Goal: Task Accomplishment & Management: Use online tool/utility

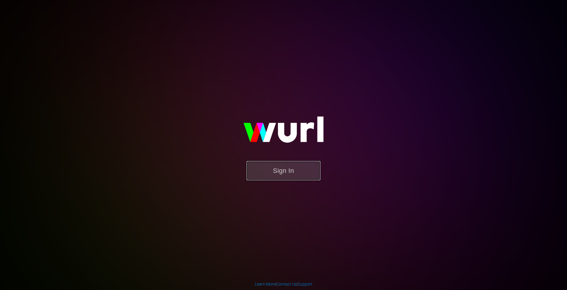
click at [278, 170] on button "Sign In" at bounding box center [284, 170] width 74 height 19
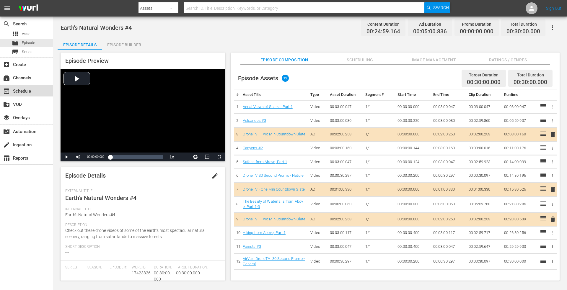
click at [29, 90] on div "event_available Schedule" at bounding box center [16, 90] width 33 height 5
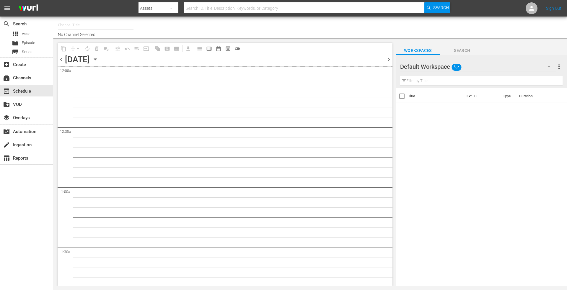
type input "DroneTV (1072)"
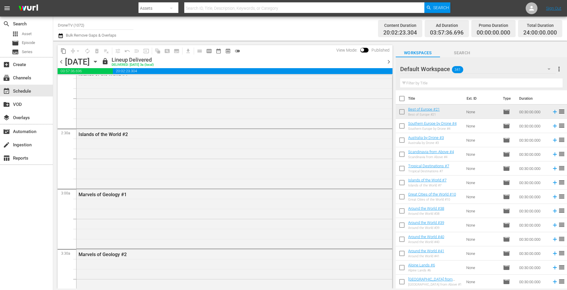
scroll to position [177, 0]
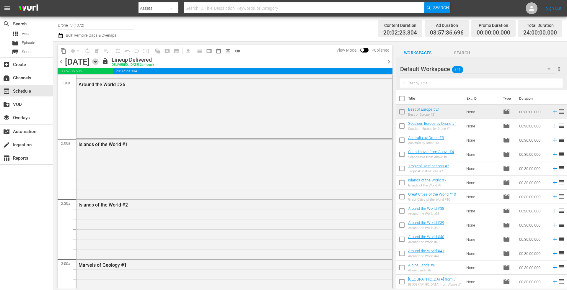
click at [97, 62] on icon "button" at bounding box center [95, 61] width 3 height 1
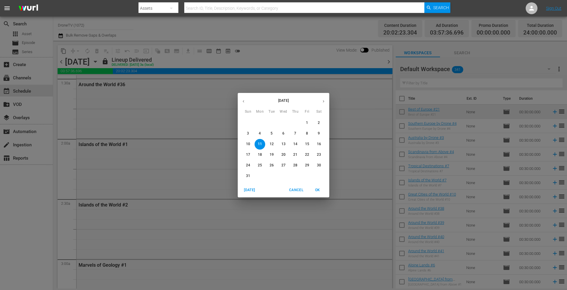
click at [273, 144] on p "12" at bounding box center [272, 144] width 4 height 5
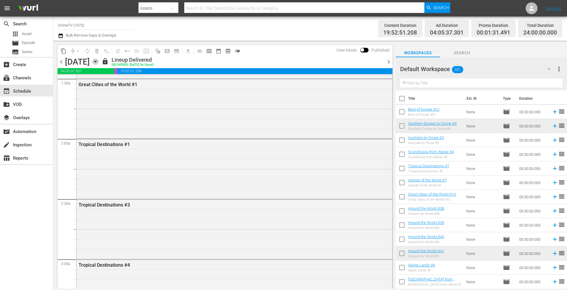
click at [97, 62] on icon "button" at bounding box center [95, 61] width 3 height 1
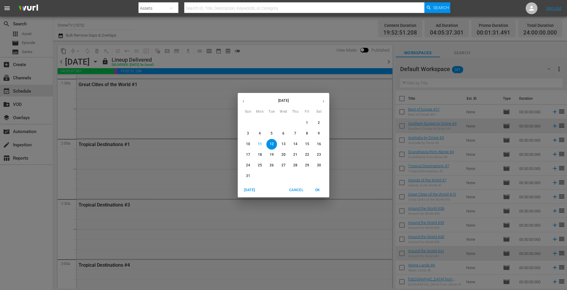
drag, startPoint x: 282, startPoint y: 145, endPoint x: 200, endPoint y: 94, distance: 96.6
click at [282, 145] on p "13" at bounding box center [283, 144] width 4 height 5
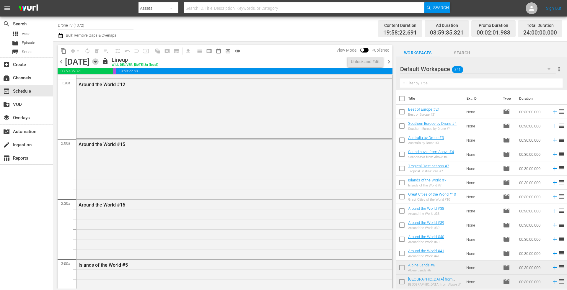
click at [99, 61] on icon "button" at bounding box center [95, 61] width 6 height 6
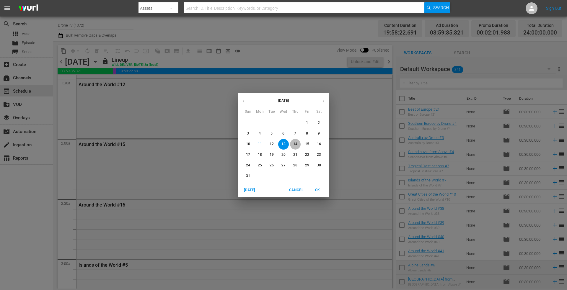
click at [296, 143] on p "14" at bounding box center [295, 144] width 4 height 5
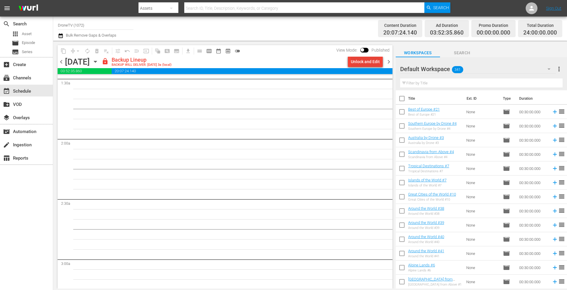
click at [359, 59] on div "Unlock and Edit" at bounding box center [365, 61] width 29 height 11
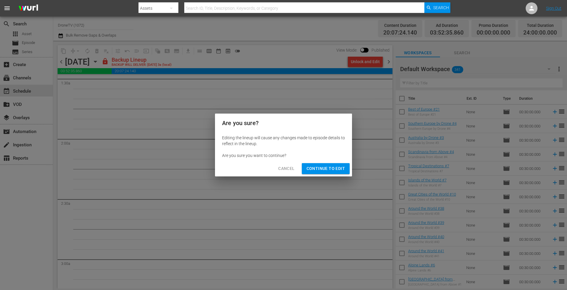
click at [333, 167] on span "Continue to Edit" at bounding box center [325, 168] width 38 height 7
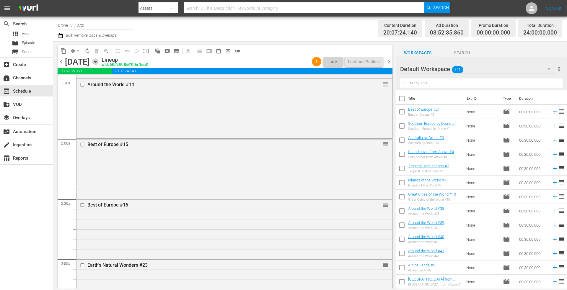
click at [99, 63] on icon "button" at bounding box center [95, 61] width 6 height 6
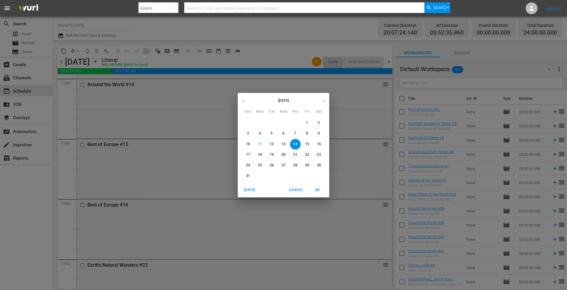
click at [323, 102] on icon "button" at bounding box center [323, 101] width 4 height 4
click at [246, 144] on p "14" at bounding box center [248, 144] width 4 height 5
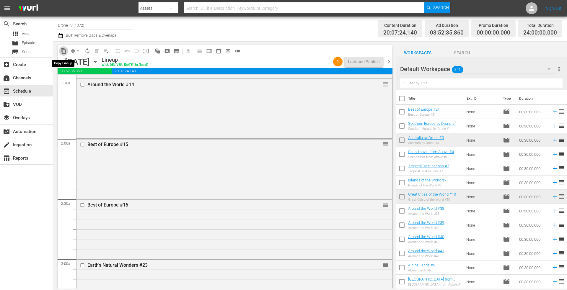
click at [61, 51] on span "content_copy" at bounding box center [64, 51] width 6 height 6
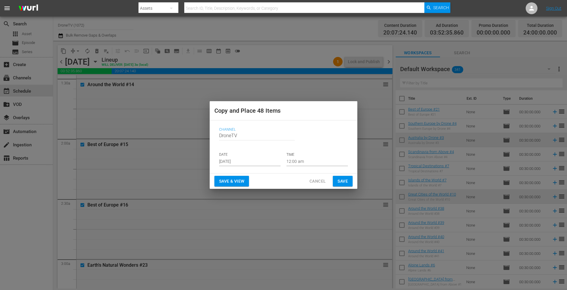
click at [260, 160] on input "Aug 13th 2025" at bounding box center [249, 161] width 61 height 9
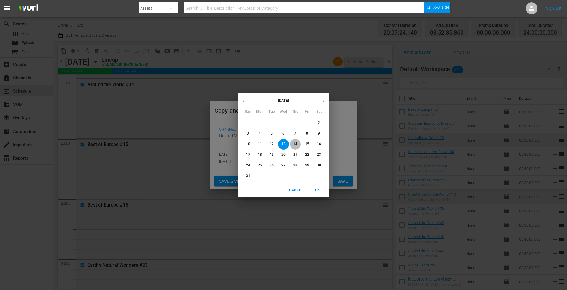
click at [294, 144] on p "14" at bounding box center [295, 144] width 4 height 5
type input "Aug 14th 2025"
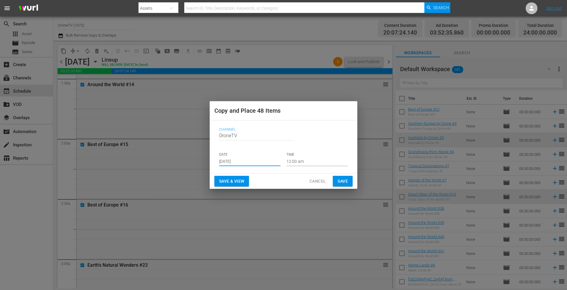
click at [345, 178] on span "Save" at bounding box center [342, 181] width 10 height 7
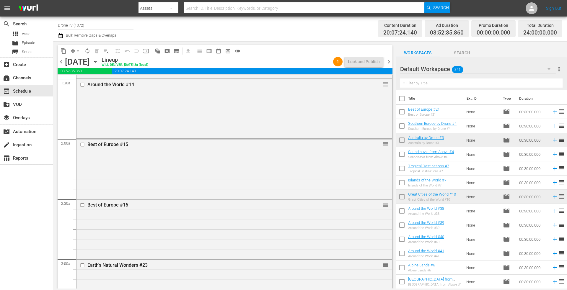
click at [99, 62] on icon "button" at bounding box center [95, 61] width 6 height 6
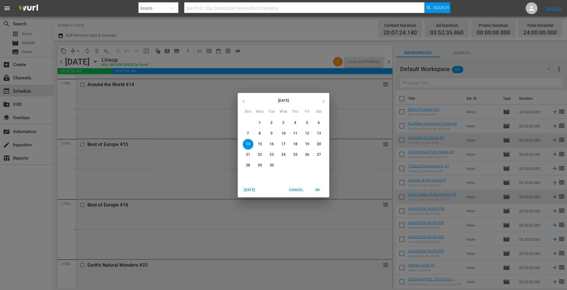
click at [244, 101] on icon "button" at bounding box center [243, 101] width 4 height 4
click at [306, 144] on p "15" at bounding box center [307, 144] width 4 height 5
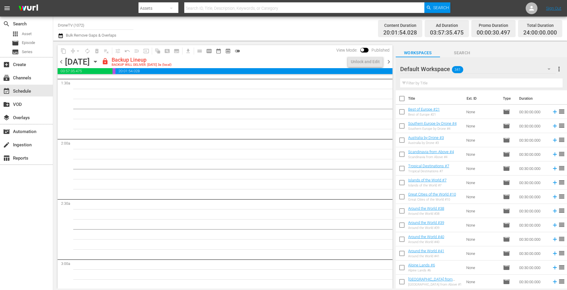
click at [99, 60] on icon "button" at bounding box center [95, 61] width 6 height 6
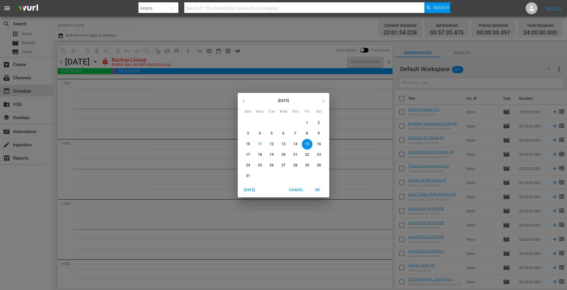
click at [295, 142] on p "14" at bounding box center [295, 144] width 4 height 5
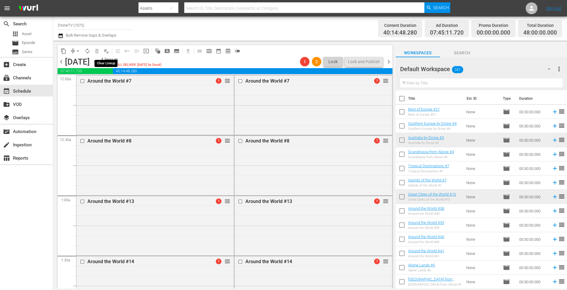
click at [107, 51] on span "playlist_remove_outlined" at bounding box center [106, 51] width 6 height 6
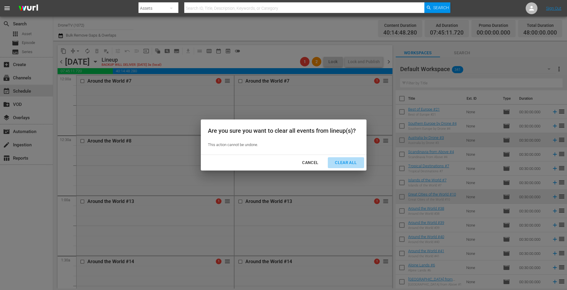
click at [343, 161] on div "Clear All" at bounding box center [345, 162] width 31 height 7
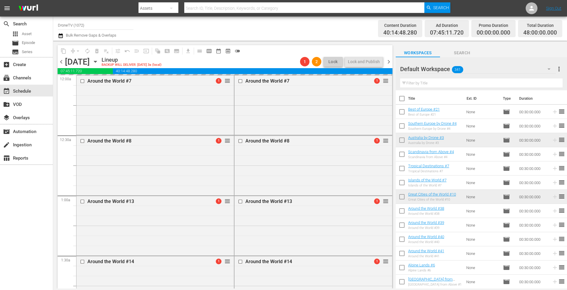
click at [97, 62] on icon "button" at bounding box center [95, 61] width 3 height 1
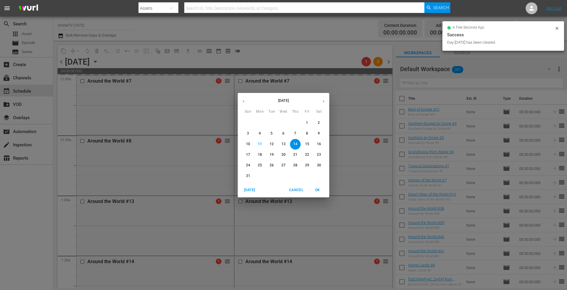
click at [308, 142] on p "15" at bounding box center [307, 144] width 4 height 5
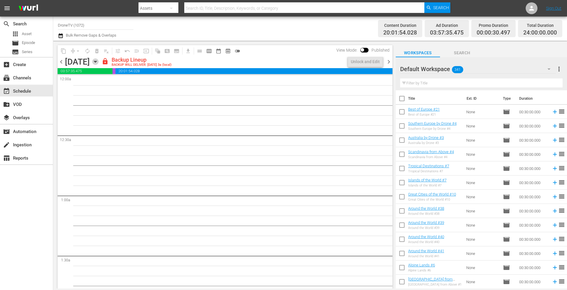
click at [99, 61] on icon "button" at bounding box center [95, 61] width 6 height 6
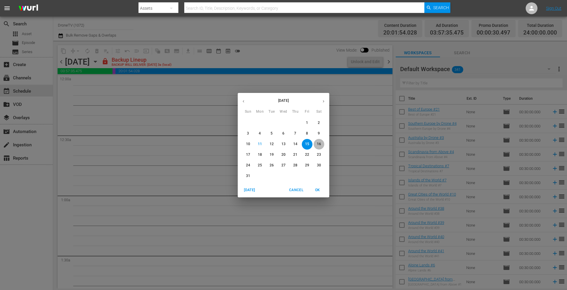
click at [319, 142] on p "16" at bounding box center [319, 144] width 4 height 5
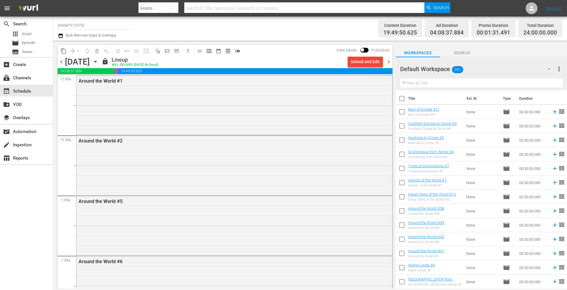
click at [97, 61] on icon "button" at bounding box center [95, 61] width 3 height 1
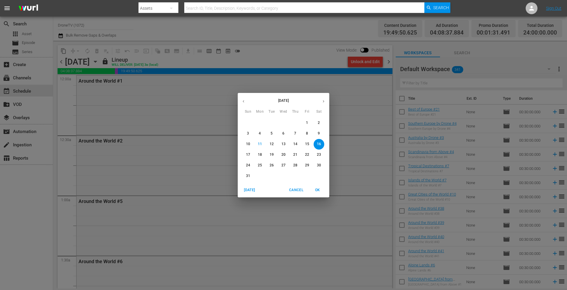
click at [297, 143] on span "14" at bounding box center [295, 144] width 11 height 5
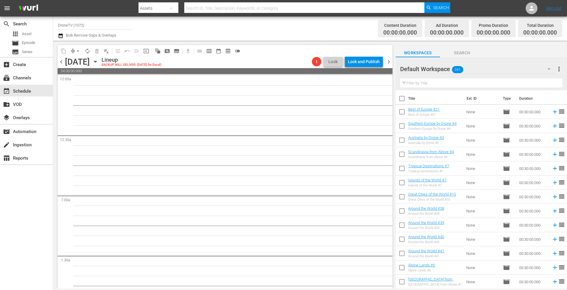
click at [97, 61] on icon "button" at bounding box center [95, 61] width 3 height 1
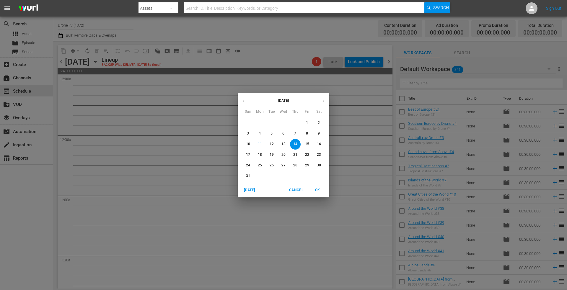
click at [325, 101] on icon "button" at bounding box center [323, 101] width 4 height 4
click at [250, 142] on p "14" at bounding box center [248, 144] width 4 height 5
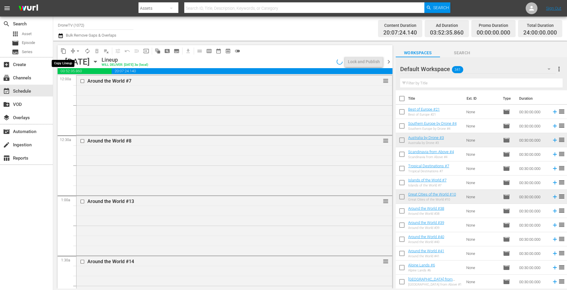
click at [65, 51] on span "content_copy" at bounding box center [64, 51] width 6 height 6
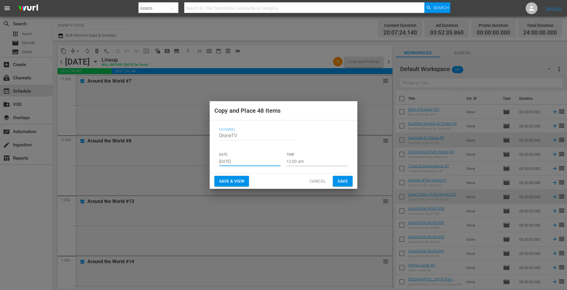
click at [252, 161] on input "Aug 13th 2025" at bounding box center [249, 161] width 61 height 9
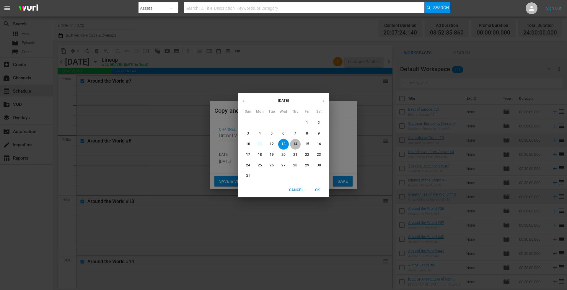
click at [296, 144] on p "14" at bounding box center [295, 144] width 4 height 5
type input "Aug 14th 2025"
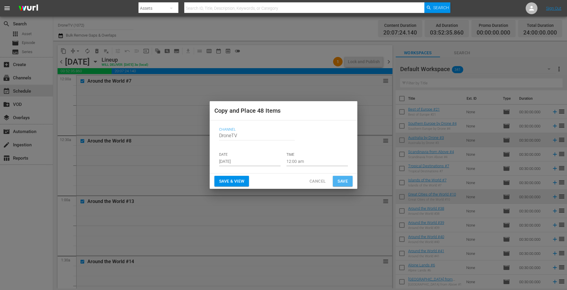
click at [340, 180] on span "Save" at bounding box center [342, 181] width 10 height 7
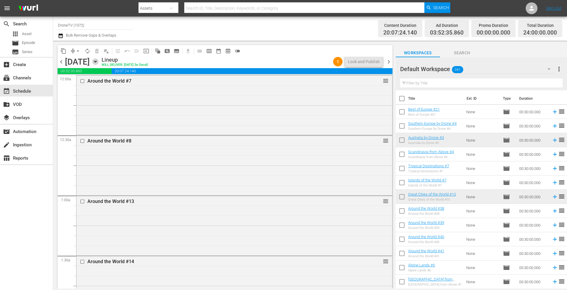
click at [97, 62] on icon "button" at bounding box center [95, 61] width 3 height 1
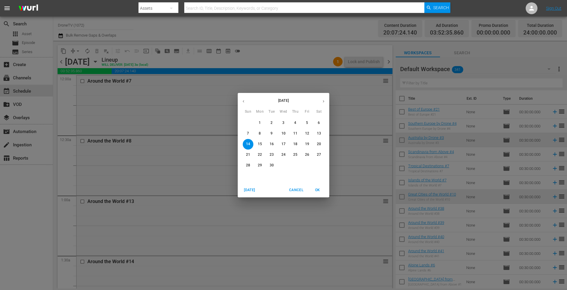
click at [243, 100] on icon "button" at bounding box center [243, 101] width 4 height 4
click at [296, 144] on p "14" at bounding box center [295, 144] width 4 height 5
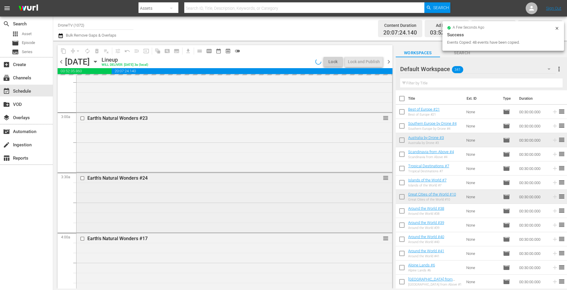
scroll to position [354, 0]
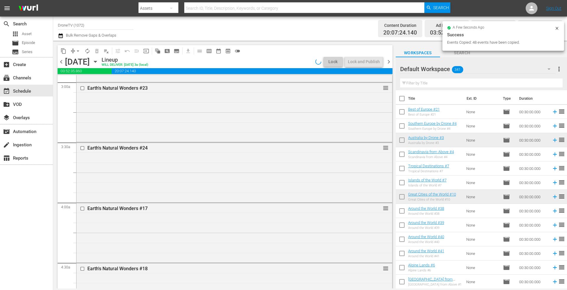
click at [560, 27] on div "a few seconds ago Success Events Copied: 48 events have been copied." at bounding box center [503, 36] width 122 height 30
click at [556, 27] on icon at bounding box center [557, 28] width 5 height 5
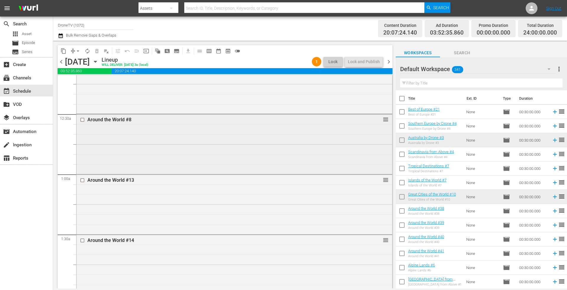
scroll to position [0, 0]
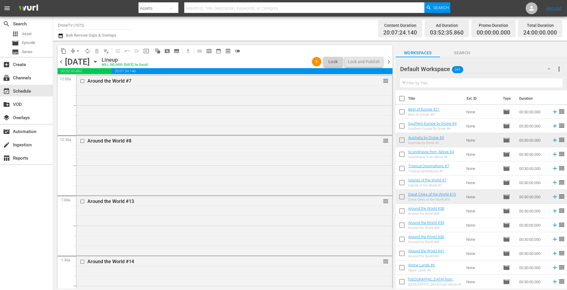
click at [99, 61] on icon "button" at bounding box center [95, 61] width 6 height 6
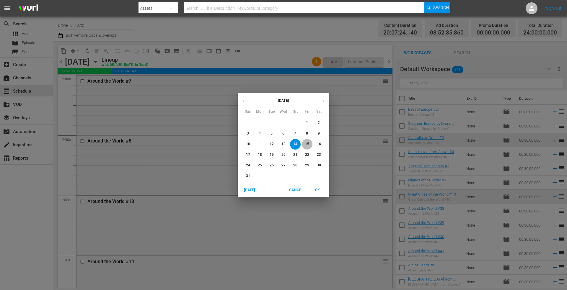
click at [309, 143] on p "15" at bounding box center [307, 144] width 4 height 5
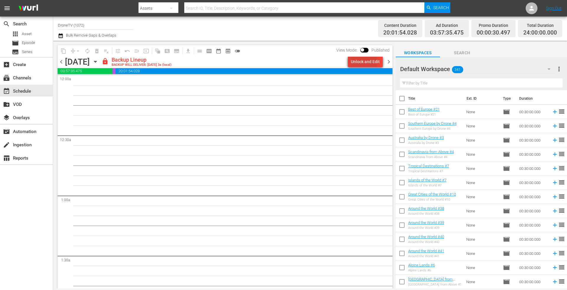
click at [358, 62] on div "Unlock and Edit" at bounding box center [365, 61] width 29 height 11
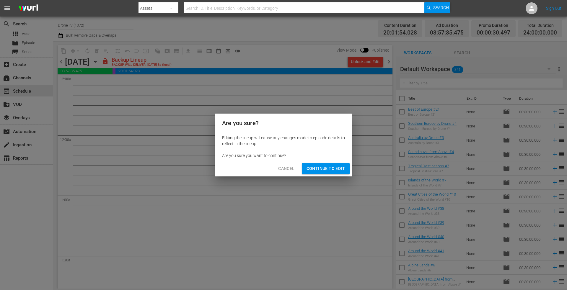
drag, startPoint x: 319, startPoint y: 168, endPoint x: 312, endPoint y: 167, distance: 6.7
click at [318, 168] on span "Continue to Edit" at bounding box center [325, 168] width 38 height 7
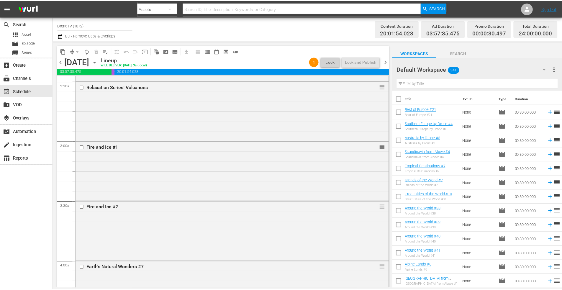
scroll to position [118, 0]
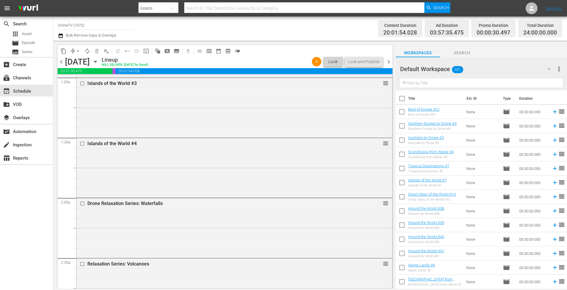
click at [99, 59] on icon "button" at bounding box center [95, 61] width 6 height 6
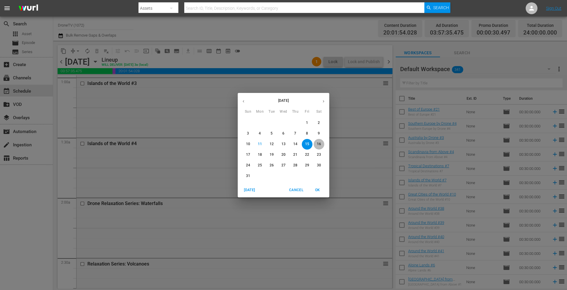
click at [320, 144] on p "16" at bounding box center [319, 144] width 4 height 5
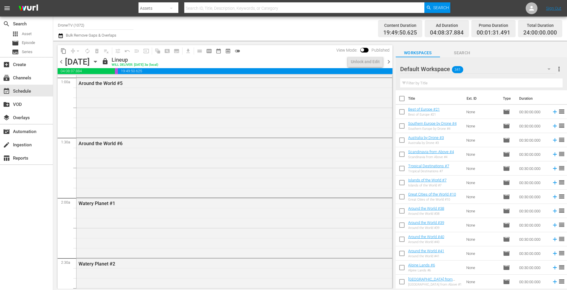
click at [97, 61] on icon "button" at bounding box center [95, 61] width 3 height 1
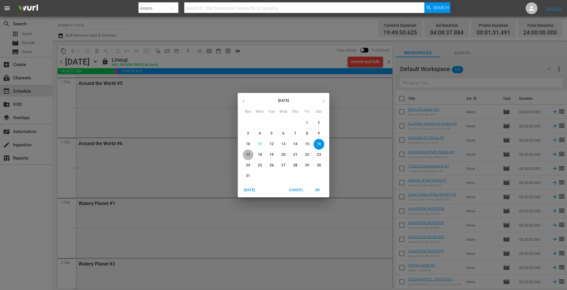
click at [248, 153] on p "17" at bounding box center [248, 154] width 4 height 5
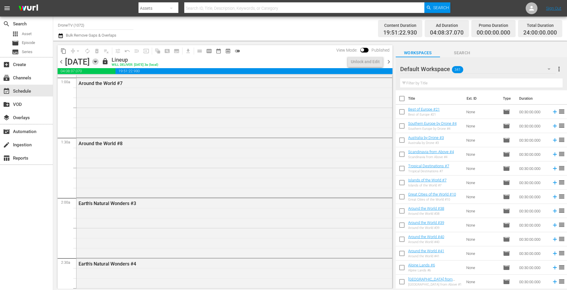
click at [97, 62] on icon "button" at bounding box center [95, 61] width 3 height 1
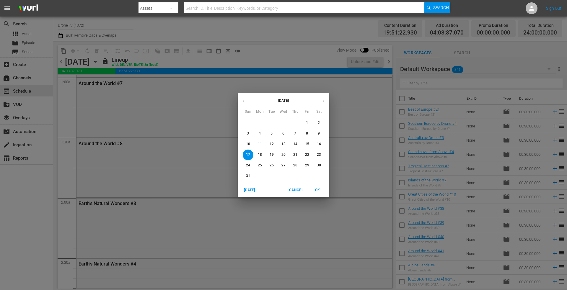
click at [260, 154] on p "18" at bounding box center [260, 154] width 4 height 5
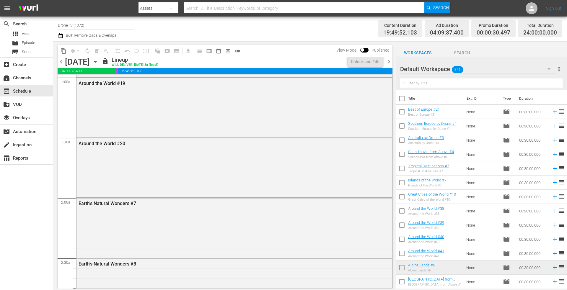
click at [99, 61] on icon "button" at bounding box center [95, 61] width 6 height 6
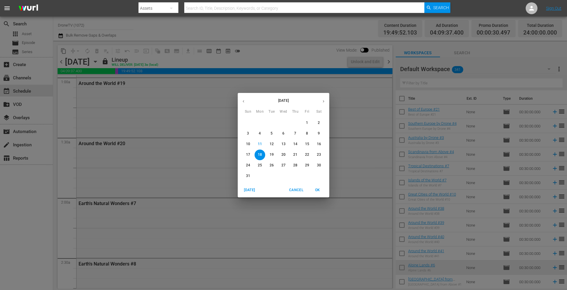
click at [270, 153] on p "19" at bounding box center [272, 154] width 4 height 5
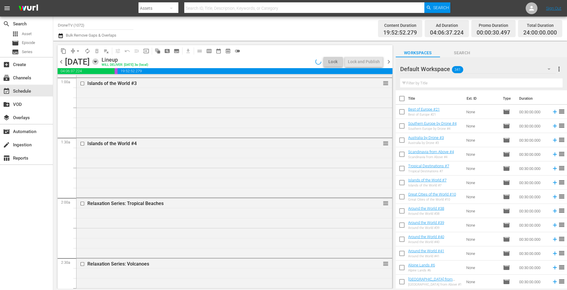
click at [97, 62] on icon "button" at bounding box center [95, 61] width 3 height 1
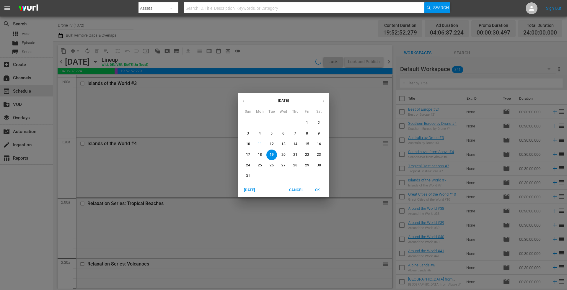
click at [286, 154] on span "20" at bounding box center [283, 154] width 11 height 5
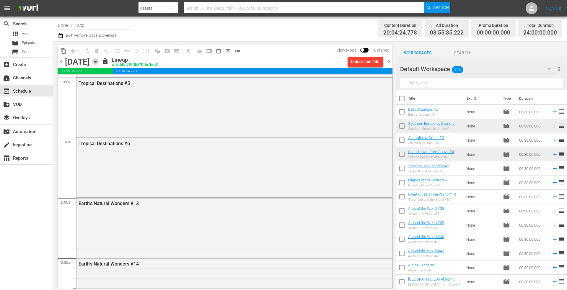
click at [97, 61] on icon "button" at bounding box center [95, 61] width 3 height 1
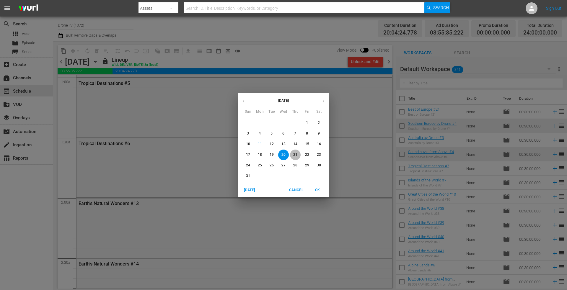
click at [294, 154] on p "21" at bounding box center [295, 154] width 4 height 5
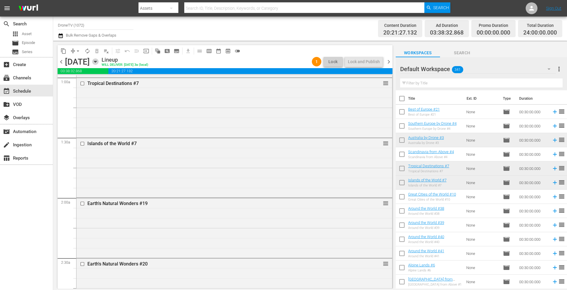
click at [97, 61] on icon "button" at bounding box center [95, 61] width 3 height 1
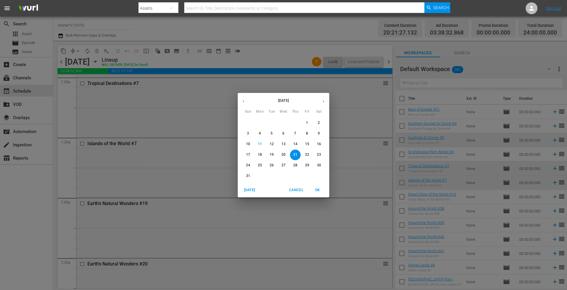
click at [305, 151] on button "22" at bounding box center [307, 155] width 11 height 11
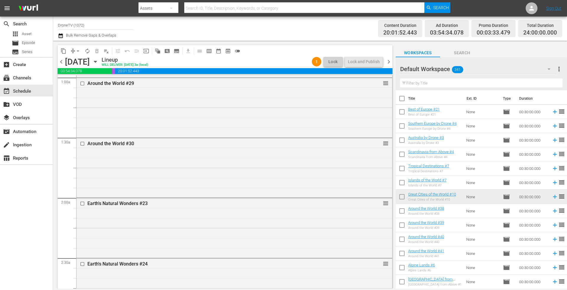
click at [97, 61] on icon "button" at bounding box center [95, 61] width 3 height 1
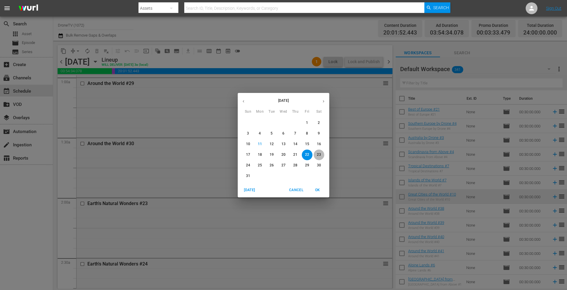
click at [319, 153] on p "23" at bounding box center [319, 154] width 4 height 5
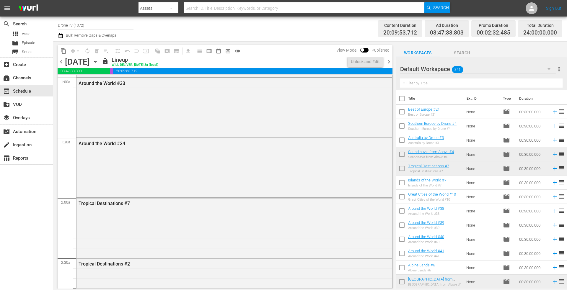
click at [97, 63] on icon "button" at bounding box center [95, 61] width 3 height 1
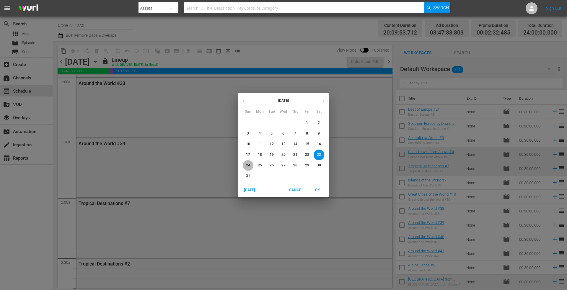
click at [246, 163] on p "24" at bounding box center [248, 165] width 4 height 5
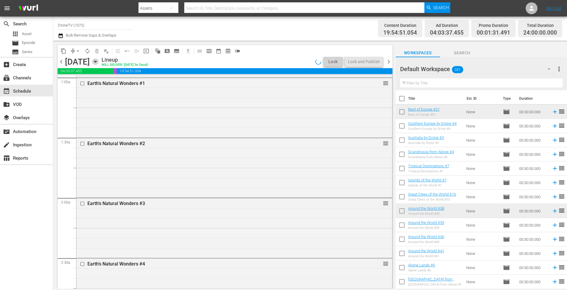
click at [97, 61] on icon "button" at bounding box center [95, 61] width 3 height 1
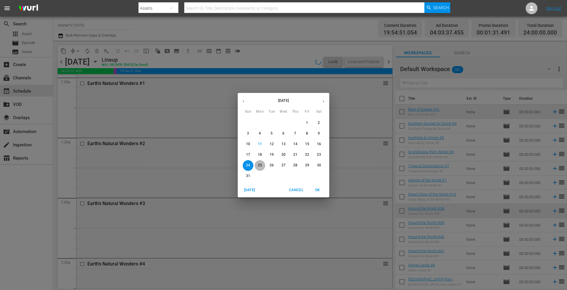
click at [260, 166] on p "25" at bounding box center [260, 165] width 4 height 5
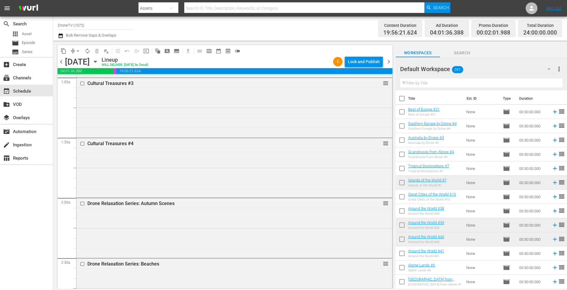
click at [97, 61] on icon "button" at bounding box center [95, 61] width 3 height 1
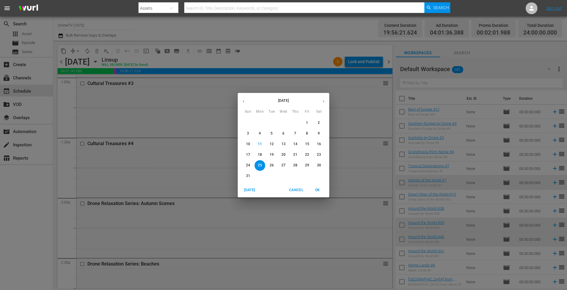
click at [272, 165] on p "26" at bounding box center [272, 165] width 4 height 5
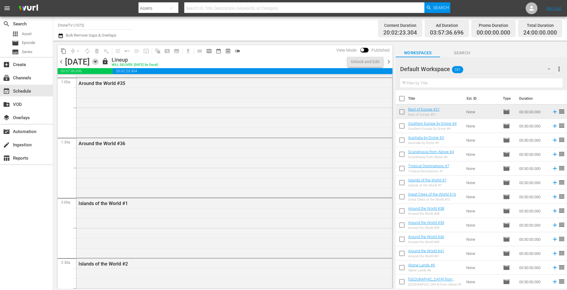
click at [97, 61] on icon "button" at bounding box center [95, 61] width 3 height 1
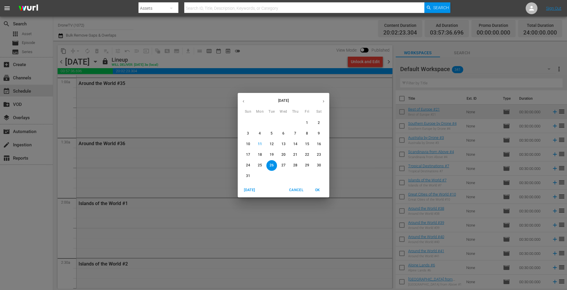
click at [283, 164] on p "27" at bounding box center [283, 165] width 4 height 5
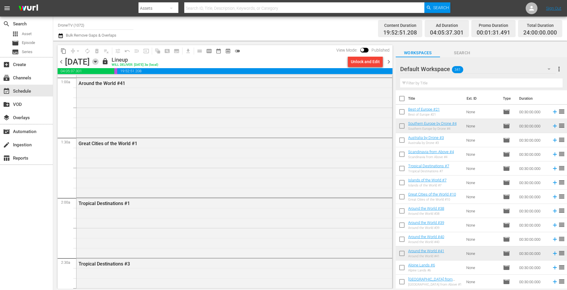
click at [99, 63] on icon "button" at bounding box center [95, 61] width 6 height 6
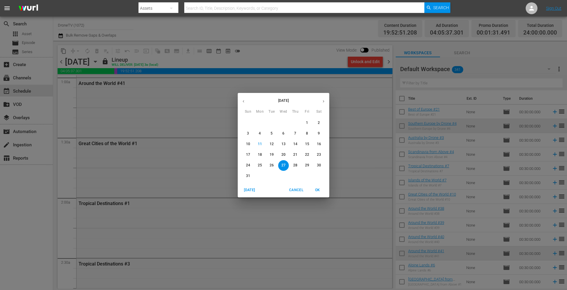
click at [294, 166] on p "28" at bounding box center [295, 165] width 4 height 5
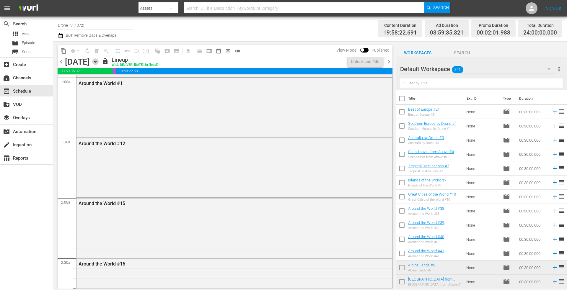
click at [99, 61] on icon "button" at bounding box center [95, 61] width 6 height 6
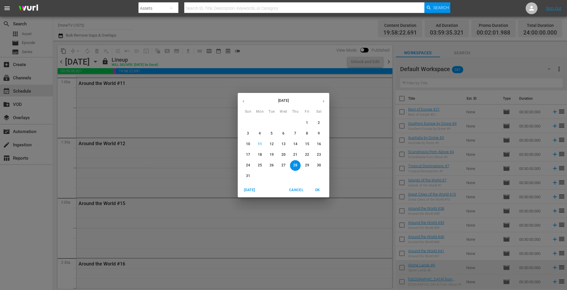
click at [308, 166] on p "29" at bounding box center [307, 165] width 4 height 5
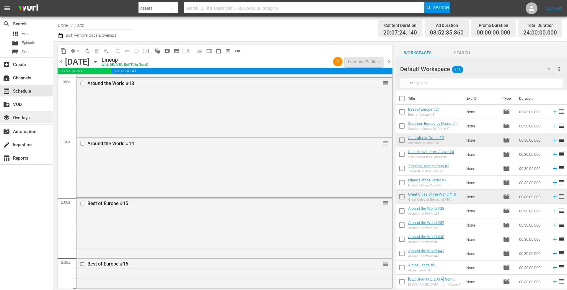
click at [29, 118] on div "layers Overlays" at bounding box center [16, 116] width 33 height 5
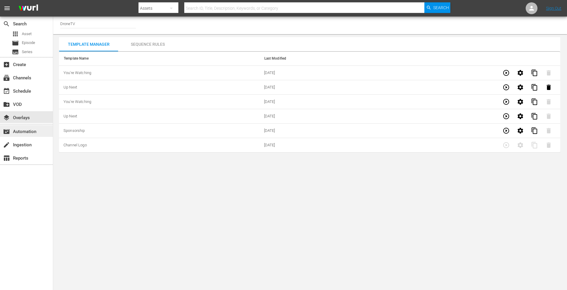
click at [20, 128] on div "movie_filter Automation" at bounding box center [16, 130] width 33 height 5
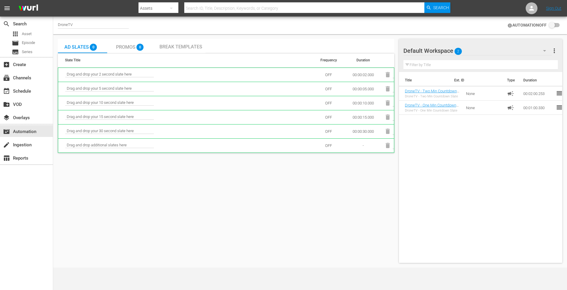
click at [213, 9] on input "text" at bounding box center [304, 8] width 240 height 14
type input "countdown"
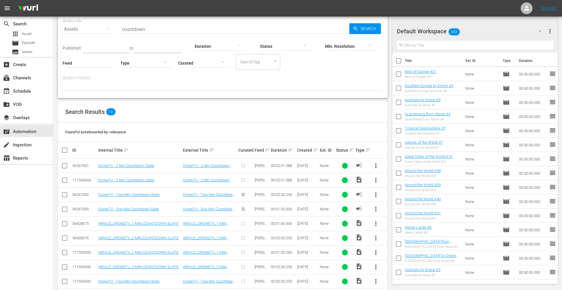
scroll to position [30, 0]
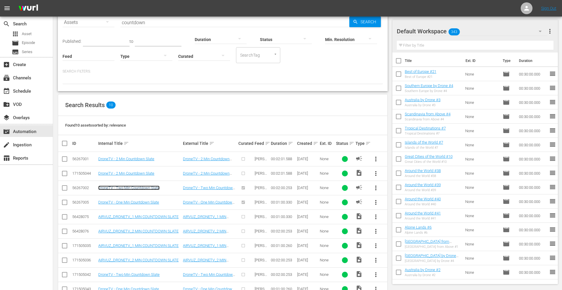
click at [140, 187] on link "DroneTV - Two Min Countdown Slate" at bounding box center [128, 188] width 61 height 4
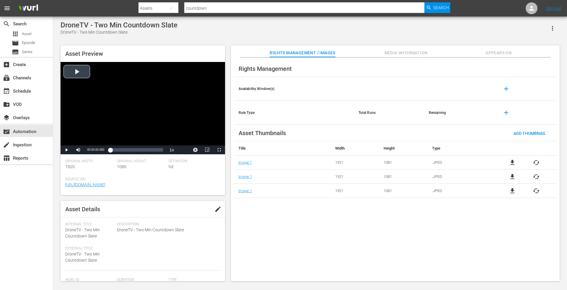
click at [75, 73] on div "Video Player" at bounding box center [143, 104] width 164 height 84
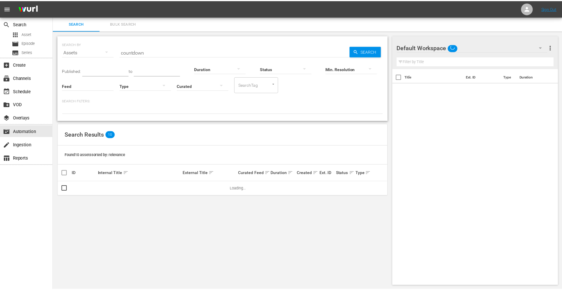
scroll to position [1, 0]
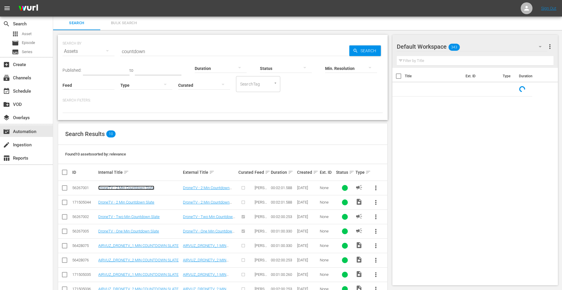
click at [125, 189] on link "DroneTV - 2 Min Countdown Slate" at bounding box center [126, 188] width 56 height 4
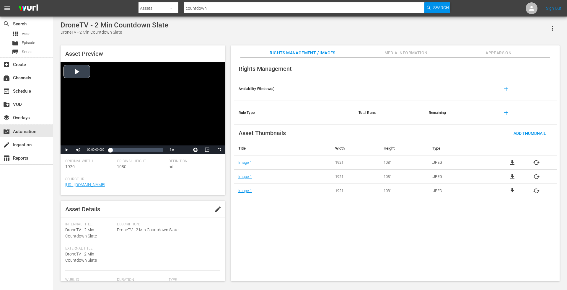
click at [77, 70] on div "Video Player" at bounding box center [143, 104] width 164 height 84
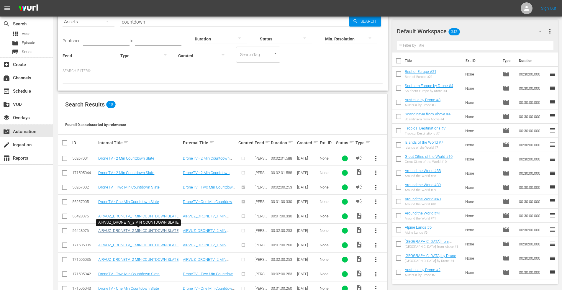
scroll to position [47, 0]
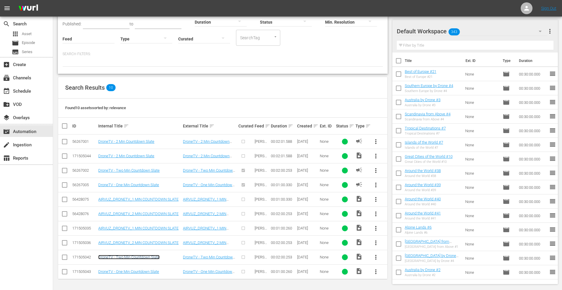
click at [136, 257] on link "DroneTV - Two Min Countdown Slate" at bounding box center [128, 257] width 61 height 4
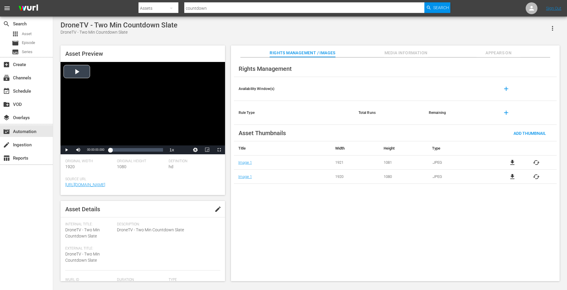
click at [77, 73] on div "Video Player" at bounding box center [143, 104] width 164 height 84
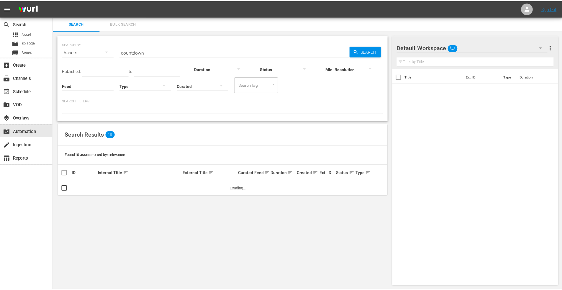
scroll to position [1, 0]
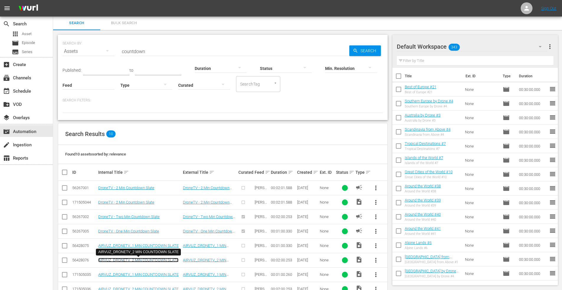
click at [143, 260] on link "AIRVUZ_DRONETV_2 MIN COUNTDOWN SLATE" at bounding box center [138, 260] width 80 height 4
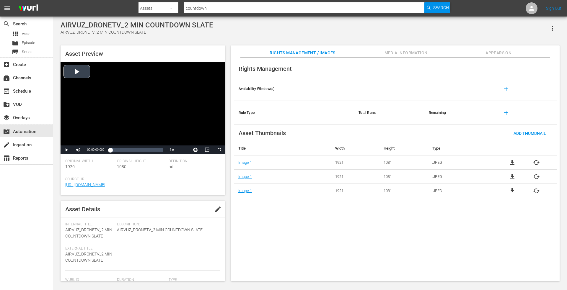
click at [77, 75] on div "Video Player" at bounding box center [143, 104] width 164 height 84
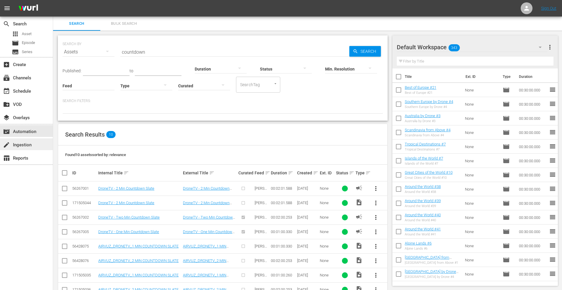
click at [28, 147] on div "create Ingestion" at bounding box center [16, 143] width 33 height 5
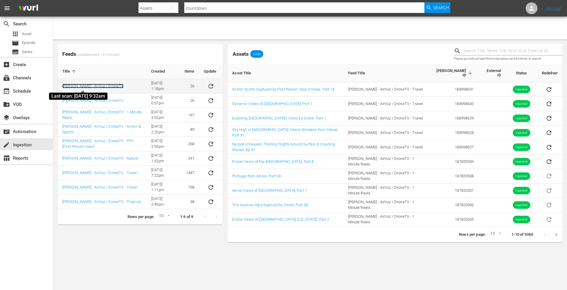
click at [102, 86] on link "[PERSON_NAME] - AirVuz / DroneTV" at bounding box center [92, 86] width 61 height 4
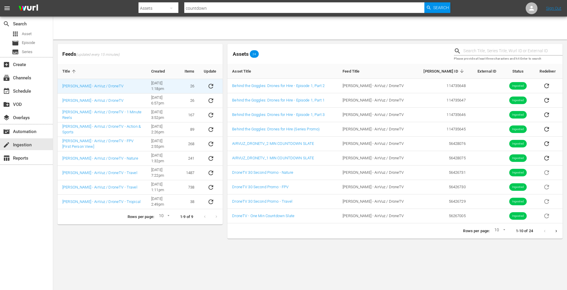
click at [192, 82] on td "26" at bounding box center [189, 86] width 19 height 14
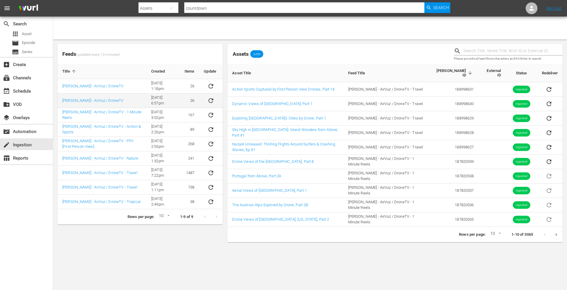
click at [194, 101] on td "26" at bounding box center [189, 101] width 19 height 14
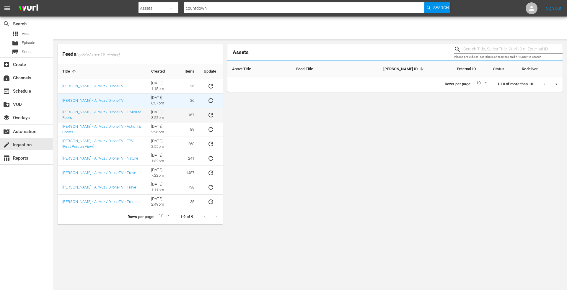
click at [194, 114] on td "167" at bounding box center [189, 115] width 19 height 14
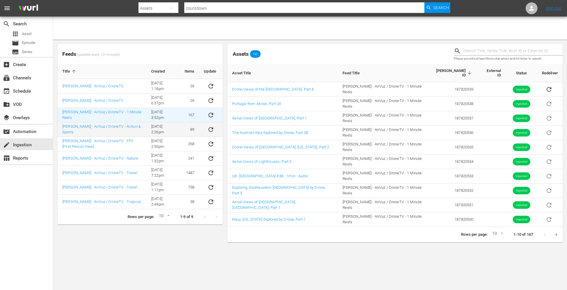
click at [192, 128] on td "89" at bounding box center [189, 130] width 19 height 14
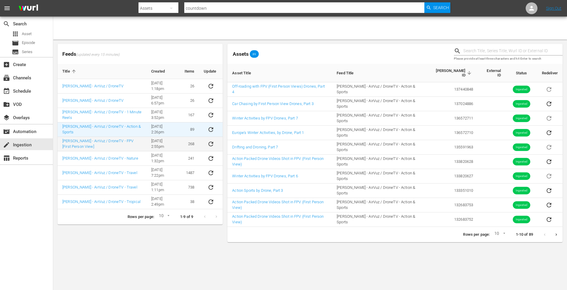
click at [193, 143] on td "268" at bounding box center [189, 144] width 19 height 14
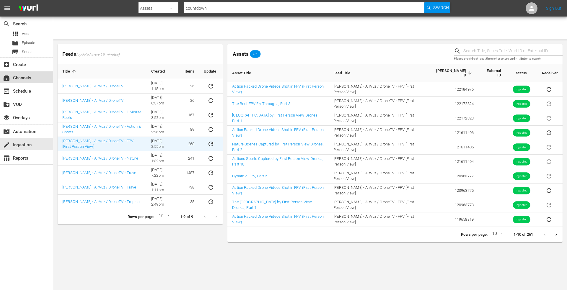
click at [28, 79] on div "subscriptions Channels" at bounding box center [16, 76] width 33 height 5
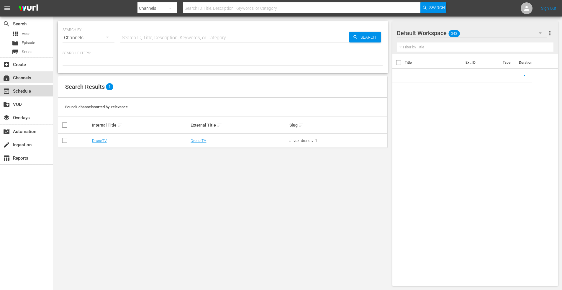
click at [31, 92] on div "event_available Schedule" at bounding box center [16, 90] width 33 height 5
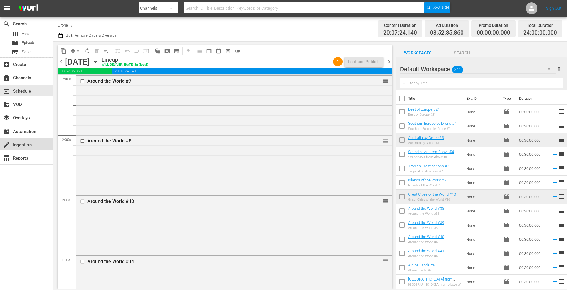
click at [24, 144] on div "create Ingestion" at bounding box center [16, 143] width 33 height 5
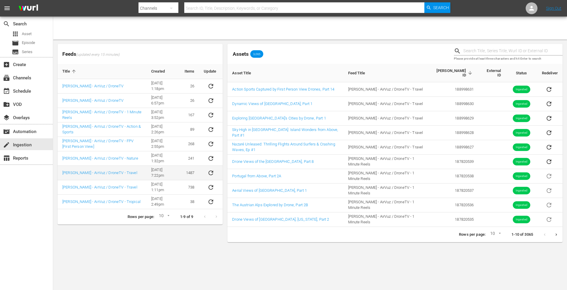
drag, startPoint x: 121, startPoint y: 172, endPoint x: 141, endPoint y: 173, distance: 20.1
click at [122, 172] on td "Wurl - AirVuz / DroneTV - Travel" at bounding box center [102, 173] width 89 height 14
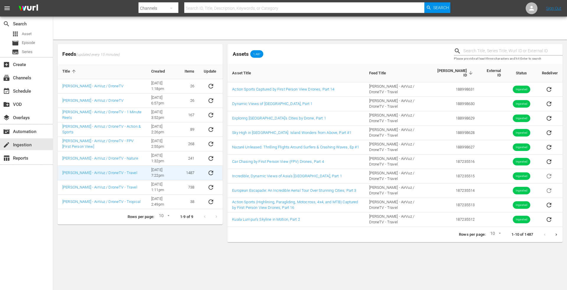
click at [555, 234] on icon "Next page" at bounding box center [556, 235] width 4 height 4
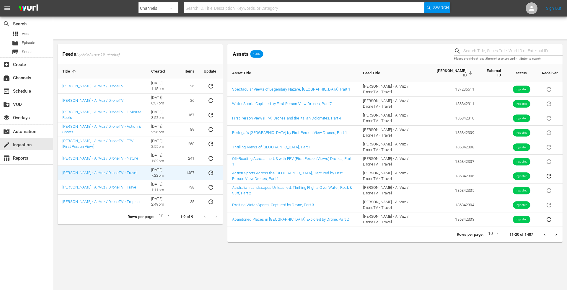
click at [545, 233] on icon "Previous page" at bounding box center [544, 235] width 4 height 4
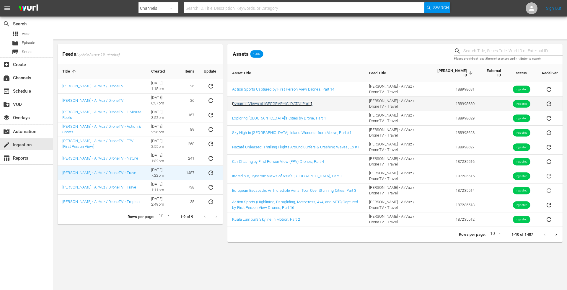
click at [282, 104] on link "Dynamic Views of Greece's Islands, Part 1" at bounding box center [272, 104] width 80 height 4
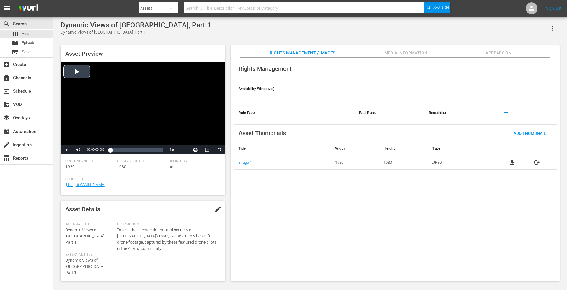
click at [76, 71] on div "Video Player" at bounding box center [143, 104] width 164 height 84
click at [116, 152] on div "Loaded : 19.96% 00:00:23.268 00:00:01.385" at bounding box center [136, 150] width 53 height 6
click at [110, 107] on div "Video Player" at bounding box center [143, 104] width 164 height 84
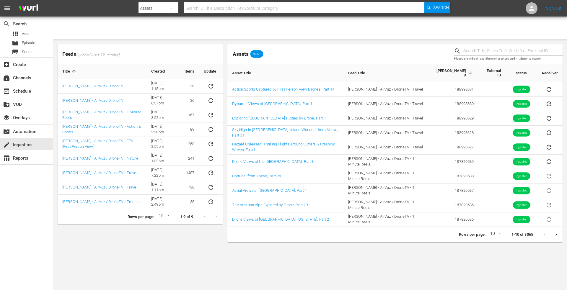
click at [216, 7] on input "text" at bounding box center [304, 8] width 240 height 14
type input "caribbean"
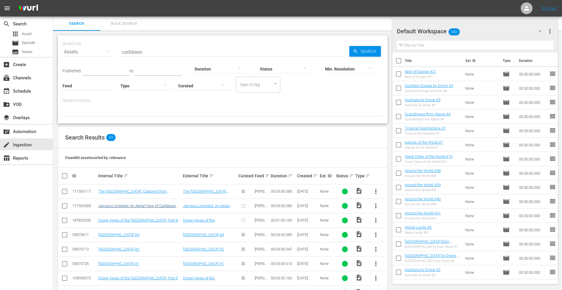
scroll to position [30, 0]
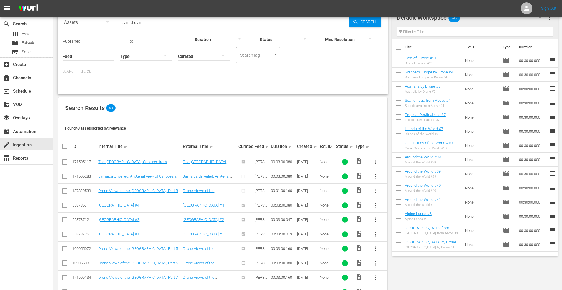
drag, startPoint x: 153, startPoint y: 22, endPoint x: 47, endPoint y: -10, distance: 110.8
click at [47, 0] on html "menu Sign Out search Search apps Asset movie Episode subtitles Series add_box C…" at bounding box center [281, 115] width 562 height 290
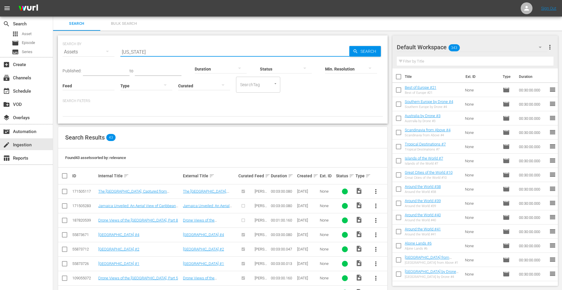
type input "puerto rico"
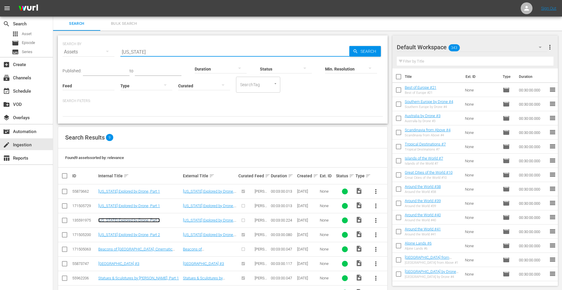
click at [140, 221] on link "Puerto Rico Explored by Drone, Part 2" at bounding box center [129, 220] width 62 height 4
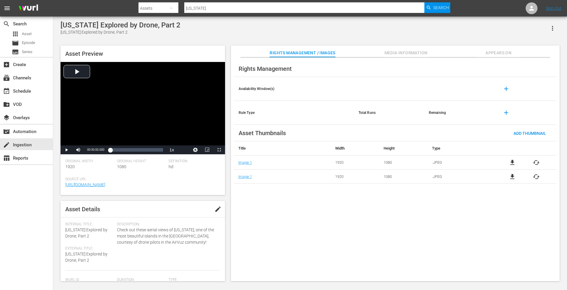
click at [503, 51] on span "Appears On" at bounding box center [498, 52] width 44 height 7
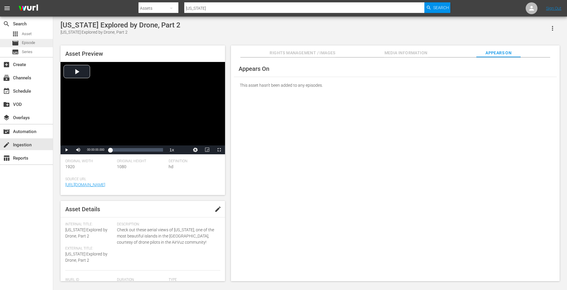
click at [25, 40] on span "Episode" at bounding box center [28, 43] width 13 height 6
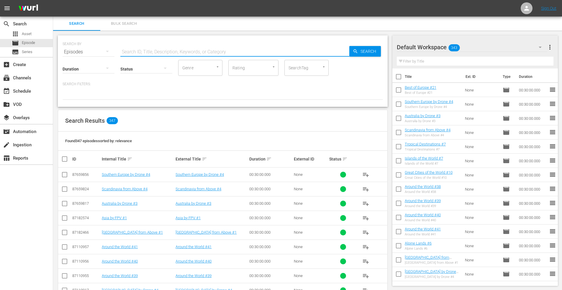
click at [153, 50] on input "text" at bounding box center [234, 52] width 229 height 14
type input "caribbean"
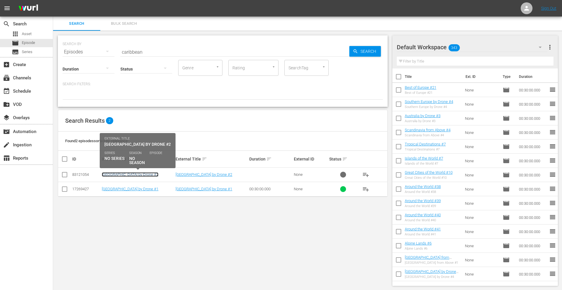
click at [116, 175] on link "[GEOGRAPHIC_DATA] by Drone #2" at bounding box center [130, 174] width 57 height 4
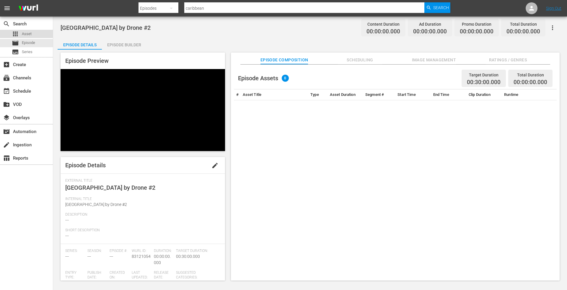
click at [27, 34] on span "Asset" at bounding box center [27, 34] width 10 height 6
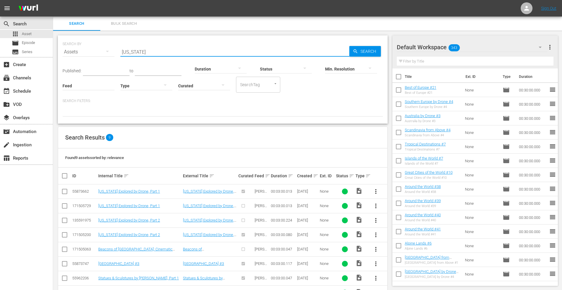
drag, startPoint x: 155, startPoint y: 52, endPoint x: 113, endPoint y: 47, distance: 42.2
click at [115, 48] on div "SEARCH BY Search By Assets Search ID, Title, Description, Keywords, or Category…" at bounding box center [223, 48] width 321 height 21
type input "caribbean"
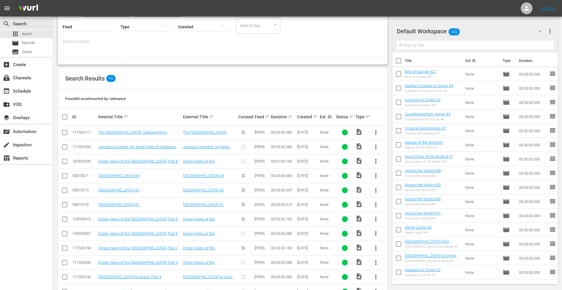
drag, startPoint x: 64, startPoint y: 132, endPoint x: 76, endPoint y: 134, distance: 11.8
click at [64, 132] on input "checkbox" at bounding box center [64, 133] width 7 height 7
checkbox input "true"
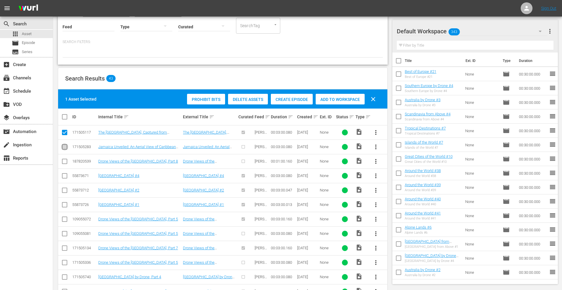
click at [65, 147] on input "checkbox" at bounding box center [64, 148] width 7 height 7
checkbox input "true"
drag, startPoint x: 64, startPoint y: 133, endPoint x: 68, endPoint y: 144, distance: 11.8
click at [64, 133] on input "checkbox" at bounding box center [64, 133] width 7 height 7
checkbox input "false"
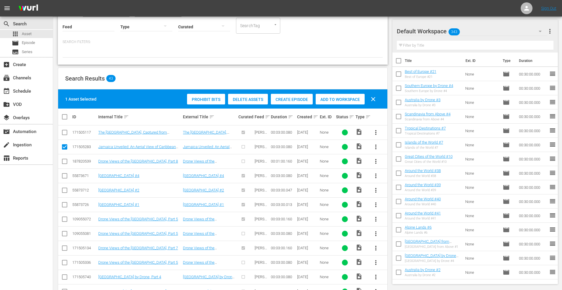
click at [64, 160] on input "checkbox" at bounding box center [64, 162] width 7 height 7
checkbox input "false"
click at [63, 131] on input "checkbox" at bounding box center [64, 133] width 7 height 7
click at [64, 133] on input "checkbox" at bounding box center [64, 133] width 7 height 7
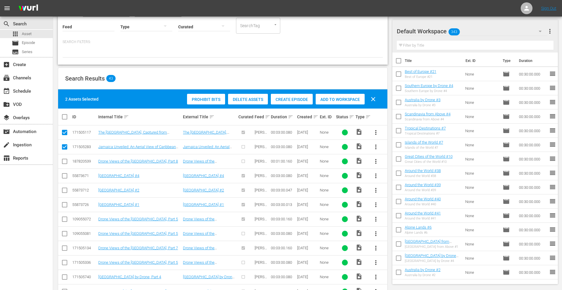
checkbox input "false"
drag, startPoint x: 63, startPoint y: 162, endPoint x: 69, endPoint y: 163, distance: 6.6
click at [66, 163] on input "checkbox" at bounding box center [64, 162] width 7 height 7
checkbox input "true"
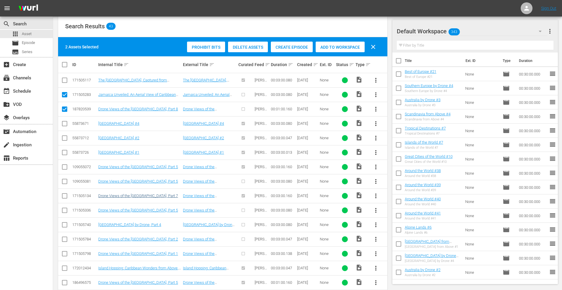
scroll to position [118, 0]
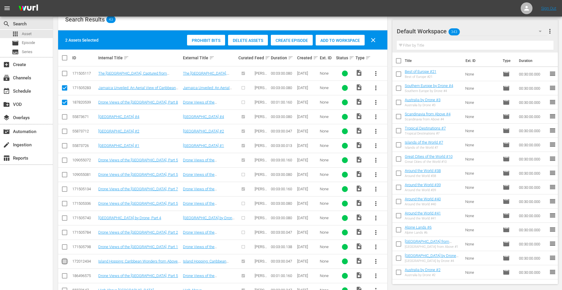
click at [64, 262] on input "checkbox" at bounding box center [64, 262] width 7 height 7
checkbox input "true"
drag, startPoint x: 64, startPoint y: 190, endPoint x: 80, endPoint y: 189, distance: 16.3
click at [64, 190] on input "checkbox" at bounding box center [64, 190] width 7 height 7
checkbox input "true"
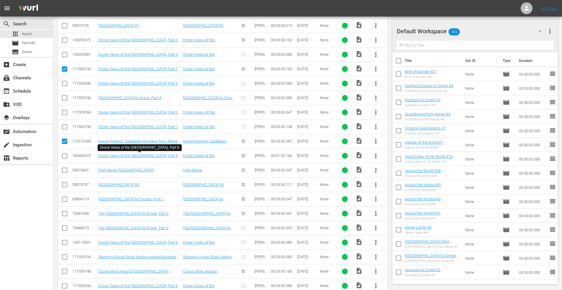
scroll to position [268, 0]
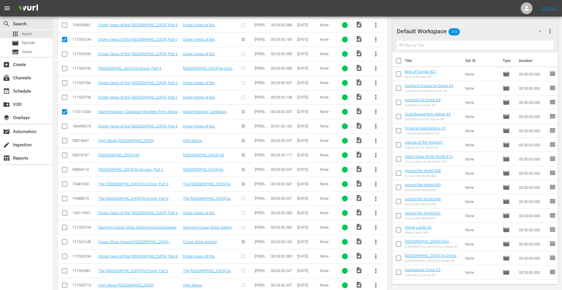
click at [64, 257] on input "checkbox" at bounding box center [64, 257] width 7 height 7
checkbox input "true"
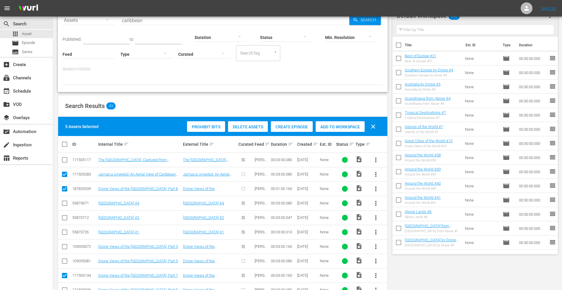
scroll to position [0, 0]
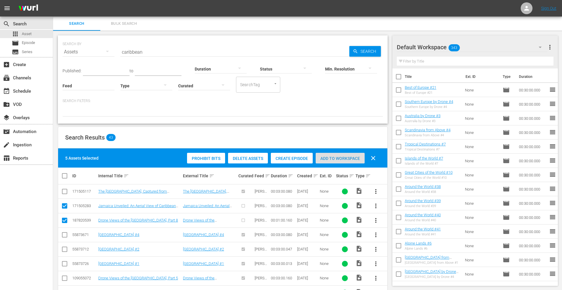
drag, startPoint x: 339, startPoint y: 159, endPoint x: 342, endPoint y: 157, distance: 3.4
click at [340, 159] on span "Add to Workspace" at bounding box center [340, 158] width 49 height 5
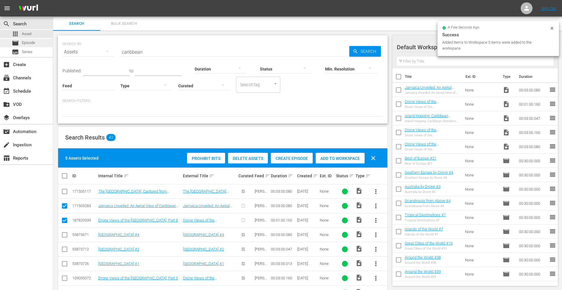
click at [29, 45] on span "Episode" at bounding box center [28, 43] width 13 height 6
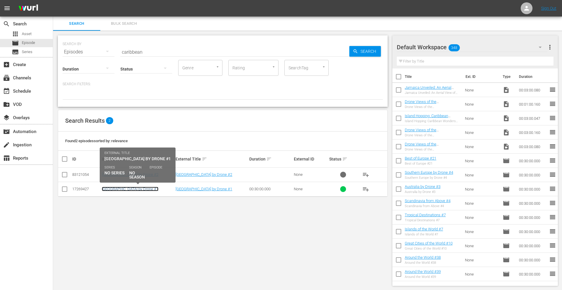
click at [134, 187] on link "[GEOGRAPHIC_DATA] by Drone #1" at bounding box center [130, 189] width 57 height 4
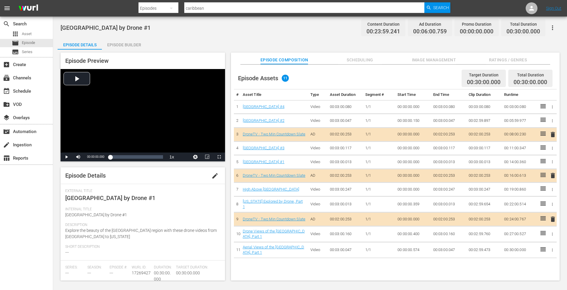
click at [211, 176] on span "edit" at bounding box center [214, 175] width 7 height 7
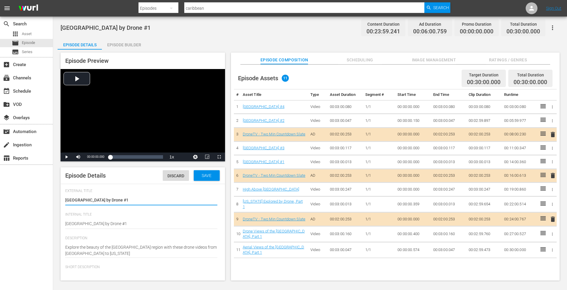
type input "No Series"
drag, startPoint x: 118, startPoint y: 254, endPoint x: 55, endPoint y: 241, distance: 64.3
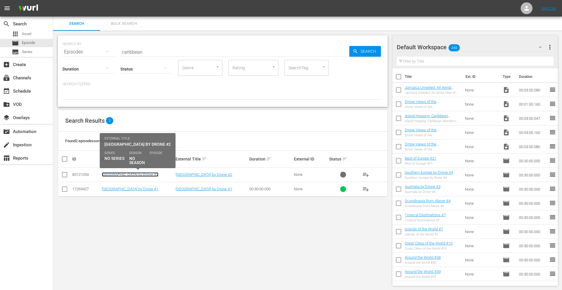
click at [121, 175] on link "[GEOGRAPHIC_DATA] by Drone #2" at bounding box center [130, 174] width 57 height 4
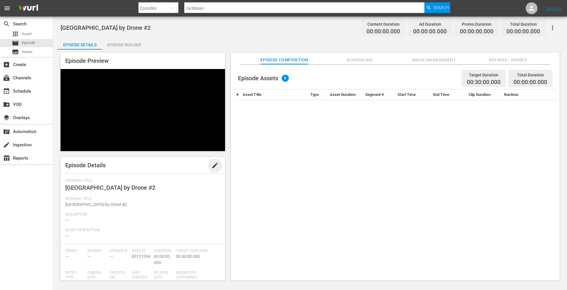
drag, startPoint x: 208, startPoint y: 128, endPoint x: 186, endPoint y: 140, distance: 25.6
click at [211, 162] on span "edit" at bounding box center [214, 165] width 7 height 7
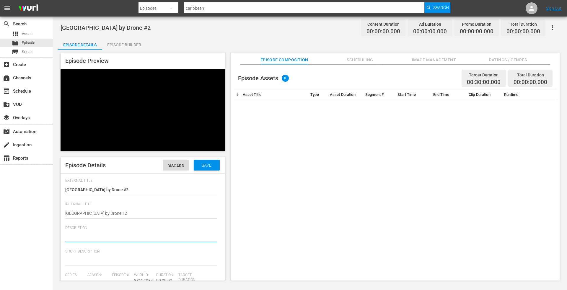
click at [90, 234] on textarea at bounding box center [141, 237] width 152 height 7
paste textarea "Explore the beauty of the Caribbean Sea region with these drone videos from Bar…"
type textarea "Explore the beauty of the Caribbean Sea region with these drone videos from Bar…"
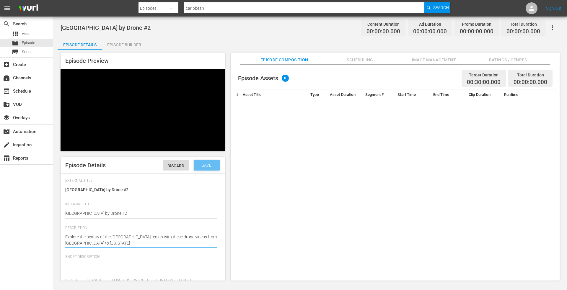
type textarea "Explore the beauty of the Caribbean Sea region with these drone videos from Bar…"
click at [200, 163] on span "Save" at bounding box center [206, 165] width 19 height 5
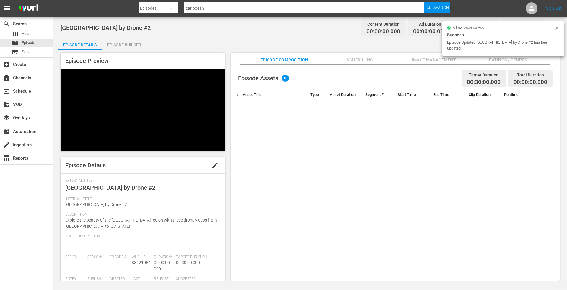
click at [127, 43] on div "Episode Builder" at bounding box center [124, 45] width 44 height 14
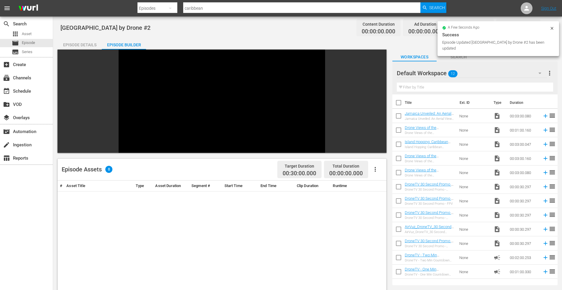
click at [399, 114] on input "checkbox" at bounding box center [399, 117] width 12 height 12
checkbox input "true"
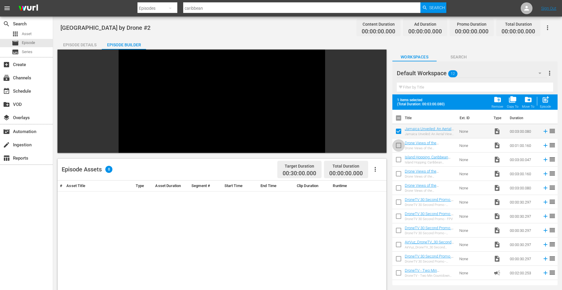
drag, startPoint x: 399, startPoint y: 145, endPoint x: 399, endPoint y: 148, distance: 3.5
click at [399, 145] on input "checkbox" at bounding box center [399, 147] width 12 height 12
checkbox input "true"
drag, startPoint x: 399, startPoint y: 159, endPoint x: 401, endPoint y: 167, distance: 7.8
click at [399, 159] on input "checkbox" at bounding box center [399, 161] width 12 height 12
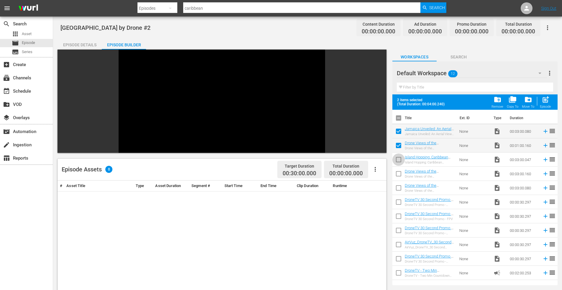
checkbox input "true"
click at [398, 172] on input "checkbox" at bounding box center [399, 175] width 12 height 12
checkbox input "true"
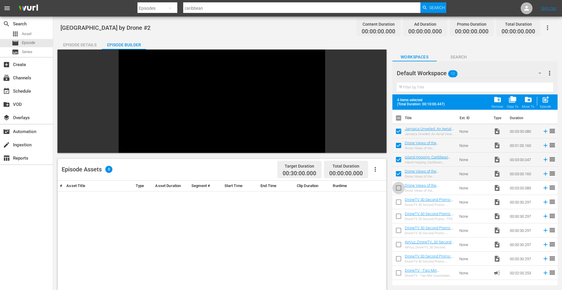
click at [399, 188] on input "checkbox" at bounding box center [399, 189] width 12 height 12
checkbox input "true"
click at [549, 97] on span "post_add" at bounding box center [546, 100] width 8 height 8
checkbox input "false"
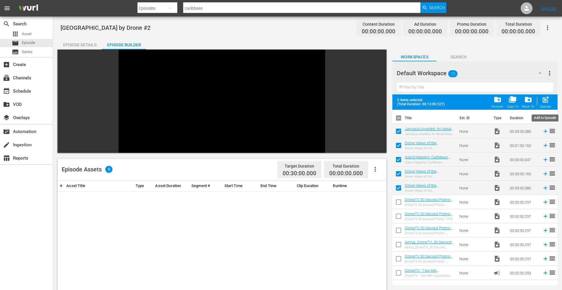
checkbox input "false"
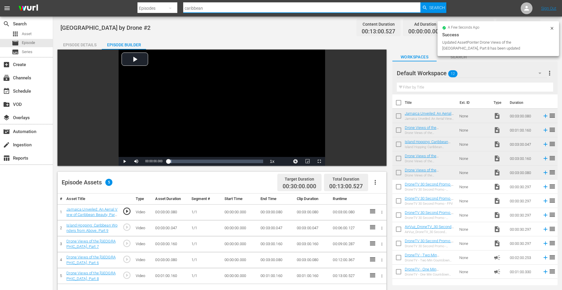
drag, startPoint x: 215, startPoint y: 9, endPoint x: 139, endPoint y: 7, distance: 75.9
click at [140, 8] on div "Search By Episodes Search ID, Title, Description, Keywords, or Category caribbe…" at bounding box center [292, 8] width 309 height 14
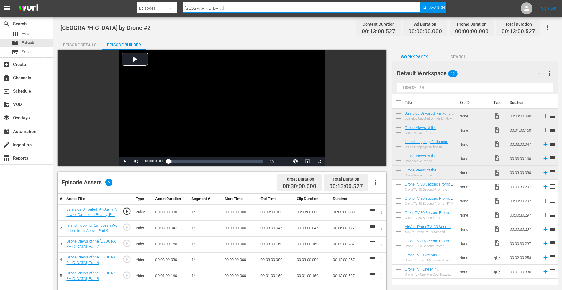
type input "puerto rico"
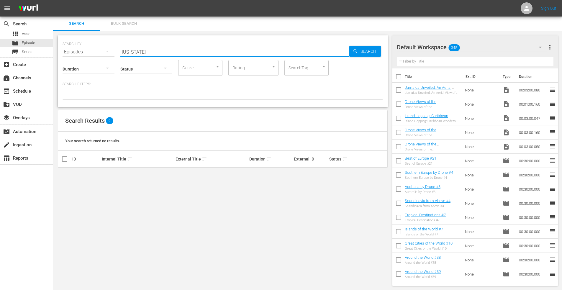
drag, startPoint x: 155, startPoint y: 52, endPoint x: 120, endPoint y: 54, distance: 34.9
click at [121, 53] on input "puerto rico" at bounding box center [234, 52] width 229 height 14
click at [30, 34] on span "Asset" at bounding box center [27, 34] width 10 height 6
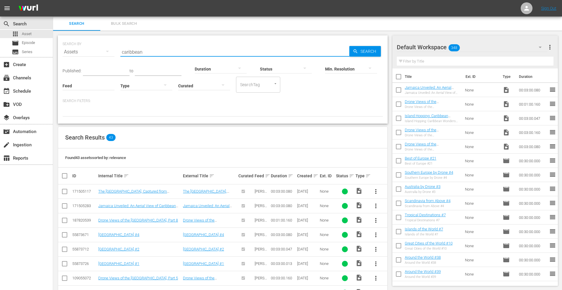
drag, startPoint x: 153, startPoint y: 55, endPoint x: 83, endPoint y: 47, distance: 70.1
click at [83, 47] on div "SEARCH BY Search By Assets Search ID, Title, Description, Keywords, or Category…" at bounding box center [223, 48] width 321 height 21
type input "puerto rico"
click at [65, 234] on input "checkbox" at bounding box center [64, 236] width 7 height 7
checkbox input "true"
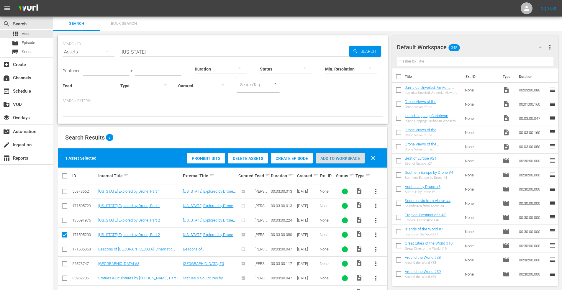
click at [341, 158] on span "Add to Workspace" at bounding box center [340, 158] width 49 height 5
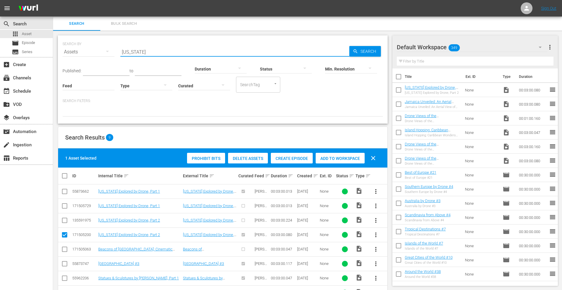
drag, startPoint x: 158, startPoint y: 48, endPoint x: 93, endPoint y: 46, distance: 65.0
click at [93, 46] on div "SEARCH BY Search By Assets Search ID, Title, Description, Keywords, or Category…" at bounding box center [223, 48] width 321 height 21
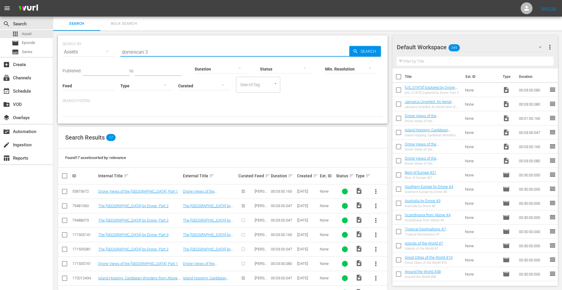
type input "dominican 3"
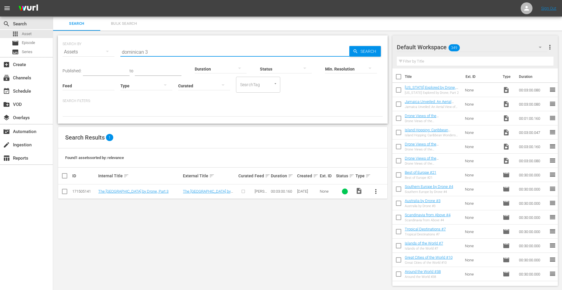
click at [63, 193] on input "checkbox" at bounding box center [64, 192] width 7 height 7
checkbox input "true"
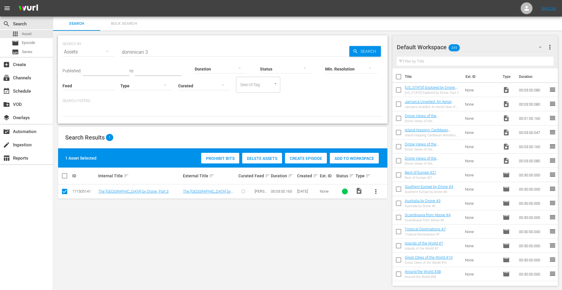
click at [357, 160] on span "Add to Workspace" at bounding box center [354, 158] width 49 height 5
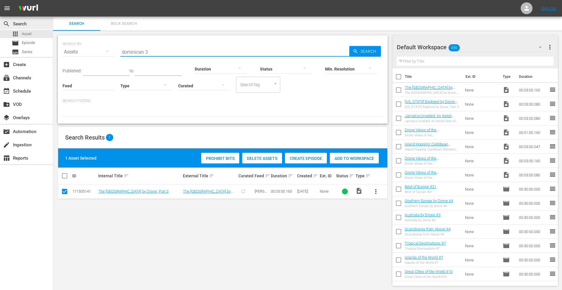
drag, startPoint x: 156, startPoint y: 54, endPoint x: 0, endPoint y: 23, distance: 159.4
click at [53, 0] on div "search Search apps Asset movie Episode subtitles Series add_box Create subscrip…" at bounding box center [307, 0] width 509 height 0
type input "caribbean first"
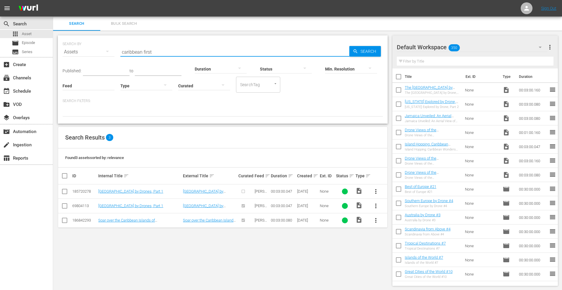
click at [65, 221] on input "checkbox" at bounding box center [64, 221] width 7 height 7
checkbox input "true"
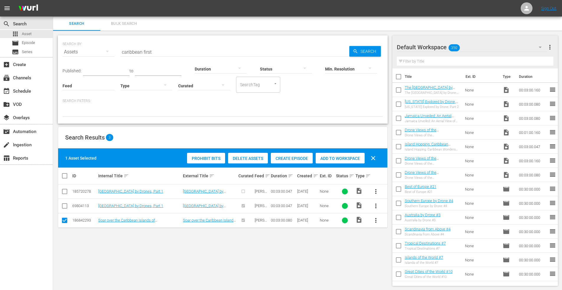
click at [328, 157] on span "Add to Workspace" at bounding box center [340, 158] width 49 height 5
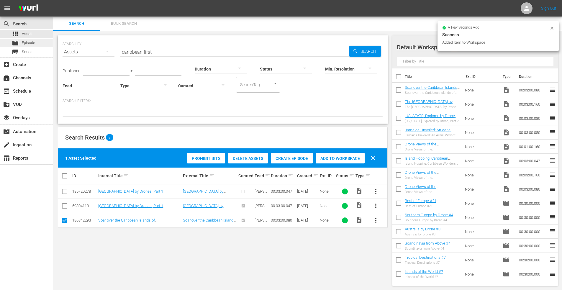
click at [31, 40] on div "movie Episode" at bounding box center [23, 43] width 23 height 8
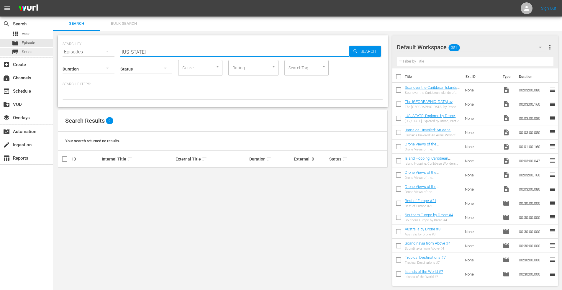
drag, startPoint x: 118, startPoint y: 49, endPoint x: 48, endPoint y: 50, distance: 69.7
click at [53, 0] on div "search Search apps Asset movie Episode subtitles Series add_box Create subscrip…" at bounding box center [307, 0] width 509 height 0
type input "caribbean"
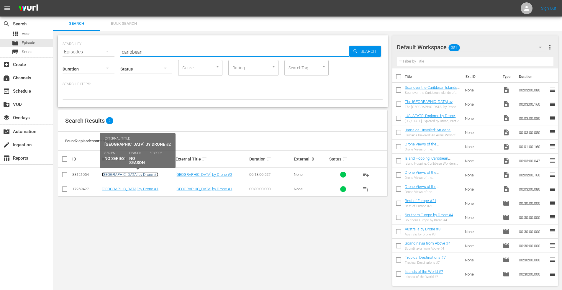
click at [133, 176] on link "[GEOGRAPHIC_DATA] by Drone #2" at bounding box center [130, 174] width 57 height 4
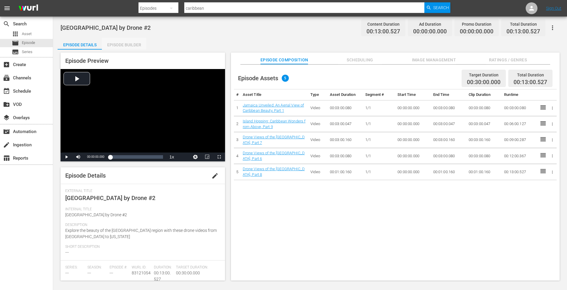
click at [121, 47] on div "Episode Builder" at bounding box center [124, 45] width 44 height 14
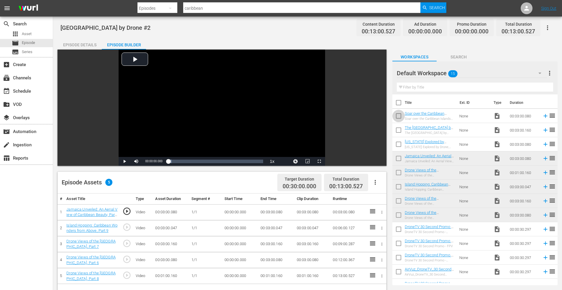
click at [400, 115] on input "checkbox" at bounding box center [399, 117] width 12 height 12
checkbox input "true"
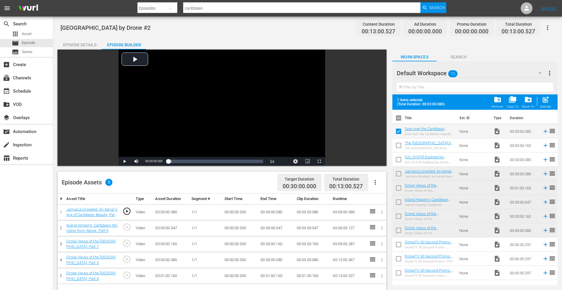
click at [399, 147] on input "checkbox" at bounding box center [399, 147] width 12 height 12
checkbox input "true"
click at [399, 160] on input "checkbox" at bounding box center [399, 161] width 12 height 12
checkbox input "true"
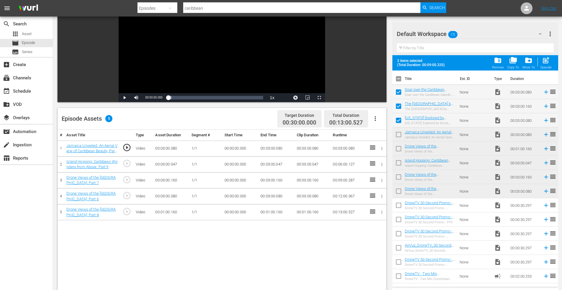
scroll to position [59, 0]
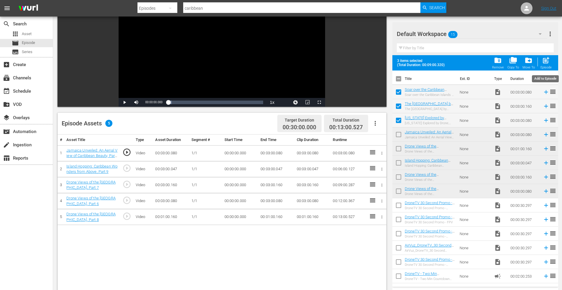
click at [548, 58] on span "post_add" at bounding box center [546, 60] width 8 height 8
checkbox input "false"
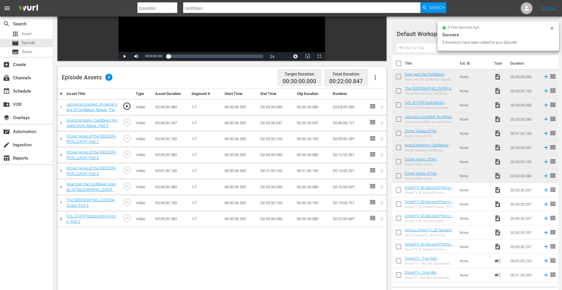
scroll to position [118, 0]
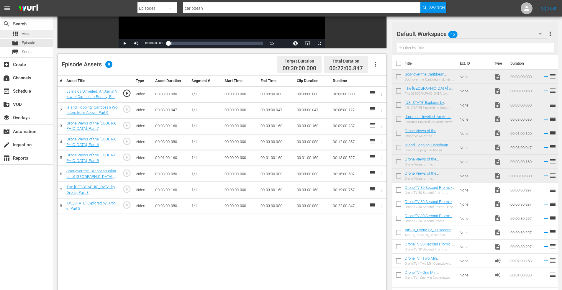
click at [30, 32] on span "Asset" at bounding box center [27, 34] width 10 height 6
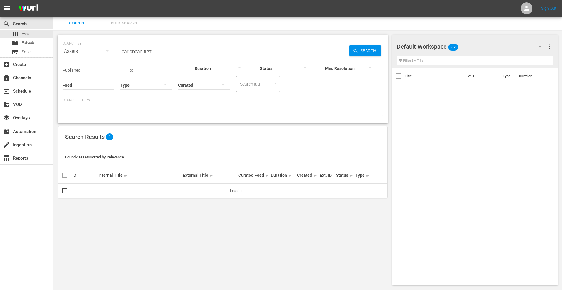
scroll to position [1, 0]
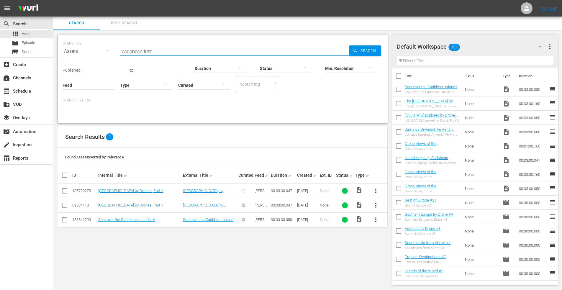
drag, startPoint x: 165, startPoint y: 50, endPoint x: 59, endPoint y: 51, distance: 106.6
click at [63, 50] on div "SEARCH BY Search By Assets Search ID, Title, Description, Keywords, or Category…" at bounding box center [223, 47] width 321 height 21
type input "guadeloupe"
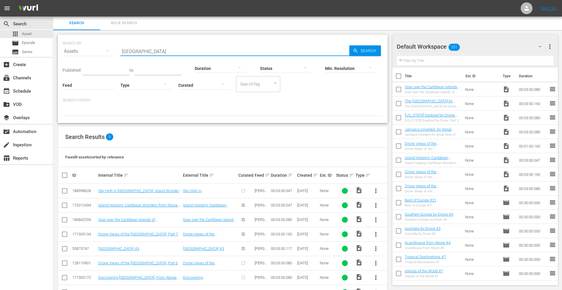
click at [64, 190] on input "checkbox" at bounding box center [64, 192] width 7 height 7
checkbox input "true"
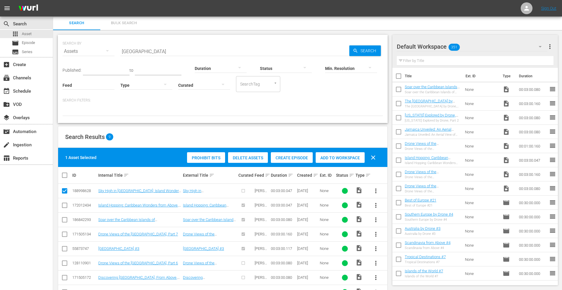
click at [335, 156] on span "Add to Workspace" at bounding box center [340, 158] width 49 height 5
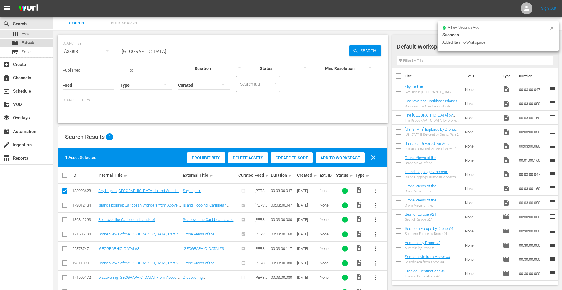
click at [32, 43] on span "Episode" at bounding box center [28, 43] width 13 height 6
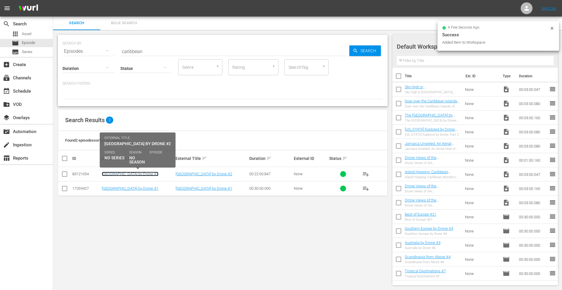
click at [129, 175] on link "[GEOGRAPHIC_DATA] by Drone #2" at bounding box center [130, 174] width 57 height 4
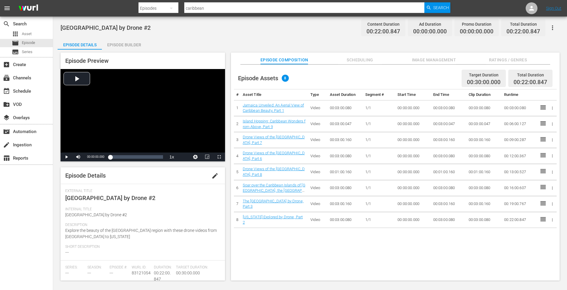
drag, startPoint x: 122, startPoint y: 42, endPoint x: 173, endPoint y: 47, distance: 51.9
click at [123, 42] on div "Episode Builder" at bounding box center [124, 45] width 44 height 14
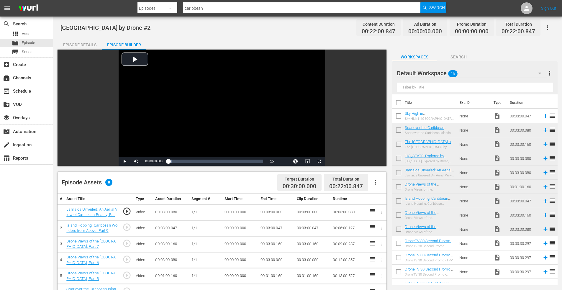
drag, startPoint x: 399, startPoint y: 117, endPoint x: 427, endPoint y: 117, distance: 28.3
click at [399, 117] on input "checkbox" at bounding box center [399, 117] width 12 height 12
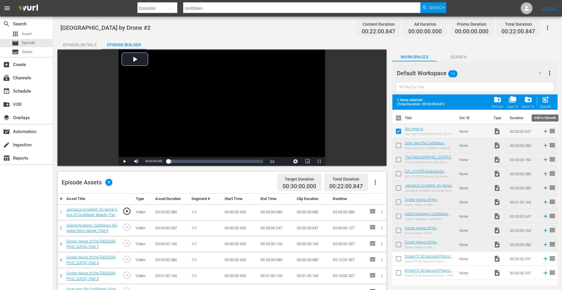
click at [547, 97] on span "post_add" at bounding box center [546, 100] width 8 height 8
checkbox input "false"
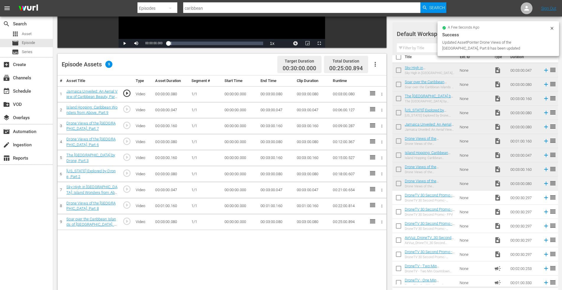
scroll to position [12, 0]
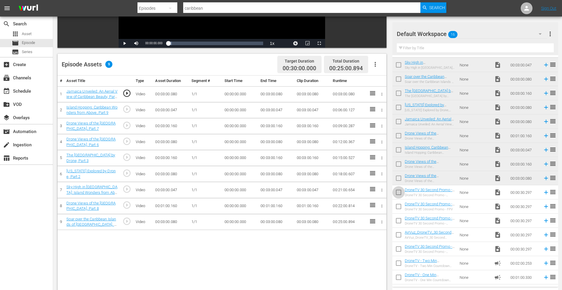
click at [398, 193] on input "checkbox" at bounding box center [399, 193] width 12 height 12
checkbox input "true"
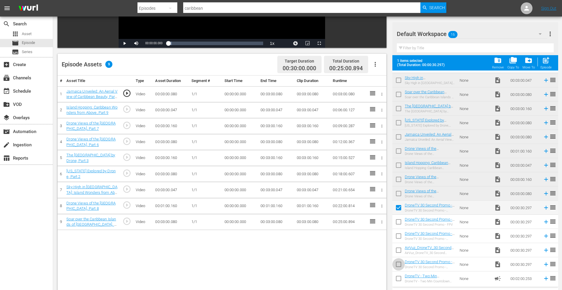
click at [400, 262] on input "checkbox" at bounding box center [399, 266] width 12 height 12
checkbox input "true"
click at [399, 278] on input "checkbox" at bounding box center [399, 280] width 12 height 12
checkbox input "true"
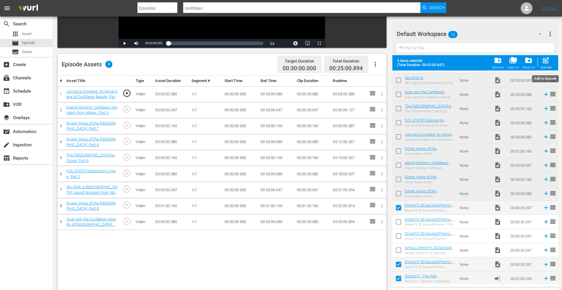
click at [548, 57] on span "post_add" at bounding box center [546, 60] width 8 height 8
checkbox input "false"
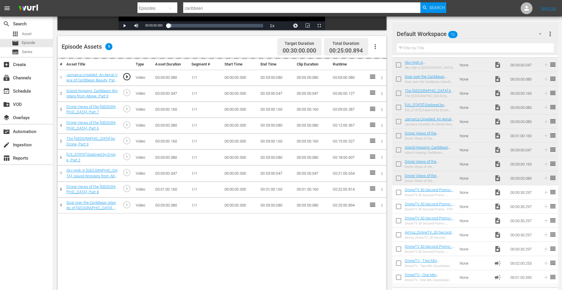
scroll to position [154, 0]
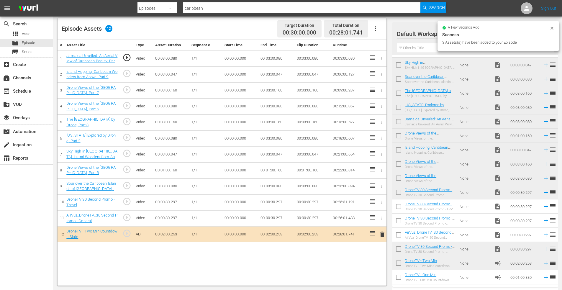
click at [399, 264] on input "checkbox" at bounding box center [399, 264] width 12 height 12
checkbox input "true"
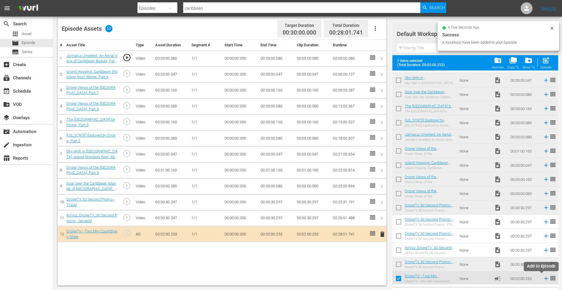
click at [543, 280] on icon at bounding box center [546, 278] width 6 height 6
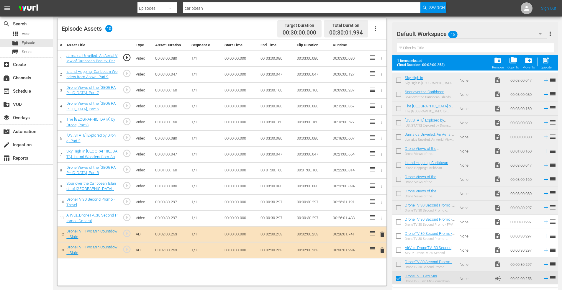
click at [372, 187] on icon at bounding box center [372, 186] width 5 height 4
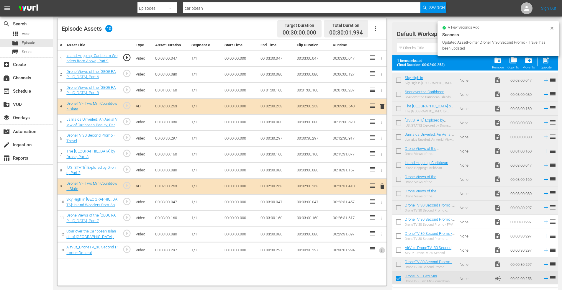
click at [384, 252] on icon "button" at bounding box center [382, 250] width 4 height 4
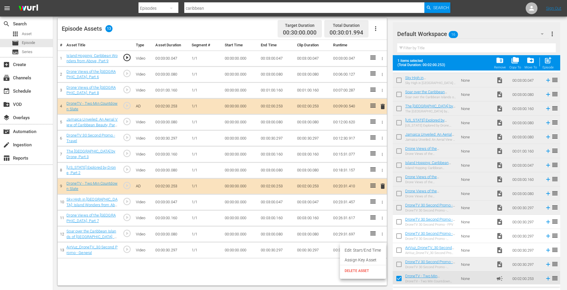
click at [363, 250] on li "Edit Start/End Time" at bounding box center [363, 251] width 46 height 10
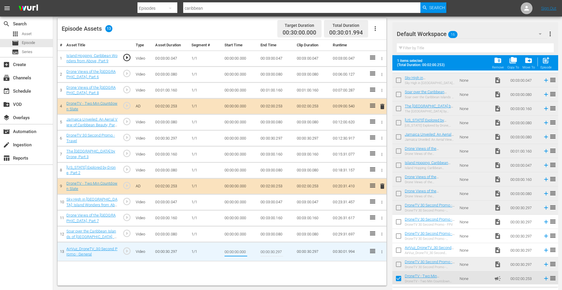
drag, startPoint x: 240, startPoint y: 252, endPoint x: 259, endPoint y: 253, distance: 18.9
click at [259, 254] on tr "13 AirVuz_DroneTV_30 Second Promo - General play_circle_outline Video 00:00:30.…" at bounding box center [222, 251] width 329 height 19
type input "00:00:00.150"
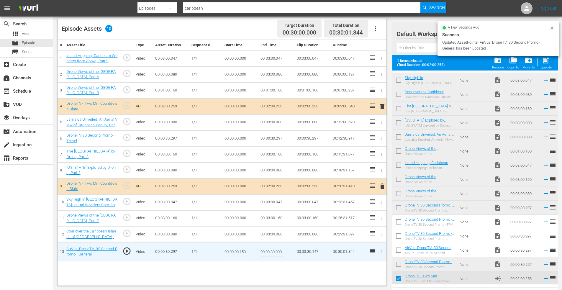
type input "00:00:30.000"
click at [381, 137] on icon "button" at bounding box center [382, 138] width 4 height 4
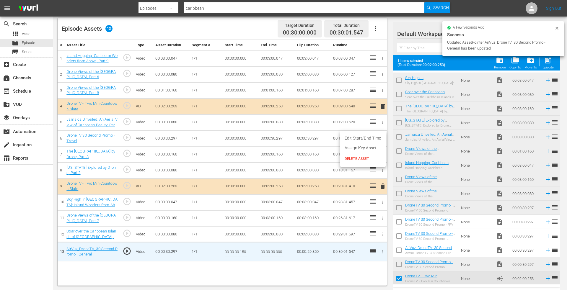
drag, startPoint x: 371, startPoint y: 140, endPoint x: 318, endPoint y: 144, distance: 52.7
click at [368, 139] on li "Edit Start/End Time" at bounding box center [363, 138] width 46 height 10
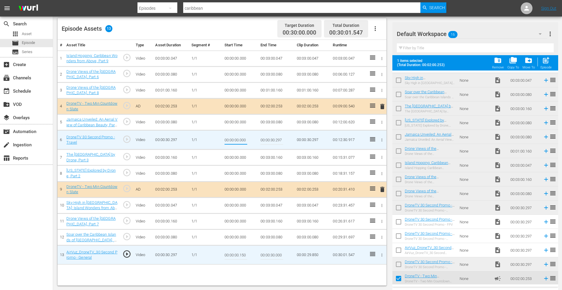
drag, startPoint x: 239, startPoint y: 141, endPoint x: 263, endPoint y: 141, distance: 23.3
click at [262, 141] on tr "6 DroneTV 30 Second Promo - Travel play_circle_outline Video 00:00:30.297 1/1 0…" at bounding box center [222, 140] width 329 height 19
type input "00:00:00.150"
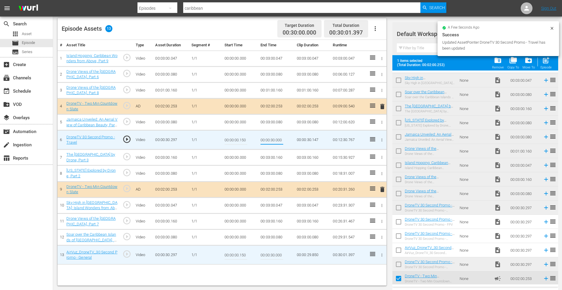
type input "00:00:30.000"
click at [382, 156] on icon "button" at bounding box center [382, 157] width 1 height 3
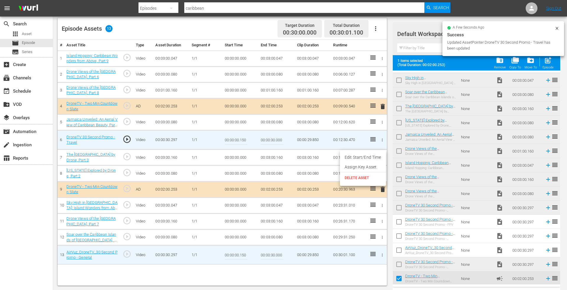
click at [352, 157] on li "Edit Start/End Time" at bounding box center [363, 158] width 46 height 10
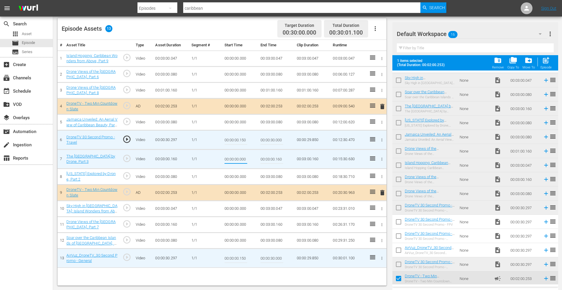
drag, startPoint x: 250, startPoint y: 162, endPoint x: 280, endPoint y: 160, distance: 30.2
click at [280, 160] on tr "7 The Dominican Republic by Drone, Part 3 play_circle_outline Video 00:03:00.16…" at bounding box center [222, 159] width 329 height 19
type input "00:00:00.150"
type input "00:03:00.000"
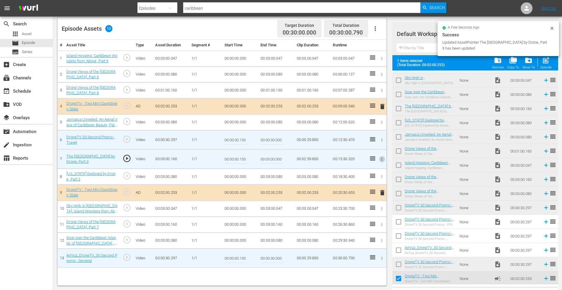
click at [382, 175] on icon "button" at bounding box center [382, 177] width 4 height 4
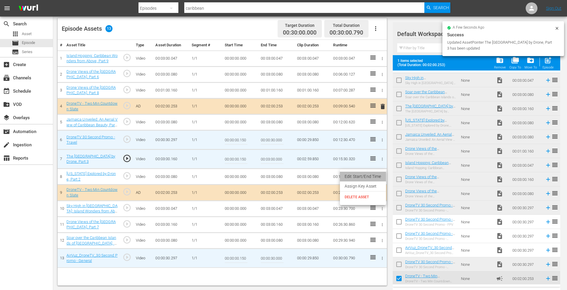
drag, startPoint x: 367, startPoint y: 175, endPoint x: 313, endPoint y: 181, distance: 54.9
click at [366, 175] on li "Edit Start/End Time" at bounding box center [363, 177] width 46 height 10
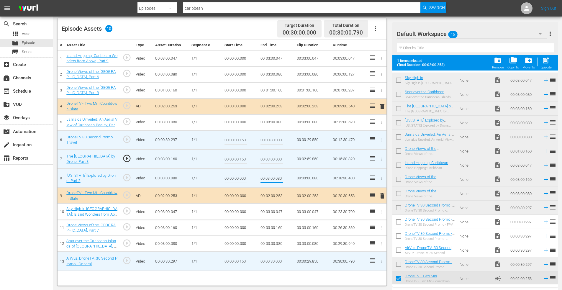
drag, startPoint x: 277, startPoint y: 178, endPoint x: 299, endPoint y: 180, distance: 22.0
click at [299, 180] on tr "8 Puerto Rico Explored by Drone, Part 2 play_circle_outline Video 00:03:00.080 …" at bounding box center [222, 178] width 329 height 19
type input "00:03:00.000"
click at [384, 211] on icon "button" at bounding box center [382, 212] width 4 height 4
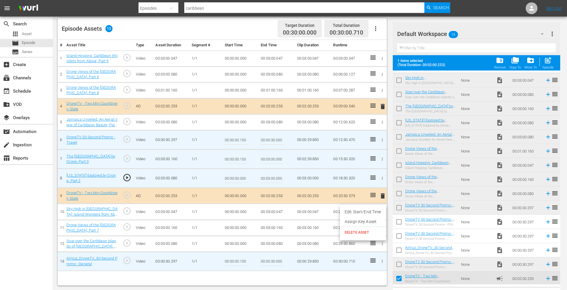
click at [373, 213] on li "Edit Start/End Time" at bounding box center [363, 212] width 46 height 10
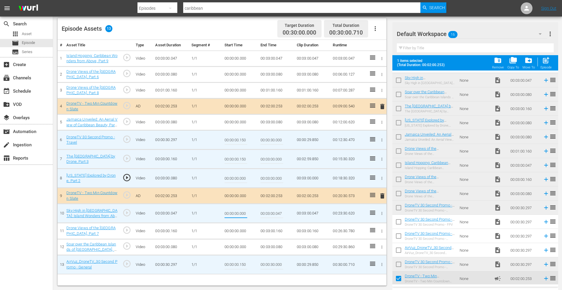
drag, startPoint x: 239, startPoint y: 213, endPoint x: 268, endPoint y: 212, distance: 28.1
click at [268, 212] on tr "10 Sky High in Guadeloupe: Island Wonders from Above, Part #1 play_circle_outli…" at bounding box center [222, 213] width 329 height 19
type input "00:00:00.150"
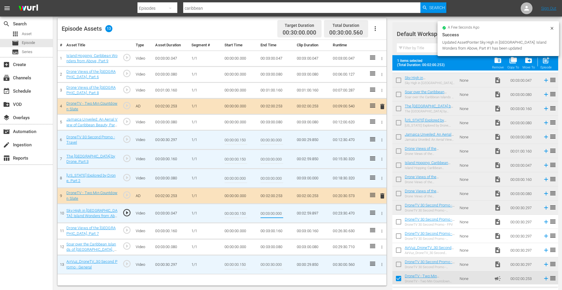
type input "00:03:00.000"
click at [384, 232] on icon "button" at bounding box center [382, 231] width 4 height 4
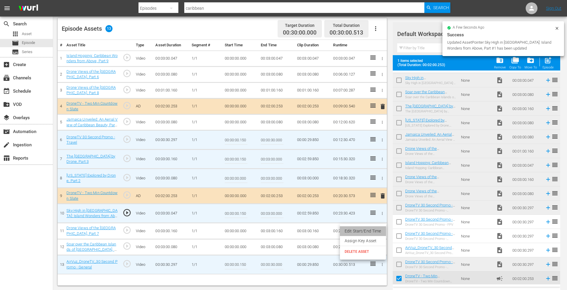
click at [371, 231] on li "Edit Start/End Time" at bounding box center [363, 231] width 46 height 10
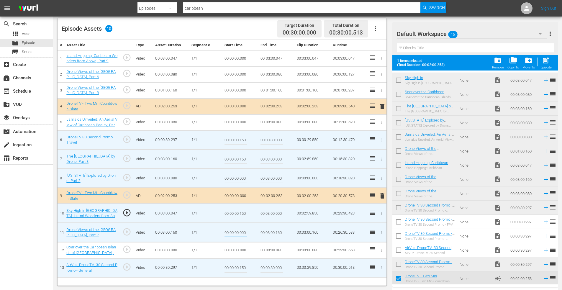
drag, startPoint x: 240, startPoint y: 233, endPoint x: 276, endPoint y: 230, distance: 36.5
click at [277, 230] on tr "11 Drone Views of the Caribbean Islands, Part 7 play_circle_outline Video 00:03…" at bounding box center [222, 232] width 329 height 19
type input "00:00:00.150"
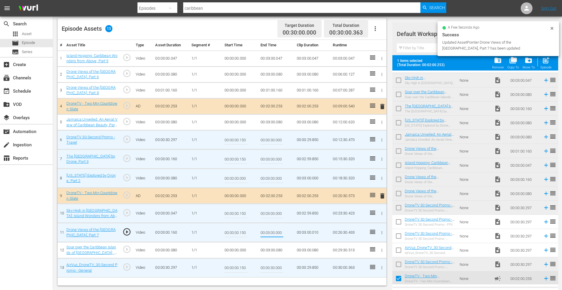
type input "00:03:00.000"
click at [381, 250] on icon "button" at bounding box center [382, 250] width 4 height 4
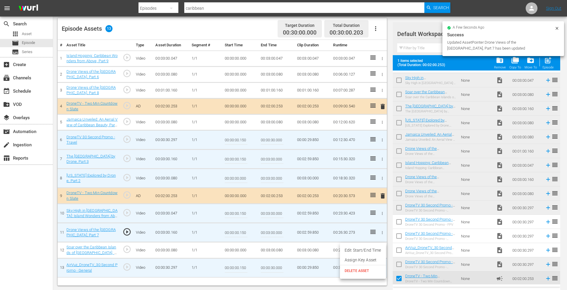
click at [371, 248] on li "Edit Start/End Time" at bounding box center [363, 251] width 46 height 10
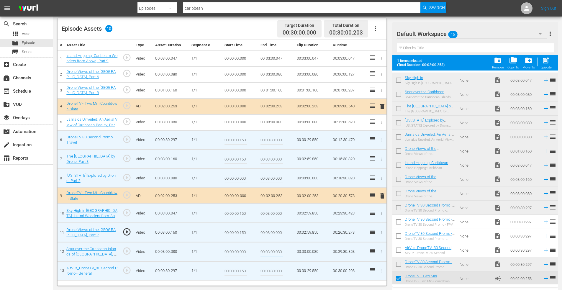
drag, startPoint x: 276, startPoint y: 253, endPoint x: 299, endPoint y: 253, distance: 22.7
click at [299, 253] on tr "12 Soar over the Caribbean Islands of Barbados, the Bahamas, Jamaica, and Guade…" at bounding box center [222, 251] width 329 height 19
type input "00:03:00.000"
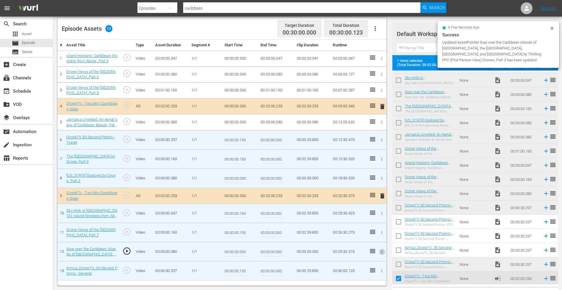
drag, startPoint x: 240, startPoint y: 253, endPoint x: 264, endPoint y: 251, distance: 24.3
click at [264, 251] on tr "12 Soar over the Caribbean Islands of Barbados, the Bahamas, Jamaica, and Guade…" at bounding box center [222, 251] width 329 height 19
type input "00:00:00.123"
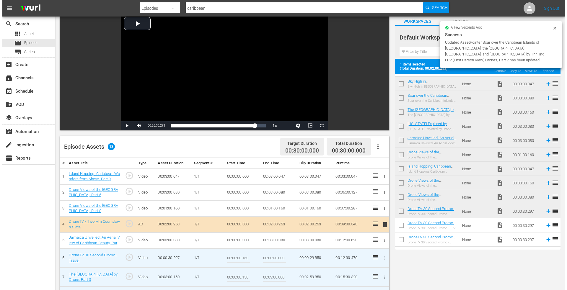
scroll to position [0, 0]
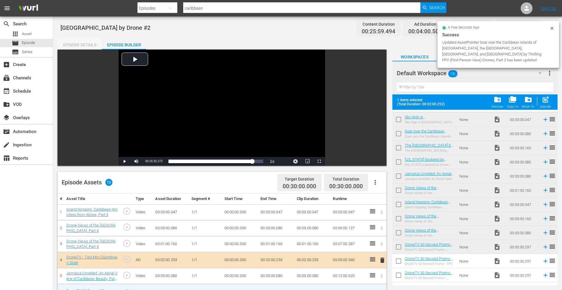
click at [79, 45] on div "Episode Details" at bounding box center [80, 45] width 44 height 14
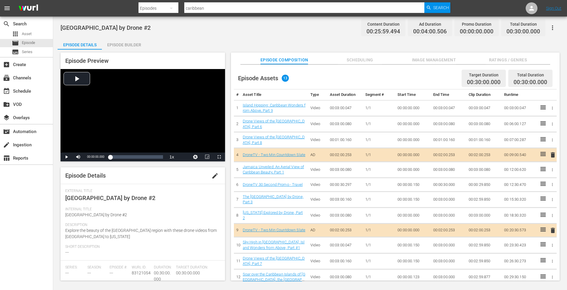
click at [211, 177] on span "edit" at bounding box center [214, 175] width 7 height 7
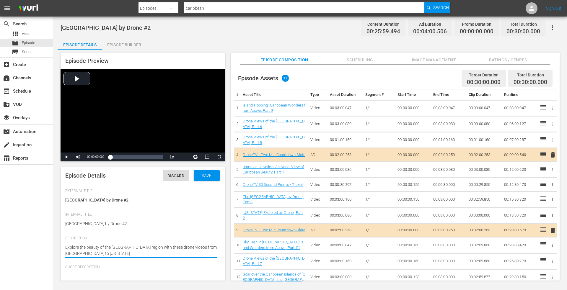
click at [118, 252] on textarea "Explore the beauty of the Caribbean Sea region with these drone videos from Bar…" at bounding box center [141, 250] width 152 height 12
type textarea "Explore the beauty of the Caribbean Sea region with these drone videos from G"
type textarea "Explore the beauty of the Caribbean Sea region with these drone videos from Gu"
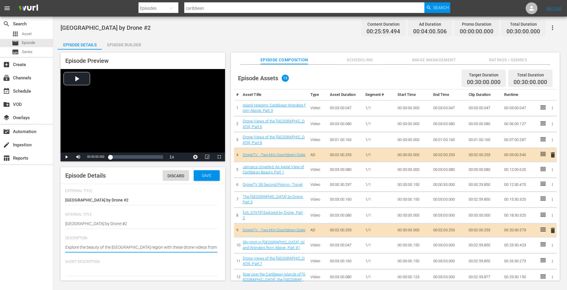
type textarea "Explore the beauty of the Caribbean Sea region with these drone videos from Gua"
type textarea "Explore the beauty of the Caribbean Sea region with these drone videos from Guad"
type textarea "Explore the beauty of the Caribbean Sea region with these drone videos from Gua…"
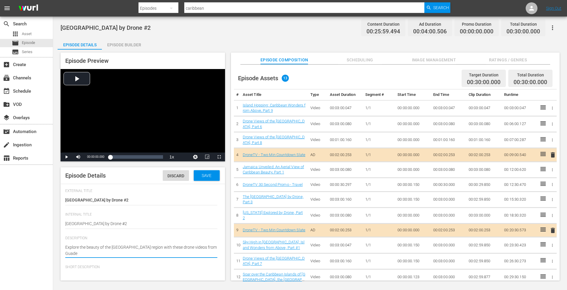
type textarea "Explore the beauty of the Caribbean Sea region with these drone videos from Gua…"
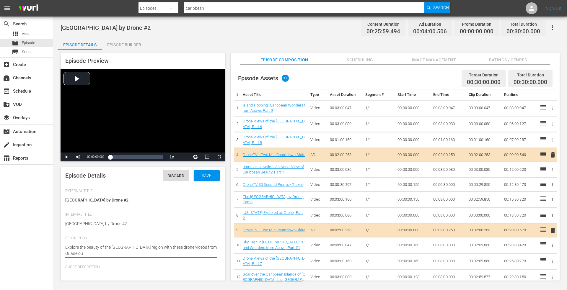
type textarea "Explore the beauty of the Caribbean Sea region with these drone videos from Gua…"
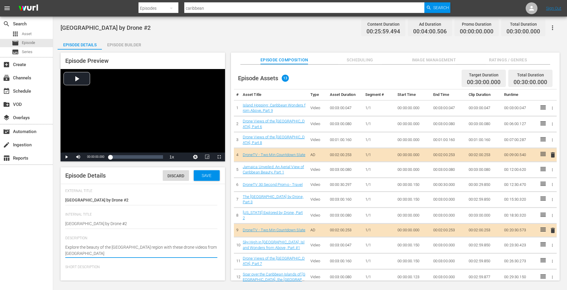
type textarea "Explore the beauty of the Caribbean Sea region with these drone videos from Gua…"
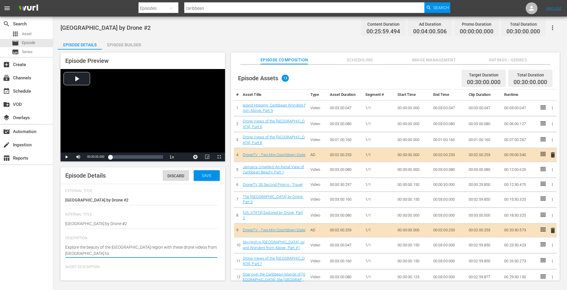
type textarea "Explore the beauty of the Caribbean Sea region with these drone videos from Gua…"
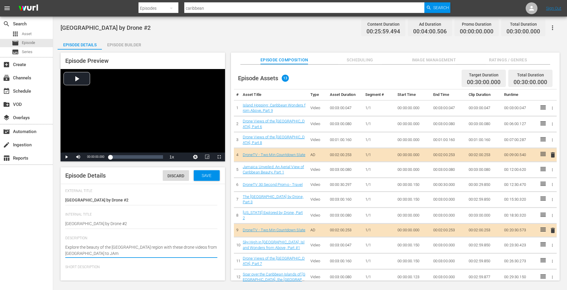
type textarea "Explore the beauty of the Caribbean Sea region with these drone videos from Gua…"
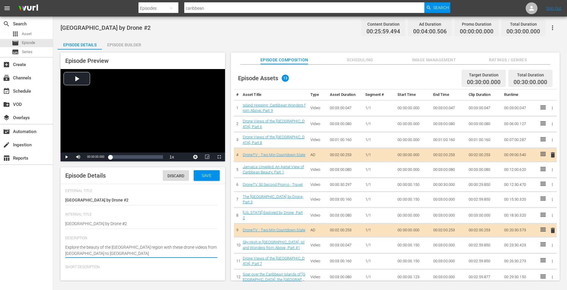
type textarea "Explore the beauty of the Caribbean Sea region with these drone videos from Gua…"
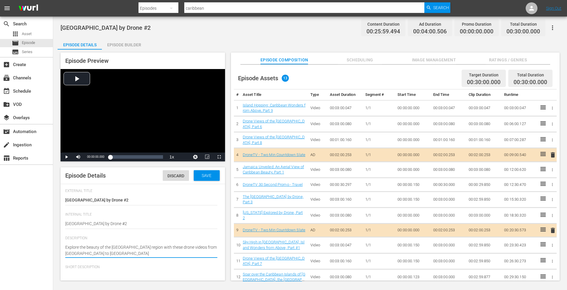
type textarea "Explore the beauty of the Caribbean Sea region with these drone videos from Gua…"
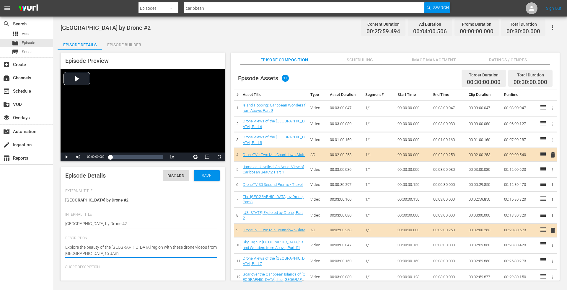
type textarea "Explore the beauty of the Caribbean Sea region with these drone videos from Gua…"
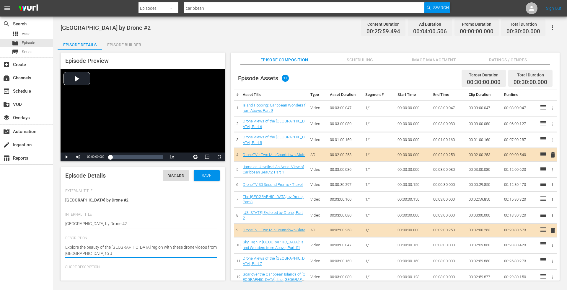
type textarea "Explore the beauty of the Caribbean Sea region with these drone videos from Gua…"
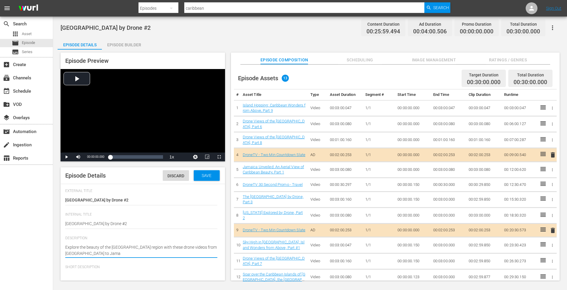
type textarea "Explore the beauty of the Caribbean Sea region with these drone videos from Gua…"
click at [201, 175] on span "Save" at bounding box center [206, 175] width 19 height 5
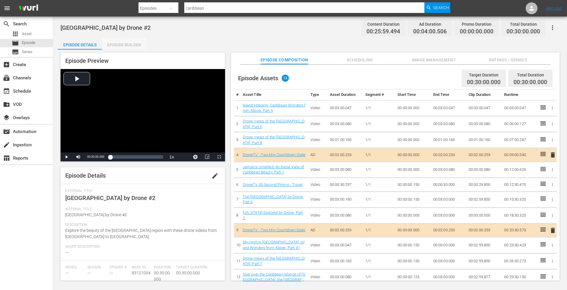
click at [122, 45] on div "Episode Builder" at bounding box center [124, 45] width 44 height 14
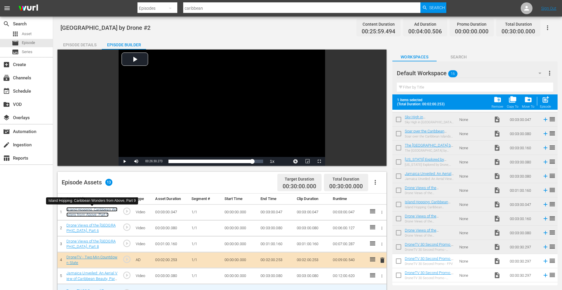
click at [88, 210] on link "Island Hopping: Caribbean Wonders from Above, Part 9" at bounding box center [91, 212] width 51 height 10
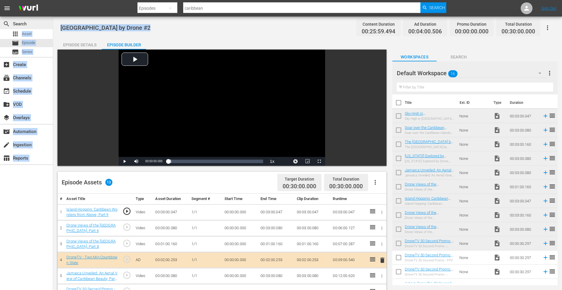
drag, startPoint x: 147, startPoint y: 28, endPoint x: 26, endPoint y: 28, distance: 120.5
click at [53, 0] on div "search Search apps Asset movie Episode subtitles Series add_box Create subscrip…" at bounding box center [307, 0] width 509 height 0
click at [71, 28] on span "[GEOGRAPHIC_DATA] by Drone #2" at bounding box center [106, 27] width 90 height 7
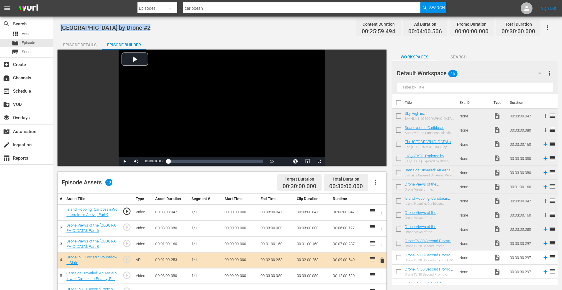
drag, startPoint x: 61, startPoint y: 27, endPoint x: 167, endPoint y: 27, distance: 106.6
click at [169, 27] on div "Caribbean Islands by Drone #2 Content Duration 00:25:59.494 Ad Duration 00:04:0…" at bounding box center [308, 27] width 495 height 13
copy span "[GEOGRAPHIC_DATA] by Drone #2"
click at [119, 44] on div "Episode Builder" at bounding box center [124, 45] width 44 height 14
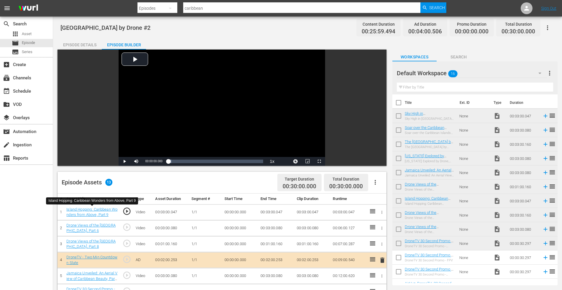
click at [87, 212] on div "Island Hopping: Caribbean Wonders from Above, Part 9" at bounding box center [91, 212] width 51 height 11
click at [97, 212] on div "Island Hopping: Caribbean Wonders from Above, Part 9" at bounding box center [91, 212] width 51 height 11
click at [81, 208] on link "Island Hopping: Caribbean Wonders from Above, Part 9" at bounding box center [91, 212] width 51 height 10
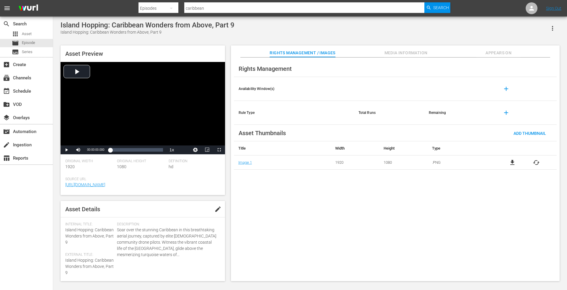
click at [513, 162] on span "file_download" at bounding box center [512, 162] width 7 height 7
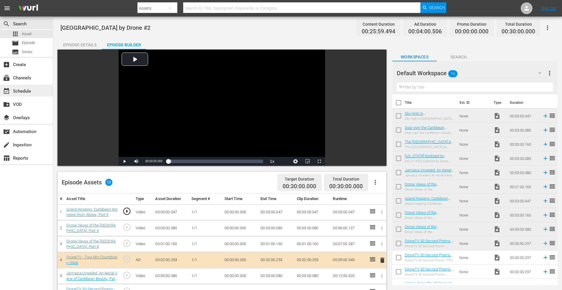
click at [29, 89] on div "event_available Schedule" at bounding box center [16, 90] width 33 height 5
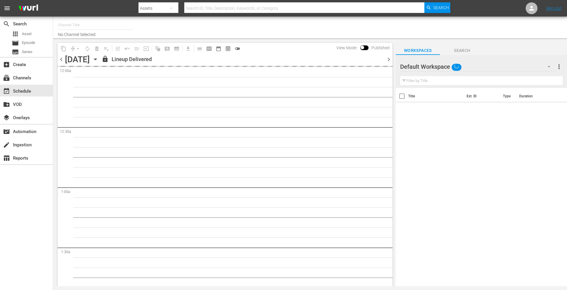
type input "DroneTV (1072)"
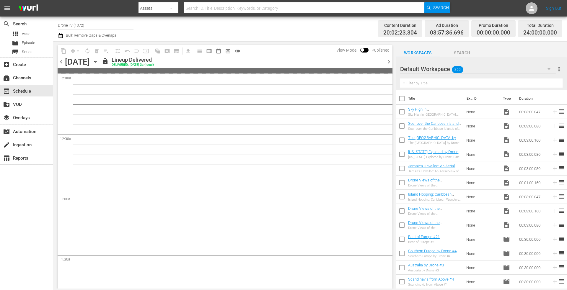
click at [99, 62] on icon "button" at bounding box center [95, 61] width 6 height 6
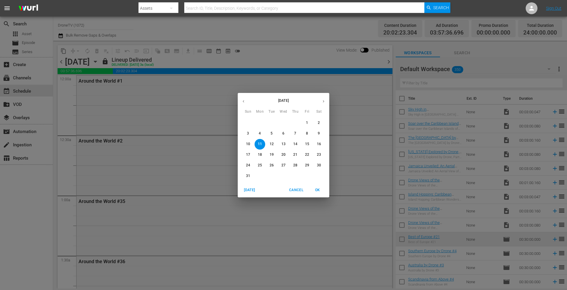
click at [294, 164] on p "28" at bounding box center [295, 165] width 4 height 5
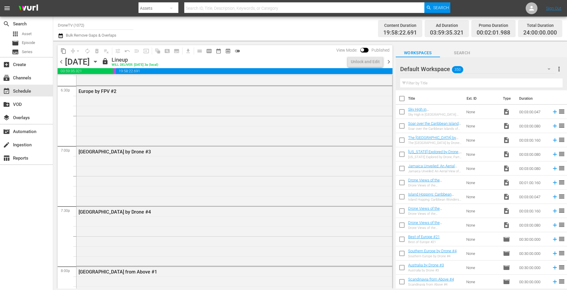
scroll to position [2244, 0]
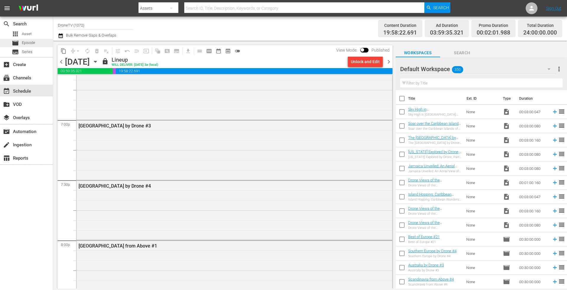
click at [28, 44] on span "Episode" at bounding box center [28, 43] width 13 height 6
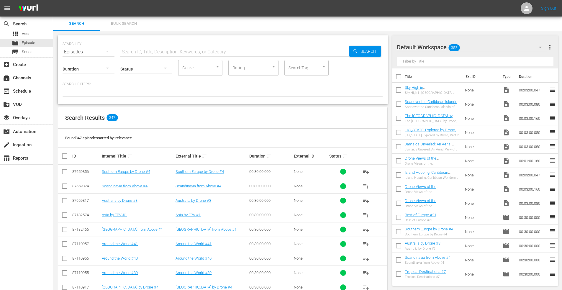
click at [139, 51] on input "text" at bounding box center [234, 52] width 229 height 14
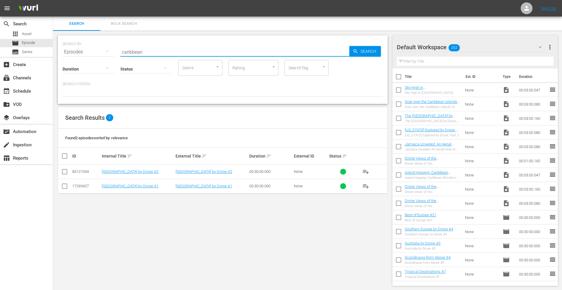
type input "caribbean"
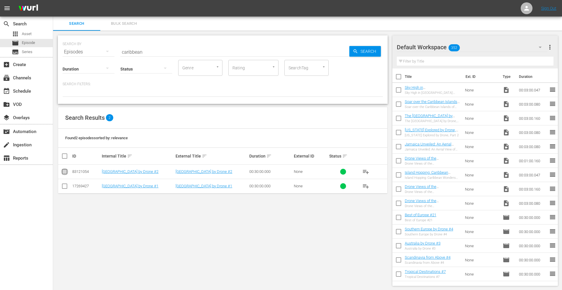
drag, startPoint x: 64, startPoint y: 172, endPoint x: 69, endPoint y: 172, distance: 5.1
click at [65, 172] on input "checkbox" at bounding box center [64, 172] width 7 height 7
checkbox input "true"
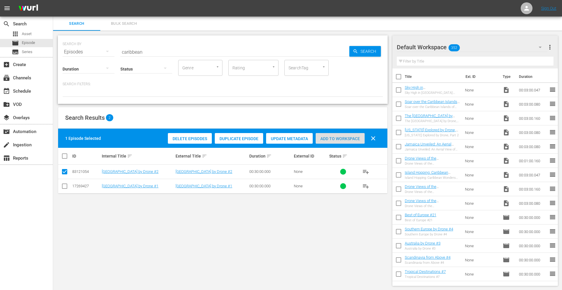
click at [331, 137] on span "Add to Workspace" at bounding box center [340, 138] width 49 height 5
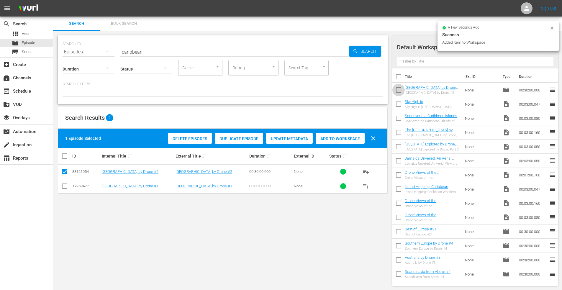
click at [397, 89] on input "checkbox" at bounding box center [399, 91] width 12 height 12
checkbox input "true"
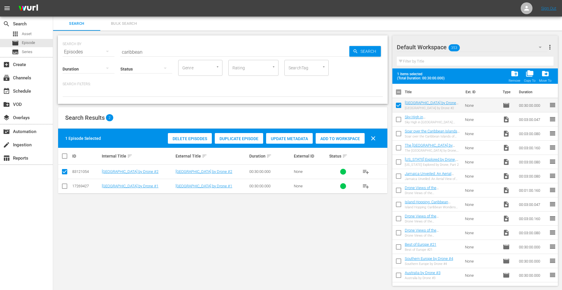
click at [397, 121] on input "checkbox" at bounding box center [399, 121] width 12 height 12
checkbox input "true"
click at [398, 133] on input "checkbox" at bounding box center [399, 135] width 12 height 12
checkbox input "true"
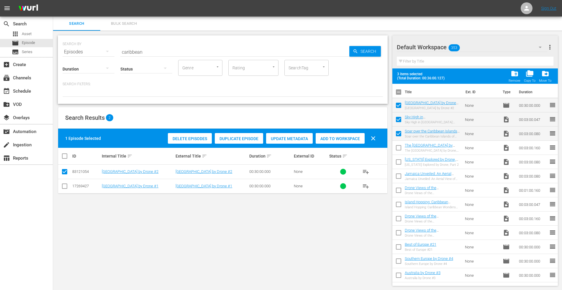
click at [398, 147] on input "checkbox" at bounding box center [399, 149] width 12 height 12
checkbox input "true"
click at [397, 104] on input "checkbox" at bounding box center [399, 106] width 12 height 12
checkbox input "false"
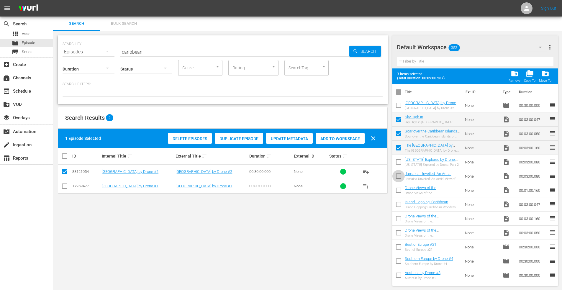
drag, startPoint x: 398, startPoint y: 176, endPoint x: 400, endPoint y: 167, distance: 9.2
click at [398, 176] on input "checkbox" at bounding box center [399, 177] width 12 height 12
checkbox input "true"
drag, startPoint x: 400, startPoint y: 164, endPoint x: 397, endPoint y: 178, distance: 14.4
click at [400, 164] on input "checkbox" at bounding box center [399, 163] width 12 height 12
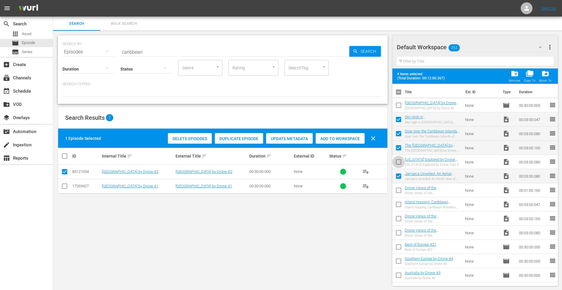
checkbox input "true"
drag, startPoint x: 400, startPoint y: 190, endPoint x: 402, endPoint y: 199, distance: 9.3
click at [400, 190] on input "checkbox" at bounding box center [399, 191] width 12 height 12
checkbox input "true"
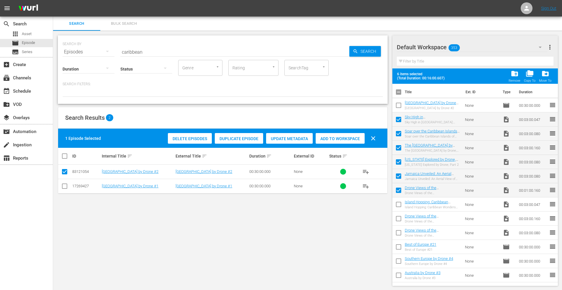
drag, startPoint x: 399, startPoint y: 203, endPoint x: 400, endPoint y: 206, distance: 3.3
click at [399, 203] on input "checkbox" at bounding box center [399, 206] width 12 height 12
checkbox input "true"
click at [399, 219] on input "checkbox" at bounding box center [399, 220] width 12 height 12
checkbox input "true"
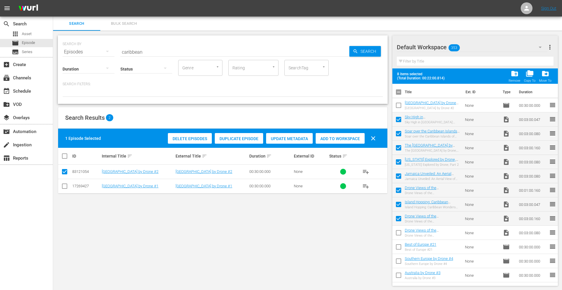
click at [399, 232] on input "checkbox" at bounding box center [399, 234] width 12 height 12
checkbox input "true"
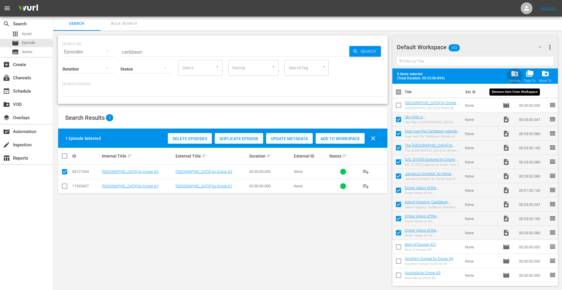
click at [515, 75] on span "folder_delete" at bounding box center [515, 74] width 8 height 8
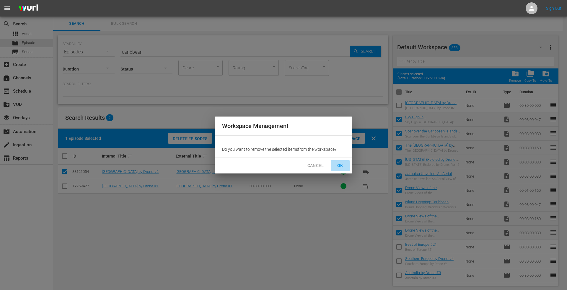
drag, startPoint x: 338, startPoint y: 164, endPoint x: 184, endPoint y: 129, distance: 157.8
click at [336, 162] on button "OK" at bounding box center [340, 165] width 19 height 11
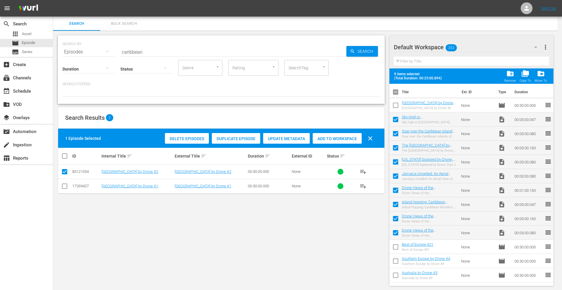
checkbox input "false"
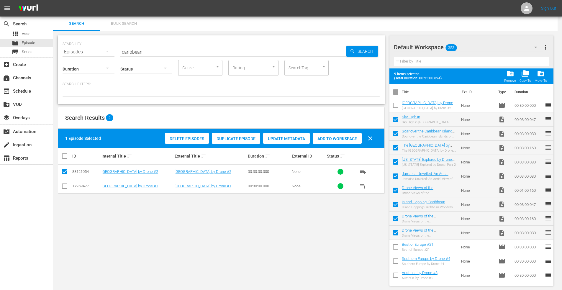
checkbox input "false"
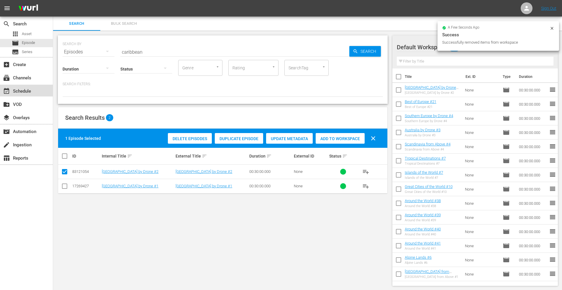
click at [29, 93] on div "event_available Schedule" at bounding box center [16, 90] width 33 height 5
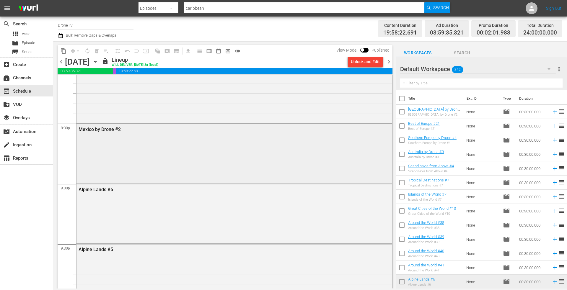
scroll to position [2274, 0]
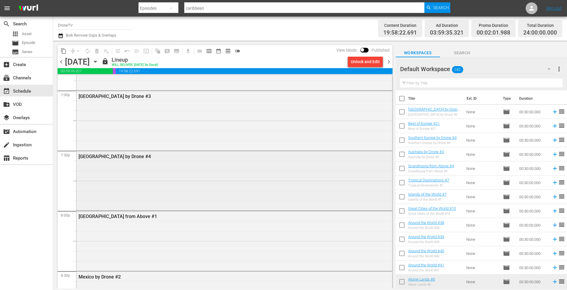
click at [140, 163] on div "[GEOGRAPHIC_DATA] by Drone #4" at bounding box center [234, 180] width 316 height 58
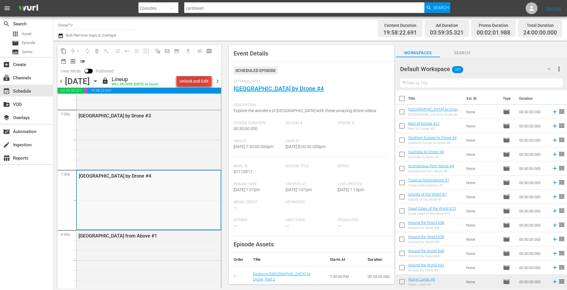
click at [191, 80] on div "Unlock and Edit" at bounding box center [194, 81] width 29 height 11
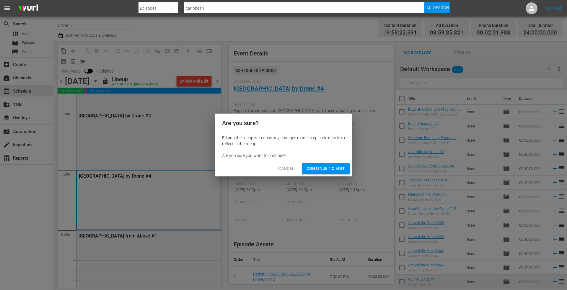
click at [322, 167] on span "Continue to Edit" at bounding box center [325, 168] width 38 height 7
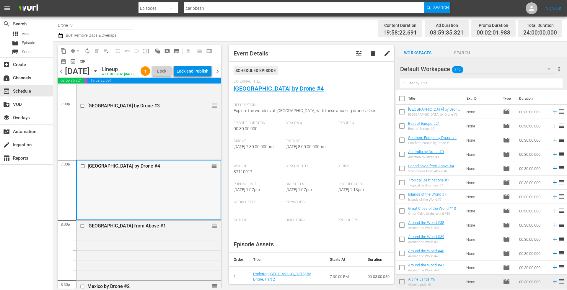
click at [160, 195] on div "South America by Drone #4 reorder" at bounding box center [149, 190] width 144 height 58
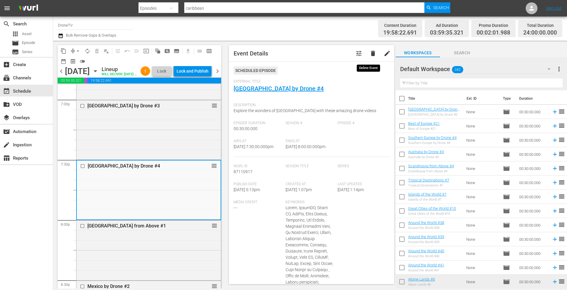
click at [369, 55] on span "delete" at bounding box center [372, 53] width 7 height 7
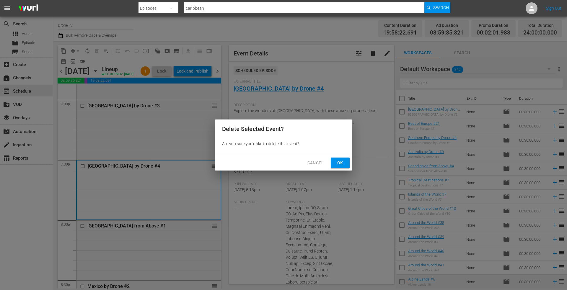
click at [342, 162] on span "Ok" at bounding box center [339, 162] width 9 height 7
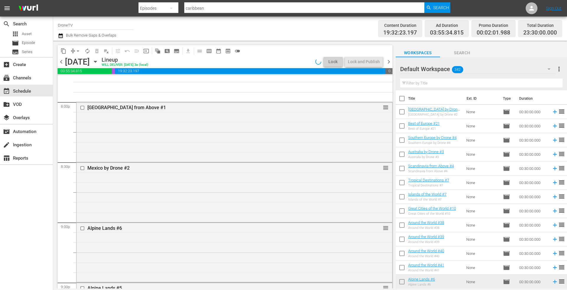
scroll to position [2303, 0]
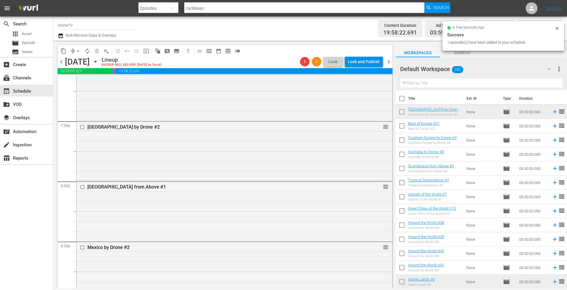
click at [558, 28] on icon at bounding box center [557, 28] width 5 height 5
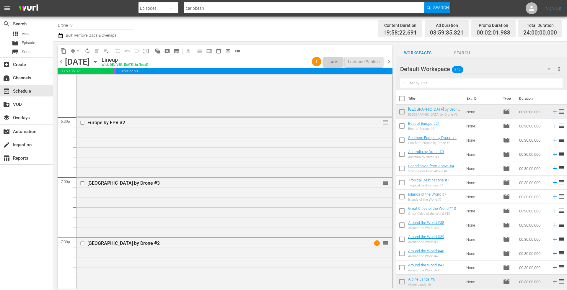
scroll to position [2185, 0]
click at [97, 62] on icon "button" at bounding box center [95, 61] width 3 height 1
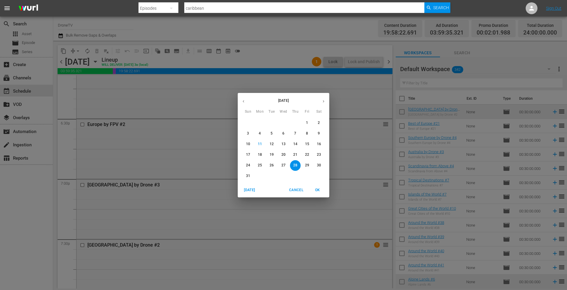
click at [322, 100] on icon "button" at bounding box center [323, 101] width 4 height 4
click at [318, 132] on p "13" at bounding box center [319, 133] width 4 height 5
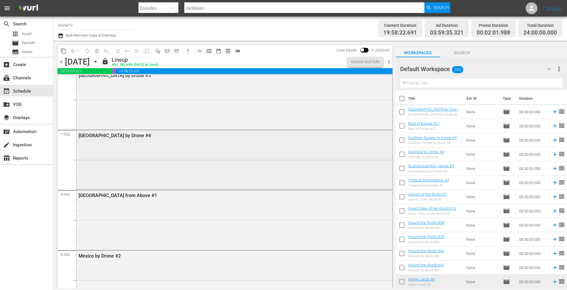
scroll to position [2274, 0]
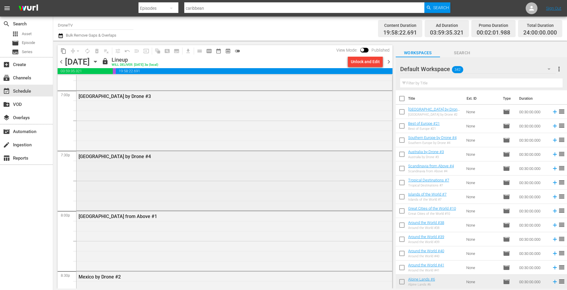
click at [164, 165] on div "[GEOGRAPHIC_DATA] by Drone #4" at bounding box center [234, 180] width 316 height 58
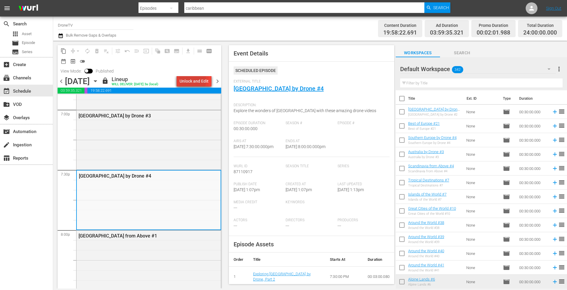
click at [190, 80] on div "Unlock and Edit" at bounding box center [194, 81] width 29 height 11
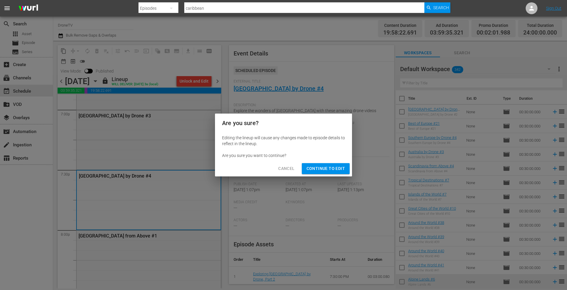
click at [333, 169] on span "Continue to Edit" at bounding box center [325, 168] width 38 height 7
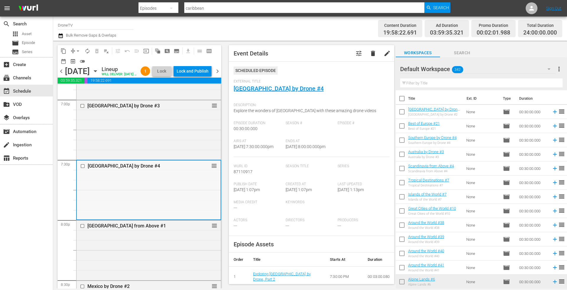
click at [195, 194] on div "South America by Drone #4 reorder" at bounding box center [149, 190] width 144 height 58
click at [369, 53] on span "delete" at bounding box center [372, 53] width 7 height 7
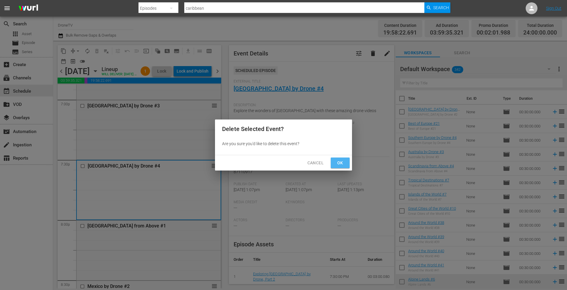
drag, startPoint x: 341, startPoint y: 162, endPoint x: 349, endPoint y: 154, distance: 11.3
click at [341, 162] on span "Ok" at bounding box center [339, 162] width 9 height 7
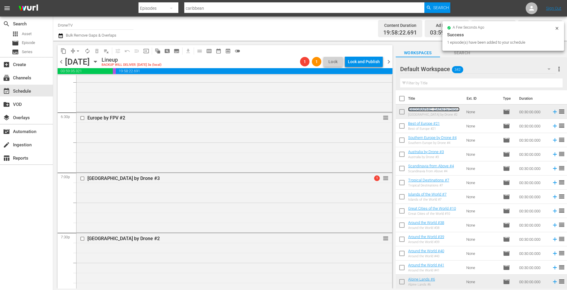
scroll to position [2096, 0]
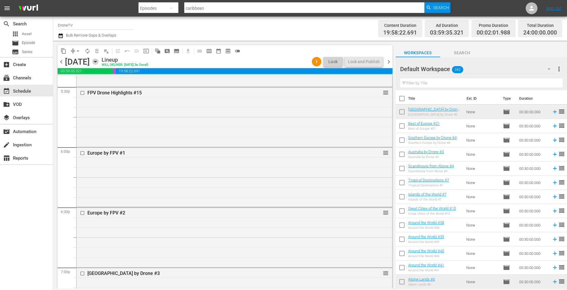
click at [97, 61] on icon "button" at bounding box center [95, 61] width 3 height 1
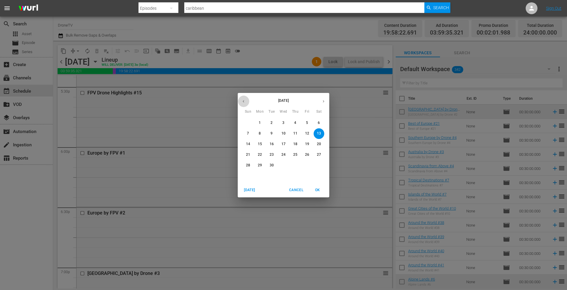
click at [244, 100] on icon "button" at bounding box center [243, 101] width 4 height 4
click at [296, 143] on p "14" at bounding box center [295, 144] width 4 height 5
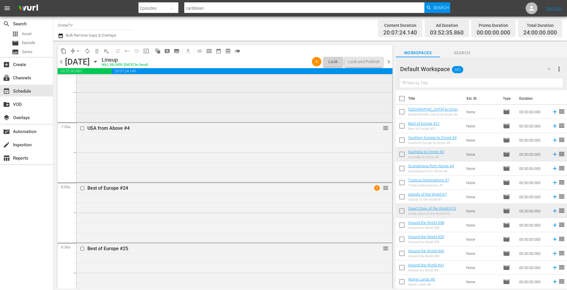
scroll to position [768, 0]
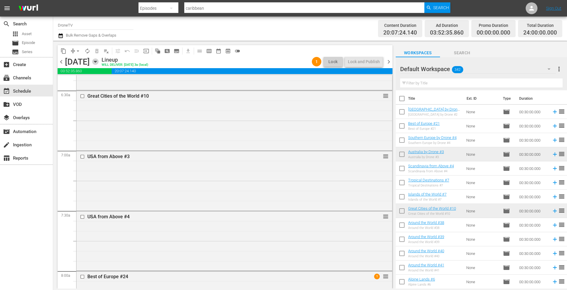
click at [97, 62] on icon "button" at bounding box center [95, 61] width 3 height 1
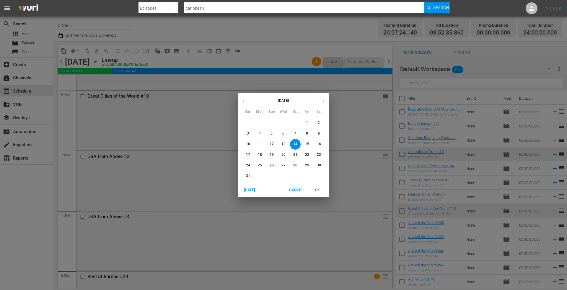
click at [273, 154] on p "19" at bounding box center [272, 154] width 4 height 5
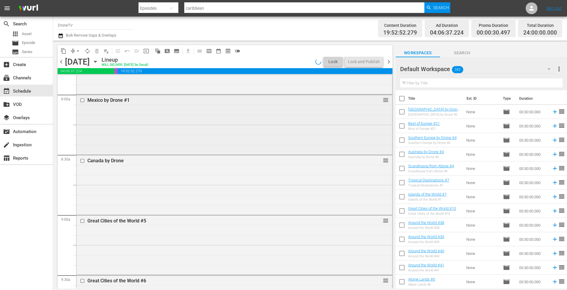
scroll to position [945, 0]
click at [203, 128] on div "Mexico by Drone #1 reorder" at bounding box center [234, 123] width 316 height 58
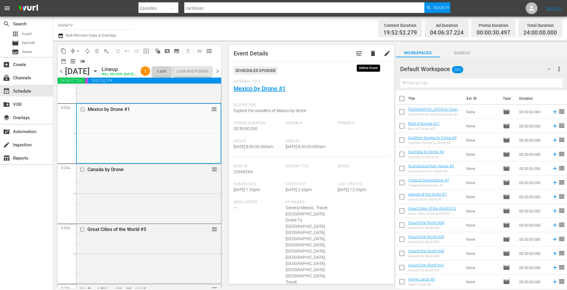
click at [369, 53] on span "delete" at bounding box center [372, 53] width 7 height 7
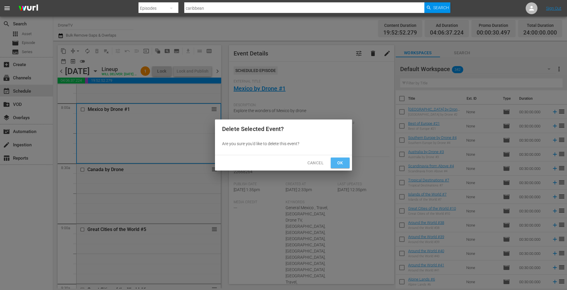
click at [337, 162] on span "Ok" at bounding box center [339, 162] width 9 height 7
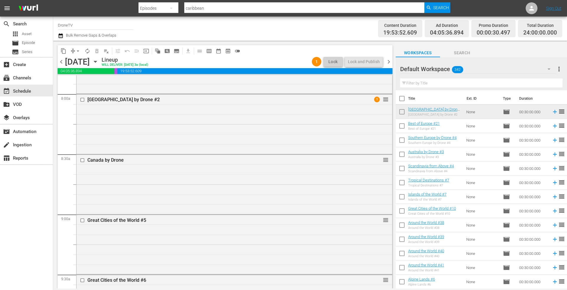
click at [97, 61] on icon "button" at bounding box center [95, 61] width 3 height 1
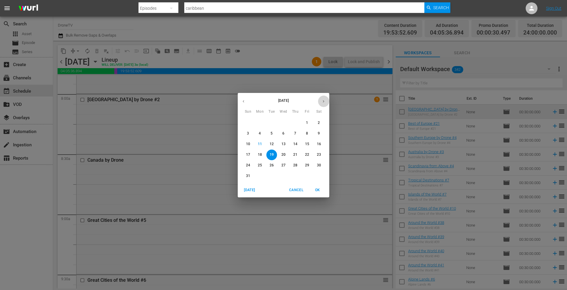
click at [323, 99] on icon "button" at bounding box center [323, 101] width 4 height 4
click at [295, 123] on p "4" at bounding box center [295, 122] width 2 height 5
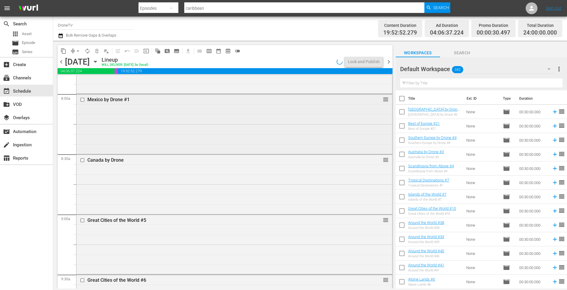
click at [258, 124] on div "Mexico by Drone #1 reorder" at bounding box center [234, 123] width 316 height 58
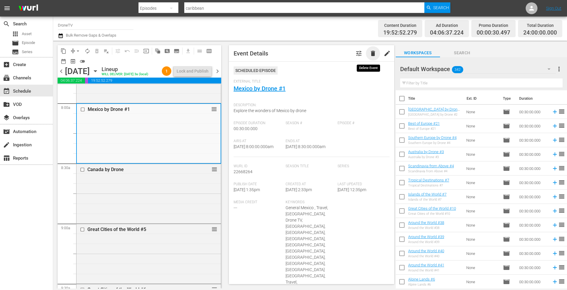
click at [369, 53] on span "delete" at bounding box center [372, 53] width 7 height 7
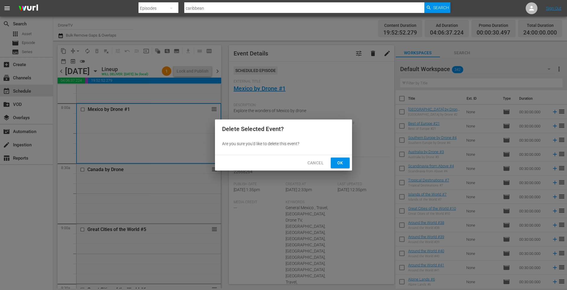
drag, startPoint x: 339, startPoint y: 161, endPoint x: 340, endPoint y: 158, distance: 3.0
click at [339, 161] on span "Ok" at bounding box center [339, 162] width 9 height 7
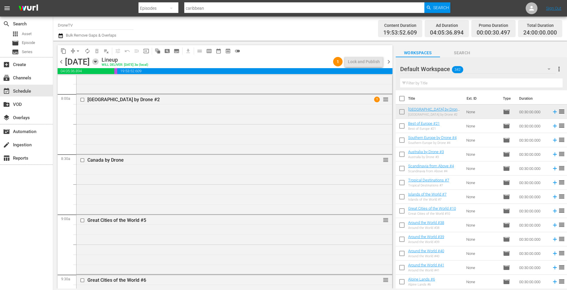
click at [97, 61] on icon "button" at bounding box center [95, 61] width 3 height 1
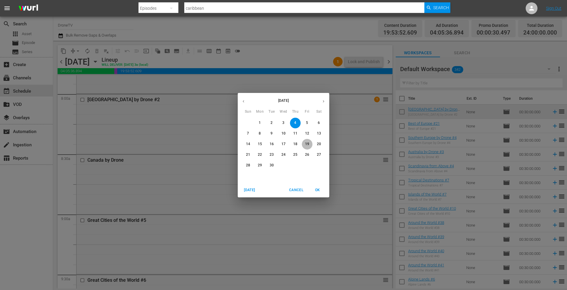
click at [309, 143] on p "19" at bounding box center [307, 144] width 4 height 5
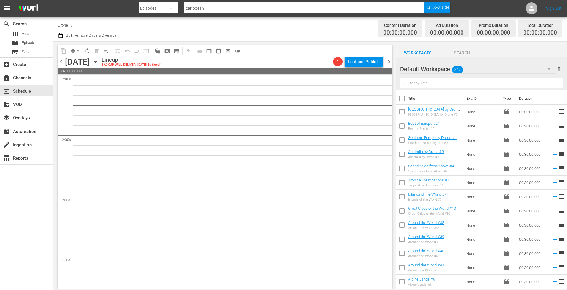
scroll to position [945, 0]
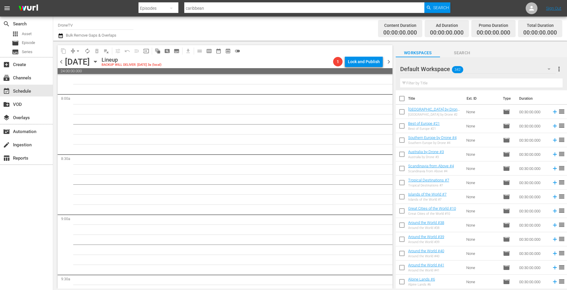
click at [97, 62] on icon "button" at bounding box center [95, 61] width 3 height 1
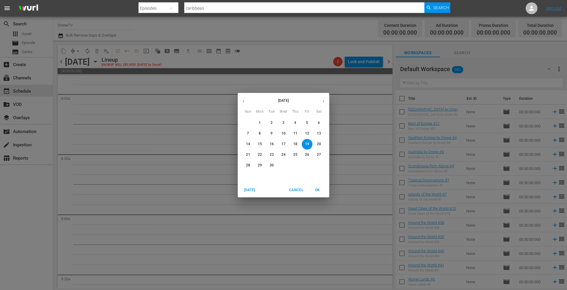
click at [244, 102] on icon "button" at bounding box center [243, 101] width 4 height 4
click at [294, 153] on p "21" at bounding box center [295, 154] width 4 height 5
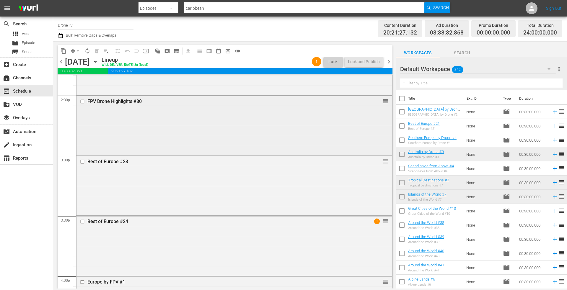
scroll to position [1742, 0]
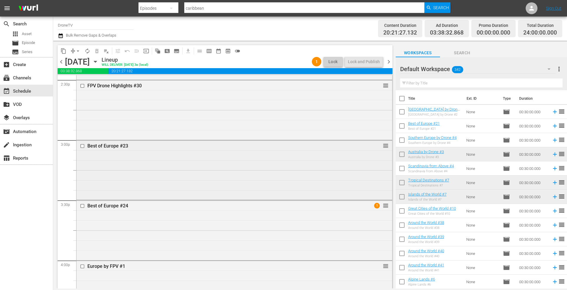
click at [203, 161] on div "Best of Europe #23 reorder" at bounding box center [234, 170] width 316 height 58
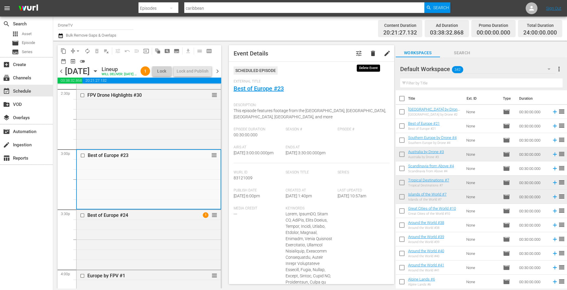
click at [369, 53] on span "delete" at bounding box center [372, 53] width 7 height 7
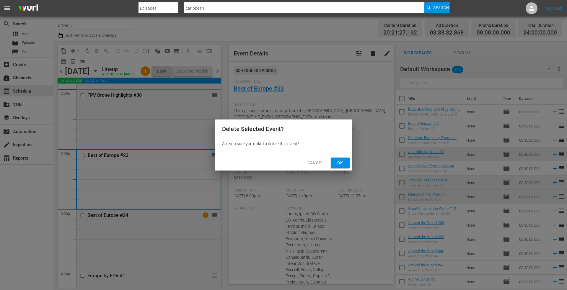
click at [341, 161] on span "Ok" at bounding box center [339, 162] width 9 height 7
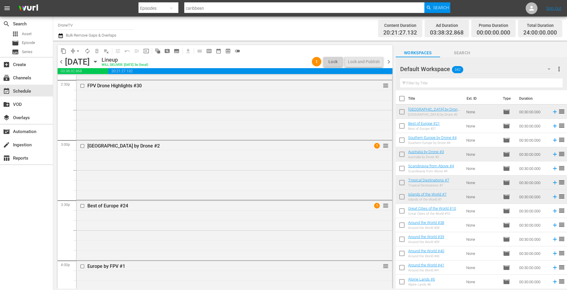
click at [97, 61] on icon "button" at bounding box center [95, 61] width 3 height 1
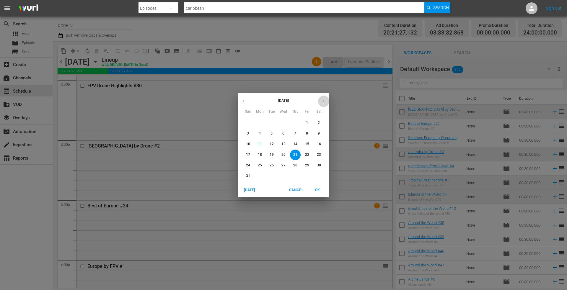
click at [322, 101] on icon "button" at bounding box center [323, 101] width 4 height 4
click at [322, 122] on span "6" at bounding box center [319, 122] width 11 height 5
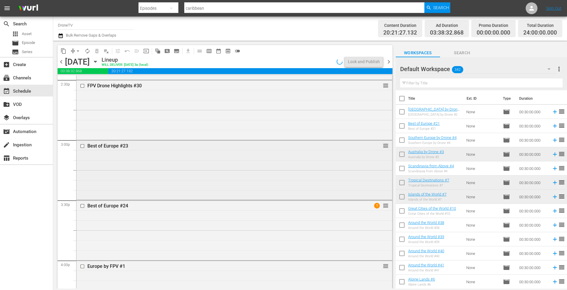
click at [213, 162] on div "Best of Europe #23 reorder" at bounding box center [234, 170] width 316 height 58
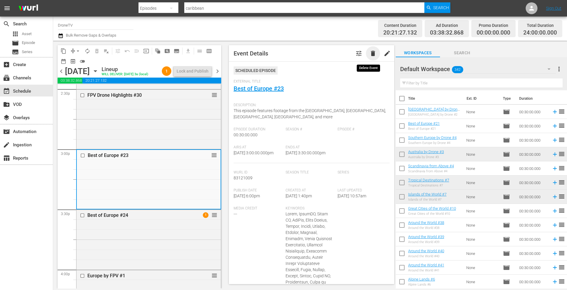
click at [369, 55] on span "delete" at bounding box center [372, 53] width 7 height 7
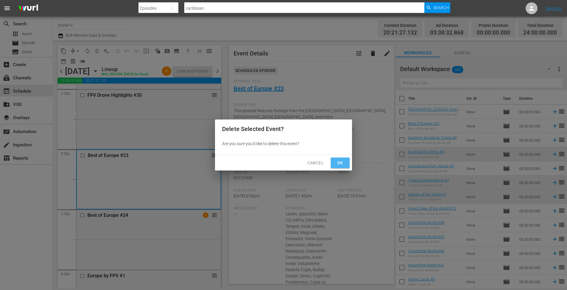
click at [338, 162] on span "Ok" at bounding box center [339, 162] width 9 height 7
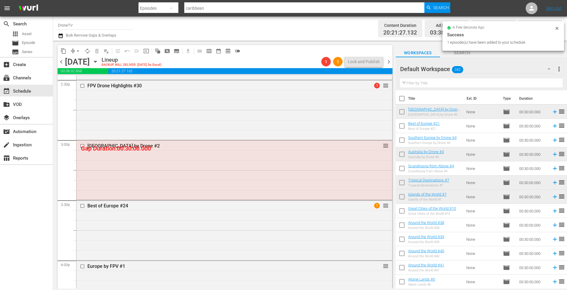
click at [557, 27] on icon at bounding box center [557, 28] width 5 height 5
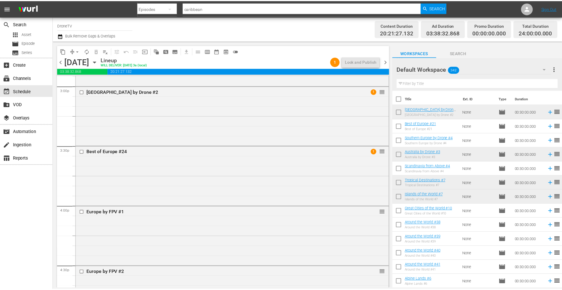
scroll to position [1709, 0]
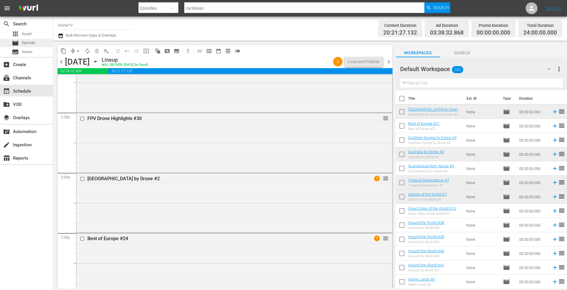
click at [27, 43] on span "Episode" at bounding box center [28, 43] width 13 height 6
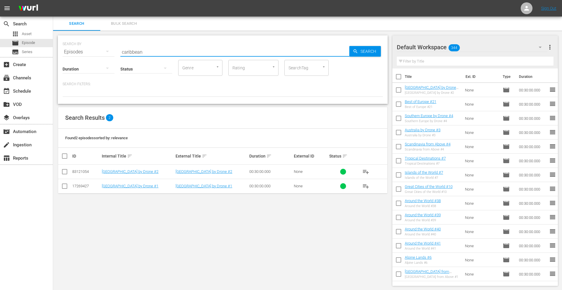
drag, startPoint x: 152, startPoint y: 50, endPoint x: 79, endPoint y: 51, distance: 73.2
click at [79, 51] on div "SEARCH BY Search By Episodes Search ID, Title, Description, Keywords, or Catego…" at bounding box center [223, 48] width 321 height 21
type input "[GEOGRAPHIC_DATA]"
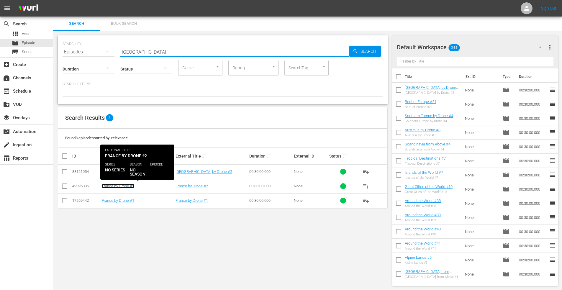
click at [120, 186] on link "France by Drone #2" at bounding box center [118, 186] width 32 height 4
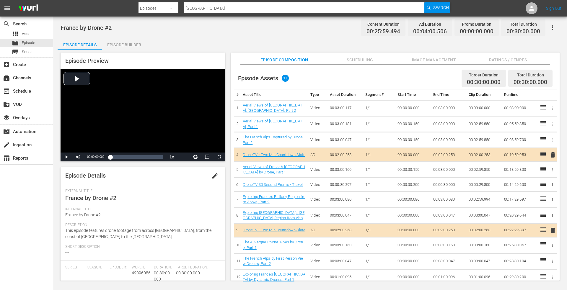
click at [211, 173] on span "edit" at bounding box center [214, 175] width 7 height 7
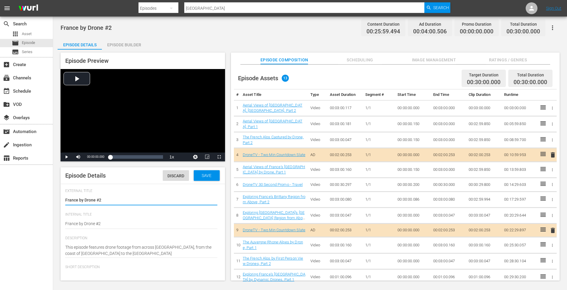
type input "No Series"
drag, startPoint x: 117, startPoint y: 253, endPoint x: 46, endPoint y: 246, distance: 71.0
click at [24, 63] on div "add_box Create" at bounding box center [16, 63] width 33 height 5
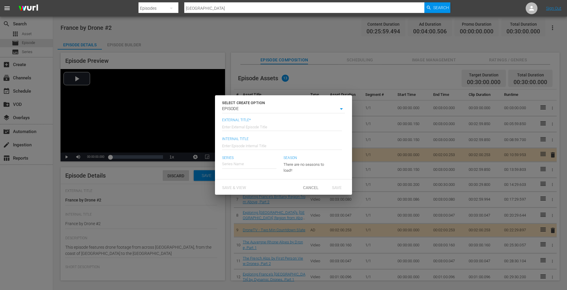
click at [248, 126] on input "text" at bounding box center [282, 126] width 120 height 14
type input "France by Drone #3"
click at [334, 185] on span "Save" at bounding box center [336, 187] width 19 height 5
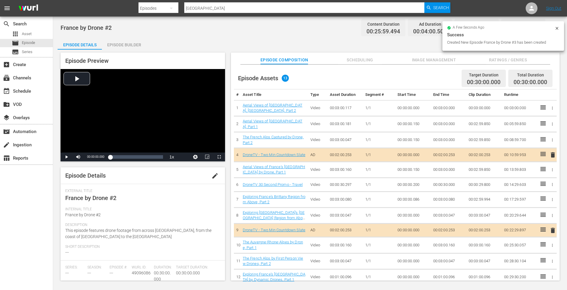
click at [211, 176] on span "edit" at bounding box center [214, 175] width 7 height 7
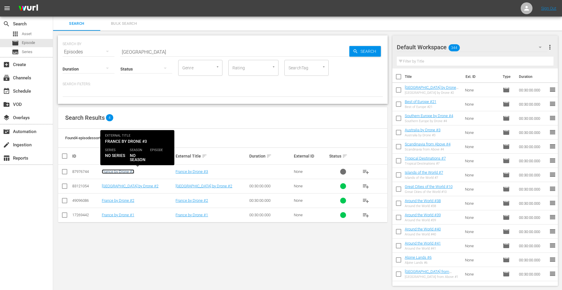
click at [110, 171] on link "France by Drone #3" at bounding box center [118, 171] width 32 height 4
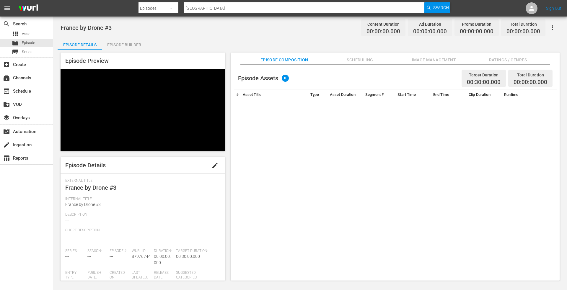
click at [211, 162] on span "edit" at bounding box center [214, 165] width 7 height 7
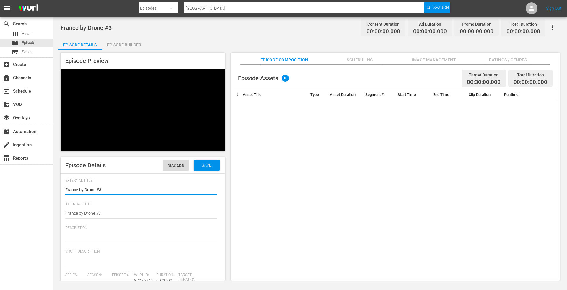
click at [97, 234] on textarea at bounding box center [141, 237] width 152 height 7
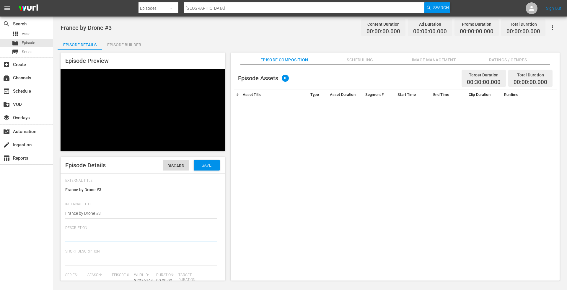
paste textarea "This episode features drone footage from across [GEOGRAPHIC_DATA], from the coa…"
type textarea "This episode features drone footage from across [GEOGRAPHIC_DATA], from the coa…"
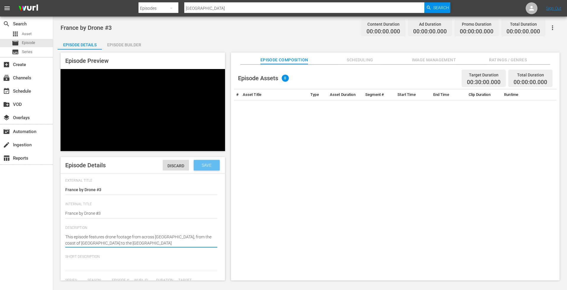
type textarea "This episode features drone footage from across [GEOGRAPHIC_DATA], from the coa…"
click at [197, 163] on span "Save" at bounding box center [206, 165] width 19 height 5
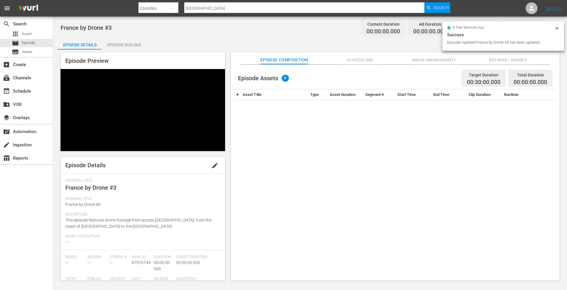
click at [122, 41] on div "Episode Builder" at bounding box center [124, 45] width 44 height 14
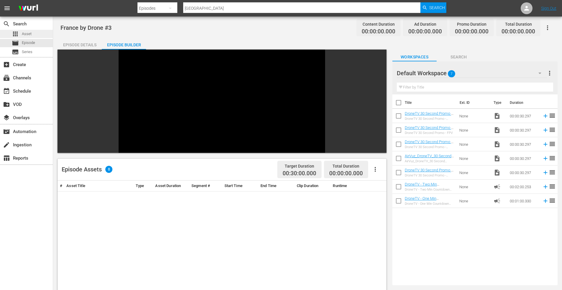
click at [35, 34] on div "apps Asset" at bounding box center [26, 34] width 53 height 8
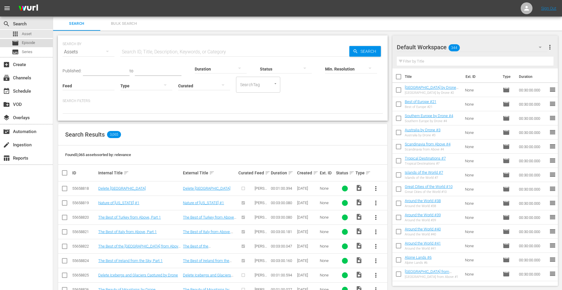
click at [26, 45] on span "Episode" at bounding box center [28, 43] width 13 height 6
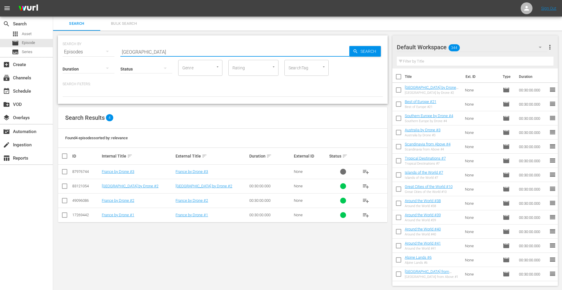
drag, startPoint x: 146, startPoint y: 52, endPoint x: 79, endPoint y: 48, distance: 67.2
click at [80, 48] on div "SEARCH BY Search By Episodes Search ID, Title, Description, Keywords, or Catego…" at bounding box center [223, 48] width 321 height 21
type input "western [GEOGRAPHIC_DATA]"
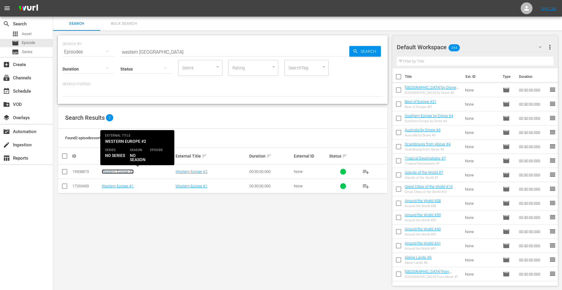
click at [111, 172] on link "Western Europe #2" at bounding box center [118, 171] width 32 height 4
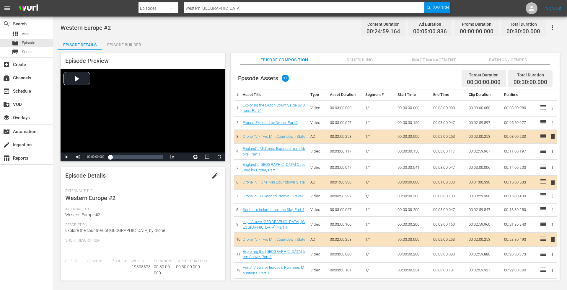
click at [109, 198] on span "Western Europe #2" at bounding box center [90, 198] width 50 height 7
click at [211, 175] on span "edit" at bounding box center [214, 175] width 7 height 7
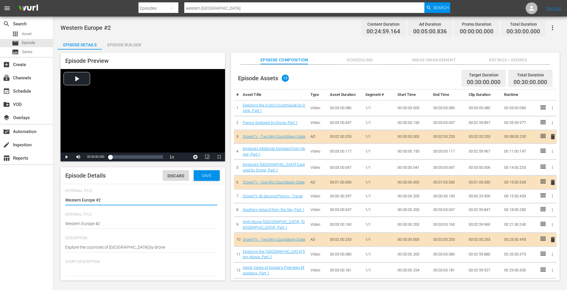
click at [97, 199] on textarea "Western Europe #2" at bounding box center [141, 200] width 152 height 7
type textarea "Western Europe b#2"
type textarea "Western Europe by#2"
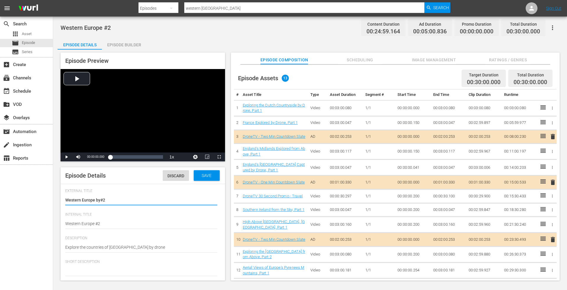
type textarea "Western Europe by #2"
type textarea "Western Europe by D#2"
type textarea "Western Europe by Dr#2"
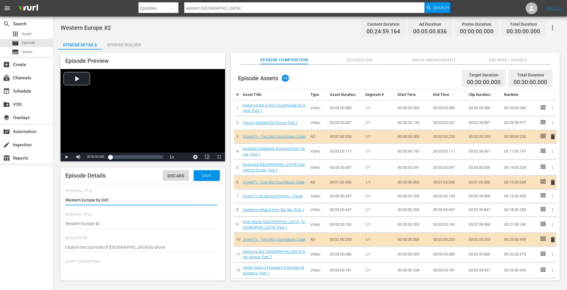
type textarea "Western Europe by Dr#2"
type textarea "Western Europe by Dro#2"
type textarea "Western Europe by Dron#2"
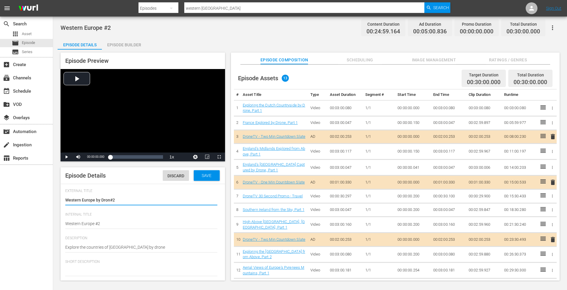
type textarea "Western Europe by Drone#2"
type textarea "Western Europe by Drone #2"
click at [203, 178] on div "Save" at bounding box center [207, 175] width 26 height 11
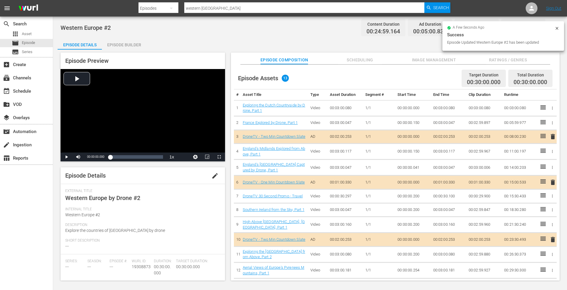
click at [211, 176] on span "edit" at bounding box center [214, 175] width 7 height 7
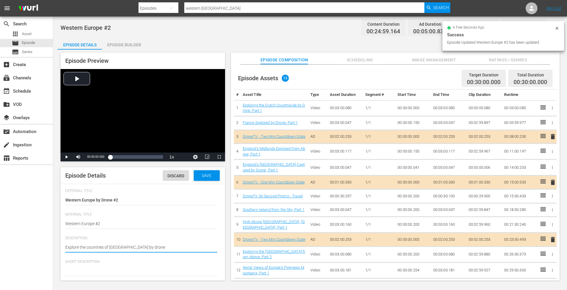
drag, startPoint x: 160, startPoint y: 246, endPoint x: 33, endPoint y: 244, distance: 126.4
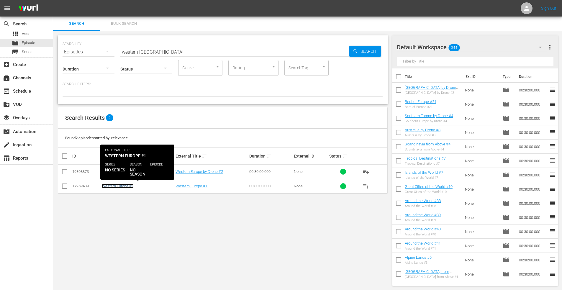
click at [121, 185] on link "Western Europe #1" at bounding box center [118, 186] width 32 height 4
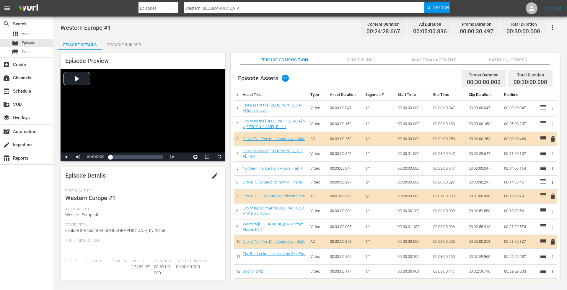
click at [108, 198] on span "Western Europe #1" at bounding box center [90, 198] width 50 height 7
click at [211, 175] on span "edit" at bounding box center [214, 175] width 7 height 7
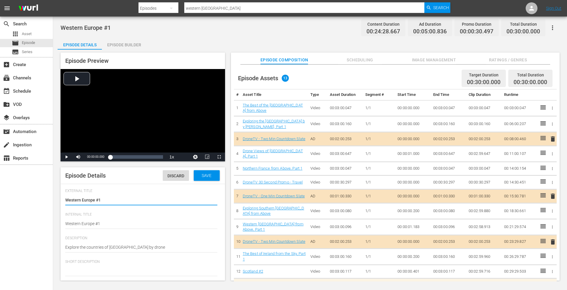
click at [97, 198] on textarea "Western Europe #1" at bounding box center [141, 200] width 152 height 7
type textarea "Western Europe b#1"
type textarea "Western Europe by#1"
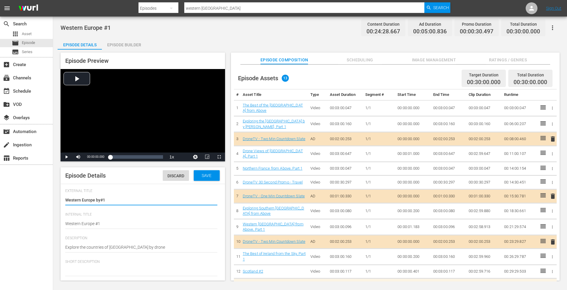
type textarea "Western Europe by #1"
type textarea "Western Europe by D#1"
type textarea "Western Europe by Dr#1"
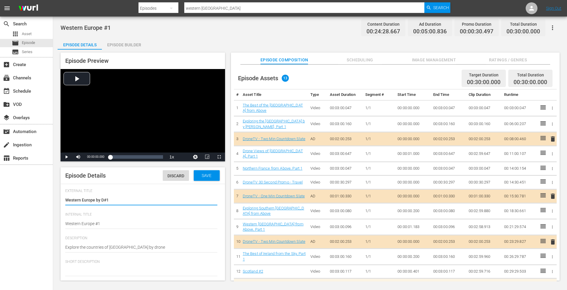
type textarea "Western Europe by Dr#1"
type textarea "Western Europe by Dro#1"
type textarea "Western Europe by Dron#1"
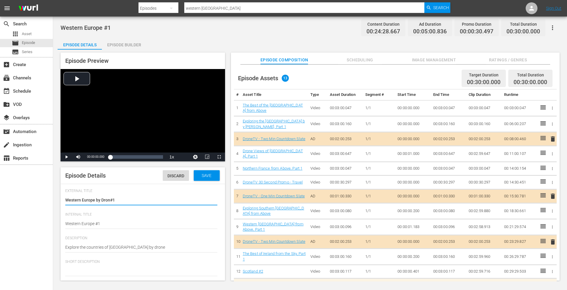
type textarea "Western Europe by Drone#1"
type textarea "Western Europe by Drone #1"
type textarea "Western Europe b#1"
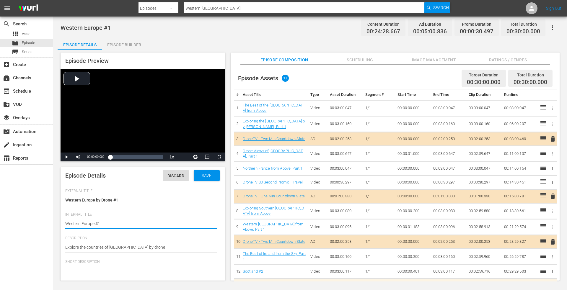
type textarea "Western Europe b#1"
type textarea "Western Europe by#1"
type textarea "Western Europe by #1"
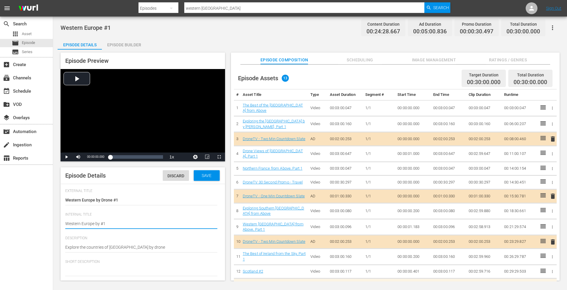
type textarea "Western Europe by D#1"
type textarea "Western Europe by Dr#1"
type textarea "Western Europe by Dro#1"
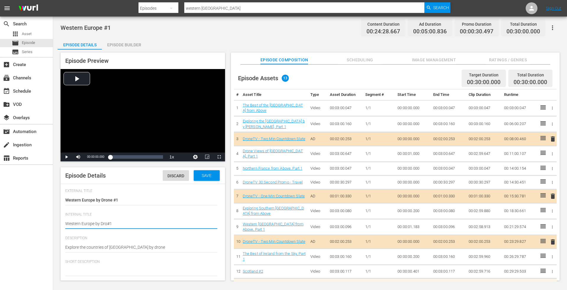
type textarea "Western Europe by Dron#1"
type textarea "Western Europe by Drone#1"
type textarea "Western Europe by Drone #1"
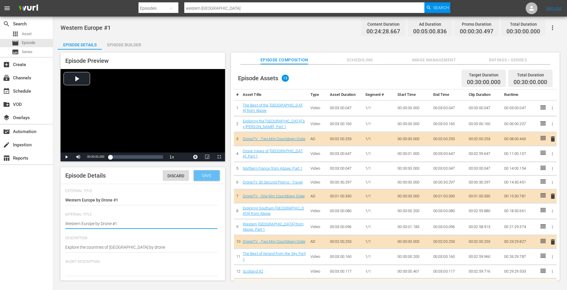
click at [200, 175] on span "Save" at bounding box center [206, 175] width 19 height 5
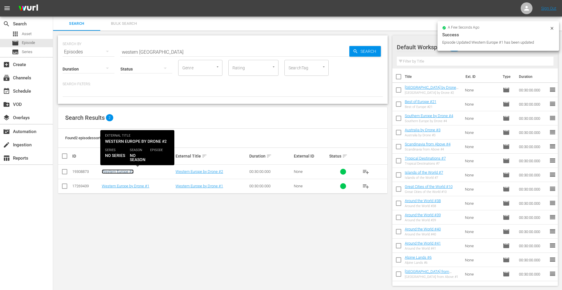
click at [116, 170] on link "Western Europe #2" at bounding box center [118, 171] width 32 height 4
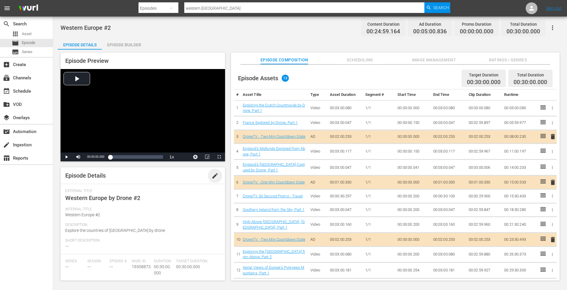
click at [211, 174] on span "edit" at bounding box center [214, 175] width 7 height 7
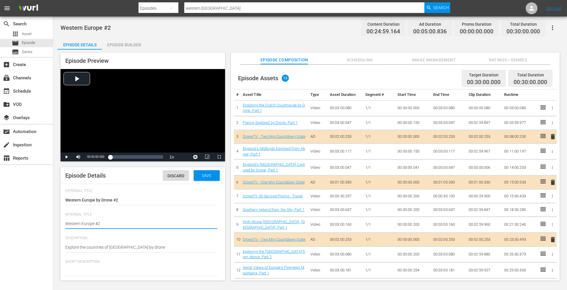
type textarea "Western Europe b#2"
type textarea "Western Europe by#2"
type textarea "Western Europe by #2"
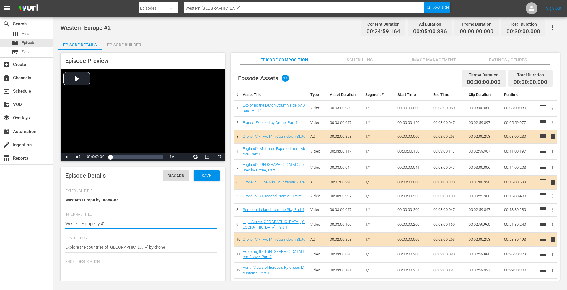
type textarea "Western Europe by D#2"
type textarea "Western Europe by Dr#2"
type textarea "Western Europe by Dro#2"
type textarea "Western Europe by Dron#2"
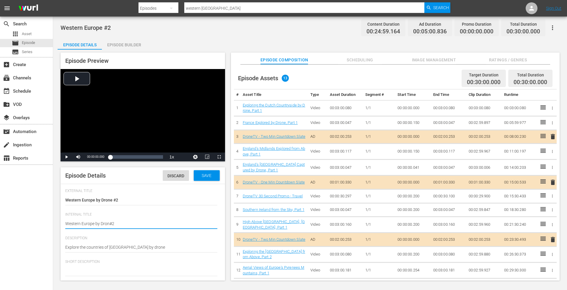
type textarea "Western Europe by Drone#2"
type textarea "Western Europe by Drone #2"
click at [200, 176] on span "Save" at bounding box center [206, 175] width 19 height 5
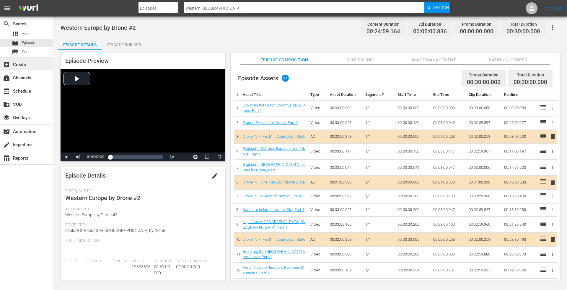
click at [27, 66] on div "add_box Create" at bounding box center [26, 64] width 53 height 12
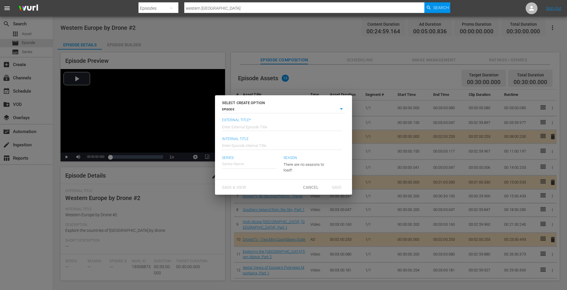
click at [259, 123] on input "text" at bounding box center [282, 126] width 120 height 14
type input "Western Europe by Drone #3"
click at [246, 145] on input "text" at bounding box center [282, 145] width 120 height 14
click at [228, 146] on input "WEstern EUrope by Drone #3" at bounding box center [282, 145] width 120 height 14
click at [242, 146] on input "Western EUrope by Drone #3" at bounding box center [282, 145] width 120 height 14
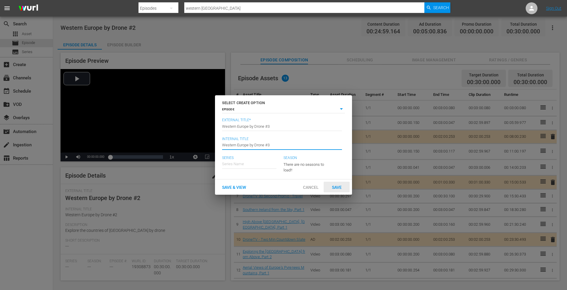
type input "Western Europe by Drone #3"
click at [334, 186] on span "Save" at bounding box center [336, 187] width 19 height 5
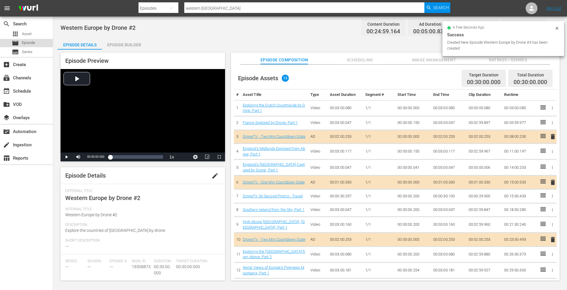
click at [30, 43] on span "Episode" at bounding box center [28, 43] width 13 height 6
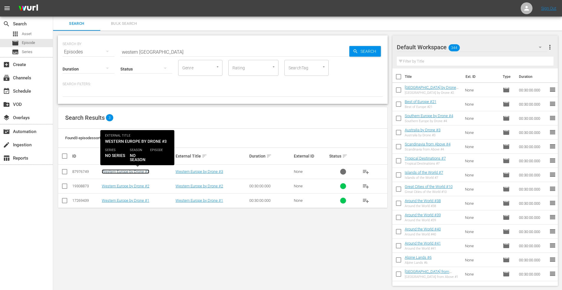
click at [139, 172] on link "Western Europe by Drone #3" at bounding box center [126, 171] width 48 height 4
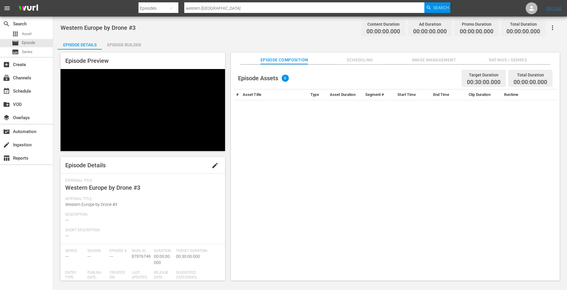
click at [211, 162] on span "edit" at bounding box center [214, 165] width 7 height 7
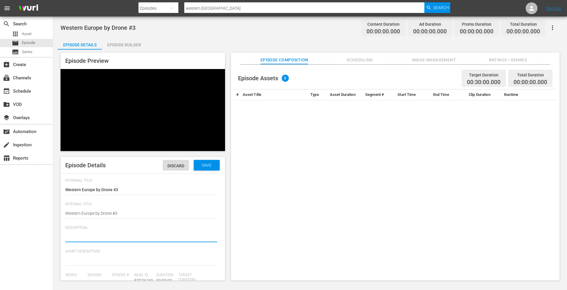
click at [101, 234] on textarea at bounding box center [141, 237] width 152 height 7
paste textarea "Explore the countries of [GEOGRAPHIC_DATA] by drone"
type textarea "Explore the countries of [GEOGRAPHIC_DATA] by drone"
click at [204, 163] on span "Save" at bounding box center [206, 165] width 19 height 5
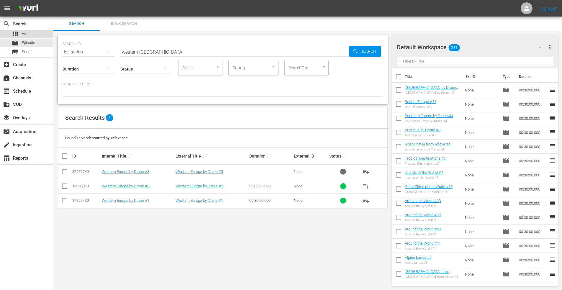
click at [25, 33] on span "Asset" at bounding box center [27, 34] width 10 height 6
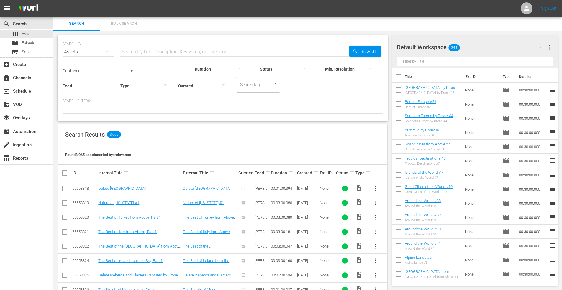
click at [134, 51] on input "text" at bounding box center [234, 52] width 229 height 14
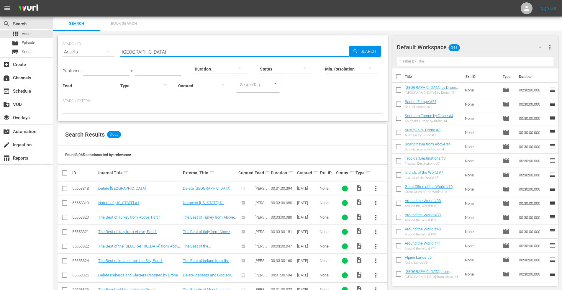
type input "[GEOGRAPHIC_DATA]"
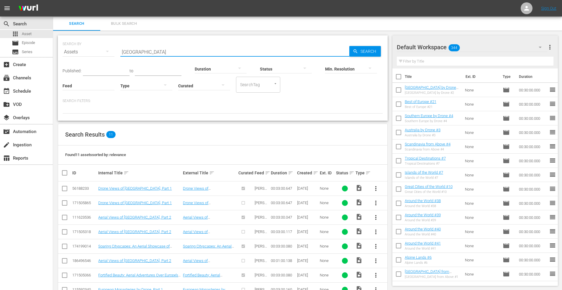
click at [63, 231] on input "checkbox" at bounding box center [64, 233] width 7 height 7
checkbox input "true"
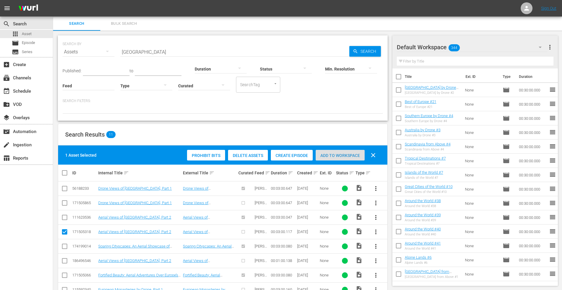
click at [338, 154] on span "Add to Workspace" at bounding box center [340, 155] width 49 height 5
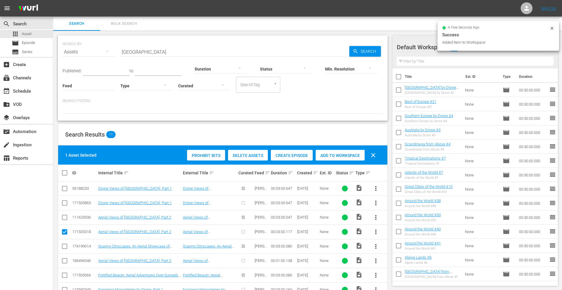
drag, startPoint x: 148, startPoint y: 54, endPoint x: 105, endPoint y: 54, distance: 42.5
click at [105, 54] on div "SEARCH BY Search By Assets Search ID, Title, Description, Keywords, or Category…" at bounding box center [223, 48] width 321 height 21
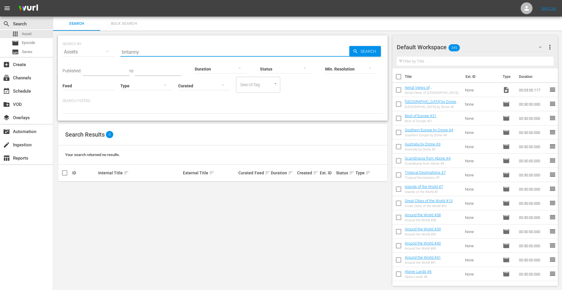
drag, startPoint x: 142, startPoint y: 54, endPoint x: 91, endPoint y: 52, distance: 50.8
click at [91, 52] on div "SEARCH BY Search By Assets Search ID, Title, Description, Keywords, or Category…" at bounding box center [223, 48] width 321 height 21
type input "[PERSON_NAME]"
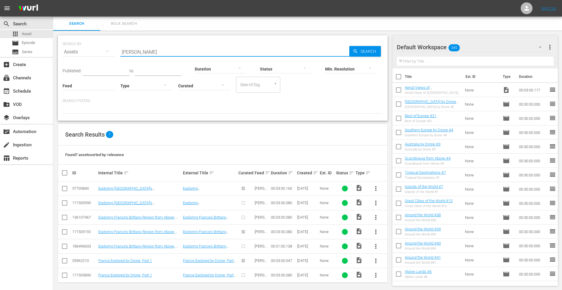
click at [63, 231] on input "checkbox" at bounding box center [64, 233] width 7 height 7
checkbox input "true"
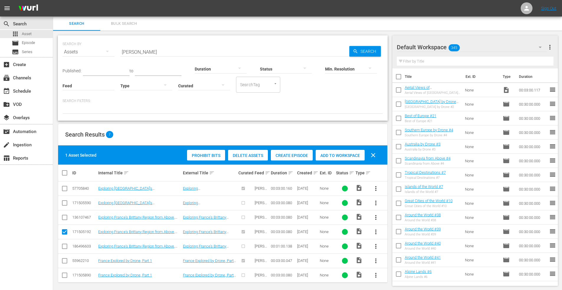
click at [338, 152] on div "Add to Workspace" at bounding box center [340, 155] width 49 height 11
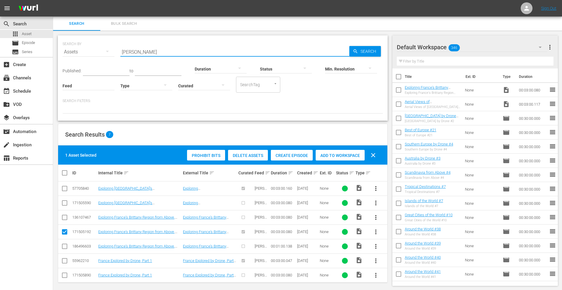
drag, startPoint x: 146, startPoint y: 50, endPoint x: 79, endPoint y: 35, distance: 68.6
click at [79, 35] on div "SEARCH BY Search By Assets Search ID, Title, Description, Keywords, or Category…" at bounding box center [223, 162] width 340 height 263
type input "provence"
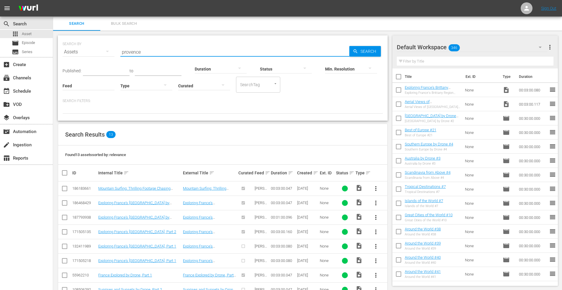
click at [65, 260] on input "checkbox" at bounding box center [64, 262] width 7 height 7
checkbox input "true"
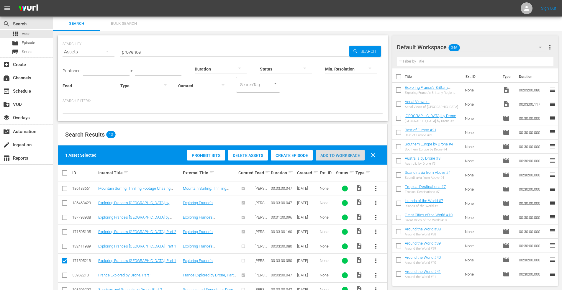
drag, startPoint x: 336, startPoint y: 155, endPoint x: 301, endPoint y: 100, distance: 65.0
click at [336, 154] on span "Add to Workspace" at bounding box center [340, 155] width 49 height 5
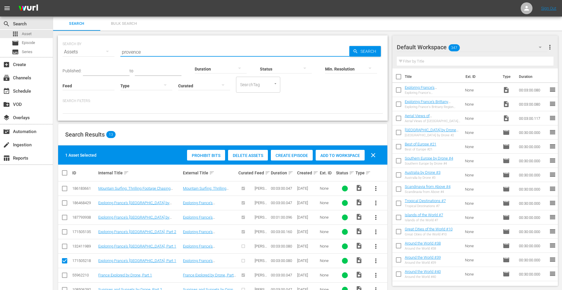
drag, startPoint x: 132, startPoint y: 50, endPoint x: 67, endPoint y: 30, distance: 68.0
click at [73, 30] on div "Search Bulk Search SEARCH BY Search By Assets Search ID, Title, Description, Ke…" at bounding box center [307, 199] width 509 height 364
type input "western [GEOGRAPHIC_DATA] 3"
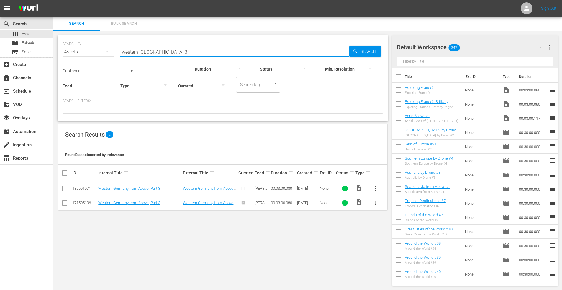
click at [62, 203] on input "checkbox" at bounding box center [64, 204] width 7 height 7
checkbox input "true"
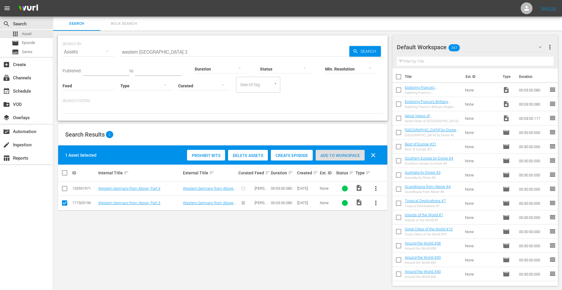
drag, startPoint x: 328, startPoint y: 155, endPoint x: 320, endPoint y: 136, distance: 21.1
click at [328, 155] on span "Add to Workspace" at bounding box center [340, 155] width 49 height 5
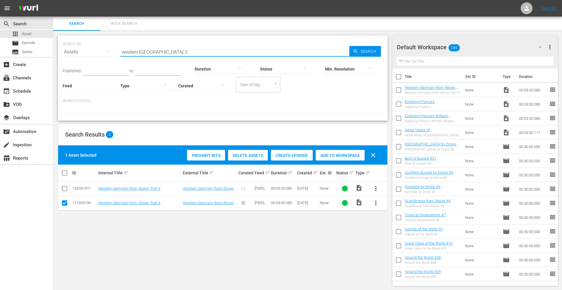
drag, startPoint x: 132, startPoint y: 48, endPoint x: 102, endPoint y: 44, distance: 30.4
click at [103, 46] on div "SEARCH BY Search By Assets Search ID, Title, Description, Keywords, or Category…" at bounding box center [223, 48] width 321 height 21
type input "netherlands 3"
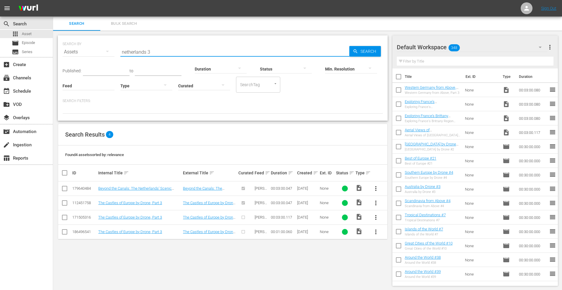
drag, startPoint x: 64, startPoint y: 190, endPoint x: 90, endPoint y: 190, distance: 25.7
click at [64, 190] on input "checkbox" at bounding box center [64, 189] width 7 height 7
checkbox input "true"
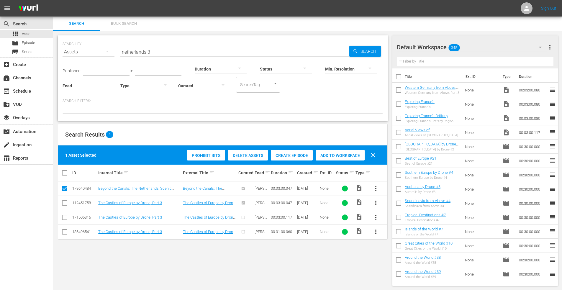
click at [336, 155] on span "Add to Workspace" at bounding box center [340, 155] width 49 height 5
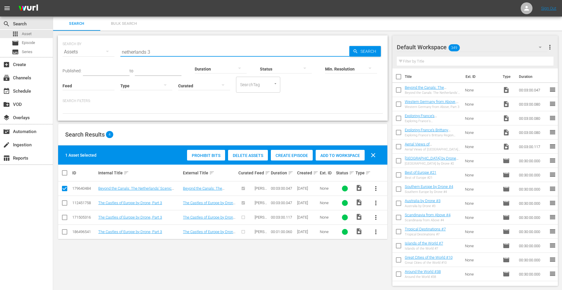
drag, startPoint x: 144, startPoint y: 53, endPoint x: 64, endPoint y: 51, distance: 80.0
click at [65, 52] on div "SEARCH BY Search By Assets Search ID, Title, Description, Keywords, or Category…" at bounding box center [223, 48] width 321 height 21
type input "[GEOGRAPHIC_DATA]"
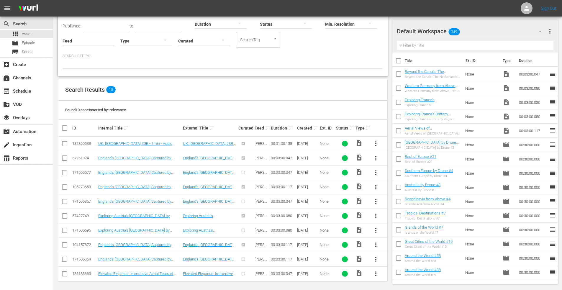
scroll to position [47, 0]
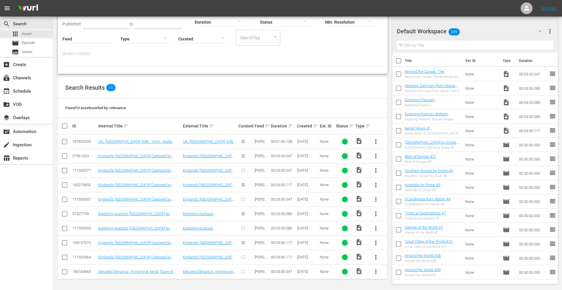
click at [63, 141] on input "checkbox" at bounding box center [64, 142] width 7 height 7
checkbox input "true"
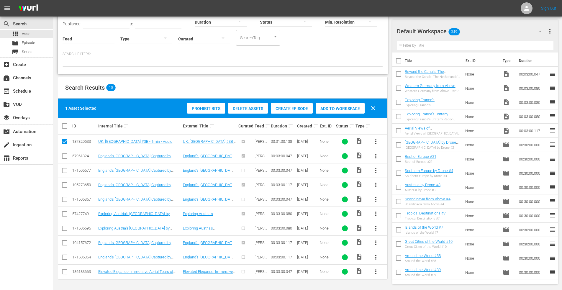
click at [329, 108] on span "Add to Workspace" at bounding box center [340, 108] width 49 height 5
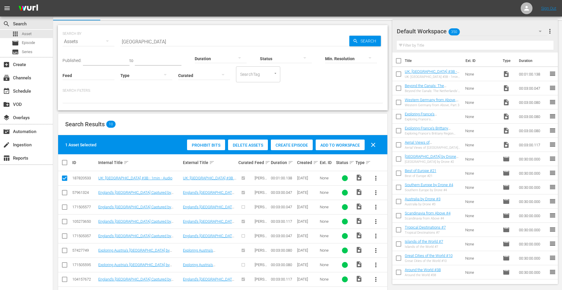
scroll to position [0, 0]
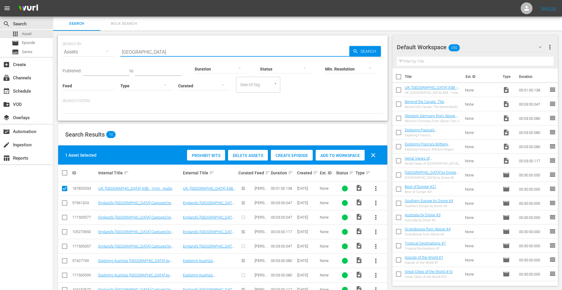
drag, startPoint x: 157, startPoint y: 52, endPoint x: 109, endPoint y: 42, distance: 48.9
click at [110, 42] on div "SEARCH BY Search By Assets Search ID, Title, Description, Keywords, or Category…" at bounding box center [223, 48] width 321 height 21
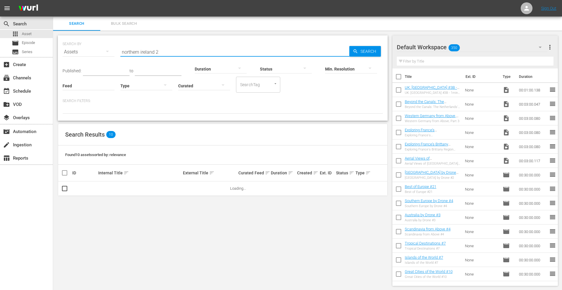
type input "northern ireland 2"
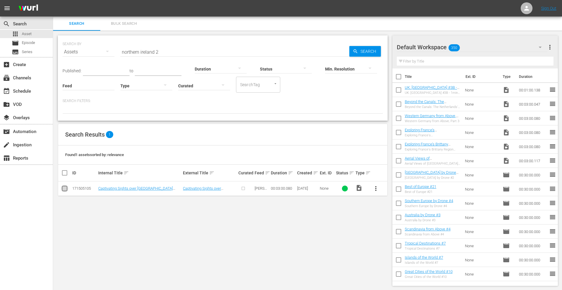
click at [64, 190] on input "checkbox" at bounding box center [64, 189] width 7 height 7
checkbox input "true"
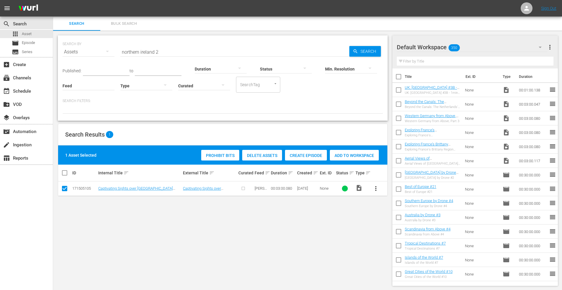
drag, startPoint x: 342, startPoint y: 154, endPoint x: 335, endPoint y: 147, distance: 10.2
click at [342, 154] on span "Add to Workspace" at bounding box center [354, 155] width 49 height 5
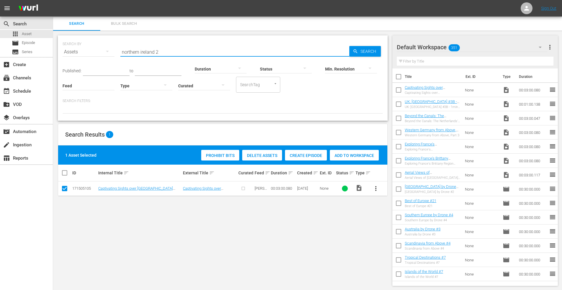
drag, startPoint x: 96, startPoint y: 48, endPoint x: 84, endPoint y: 45, distance: 12.1
click at [87, 47] on div "SEARCH BY Search By Assets Search ID, Title, Description, Keywords, or Category…" at bounding box center [223, 48] width 321 height 21
type input "peak district"
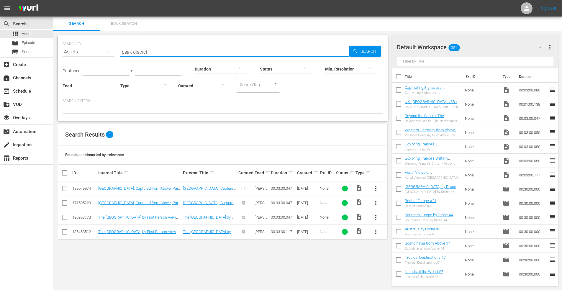
drag, startPoint x: 64, startPoint y: 203, endPoint x: 67, endPoint y: 202, distance: 3.4
click at [64, 203] on input "checkbox" at bounding box center [64, 204] width 7 height 7
checkbox input "true"
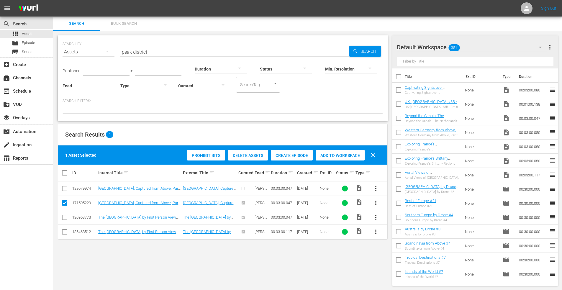
drag, startPoint x: 334, startPoint y: 155, endPoint x: 367, endPoint y: 93, distance: 70.3
click at [334, 154] on span "Add to Workspace" at bounding box center [340, 155] width 49 height 5
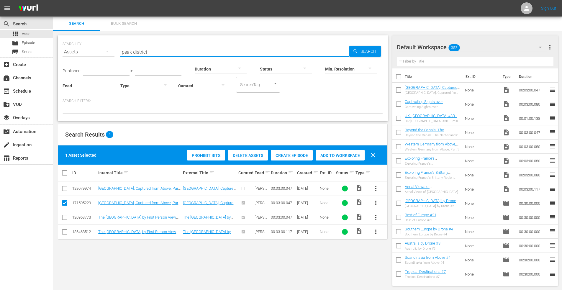
drag, startPoint x: 160, startPoint y: 55, endPoint x: 65, endPoint y: 47, distance: 95.4
click at [65, 47] on div "SEARCH BY Search By Assets Search ID, Title, Description, Keywords, or Category…" at bounding box center [223, 48] width 321 height 21
type input "skye"
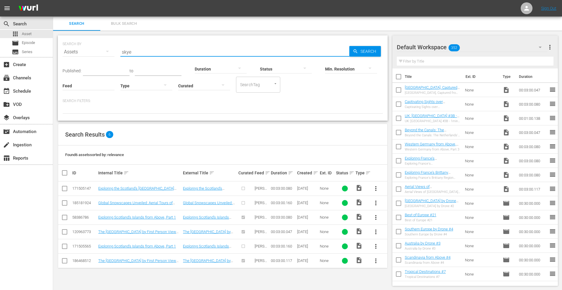
drag, startPoint x: 65, startPoint y: 190, endPoint x: 92, endPoint y: 188, distance: 27.5
click at [65, 190] on input "checkbox" at bounding box center [64, 189] width 7 height 7
checkbox input "true"
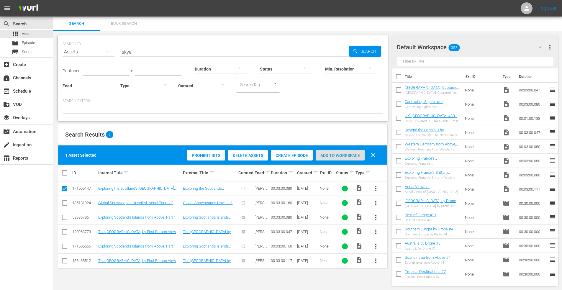
drag, startPoint x: 339, startPoint y: 155, endPoint x: 334, endPoint y: 90, distance: 65.2
click at [338, 155] on span "Add to Workspace" at bounding box center [340, 155] width 49 height 5
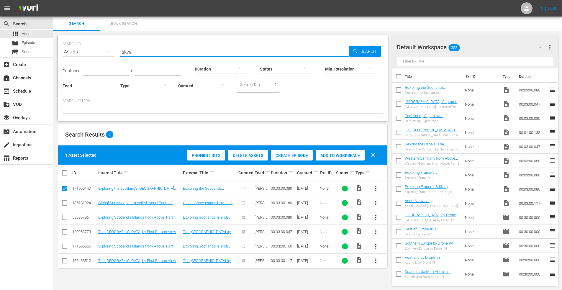
drag, startPoint x: 138, startPoint y: 51, endPoint x: 87, endPoint y: 48, distance: 50.3
click at [87, 48] on div "SEARCH BY Search By Assets Search ID, Title, Description, Keywords, or Category…" at bounding box center [223, 48] width 321 height 21
type input "highlands first"
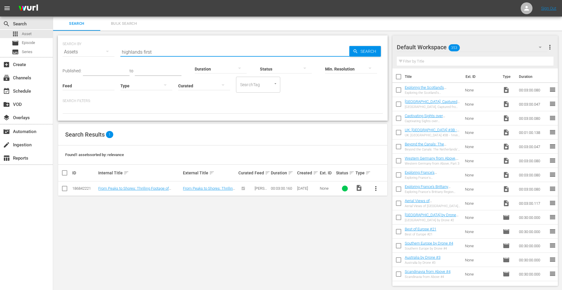
drag, startPoint x: 65, startPoint y: 188, endPoint x: 69, endPoint y: 189, distance: 3.6
click at [65, 188] on input "checkbox" at bounding box center [64, 189] width 7 height 7
checkbox input "true"
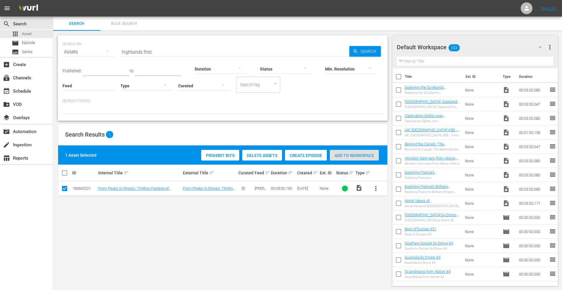
click at [349, 155] on span "Add to Workspace" at bounding box center [354, 155] width 49 height 5
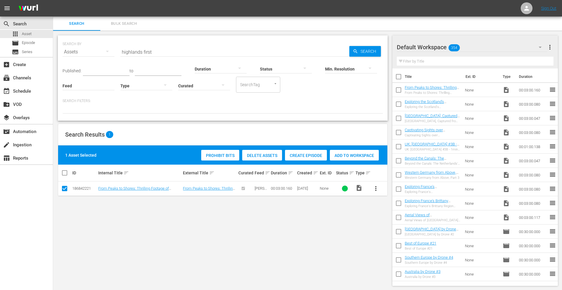
click at [398, 189] on input "checkbox" at bounding box center [399, 190] width 12 height 12
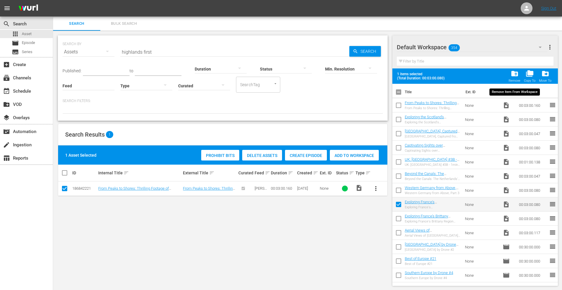
click at [516, 74] on span "folder_delete" at bounding box center [515, 74] width 8 height 8
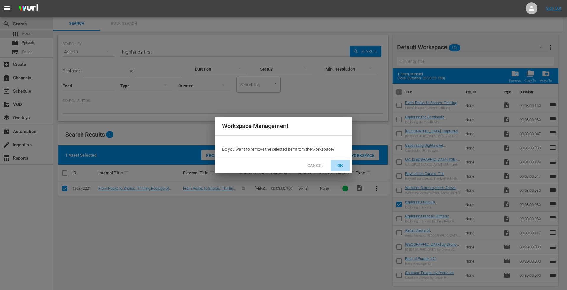
drag, startPoint x: 342, startPoint y: 164, endPoint x: 289, endPoint y: 153, distance: 53.7
click at [340, 164] on span "OK" at bounding box center [339, 165] width 9 height 7
checkbox input "false"
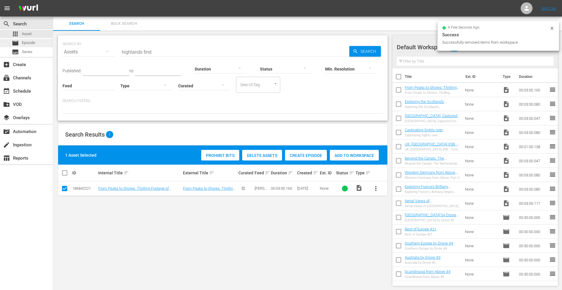
click at [31, 46] on span "Episode" at bounding box center [28, 43] width 13 height 6
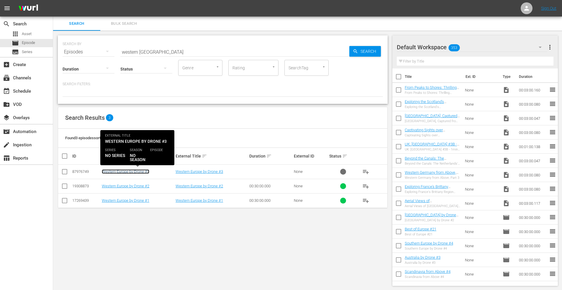
click at [135, 170] on link "Western Europe by Drone #3" at bounding box center [126, 171] width 48 height 4
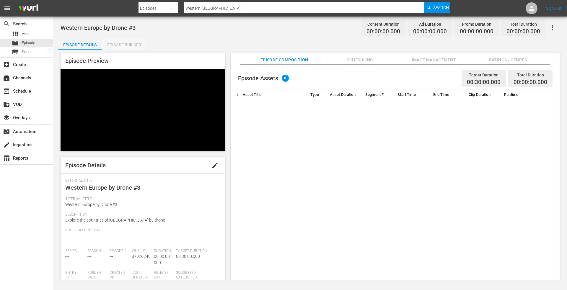
click at [121, 46] on div "Episode Builder" at bounding box center [124, 45] width 44 height 14
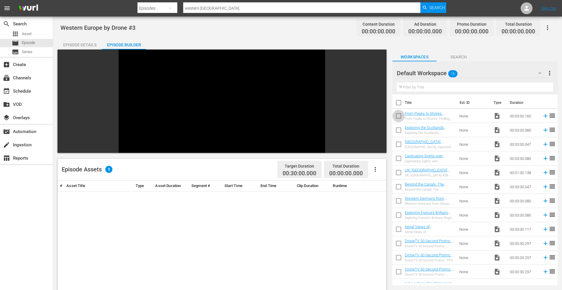
click at [399, 116] on input "checkbox" at bounding box center [399, 117] width 12 height 12
checkbox input "true"
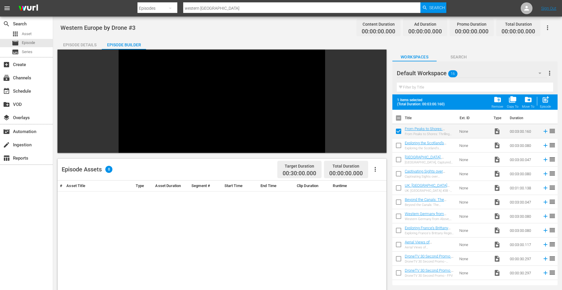
drag, startPoint x: 399, startPoint y: 147, endPoint x: 402, endPoint y: 151, distance: 5.3
click at [399, 147] on input "checkbox" at bounding box center [399, 147] width 12 height 12
checkbox input "true"
drag, startPoint x: 398, startPoint y: 159, endPoint x: 402, endPoint y: 165, distance: 7.7
click at [399, 159] on input "checkbox" at bounding box center [399, 161] width 12 height 12
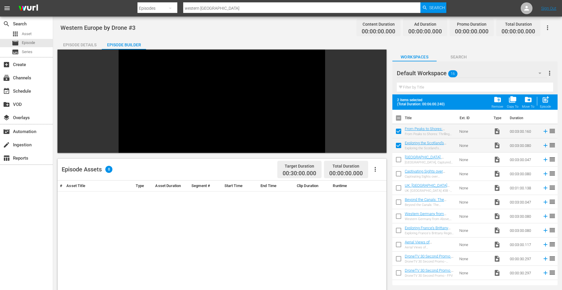
checkbox input "true"
click at [400, 173] on input "checkbox" at bounding box center [399, 175] width 12 height 12
checkbox input "true"
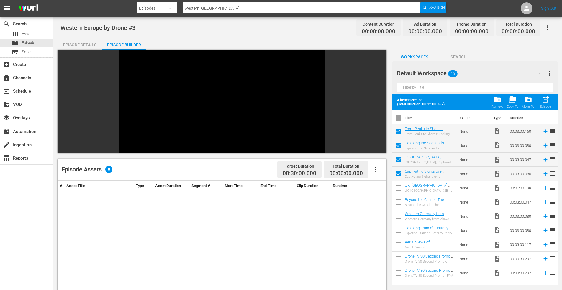
click at [397, 187] on input "checkbox" at bounding box center [399, 189] width 12 height 12
checkbox input "true"
click at [399, 204] on input "checkbox" at bounding box center [399, 203] width 12 height 12
checkbox input "true"
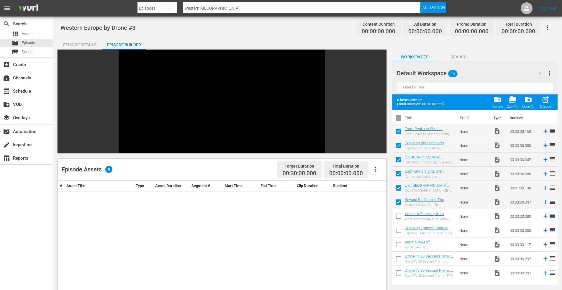
click at [398, 215] on input "checkbox" at bounding box center [399, 217] width 12 height 12
checkbox input "true"
click at [399, 229] on input "checkbox" at bounding box center [399, 232] width 12 height 12
checkbox input "true"
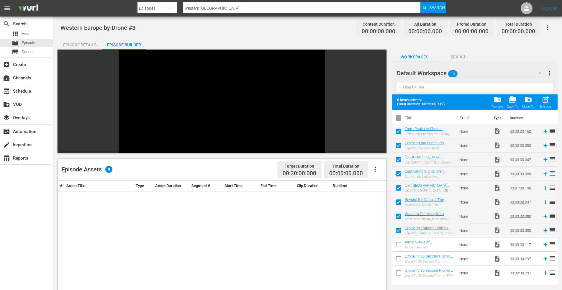
click at [398, 244] on input "checkbox" at bounding box center [399, 246] width 12 height 12
checkbox input "true"
click at [548, 96] on span "post_add" at bounding box center [546, 100] width 8 height 8
checkbox input "false"
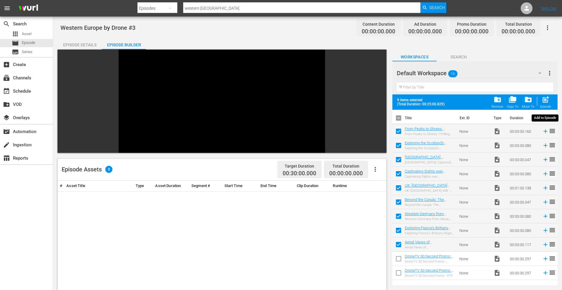
checkbox input "false"
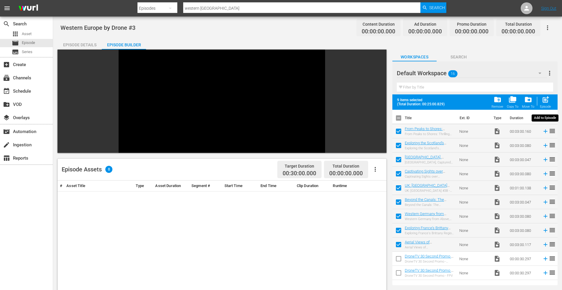
checkbox input "false"
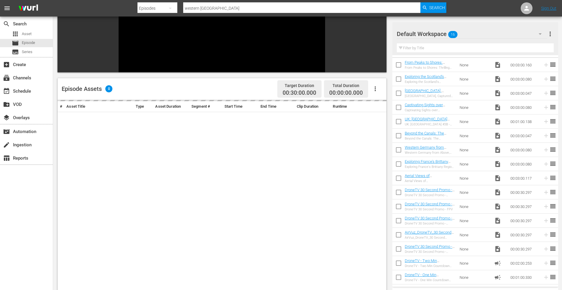
scroll to position [82, 0]
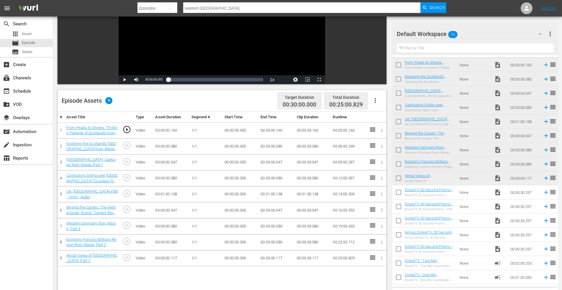
click at [399, 192] on input "checkbox" at bounding box center [399, 193] width 12 height 12
checkbox input "true"
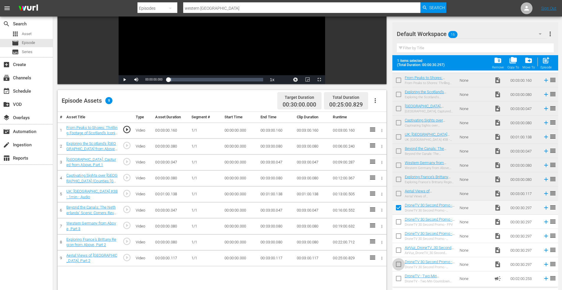
click at [399, 264] on input "checkbox" at bounding box center [399, 266] width 12 height 12
checkbox input "true"
click at [400, 280] on input "checkbox" at bounding box center [399, 280] width 12 height 12
checkbox input "true"
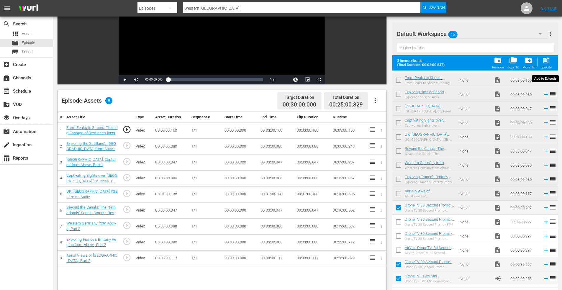
click at [547, 57] on span "post_add" at bounding box center [546, 60] width 8 height 8
checkbox input "false"
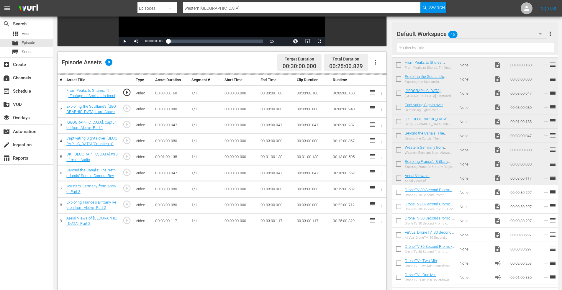
scroll to position [154, 0]
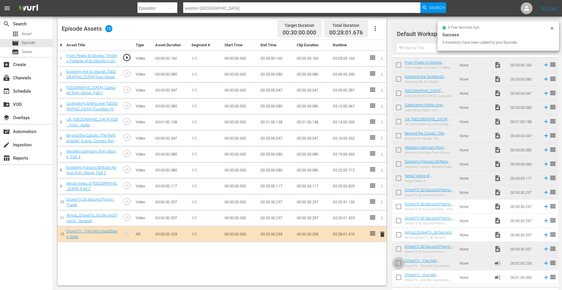
click at [398, 264] on input "checkbox" at bounding box center [399, 264] width 12 height 12
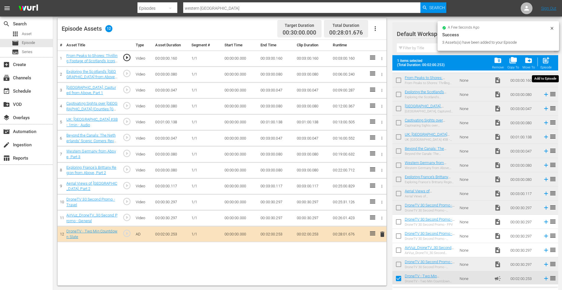
drag, startPoint x: 548, startPoint y: 57, endPoint x: 521, endPoint y: 69, distance: 28.8
click at [547, 58] on span "post_add" at bounding box center [546, 60] width 8 height 8
checkbox input "false"
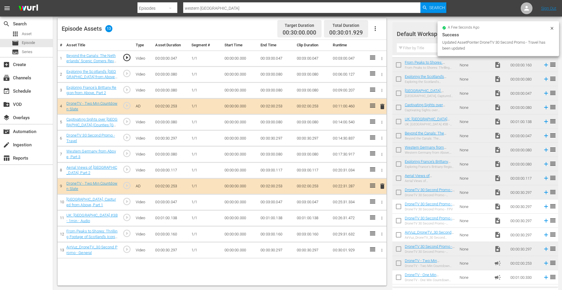
click at [383, 250] on icon "button" at bounding box center [382, 250] width 4 height 4
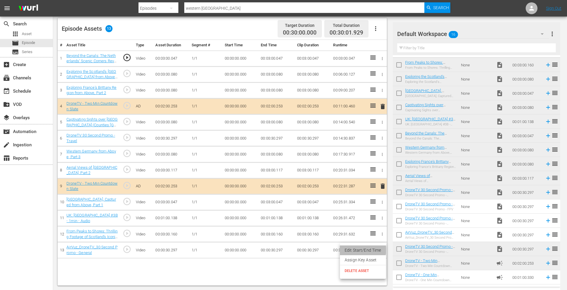
click at [361, 249] on li "Edit Start/End Time" at bounding box center [363, 251] width 46 height 10
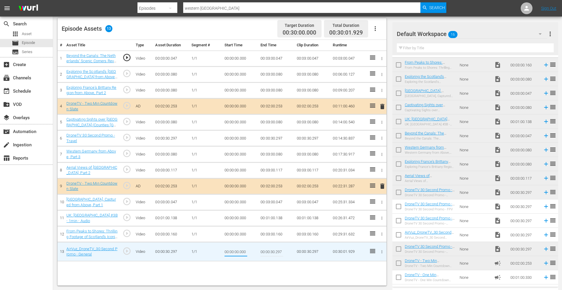
drag, startPoint x: 241, startPoint y: 252, endPoint x: 267, endPoint y: 252, distance: 26.0
click at [267, 252] on tr "13 AirVuz_DroneTV_30 Second Promo - General play_circle_outline Video 00:00:30.…" at bounding box center [222, 251] width 329 height 19
type input "00:00:00.150"
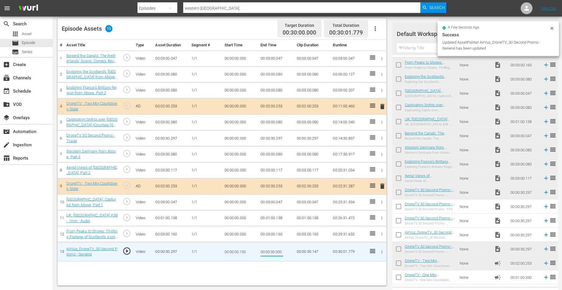
type input "00:00:30.000"
click at [380, 137] on button "button" at bounding box center [382, 138] width 6 height 6
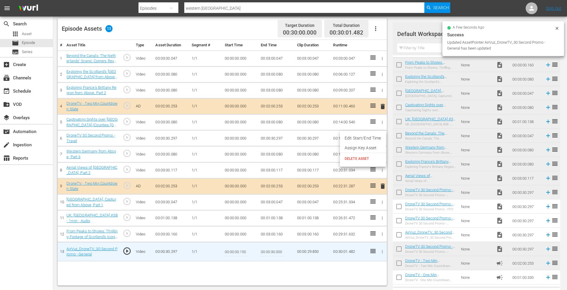
click at [368, 139] on li "Edit Start/End Time" at bounding box center [363, 138] width 46 height 10
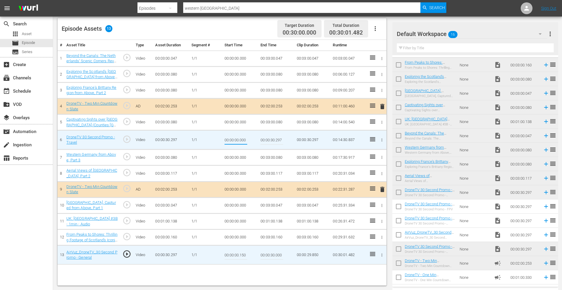
drag, startPoint x: 240, startPoint y: 139, endPoint x: 244, endPoint y: 141, distance: 3.8
click at [243, 140] on input "00:00:00.000" at bounding box center [236, 140] width 23 height 14
click at [247, 141] on input "00:00:00.000" at bounding box center [236, 140] width 23 height 14
type input "00:00:00.150"
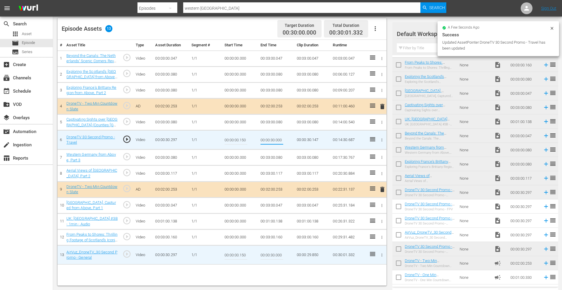
type input "00:00:30.000"
click at [383, 157] on icon "button" at bounding box center [382, 157] width 4 height 4
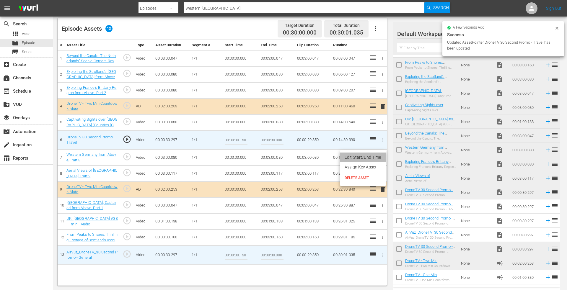
click at [358, 158] on li "Edit Start/End Time" at bounding box center [363, 158] width 46 height 10
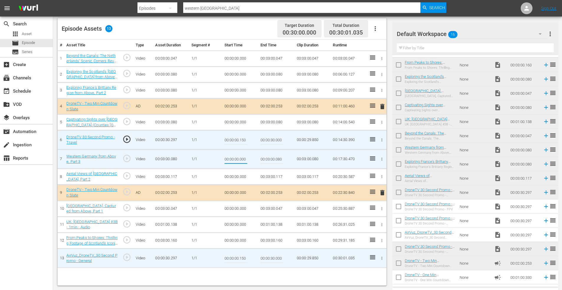
drag, startPoint x: 240, startPoint y: 160, endPoint x: 262, endPoint y: 160, distance: 22.4
click at [262, 160] on tr "7 Western Germany from Above, Part 3 play_circle_outline Video 00:03:00.080 1/1…" at bounding box center [222, 159] width 329 height 19
type input "00:00:00.150"
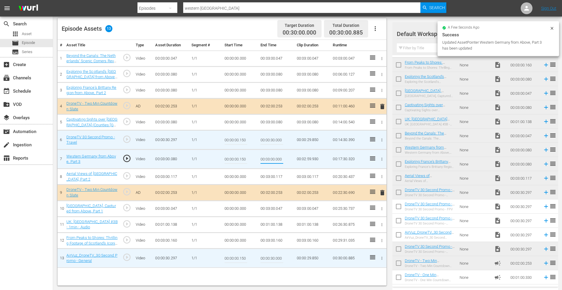
type input "00:03:00.000"
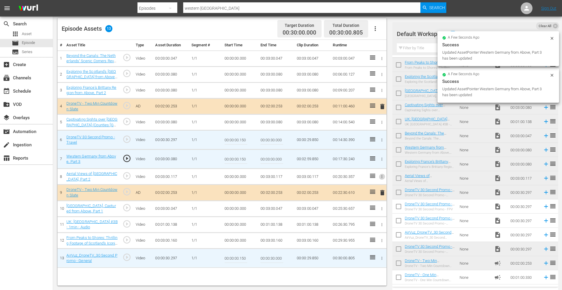
click at [383, 175] on icon "button" at bounding box center [382, 177] width 4 height 4
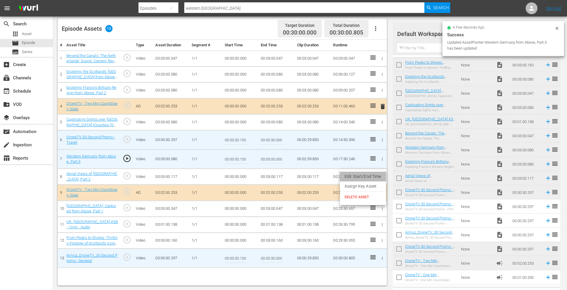
drag, startPoint x: 356, startPoint y: 176, endPoint x: 300, endPoint y: 181, distance: 56.6
click at [356, 176] on li "Edit Start/End Time" at bounding box center [363, 177] width 46 height 10
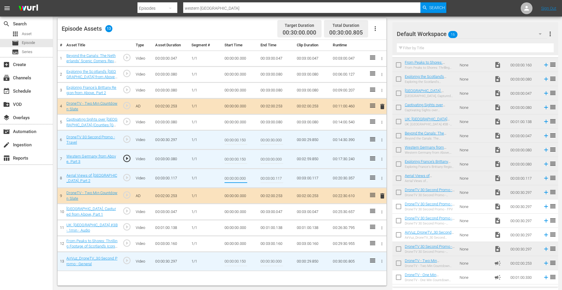
drag, startPoint x: 241, startPoint y: 179, endPoint x: 260, endPoint y: 180, distance: 19.2
click at [260, 180] on tr "8 Aerial Views of Belgium, Part 2 play_circle_outline Video 00:03:00.117 1/1 00…" at bounding box center [222, 178] width 329 height 19
type input "00:00:00.150"
type input "00:03:00.000"
click at [381, 211] on icon "button" at bounding box center [382, 212] width 4 height 4
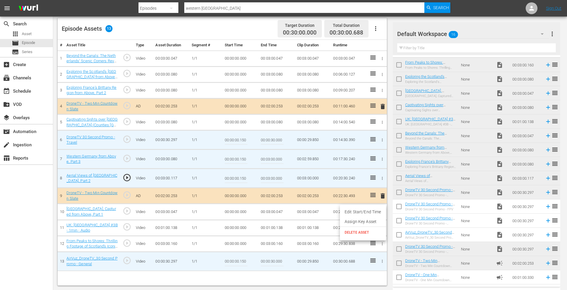
click at [356, 212] on li "Edit Start/End Time" at bounding box center [363, 212] width 46 height 10
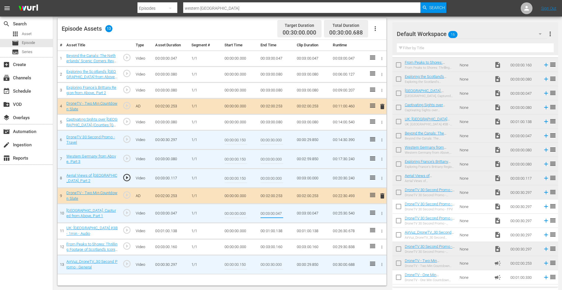
drag, startPoint x: 280, startPoint y: 213, endPoint x: 292, endPoint y: 213, distance: 12.4
click at [294, 213] on td "00:03:00.047" at bounding box center [276, 213] width 36 height 19
type input "00:03:00.000"
drag, startPoint x: 240, startPoint y: 213, endPoint x: 248, endPoint y: 213, distance: 8.3
click at [248, 213] on td "00:00:00.000" at bounding box center [240, 213] width 36 height 19
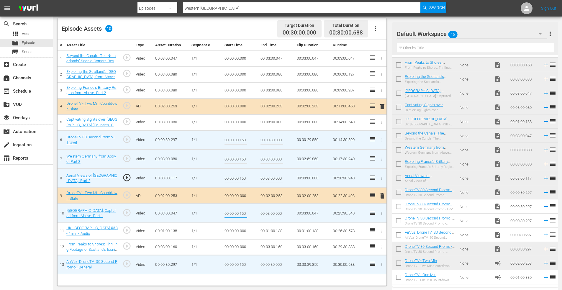
type input "00:00:00.150"
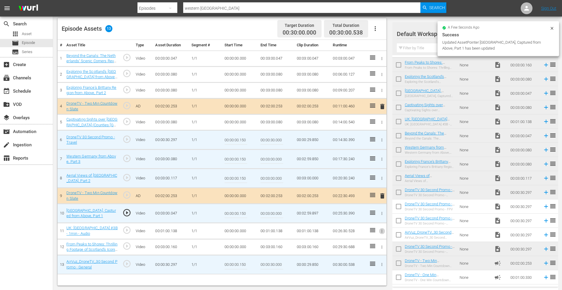
click at [383, 230] on icon "button" at bounding box center [382, 231] width 4 height 4
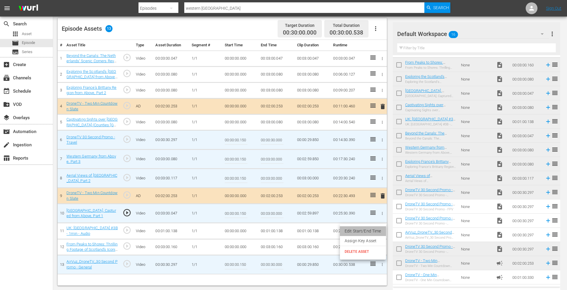
click at [372, 229] on li "Edit Start/End Time" at bounding box center [363, 231] width 46 height 10
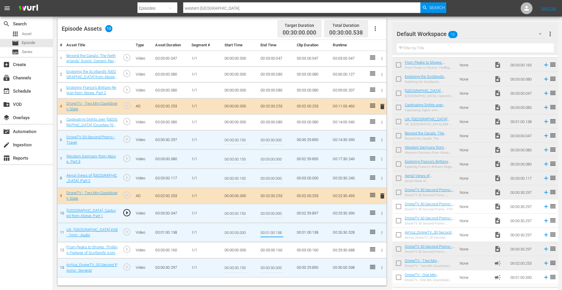
drag, startPoint x: 277, startPoint y: 233, endPoint x: 298, endPoint y: 233, distance: 21.3
click at [299, 233] on tr "11 UK: England Lake District #3B - 1min - Audio play_circle_outline Video 00:01…" at bounding box center [222, 232] width 329 height 19
type input "00:01:00.000"
drag, startPoint x: 240, startPoint y: 233, endPoint x: 268, endPoint y: 235, distance: 28.2
click at [268, 235] on tr "11 UK: England Lake District #3B - 1min - Audio play_circle_outline Video 00:01…" at bounding box center [222, 232] width 329 height 19
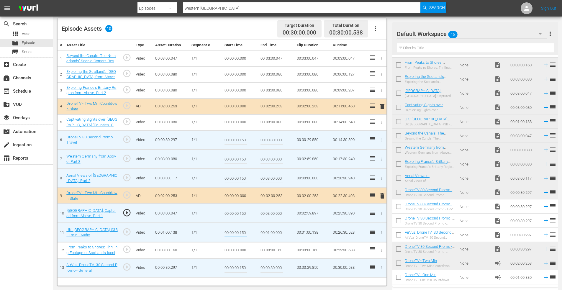
type input "00:00:00.150"
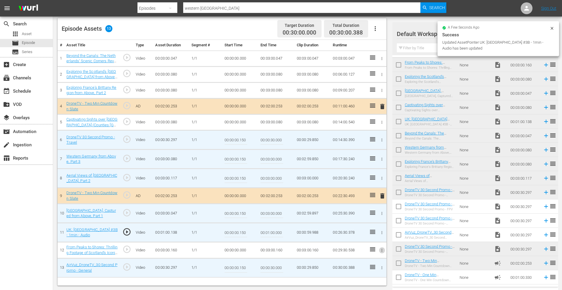
click at [382, 249] on icon "button" at bounding box center [382, 250] width 1 height 3
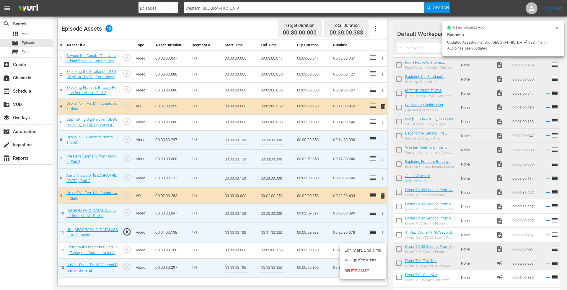
click at [363, 250] on li "Edit Start/End Time" at bounding box center [363, 251] width 46 height 10
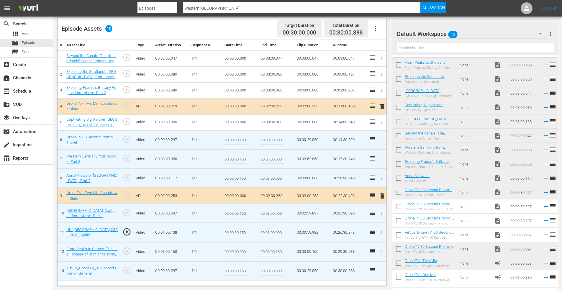
drag, startPoint x: 276, startPoint y: 253, endPoint x: 305, endPoint y: 253, distance: 28.6
click at [305, 253] on tr "12 From Peaks to Shores: Thrilling Footage of Scotland’s Iconic Highland Landsc…" at bounding box center [222, 251] width 329 height 19
type input "00:03:00.000"
drag, startPoint x: 239, startPoint y: 252, endPoint x: 273, endPoint y: 253, distance: 33.7
click at [273, 253] on tr "12 From Peaks to Shores: Thrilling Footage of Scotland’s Iconic Highland Landsc…" at bounding box center [222, 251] width 329 height 19
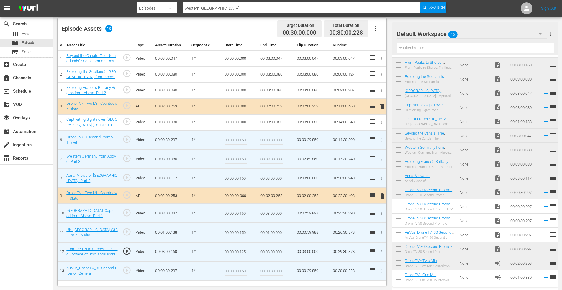
type input "00:00:00.125"
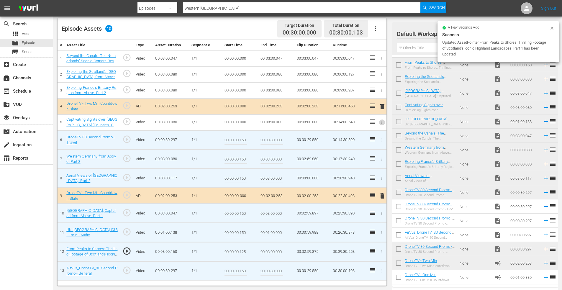
click at [383, 123] on icon "button" at bounding box center [382, 122] width 4 height 4
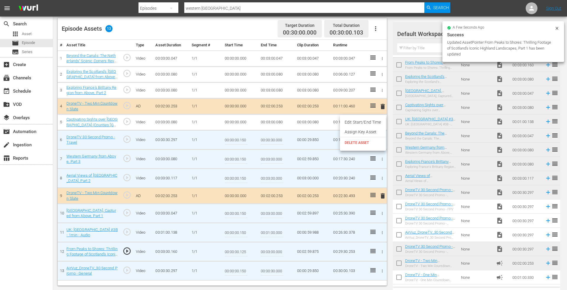
click at [376, 125] on li "Edit Start/End Time" at bounding box center [363, 123] width 46 height 10
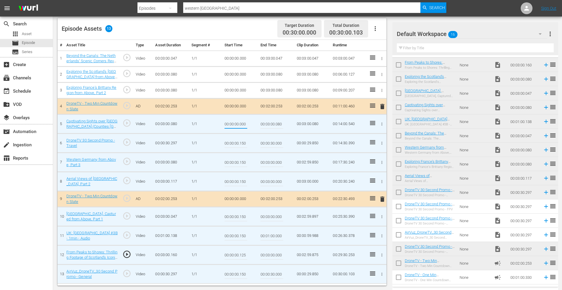
drag, startPoint x: 239, startPoint y: 125, endPoint x: 270, endPoint y: 121, distance: 31.2
click at [270, 121] on tr "5 Captivating Sights over Northern Ireland (Counties Antrim, Fermanagh, and Dow…" at bounding box center [222, 124] width 329 height 19
type input "00:00:00.103"
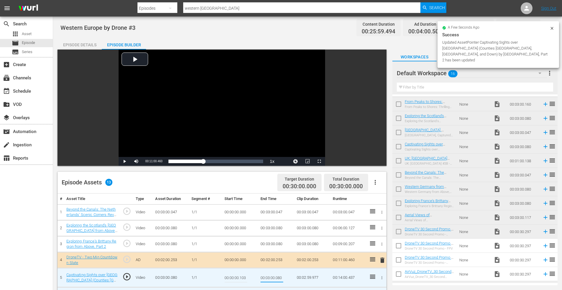
click at [79, 44] on div "Episode Details" at bounding box center [80, 45] width 44 height 14
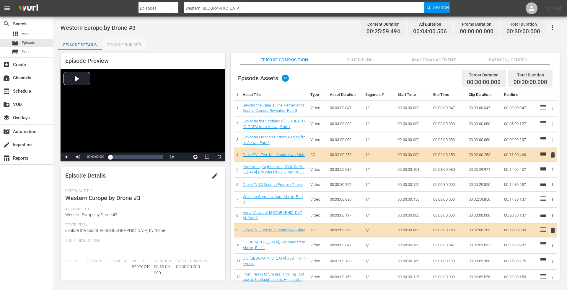
click at [121, 45] on div "Episode Builder" at bounding box center [124, 45] width 44 height 14
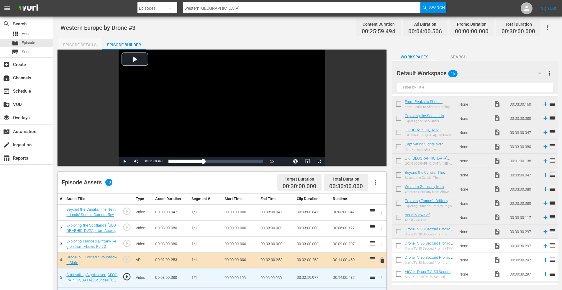
click at [77, 42] on div "Episode Details" at bounding box center [80, 45] width 44 height 14
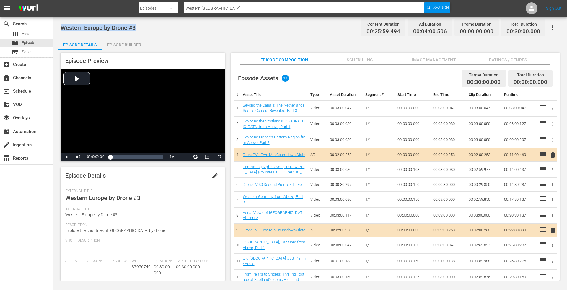
drag, startPoint x: 61, startPoint y: 26, endPoint x: 152, endPoint y: 25, distance: 90.7
click at [152, 25] on div "Western Europe by Drone #3 Content Duration 00:25:59.494 Ad Duration 00:04:00.5…" at bounding box center [310, 27] width 499 height 13
copy span "Western Europe by Drone #3"
click at [125, 44] on div "Episode Builder" at bounding box center [124, 45] width 44 height 14
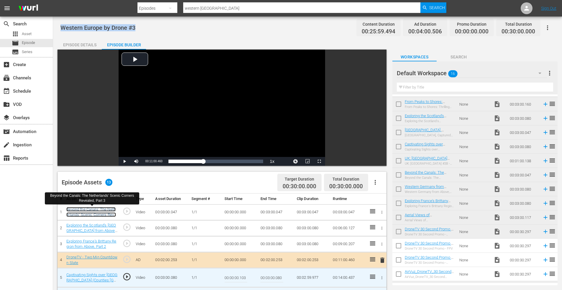
click at [87, 209] on link "Beyond the Canals: The Netherlands’ Scenic Corners Revealed, Part 3" at bounding box center [91, 214] width 50 height 15
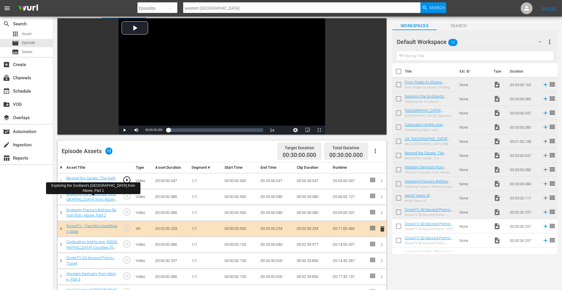
scroll to position [59, 0]
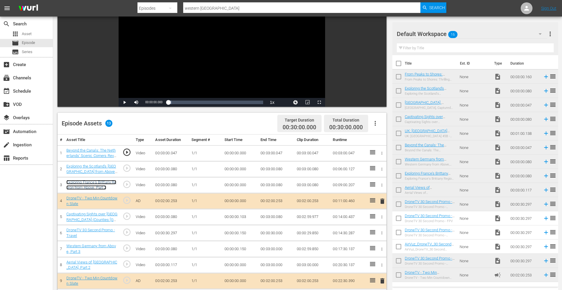
click at [104, 182] on link "Exploring France's Brittany Region from Above, Part 2" at bounding box center [91, 185] width 50 height 10
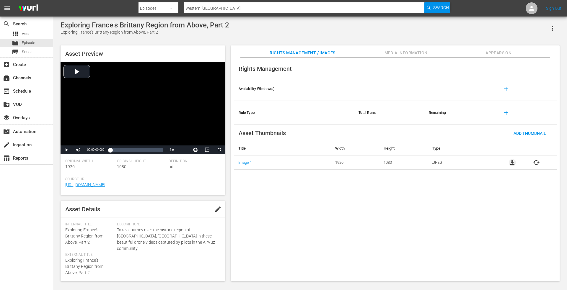
click at [511, 162] on span "file_download" at bounding box center [512, 162] width 7 height 7
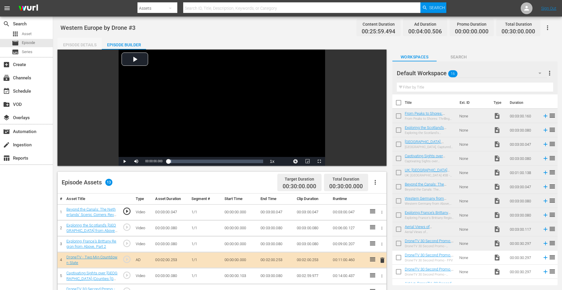
click at [80, 45] on div "Episode Details" at bounding box center [80, 45] width 44 height 14
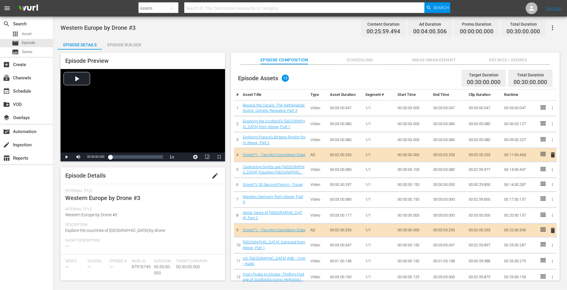
click at [438, 57] on span "Image Management" at bounding box center [434, 59] width 44 height 7
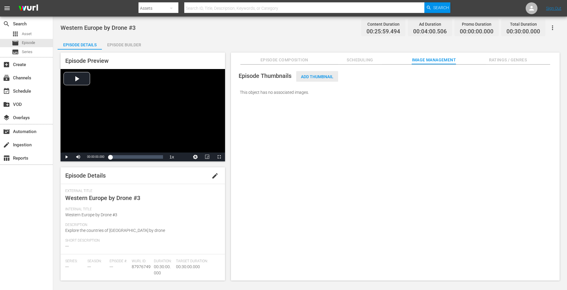
click at [319, 73] on div "Add Thumbnail" at bounding box center [317, 76] width 42 height 11
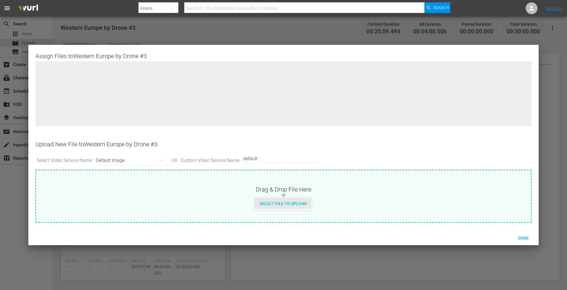
click at [276, 206] on span "Select File to Upload" at bounding box center [283, 203] width 57 height 5
type input "C:\fakepath\Western Europe by Drone #3.jpeg"
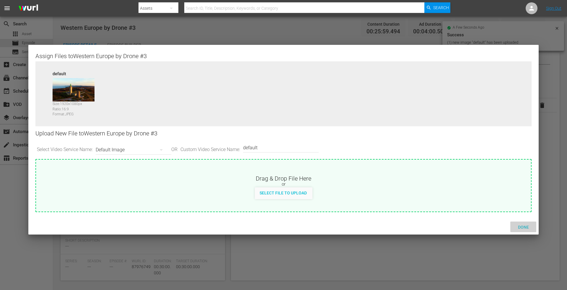
click at [524, 227] on span "Done" at bounding box center [523, 227] width 20 height 5
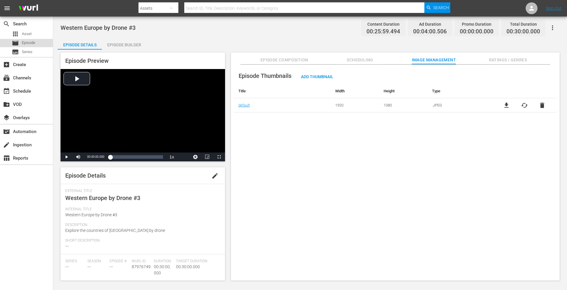
click at [22, 42] on span "Episode" at bounding box center [28, 43] width 13 height 6
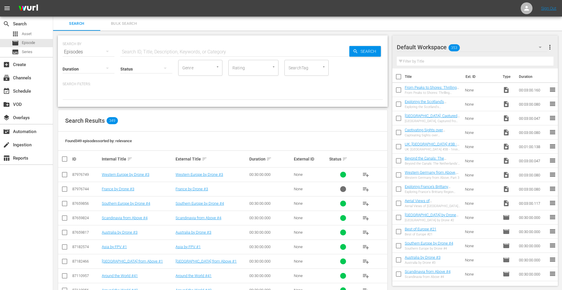
click at [138, 53] on input "text" at bounding box center [234, 52] width 229 height 14
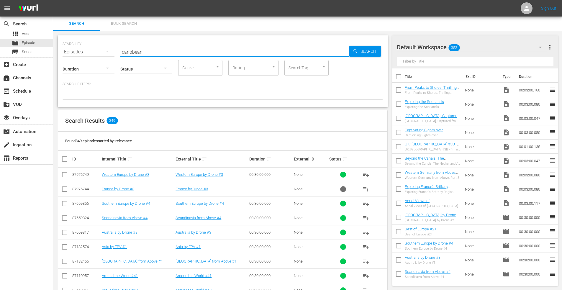
type input "caribbean"
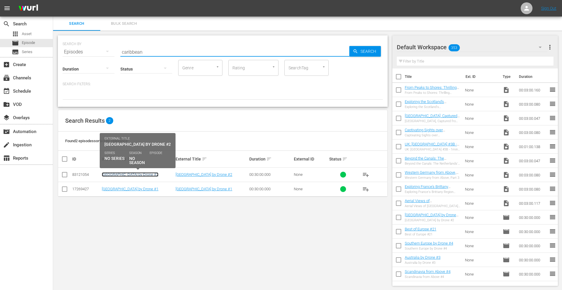
click at [126, 175] on link "[GEOGRAPHIC_DATA] by Drone #2" at bounding box center [130, 174] width 57 height 4
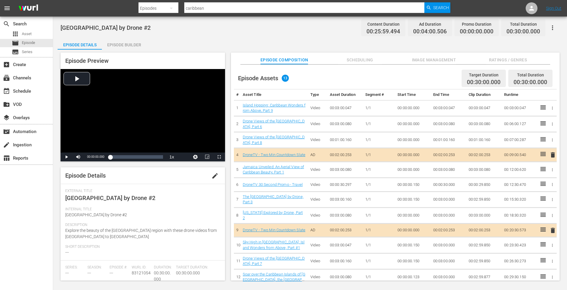
click at [434, 58] on span "Image Management" at bounding box center [434, 59] width 44 height 7
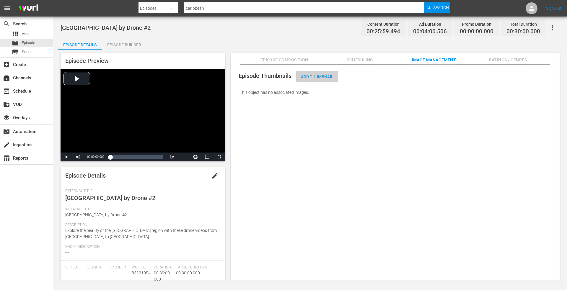
click at [322, 77] on span "Add Thumbnail" at bounding box center [317, 76] width 42 height 5
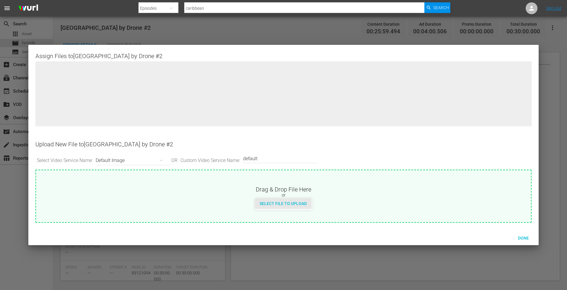
click at [294, 202] on span "Select File to Upload" at bounding box center [283, 203] width 57 height 5
type input "C:\fakepath\Caribbean Islands by Drone #2.png"
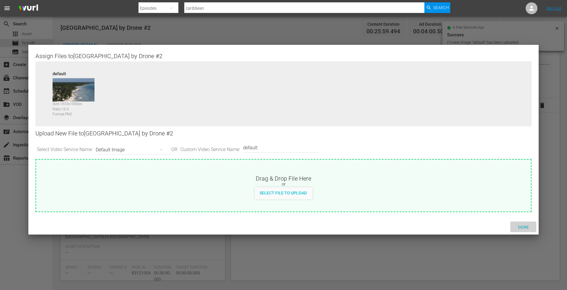
click at [526, 227] on span "Done" at bounding box center [523, 227] width 20 height 5
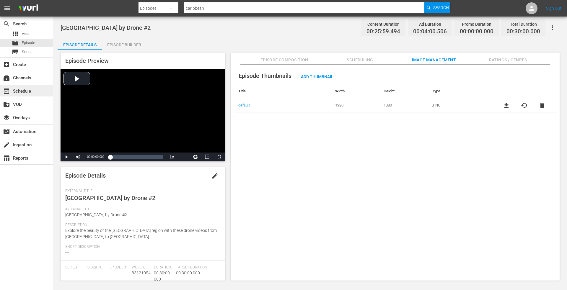
click at [26, 89] on div "event_available Schedule" at bounding box center [16, 90] width 33 height 5
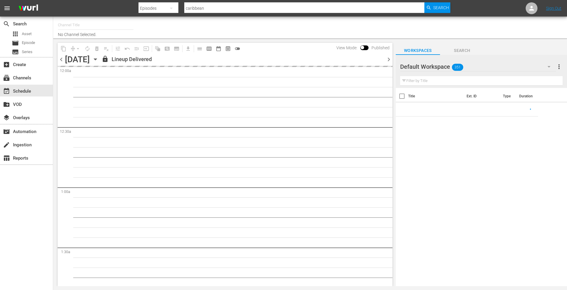
type input "DroneTV (1072)"
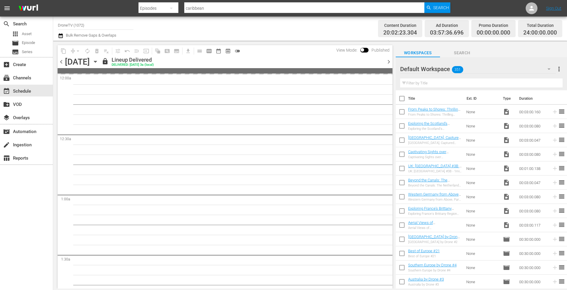
click at [97, 61] on icon "button" at bounding box center [95, 61] width 3 height 1
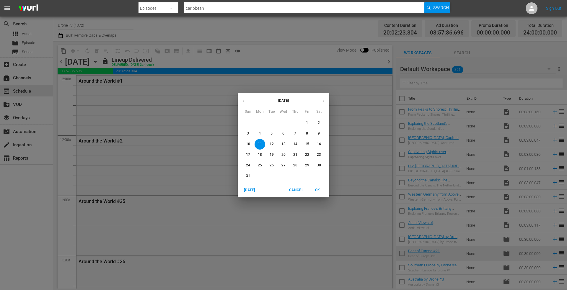
click at [293, 165] on span "28" at bounding box center [295, 165] width 11 height 5
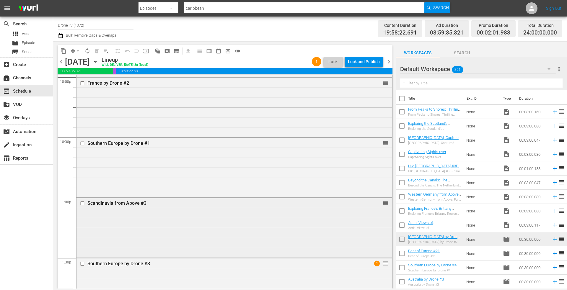
scroll to position [2619, 0]
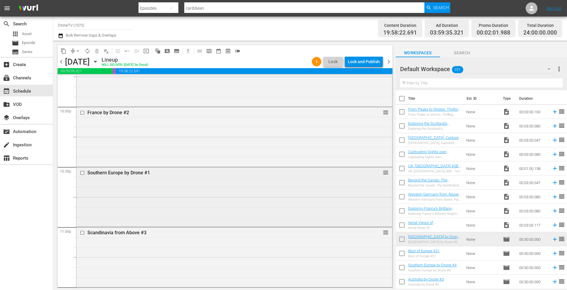
click at [173, 185] on div "Southern Europe by Drone #1 reorder" at bounding box center [234, 196] width 316 height 58
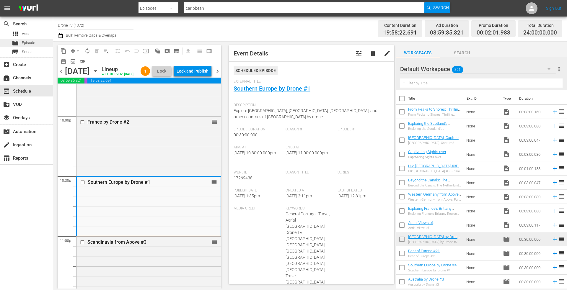
click at [27, 43] on span "Episode" at bounding box center [28, 43] width 13 height 6
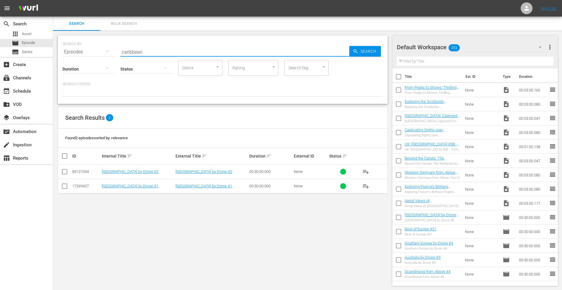
drag, startPoint x: 152, startPoint y: 51, endPoint x: 90, endPoint y: 54, distance: 61.8
click at [92, 54] on div "SEARCH BY Search By Episodes Search ID, Title, Description, Keywords, or Catego…" at bounding box center [223, 48] width 321 height 21
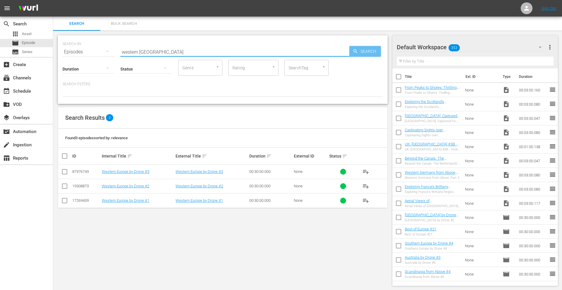
type input "western europe"
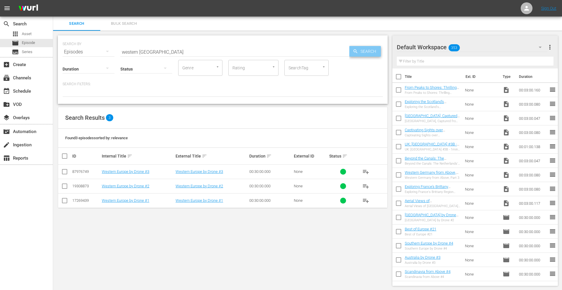
drag, startPoint x: 367, startPoint y: 51, endPoint x: 286, endPoint y: 73, distance: 83.9
click at [367, 51] on span "Search" at bounding box center [369, 51] width 23 height 11
click at [63, 171] on input "checkbox" at bounding box center [64, 172] width 7 height 7
checkbox input "true"
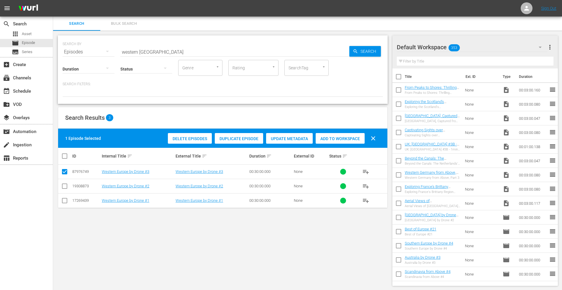
click at [346, 137] on span "Add to Workspace" at bounding box center [340, 138] width 49 height 5
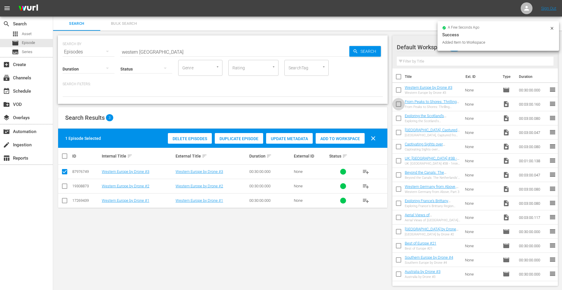
click at [399, 103] on input "checkbox" at bounding box center [399, 105] width 12 height 12
checkbox input "true"
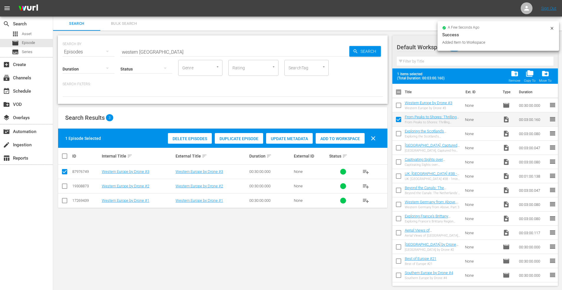
click at [397, 132] on input "checkbox" at bounding box center [399, 135] width 12 height 12
checkbox input "true"
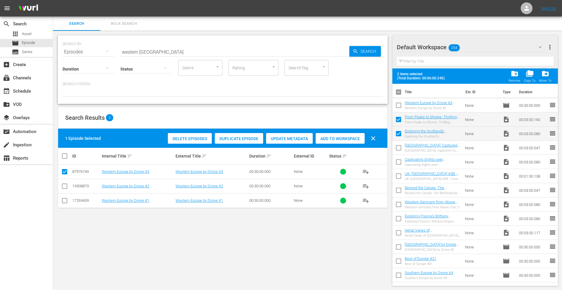
click at [400, 146] on input "checkbox" at bounding box center [399, 149] width 12 height 12
checkbox input "true"
click at [401, 162] on input "checkbox" at bounding box center [399, 163] width 12 height 12
checkbox input "true"
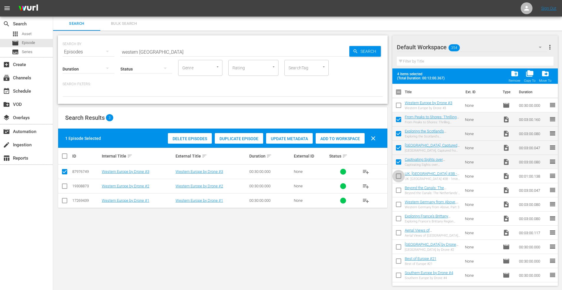
click at [398, 175] on input "checkbox" at bounding box center [399, 177] width 12 height 12
checkbox input "true"
click at [400, 217] on input "checkbox" at bounding box center [399, 220] width 12 height 12
checkbox input "true"
click at [399, 204] on input "checkbox" at bounding box center [399, 206] width 12 height 12
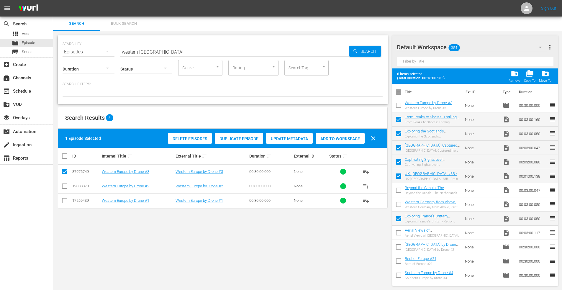
checkbox input "true"
click at [399, 193] on input "checkbox" at bounding box center [399, 191] width 12 height 12
checkbox input "true"
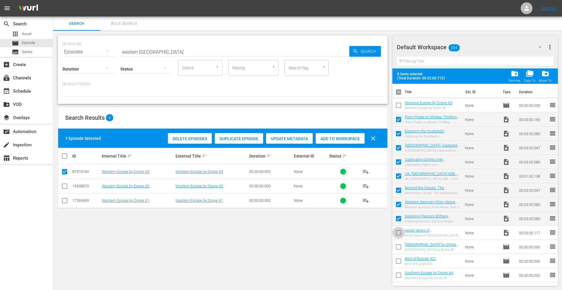
click at [397, 231] on input "checkbox" at bounding box center [399, 234] width 12 height 12
checkbox input "true"
click at [516, 74] on span "folder_delete" at bounding box center [515, 74] width 8 height 8
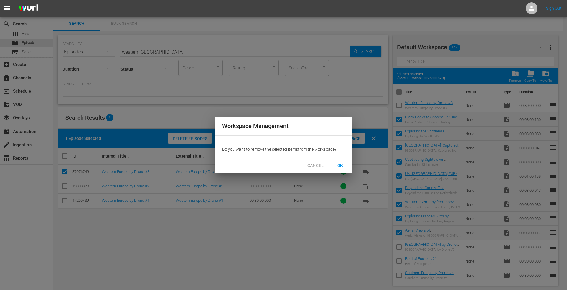
click at [337, 161] on button "OK" at bounding box center [340, 165] width 19 height 11
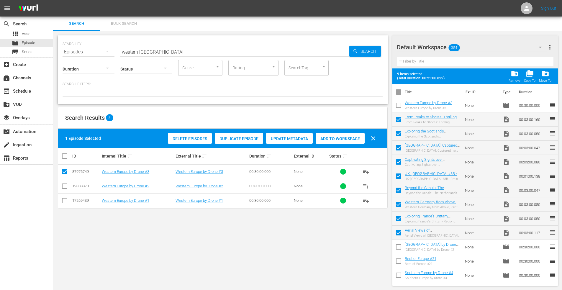
checkbox input "false"
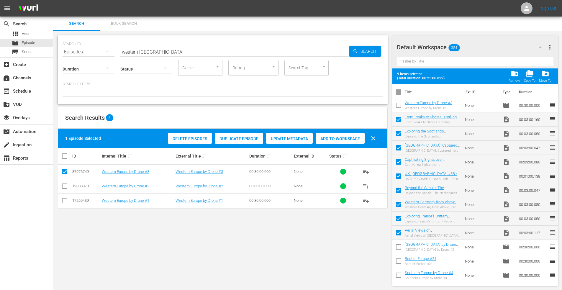
checkbox input "false"
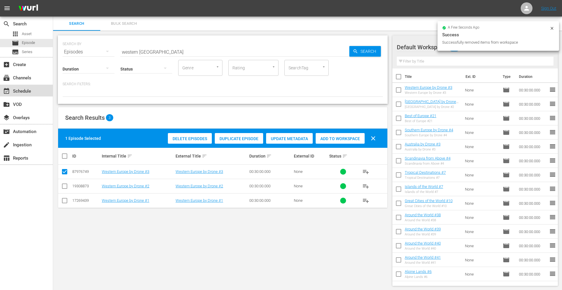
click at [20, 91] on div "event_available Schedule" at bounding box center [16, 90] width 33 height 5
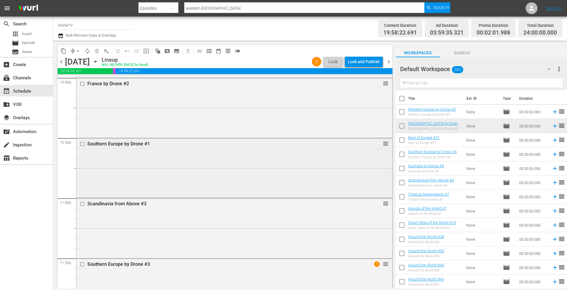
scroll to position [2648, 0]
click at [232, 158] on div "Southern Europe by Drone #1 reorder" at bounding box center [234, 167] width 316 height 58
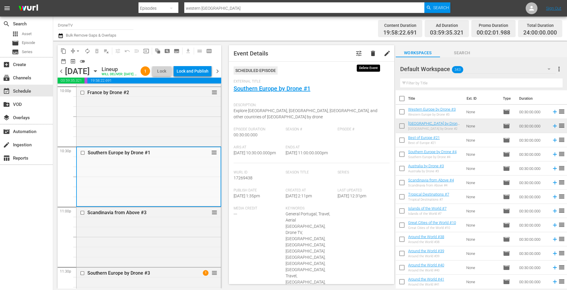
click at [369, 53] on span "delete" at bounding box center [372, 53] width 7 height 7
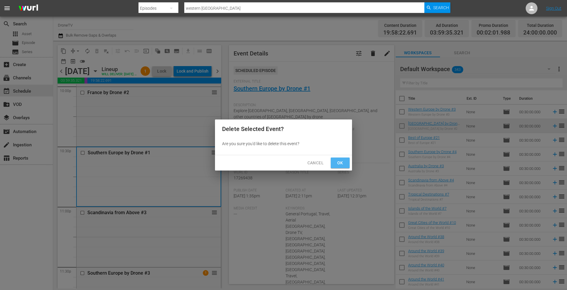
drag, startPoint x: 339, startPoint y: 164, endPoint x: 394, endPoint y: 136, distance: 61.5
click at [339, 163] on span "Ok" at bounding box center [339, 162] width 9 height 7
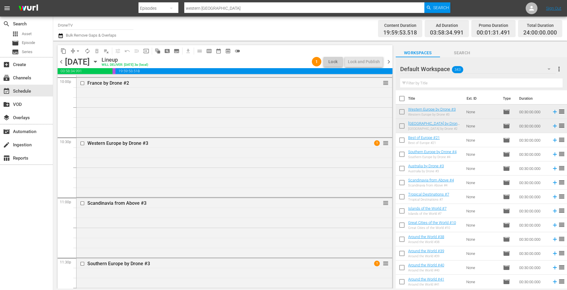
click at [99, 60] on icon "button" at bounding box center [95, 61] width 6 height 6
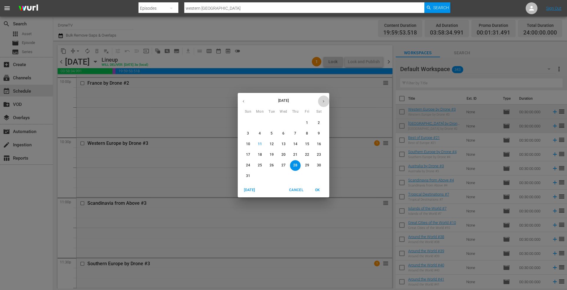
click at [324, 102] on icon "button" at bounding box center [323, 101] width 4 height 4
click at [245, 144] on span "14" at bounding box center [248, 144] width 11 height 5
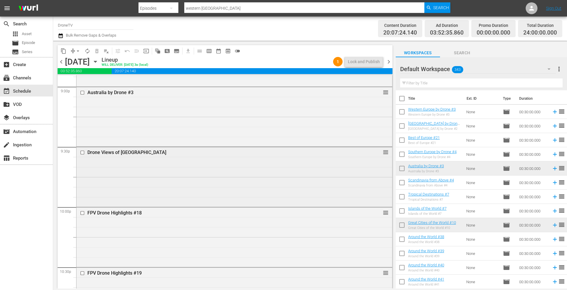
scroll to position [2442, 0]
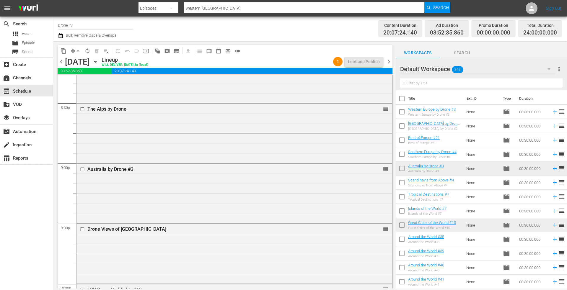
click at [97, 61] on icon "button" at bounding box center [95, 61] width 3 height 1
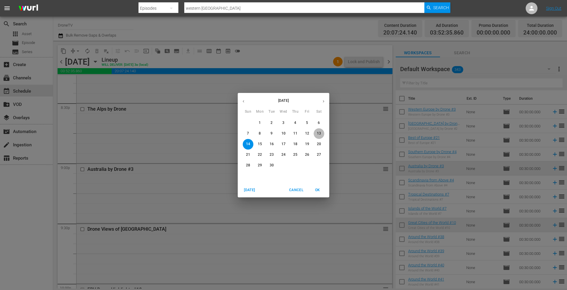
click at [321, 132] on span "13" at bounding box center [319, 133] width 11 height 5
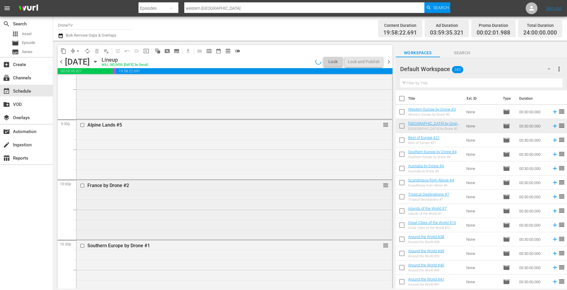
scroll to position [2619, 0]
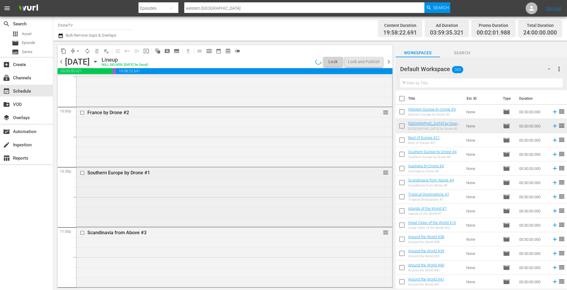
click at [193, 185] on div "Southern Europe by Drone #1 reorder" at bounding box center [234, 196] width 316 height 58
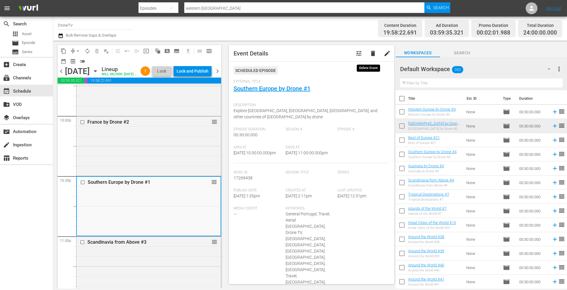
click at [369, 53] on span "delete" at bounding box center [372, 53] width 7 height 7
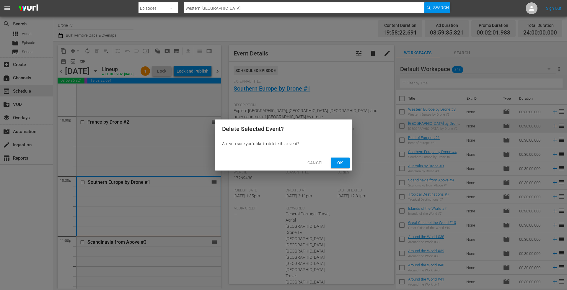
drag, startPoint x: 338, startPoint y: 161, endPoint x: 430, endPoint y: 126, distance: 98.2
click at [340, 159] on span "Ok" at bounding box center [339, 162] width 9 height 7
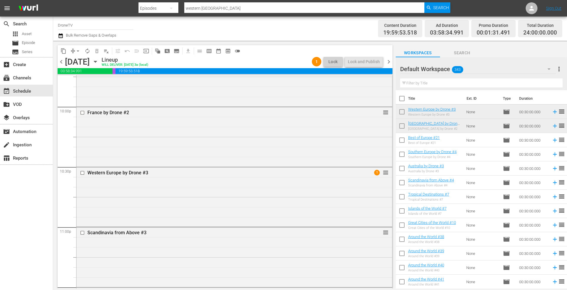
click at [99, 62] on icon "button" at bounding box center [95, 61] width 6 height 6
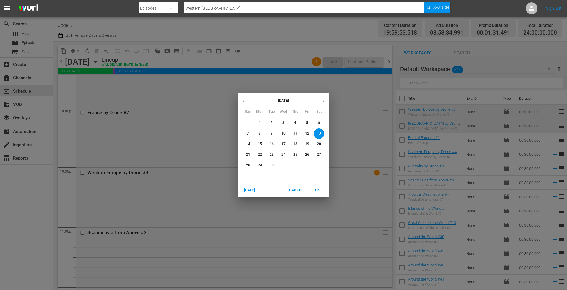
click at [245, 100] on icon "button" at bounding box center [243, 101] width 4 height 4
click at [320, 145] on p "16" at bounding box center [319, 144] width 4 height 5
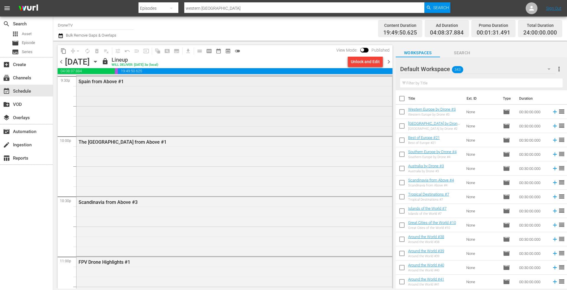
scroll to position [2619, 0]
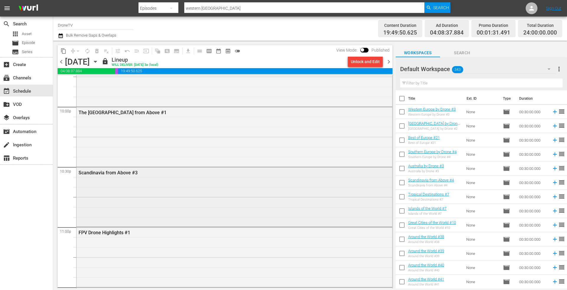
click at [137, 187] on div "Scandinavia from Above #3" at bounding box center [234, 196] width 316 height 58
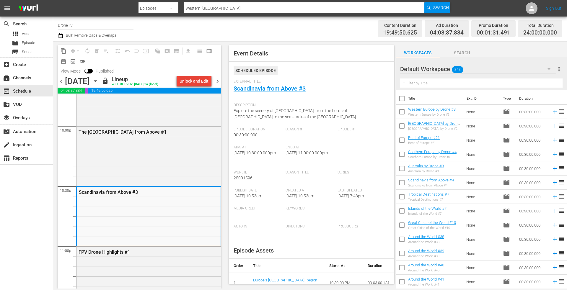
click at [199, 81] on div "Unlock and Edit" at bounding box center [194, 81] width 29 height 11
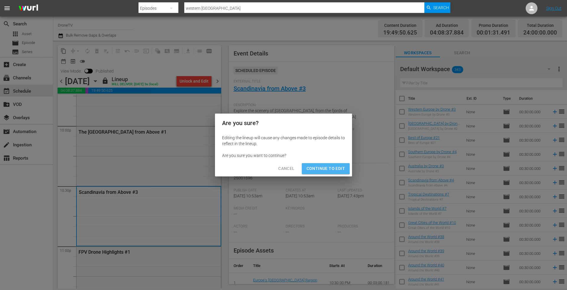
click at [324, 167] on span "Continue to Edit" at bounding box center [325, 168] width 38 height 7
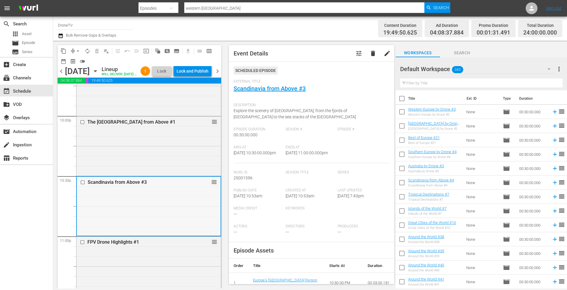
click at [161, 209] on div "Scandinavia from Above #3 reorder" at bounding box center [149, 206] width 144 height 58
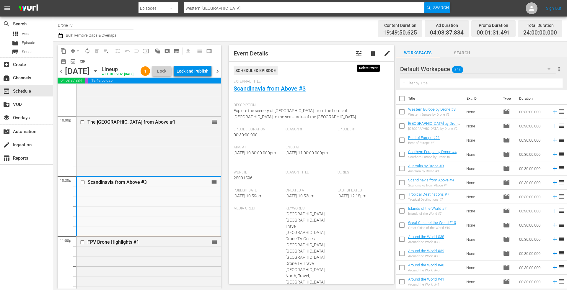
click at [369, 53] on span "delete" at bounding box center [372, 53] width 7 height 7
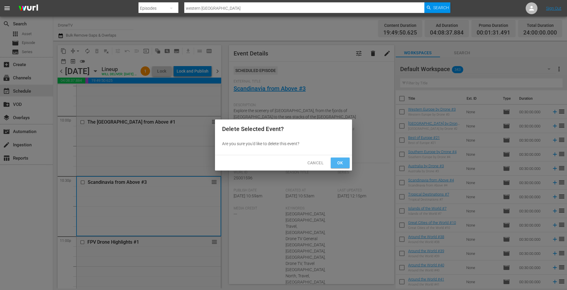
click at [340, 163] on span "Ok" at bounding box center [339, 162] width 9 height 7
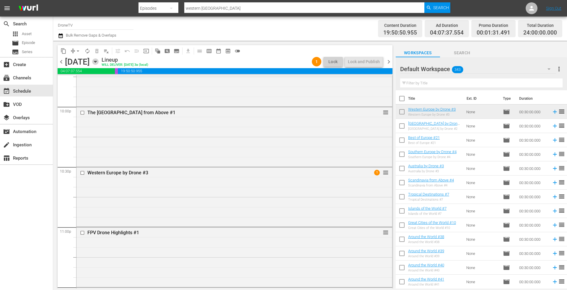
click at [99, 61] on icon "button" at bounding box center [95, 61] width 6 height 6
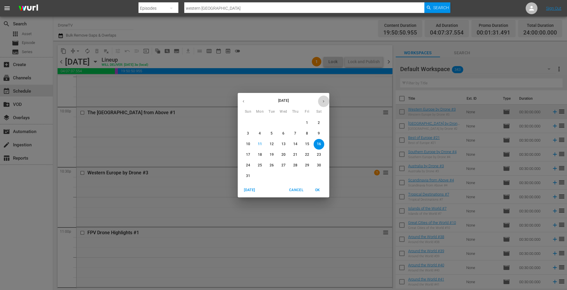
click at [324, 102] on icon "button" at bounding box center [323, 101] width 1 height 2
click at [259, 123] on p "1" at bounding box center [260, 122] width 2 height 5
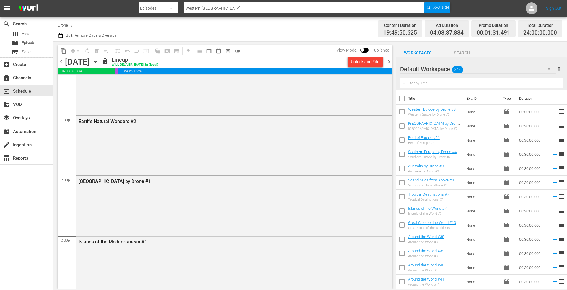
scroll to position [1497, 0]
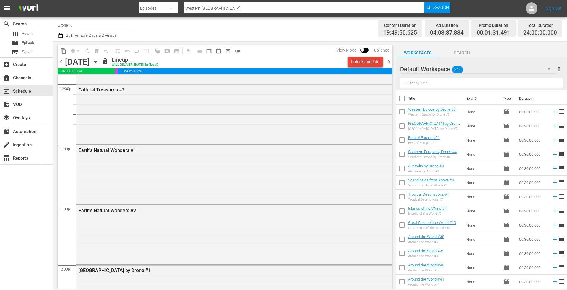
click at [363, 60] on div "Unlock and Edit" at bounding box center [365, 61] width 29 height 11
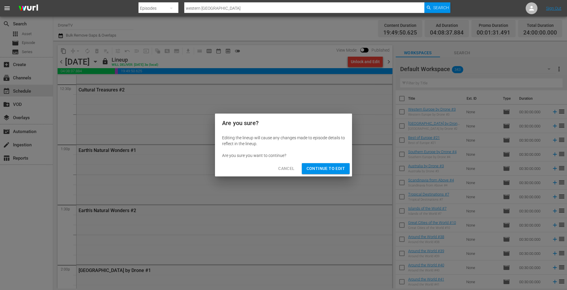
drag, startPoint x: 325, startPoint y: 169, endPoint x: 294, endPoint y: 159, distance: 32.2
click at [323, 167] on span "Continue to Edit" at bounding box center [325, 168] width 38 height 7
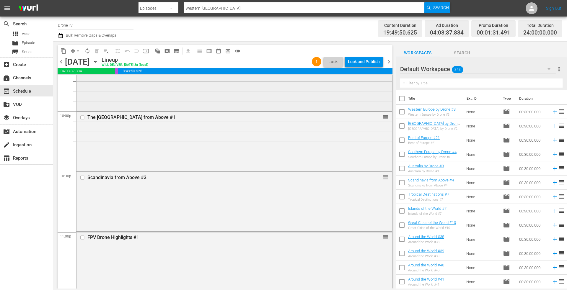
scroll to position [2648, 0]
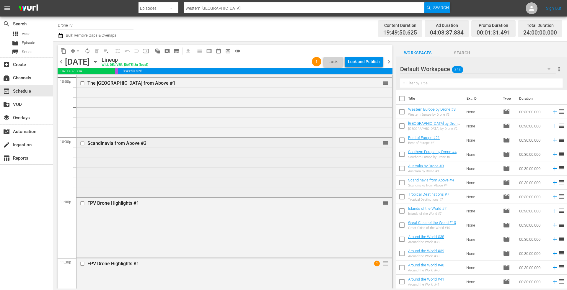
click at [156, 159] on div "Scandinavia from Above #3 reorder" at bounding box center [234, 167] width 316 height 58
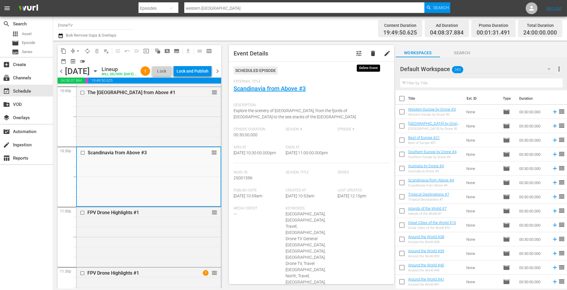
click at [369, 52] on span "delete" at bounding box center [372, 53] width 7 height 7
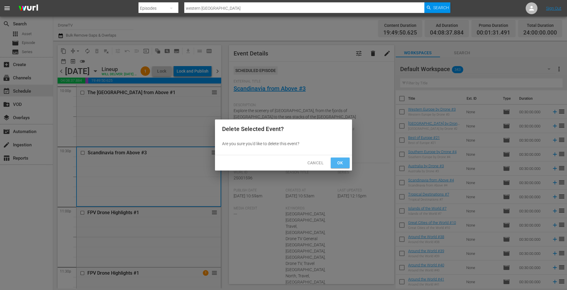
drag, startPoint x: 339, startPoint y: 164, endPoint x: 363, endPoint y: 154, distance: 26.2
click at [340, 164] on span "Ok" at bounding box center [339, 162] width 9 height 7
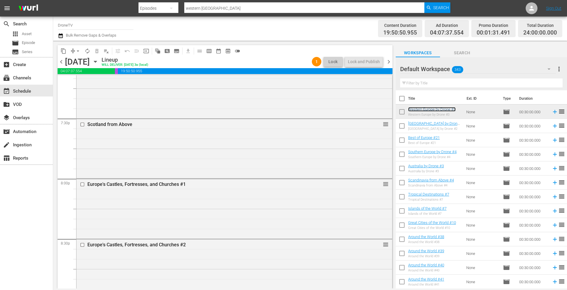
scroll to position [2235, 0]
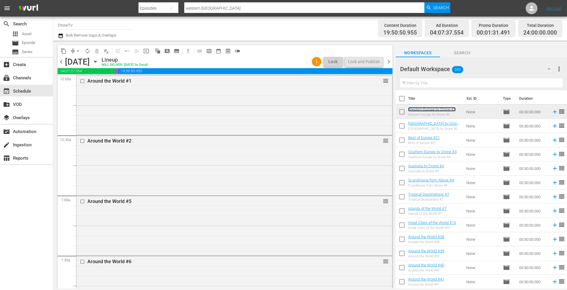
scroll to position [2235, 0]
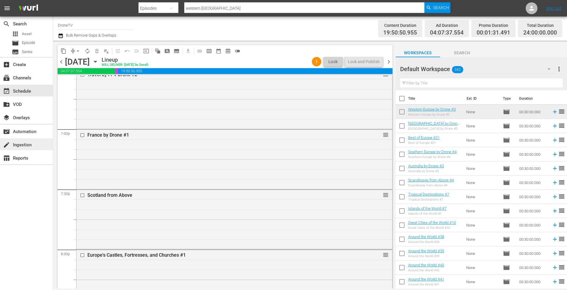
click at [25, 149] on div "create Ingestion" at bounding box center [26, 144] width 53 height 12
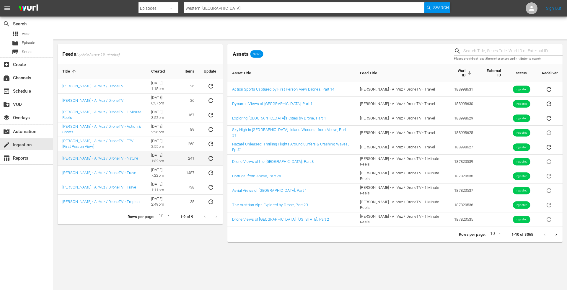
click at [110, 162] on td "[PERSON_NAME] - AirVuz / DroneTV - Nature" at bounding box center [102, 158] width 89 height 14
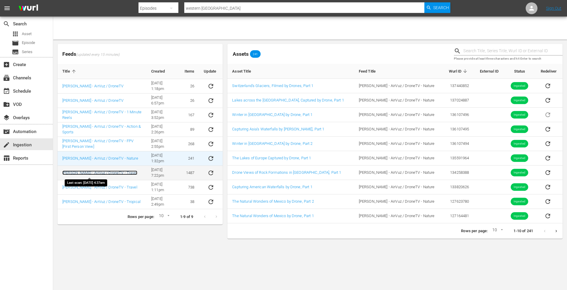
click at [108, 173] on link "[PERSON_NAME] - AirVuz / DroneTV - Travel" at bounding box center [99, 173] width 75 height 4
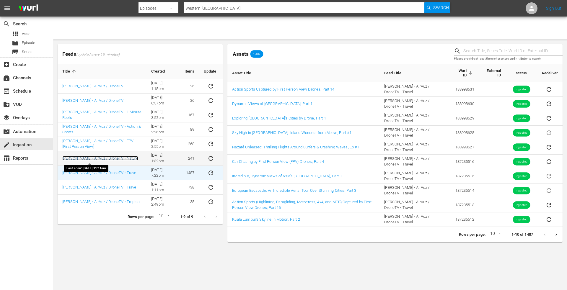
click at [90, 160] on link "[PERSON_NAME] - AirVuz / DroneTV - Nature" at bounding box center [100, 158] width 76 height 4
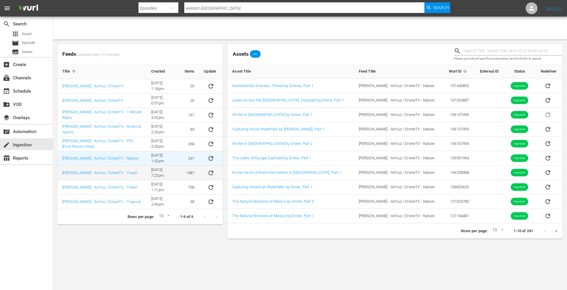
click at [191, 172] on td "1487" at bounding box center [189, 173] width 19 height 14
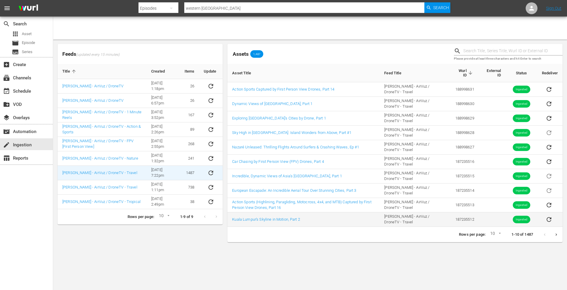
click at [284, 217] on td "Kuala Lumpur’s Skyline in Motion, Part 2" at bounding box center [303, 220] width 152 height 14
click at [283, 219] on link "Kuala Lumpur’s Skyline in Motion, Part 2" at bounding box center [266, 219] width 68 height 4
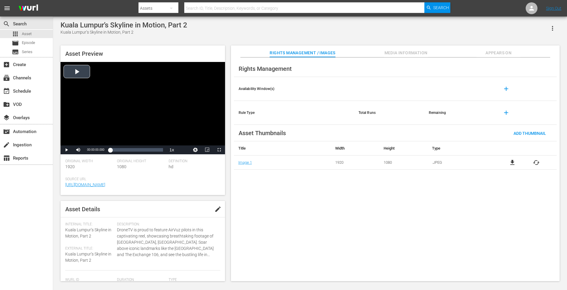
click at [79, 69] on div "Video Player" at bounding box center [143, 104] width 164 height 84
click at [131, 110] on div "Video Player" at bounding box center [143, 104] width 164 height 84
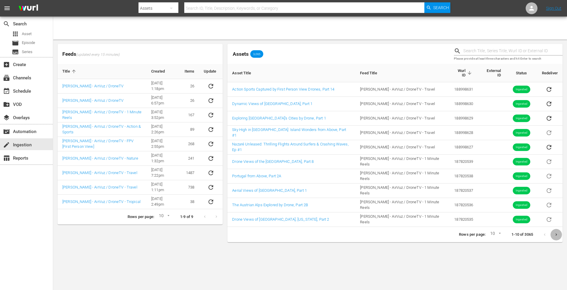
click at [557, 233] on icon "Next page" at bounding box center [556, 235] width 4 height 4
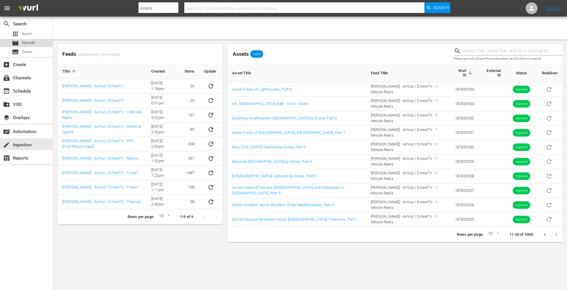
click at [26, 43] on span "Episode" at bounding box center [28, 43] width 13 height 6
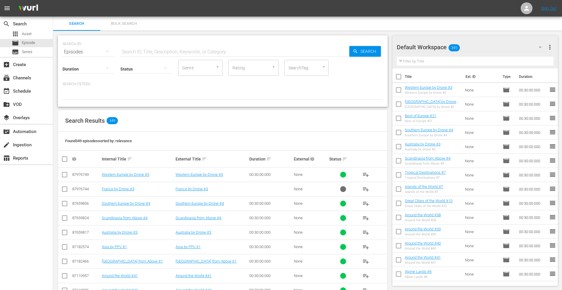
click at [156, 55] on div "Status" at bounding box center [146, 65] width 52 height 21
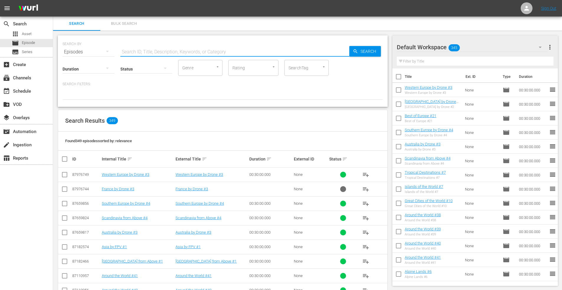
click at [154, 52] on input "text" at bounding box center [234, 52] width 229 height 14
type input "southern [GEOGRAPHIC_DATA]"
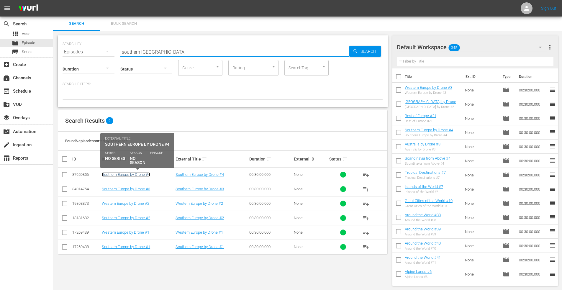
click at [113, 174] on link "Southern Europe by Drone #4" at bounding box center [126, 174] width 48 height 4
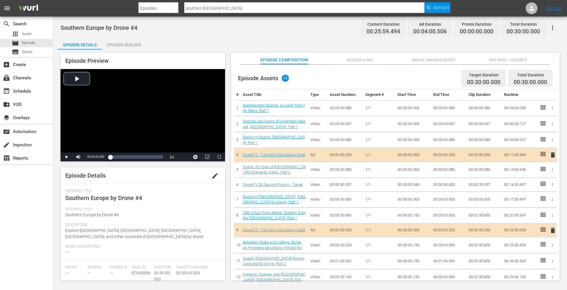
click at [211, 175] on span "edit" at bounding box center [214, 175] width 7 height 7
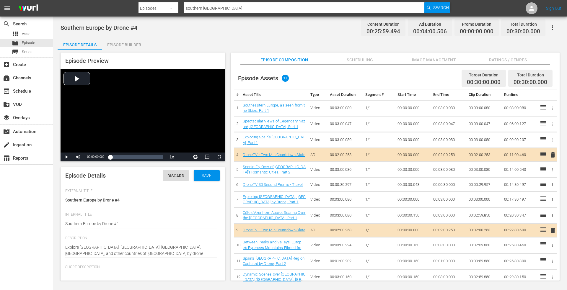
type input "No Series"
drag, startPoint x: 92, startPoint y: 255, endPoint x: 59, endPoint y: 249, distance: 33.2
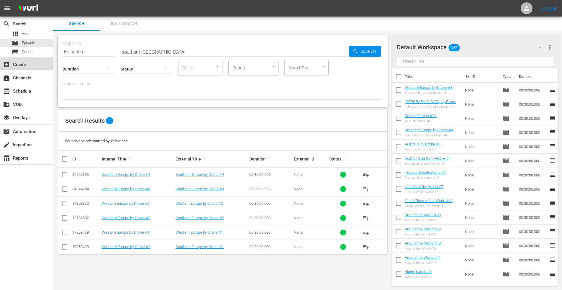
click at [26, 63] on div "add_box Create" at bounding box center [16, 63] width 33 height 5
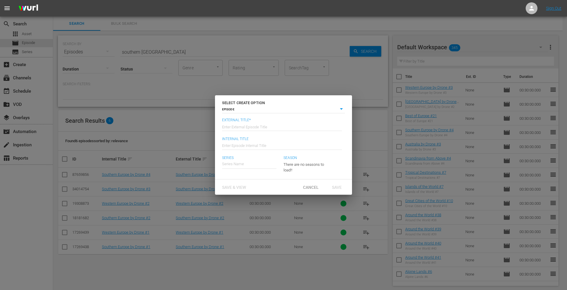
drag, startPoint x: 252, startPoint y: 125, endPoint x: 249, endPoint y: 124, distance: 3.7
click at [251, 125] on input "text" at bounding box center [282, 126] width 120 height 14
type input "Southern Europe by Drone #5"
click at [244, 148] on input "text" at bounding box center [282, 145] width 120 height 14
type input "Southern Europe by Drone #5"
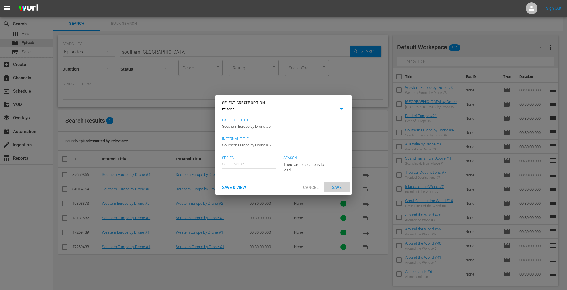
click at [336, 188] on span "Save" at bounding box center [336, 187] width 19 height 5
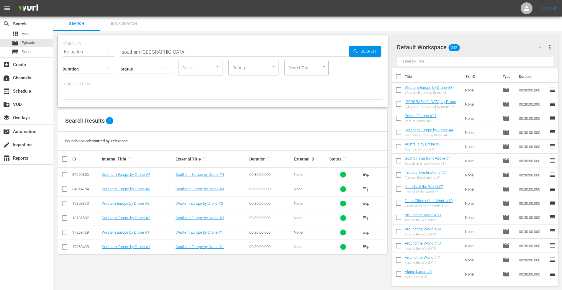
click at [167, 53] on input "southern europe" at bounding box center [234, 52] width 229 height 14
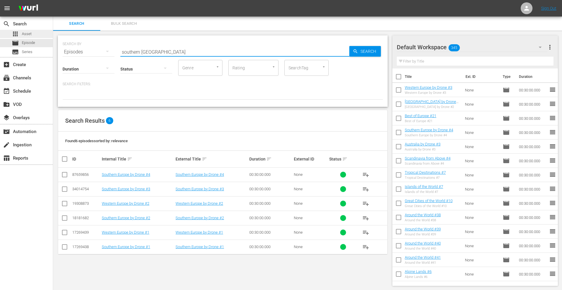
click at [31, 35] on span "Asset" at bounding box center [27, 34] width 10 height 6
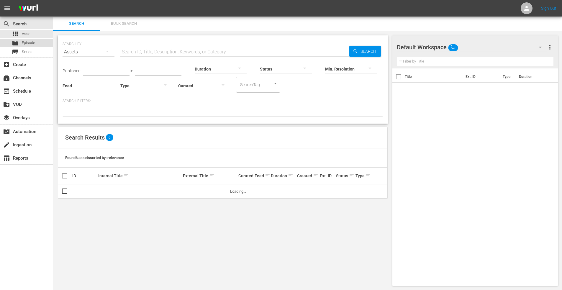
click at [30, 42] on span "Episode" at bounding box center [28, 43] width 13 height 6
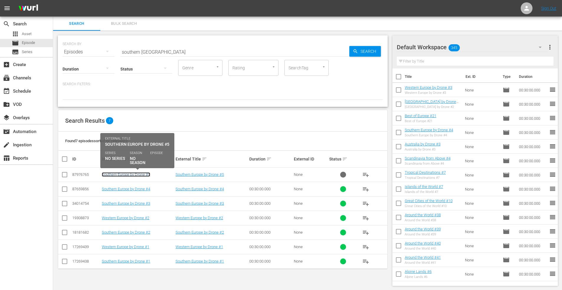
click at [129, 176] on link "Southern Europe by Drone #5" at bounding box center [126, 174] width 48 height 4
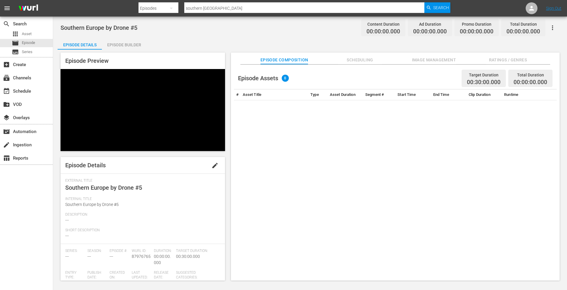
click at [211, 162] on span "edit" at bounding box center [214, 165] width 7 height 7
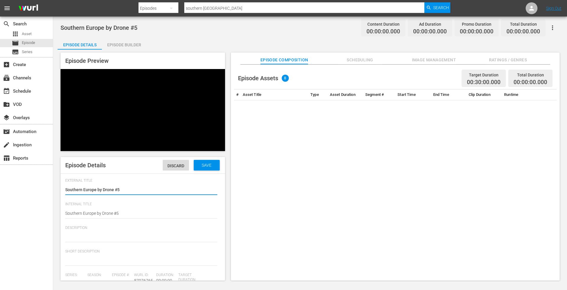
click at [111, 234] on textarea at bounding box center [141, 237] width 152 height 7
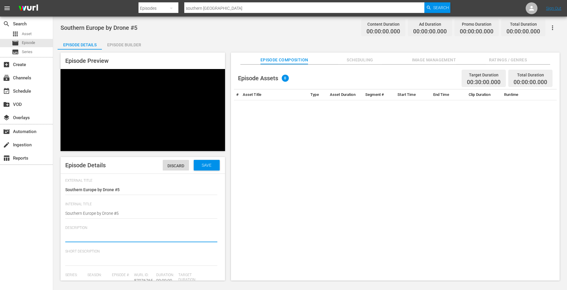
paste textarea "Explore [GEOGRAPHIC_DATA], [GEOGRAPHIC_DATA], [GEOGRAPHIC_DATA], [GEOGRAPHIC_DA…"
type textarea "Explore [GEOGRAPHIC_DATA], [GEOGRAPHIC_DATA], [GEOGRAPHIC_DATA], [GEOGRAPHIC_DA…"
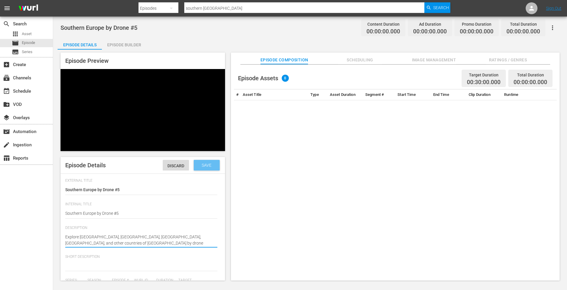
type textarea "Explore [GEOGRAPHIC_DATA], [GEOGRAPHIC_DATA], [GEOGRAPHIC_DATA], [GEOGRAPHIC_DA…"
click at [204, 163] on span "Save" at bounding box center [206, 165] width 19 height 5
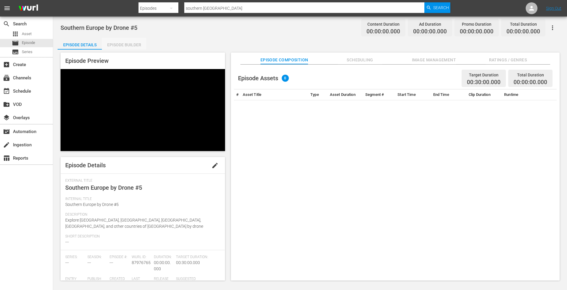
click at [127, 41] on div "Episode Builder" at bounding box center [124, 45] width 44 height 14
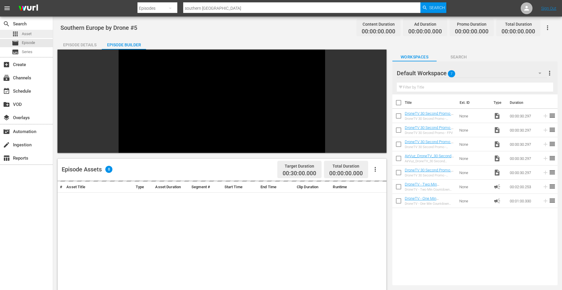
click at [26, 34] on span "Asset" at bounding box center [27, 34] width 10 height 6
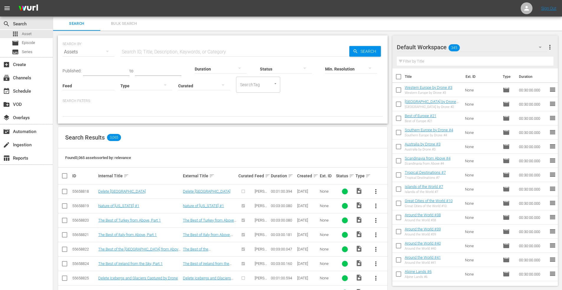
click at [144, 53] on input "text" at bounding box center [234, 52] width 229 height 14
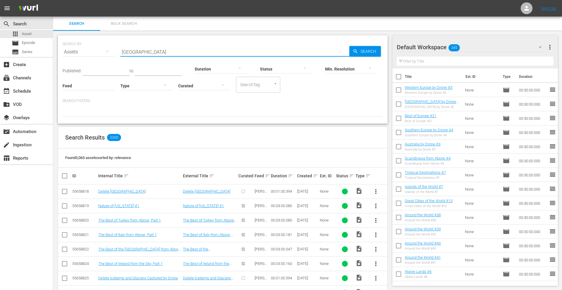
type input "albania"
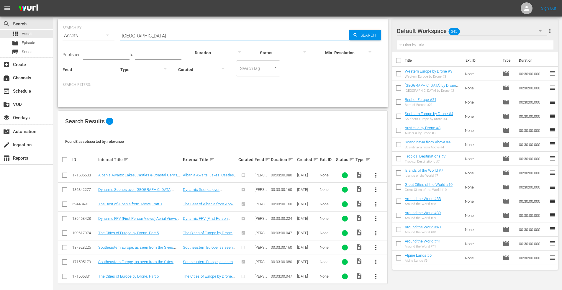
scroll to position [21, 0]
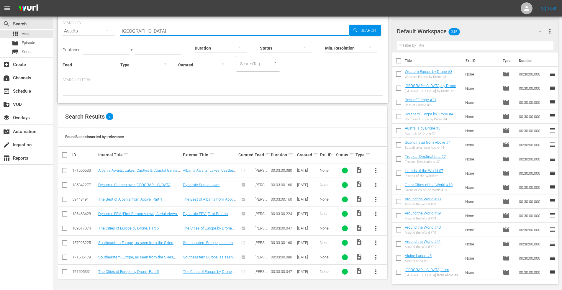
click at [65, 200] on input "checkbox" at bounding box center [64, 200] width 7 height 7
checkbox input "true"
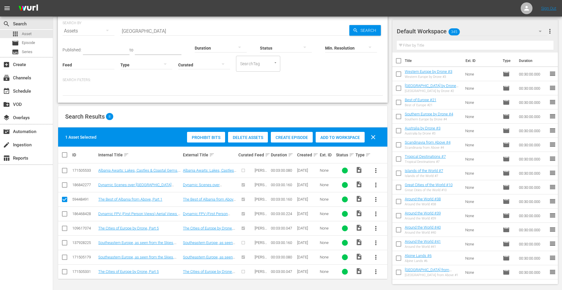
click at [345, 138] on span "Add to Workspace" at bounding box center [340, 137] width 49 height 5
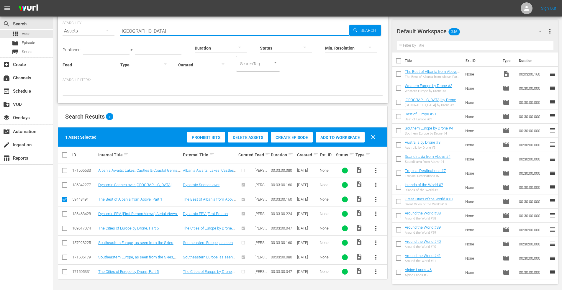
drag, startPoint x: 154, startPoint y: 28, endPoint x: 29, endPoint y: 5, distance: 126.4
click at [30, 6] on div "menu Sign Out search Search apps Asset movie Episode subtitles Series add_box C…" at bounding box center [281, 134] width 562 height 311
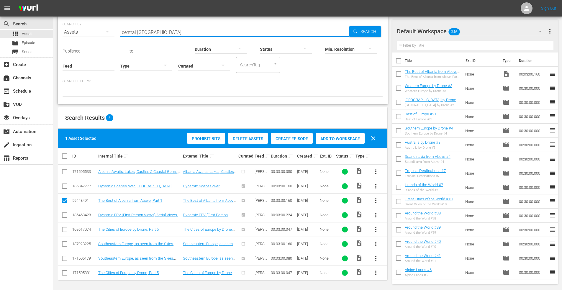
type input "central greece"
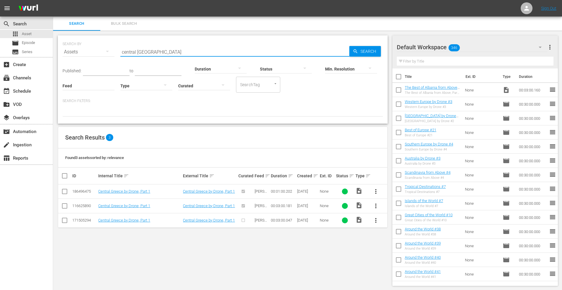
drag, startPoint x: 65, startPoint y: 191, endPoint x: 70, endPoint y: 192, distance: 5.7
click at [65, 191] on input "checkbox" at bounding box center [64, 192] width 7 height 7
checkbox input "true"
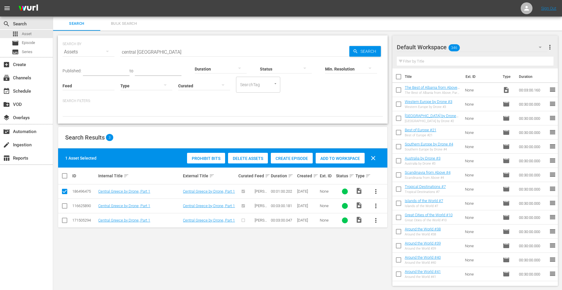
click at [341, 158] on span "Add to Workspace" at bounding box center [340, 158] width 49 height 5
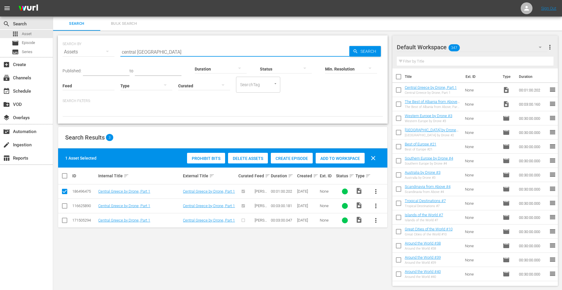
drag, startPoint x: 160, startPoint y: 50, endPoint x: 60, endPoint y: 39, distance: 101.0
click at [60, 39] on div "SEARCH BY Search By Assets Search ID, Title, Description, Keywords, or Category…" at bounding box center [223, 79] width 330 height 88
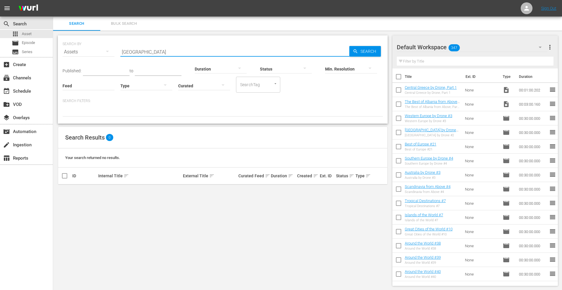
drag, startPoint x: 152, startPoint y: 52, endPoint x: 56, endPoint y: 46, distance: 95.9
click at [56, 46] on div "SEARCH BY Search By Assets Search ID, Title, Description, Keywords, or Category…" at bounding box center [223, 161] width 340 height 260
type input "islands greece"
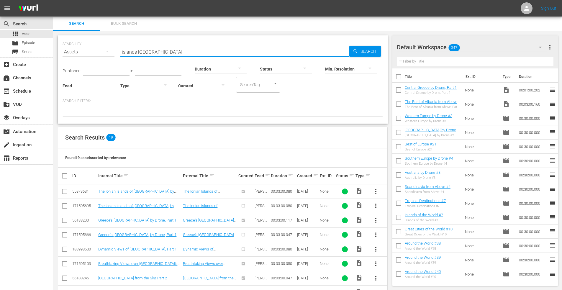
click at [62, 250] on input "checkbox" at bounding box center [64, 250] width 7 height 7
checkbox input "true"
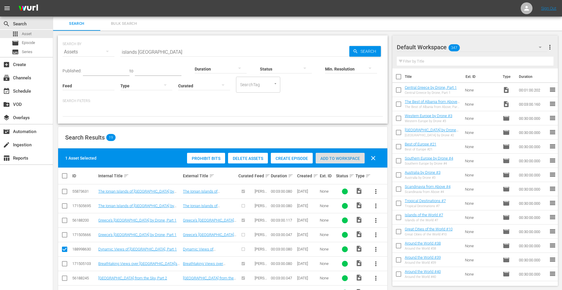
click at [337, 158] on span "Add to Workspace" at bounding box center [340, 158] width 49 height 5
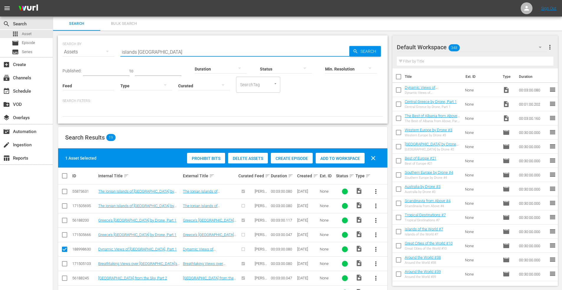
drag, startPoint x: 173, startPoint y: 53, endPoint x: 58, endPoint y: 38, distance: 116.4
click at [59, 39] on div "SEARCH BY Search By Assets Search ID, Title, Description, Keywords, or Category…" at bounding box center [223, 79] width 330 height 88
type input "amalfi"
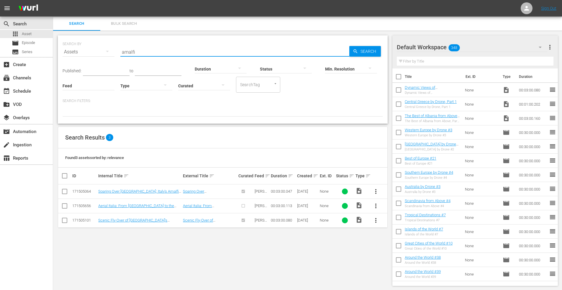
drag, startPoint x: 64, startPoint y: 192, endPoint x: 69, endPoint y: 193, distance: 5.6
click at [64, 192] on input "checkbox" at bounding box center [64, 192] width 7 height 7
checkbox input "true"
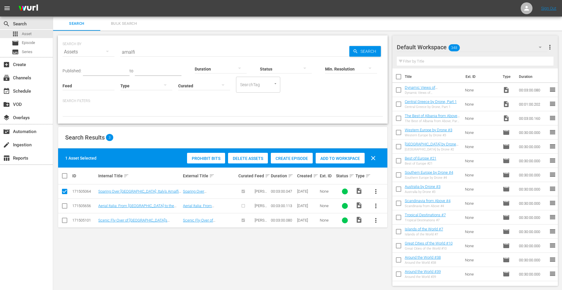
drag, startPoint x: 332, startPoint y: 159, endPoint x: 325, endPoint y: 124, distance: 35.6
click at [332, 157] on span "Add to Workspace" at bounding box center [340, 158] width 49 height 5
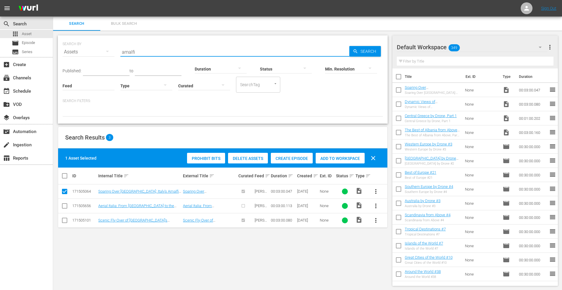
drag, startPoint x: 164, startPoint y: 51, endPoint x: 100, endPoint y: 46, distance: 64.5
click at [100, 46] on div "SEARCH BY Search By Assets Search ID, Title, Description, Keywords, or Category…" at bounding box center [223, 48] width 321 height 21
type input "apulia"
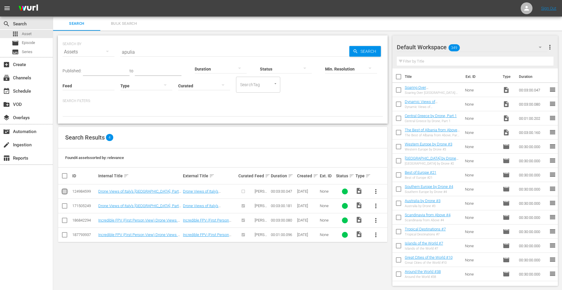
drag, startPoint x: 67, startPoint y: 191, endPoint x: 76, endPoint y: 192, distance: 8.9
click at [67, 192] on input "checkbox" at bounding box center [64, 192] width 7 height 7
checkbox input "true"
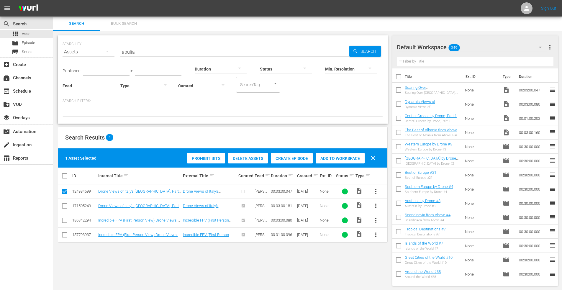
drag, startPoint x: 333, startPoint y: 156, endPoint x: 339, endPoint y: 127, distance: 29.4
click at [333, 156] on span "Add to Workspace" at bounding box center [340, 158] width 49 height 5
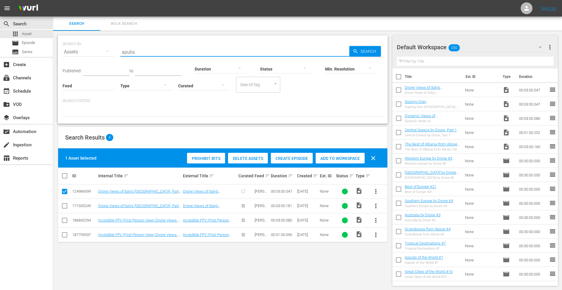
drag, startPoint x: 107, startPoint y: 50, endPoint x: 58, endPoint y: 48, distance: 49.4
click at [58, 48] on div "SEARCH BY Search By Assets Search ID, Title, Description, Keywords, or Category…" at bounding box center [223, 79] width 330 height 88
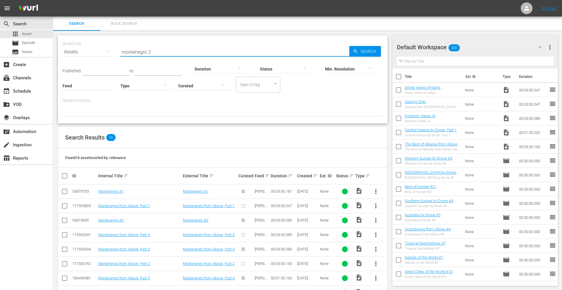
type input "montenegro 3"
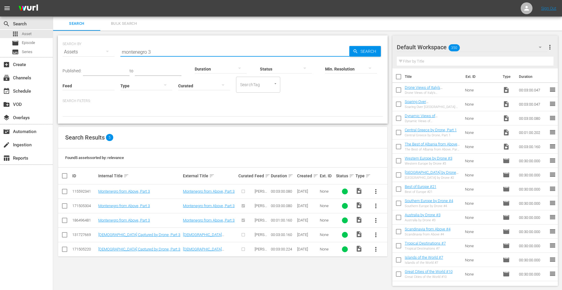
click at [66, 207] on input "checkbox" at bounding box center [64, 207] width 7 height 7
checkbox input "true"
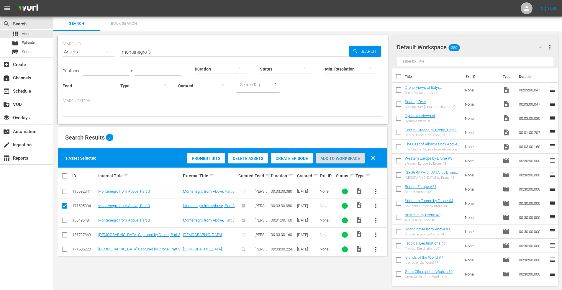
drag, startPoint x: 340, startPoint y: 157, endPoint x: 337, endPoint y: 153, distance: 5.3
click at [340, 156] on span "Add to Workspace" at bounding box center [340, 158] width 49 height 5
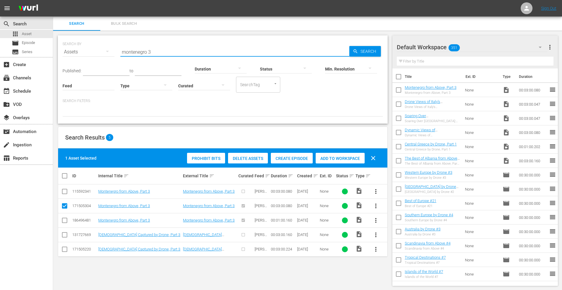
drag, startPoint x: 163, startPoint y: 46, endPoint x: 84, endPoint y: 44, distance: 78.3
click at [84, 44] on div "SEARCH BY Search By Assets Search ID, Title, Description, Keywords, or Category…" at bounding box center [223, 48] width 321 height 21
type input "algarve 2"
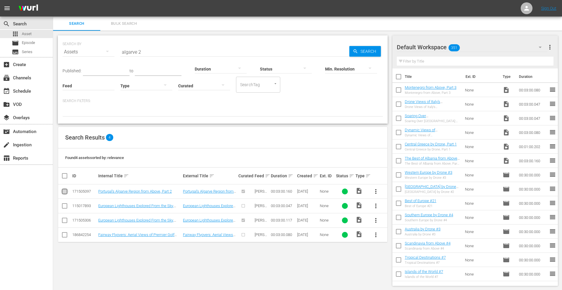
click at [66, 191] on input "checkbox" at bounding box center [64, 192] width 7 height 7
checkbox input "true"
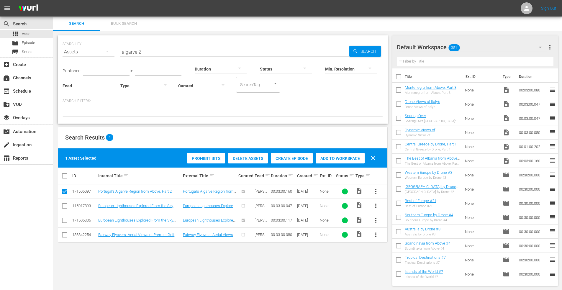
drag, startPoint x: 336, startPoint y: 157, endPoint x: 343, endPoint y: 114, distance: 44.2
click at [336, 157] on span "Add to Workspace" at bounding box center [340, 158] width 49 height 5
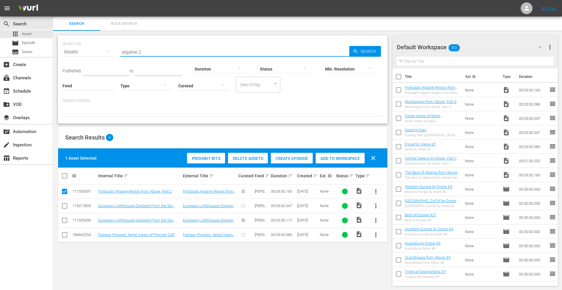
drag, startPoint x: 155, startPoint y: 50, endPoint x: 59, endPoint y: 42, distance: 95.7
click at [61, 45] on div "SEARCH BY Search By Assets Search ID, Title, Description, Keywords, or Category…" at bounding box center [223, 79] width 330 height 88
type input "cantabria"
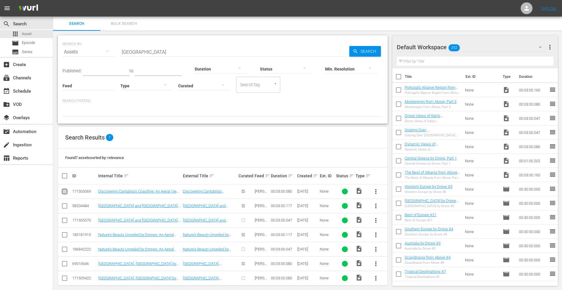
drag, startPoint x: 64, startPoint y: 191, endPoint x: 79, endPoint y: 191, distance: 14.2
click at [65, 191] on input "checkbox" at bounding box center [64, 192] width 7 height 7
checkbox input "true"
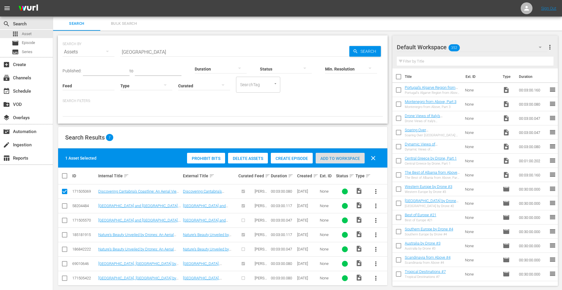
drag, startPoint x: 340, startPoint y: 159, endPoint x: 346, endPoint y: 112, distance: 46.8
click at [340, 159] on span "Add to Workspace" at bounding box center [340, 158] width 49 height 5
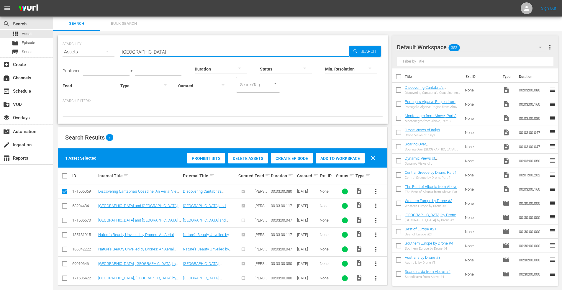
drag, startPoint x: 141, startPoint y: 53, endPoint x: 66, endPoint y: 48, distance: 74.3
click at [68, 49] on div "SEARCH BY Search By Assets Search ID, Title, Description, Keywords, or Category…" at bounding box center [223, 48] width 321 height 21
type input "n"
type input "mallorca 2"
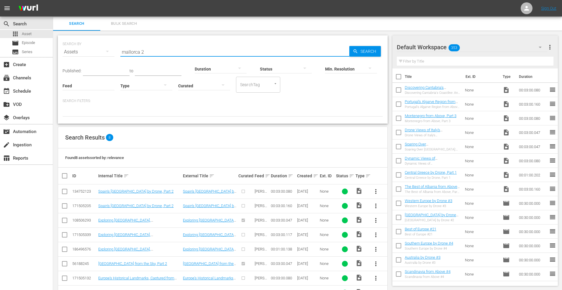
drag, startPoint x: 66, startPoint y: 234, endPoint x: 76, endPoint y: 236, distance: 10.1
click at [66, 235] on input "checkbox" at bounding box center [64, 236] width 7 height 7
checkbox input "true"
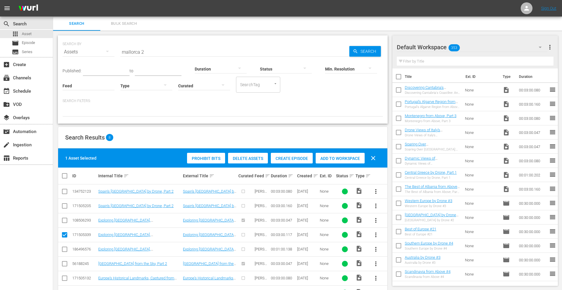
click at [338, 157] on span "Add to Workspace" at bounding box center [340, 158] width 49 height 5
click at [32, 46] on span "Episode" at bounding box center [28, 43] width 13 height 6
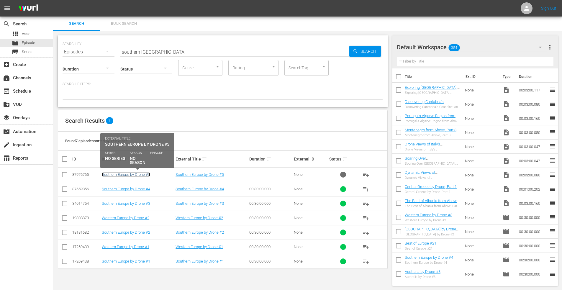
click at [128, 175] on link "Southern Europe by Drone #5" at bounding box center [126, 174] width 48 height 4
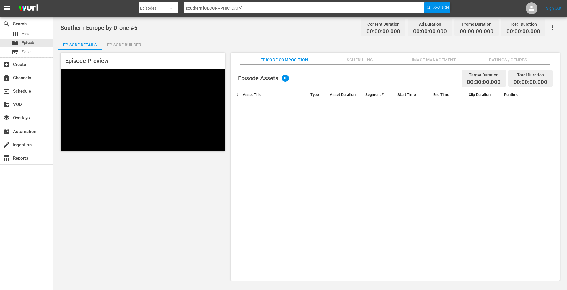
click at [127, 45] on div "Episode Builder" at bounding box center [124, 45] width 44 height 14
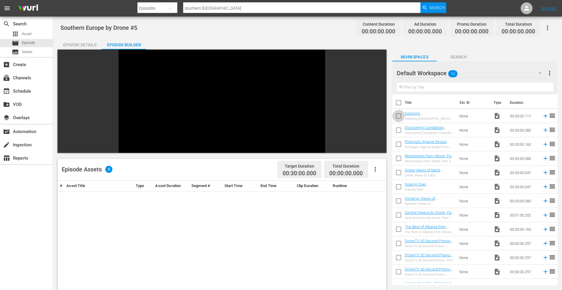
click at [398, 116] on input "checkbox" at bounding box center [399, 117] width 12 height 12
checkbox input "true"
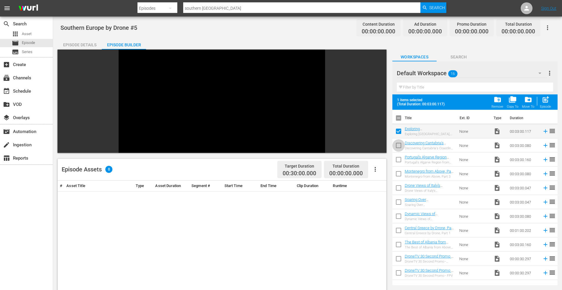
drag, startPoint x: 399, startPoint y: 145, endPoint x: 403, endPoint y: 159, distance: 14.6
click at [399, 146] on input "checkbox" at bounding box center [399, 147] width 12 height 12
checkbox input "true"
click at [401, 161] on input "checkbox" at bounding box center [399, 161] width 12 height 12
checkbox input "true"
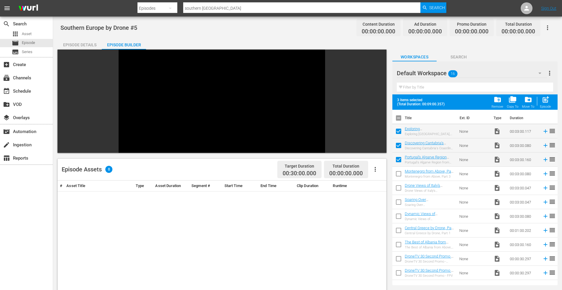
drag, startPoint x: 400, startPoint y: 175, endPoint x: 402, endPoint y: 179, distance: 5.2
click at [400, 175] on input "checkbox" at bounding box center [399, 175] width 12 height 12
checkbox input "true"
drag, startPoint x: 398, startPoint y: 187, endPoint x: 399, endPoint y: 194, distance: 7.1
click at [399, 187] on input "checkbox" at bounding box center [399, 189] width 12 height 12
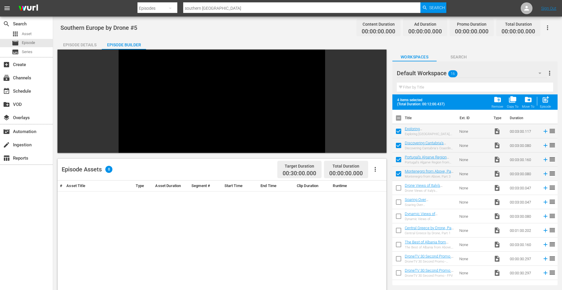
checkbox input "true"
click at [399, 201] on input "checkbox" at bounding box center [399, 203] width 12 height 12
checkbox input "true"
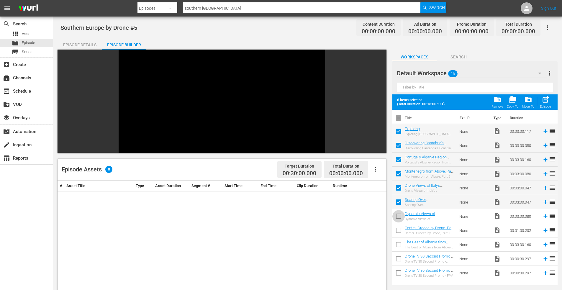
click at [398, 214] on input "checkbox" at bounding box center [399, 217] width 12 height 12
checkbox input "true"
click at [400, 229] on input "checkbox" at bounding box center [399, 232] width 12 height 12
checkbox input "true"
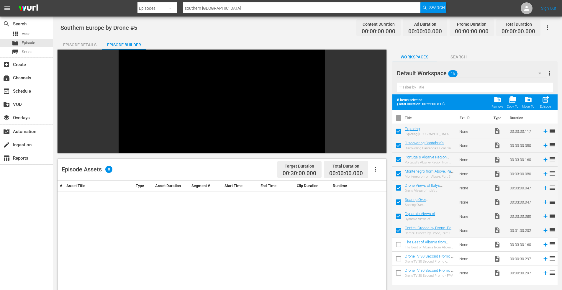
click at [399, 245] on input "checkbox" at bounding box center [399, 246] width 12 height 12
checkbox input "true"
click at [400, 259] on input "checkbox" at bounding box center [399, 260] width 12 height 12
checkbox input "true"
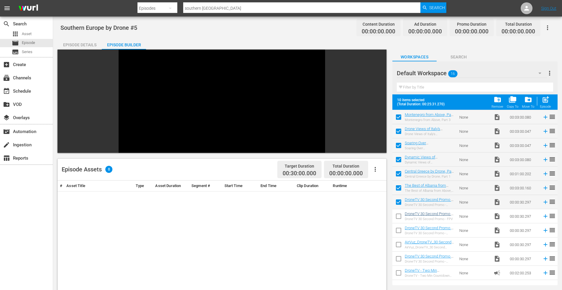
scroll to position [68, 0]
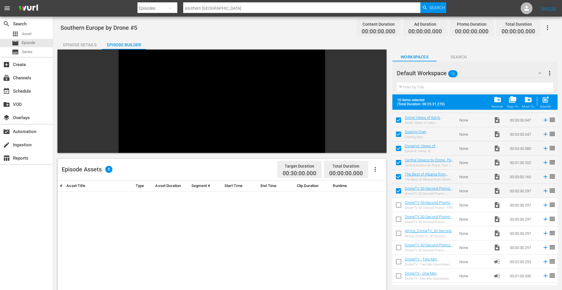
click at [399, 247] on input "checkbox" at bounding box center [399, 249] width 12 height 12
checkbox input "true"
click at [399, 261] on input "checkbox" at bounding box center [399, 263] width 12 height 12
checkbox input "true"
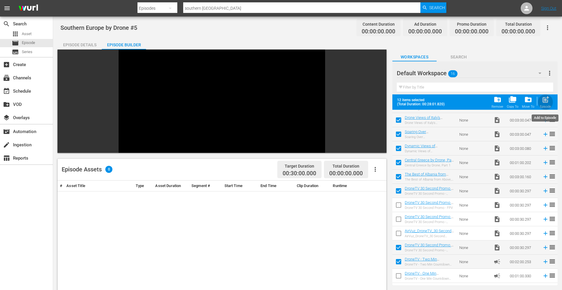
drag, startPoint x: 548, startPoint y: 98, endPoint x: 508, endPoint y: 123, distance: 47.2
click at [547, 97] on span "post_add" at bounding box center [546, 100] width 8 height 8
checkbox input "false"
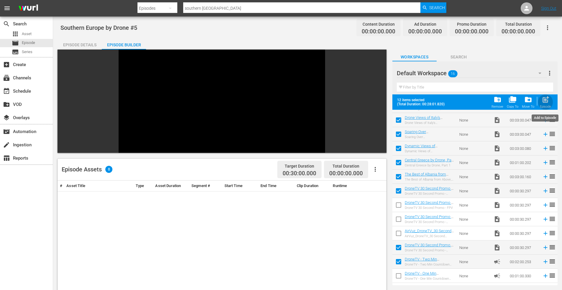
checkbox input "false"
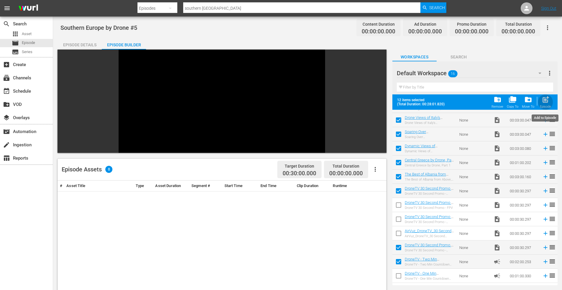
checkbox input "false"
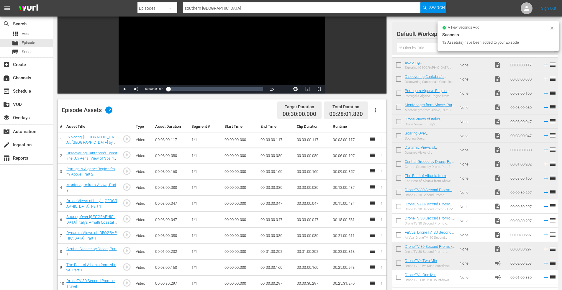
scroll to position [148, 0]
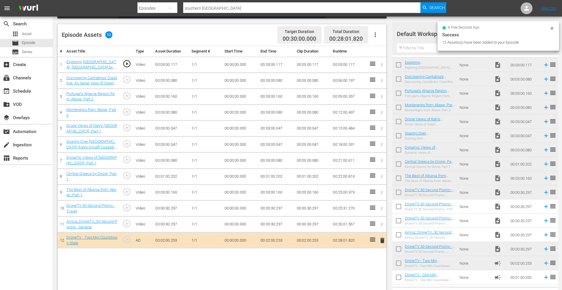
click at [399, 263] on input "checkbox" at bounding box center [399, 264] width 12 height 12
checkbox input "true"
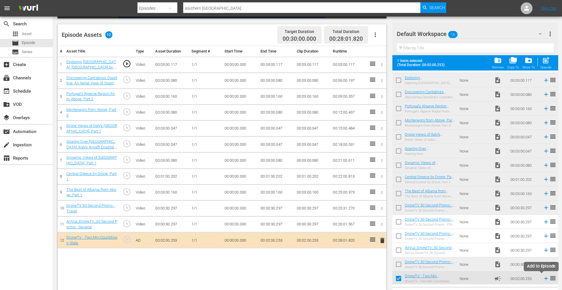
drag, startPoint x: 543, startPoint y: 281, endPoint x: 530, endPoint y: 275, distance: 13.9
click at [543, 280] on icon at bounding box center [546, 278] width 6 height 6
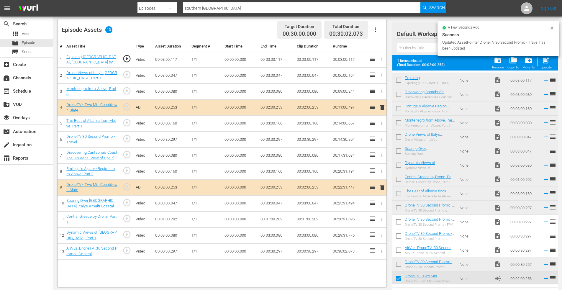
scroll to position [154, 0]
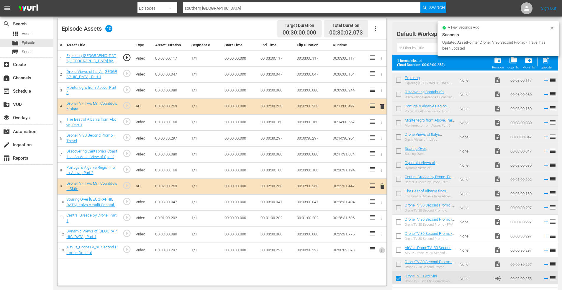
click at [381, 250] on icon "button" at bounding box center [382, 250] width 4 height 4
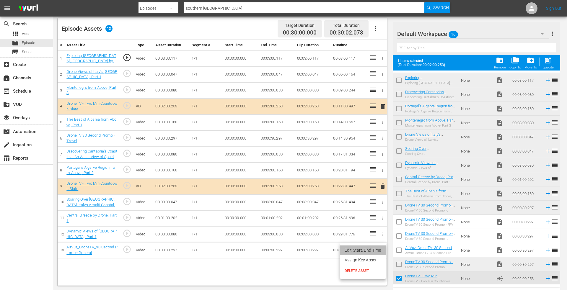
drag, startPoint x: 348, startPoint y: 249, endPoint x: 320, endPoint y: 245, distance: 28.4
click at [348, 248] on li "Edit Start/End Time" at bounding box center [363, 251] width 46 height 10
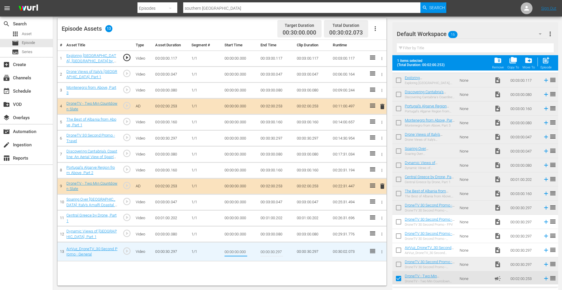
drag, startPoint x: 240, startPoint y: 251, endPoint x: 270, endPoint y: 252, distance: 30.1
click at [270, 252] on tr "13 AirVuz_DroneTV_30 Second Promo - General play_circle_outline Video 00:00:30.…" at bounding box center [222, 251] width 329 height 19
type input "00:00:00.150"
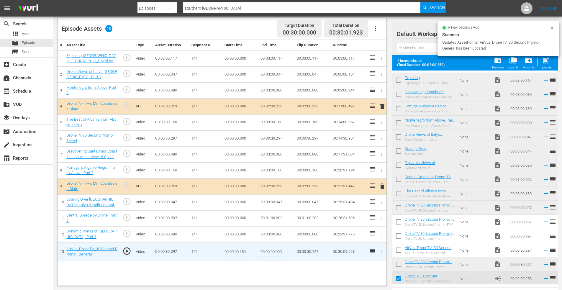
type input "00:00:30.000"
click at [382, 234] on icon "button" at bounding box center [382, 234] width 4 height 4
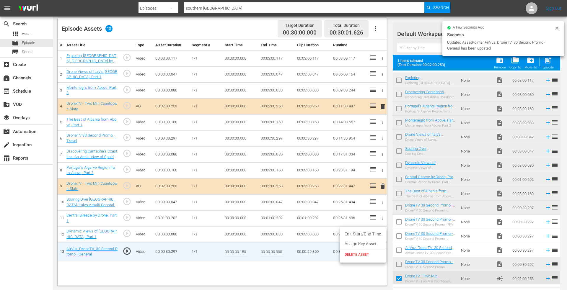
drag, startPoint x: 350, startPoint y: 234, endPoint x: 321, endPoint y: 241, distance: 30.4
click at [350, 234] on li "Edit Start/End Time" at bounding box center [363, 234] width 46 height 10
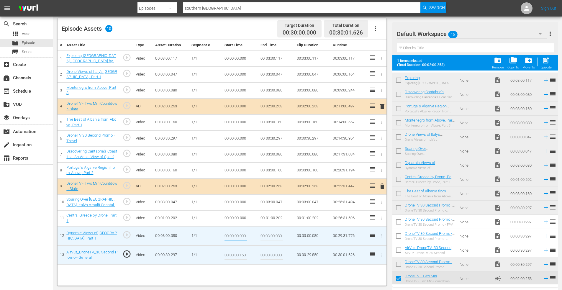
drag, startPoint x: 239, startPoint y: 236, endPoint x: 275, endPoint y: 232, distance: 36.3
click at [275, 232] on tr "12 Dynamic Views of Greece's Islands, Part 1 play_circle_outline Video 00:03:00…" at bounding box center [222, 235] width 329 height 19
type input "00:00:00.150"
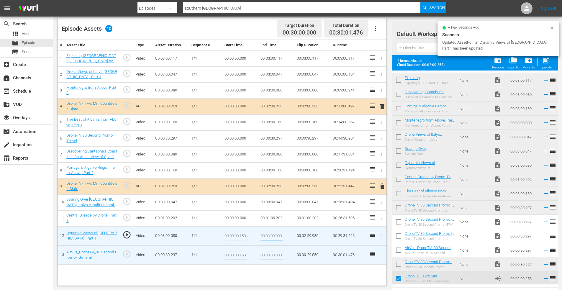
type input "00:03:00.000"
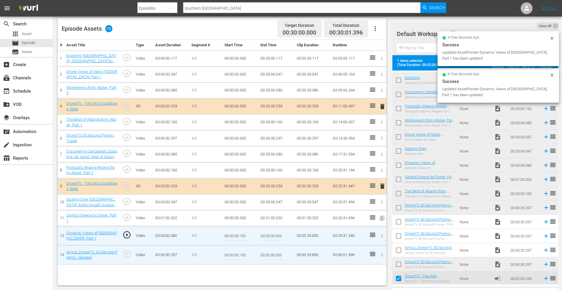
click at [384, 217] on icon "button" at bounding box center [382, 218] width 4 height 4
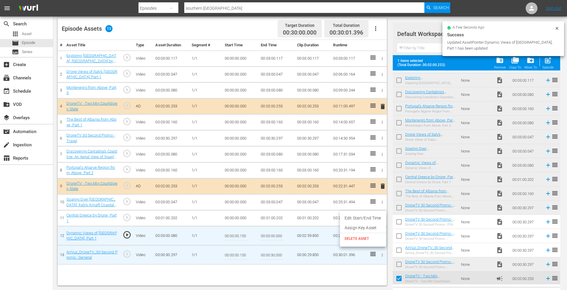
click at [364, 216] on li "Edit Start/End Time" at bounding box center [363, 218] width 46 height 10
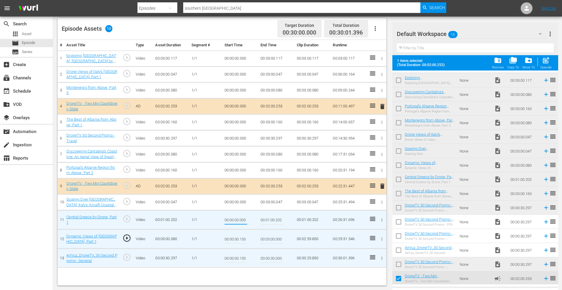
drag, startPoint x: 242, startPoint y: 220, endPoint x: 255, endPoint y: 219, distance: 13.0
click at [255, 219] on td "00:00:00.000" at bounding box center [240, 220] width 36 height 19
type input "00:00:00.150"
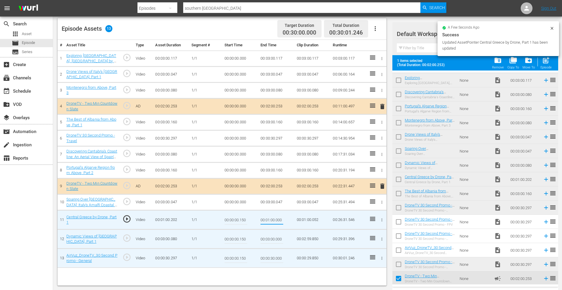
type input "00:01:00.000"
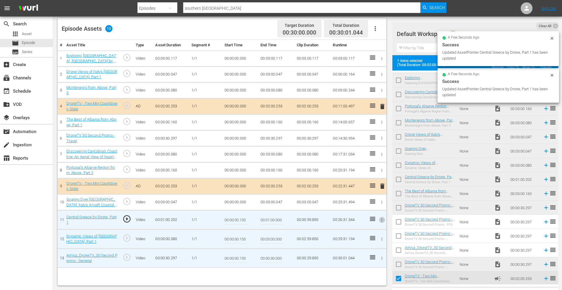
click at [382, 137] on icon "button" at bounding box center [382, 138] width 4 height 4
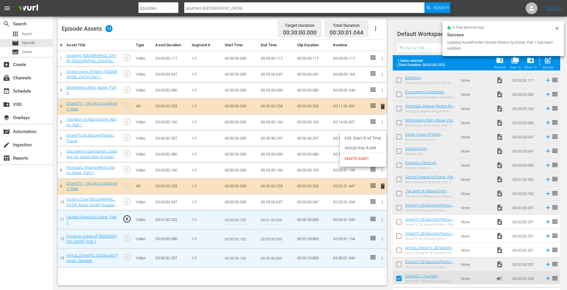
click at [373, 142] on li "Edit Start/End Time" at bounding box center [363, 138] width 46 height 10
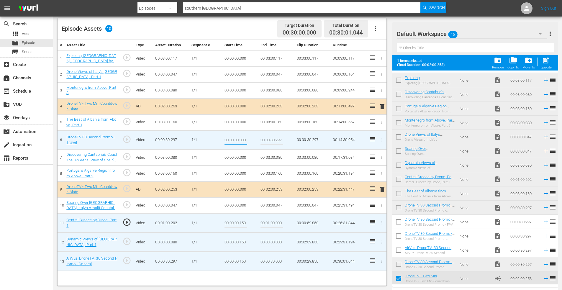
drag, startPoint x: 240, startPoint y: 140, endPoint x: 260, endPoint y: 138, distance: 19.6
click at [260, 138] on tr "6 DroneTV 30 Second Promo - Travel play_circle_outline Video 00:00:30.297 1/1 0…" at bounding box center [222, 140] width 329 height 19
type input "00:00:00.150"
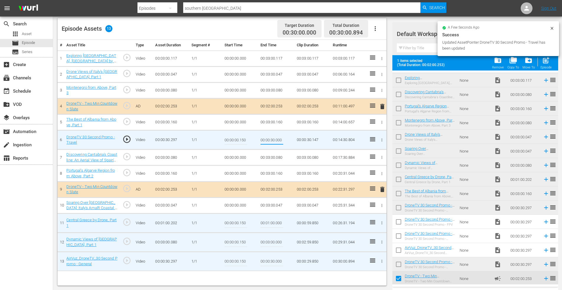
type input "00:00:30.000"
click at [382, 174] on icon "button" at bounding box center [382, 174] width 4 height 4
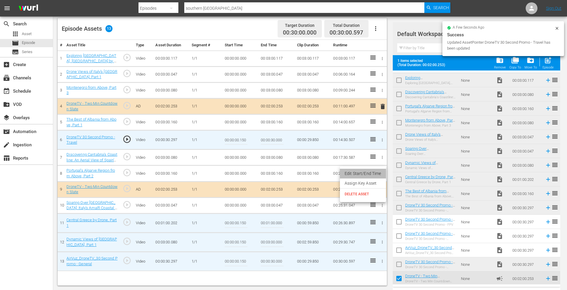
drag, startPoint x: 373, startPoint y: 174, endPoint x: 301, endPoint y: 179, distance: 72.2
click at [372, 174] on li "Edit Start/End Time" at bounding box center [363, 174] width 46 height 10
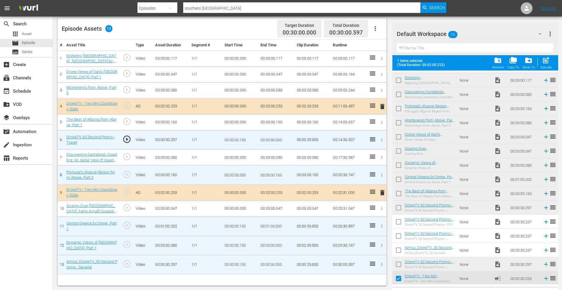
drag, startPoint x: 240, startPoint y: 175, endPoint x: 266, endPoint y: 175, distance: 26.3
click at [266, 175] on tr "8 Portugal's Algarve Region from Above, Part 2 play_circle_outline Video 00:03:…" at bounding box center [222, 175] width 329 height 19
type input "00:00:00.150"
type input "00:03:00.000"
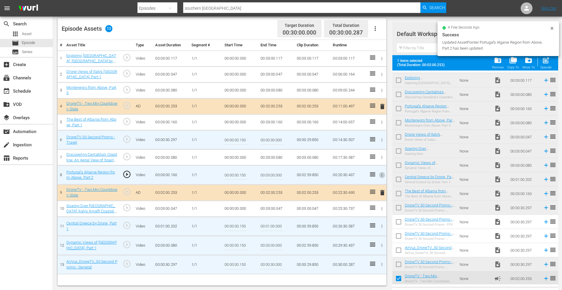
click at [382, 209] on icon "button" at bounding box center [382, 208] width 1 height 3
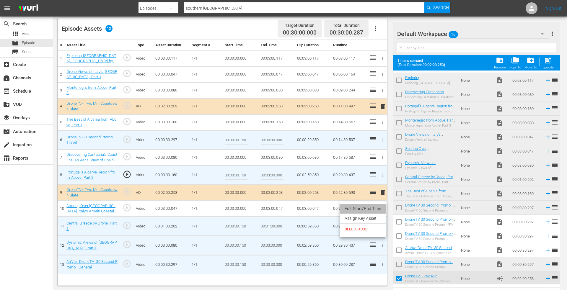
drag, startPoint x: 372, startPoint y: 209, endPoint x: 289, endPoint y: 208, distance: 82.4
click at [371, 209] on li "Edit Start/End Time" at bounding box center [363, 209] width 46 height 10
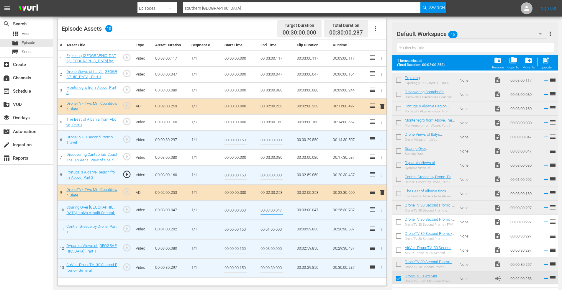
drag, startPoint x: 277, startPoint y: 211, endPoint x: 300, endPoint y: 211, distance: 23.6
click at [300, 211] on tr "10 Soaring Over Salerno: Italy's Amalfi Coastal Gems, Part 1 play_circle_outlin…" at bounding box center [222, 210] width 329 height 19
type input "00:03:00.000"
drag, startPoint x: 239, startPoint y: 211, endPoint x: 264, endPoint y: 211, distance: 24.2
click at [264, 211] on tr "10 Soaring Over Salerno: Italy's Amalfi Coastal Gems, Part 1 play_circle_outlin…" at bounding box center [222, 210] width 329 height 19
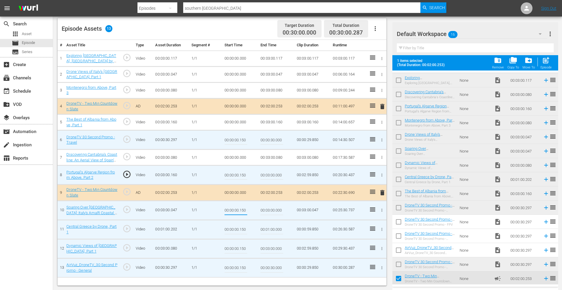
type input "00:00:00.150"
click at [383, 157] on icon "button" at bounding box center [382, 157] width 4 height 4
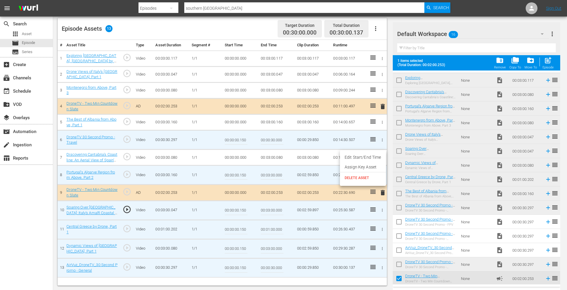
click at [371, 157] on li "Edit Start/End Time" at bounding box center [363, 158] width 46 height 10
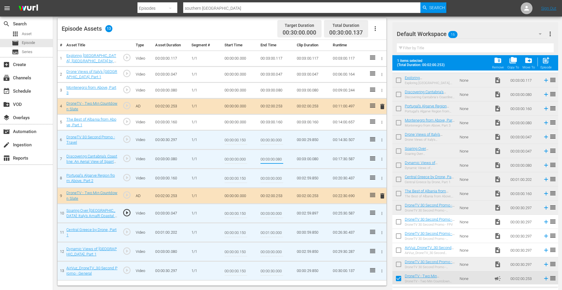
drag, startPoint x: 277, startPoint y: 160, endPoint x: 295, endPoint y: 159, distance: 17.7
click at [295, 156] on tr "7 Discovering Cantabria's Coastline: An Aerial View of Spain's Hidden Gem, Part…" at bounding box center [222, 159] width 329 height 19
type input "00:03:00.000"
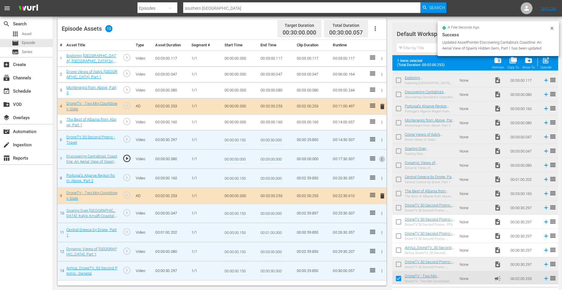
drag, startPoint x: 241, startPoint y: 161, endPoint x: 271, endPoint y: 159, distance: 30.5
click at [271, 159] on tr "7 Discovering Cantabria's Coastline: An Aerial View of Spain's Hidden Gem, Part…" at bounding box center [222, 159] width 329 height 19
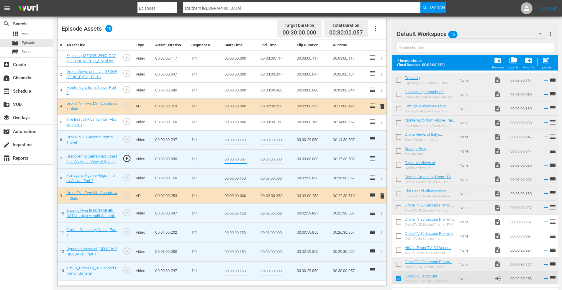
type input "00:00:00.057"
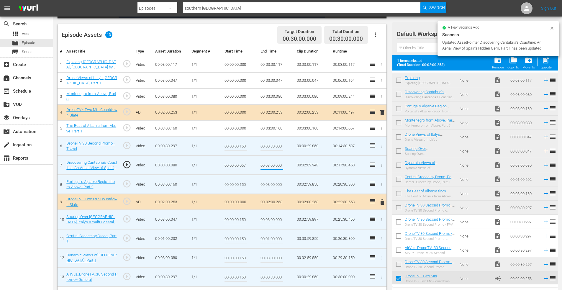
scroll to position [0, 0]
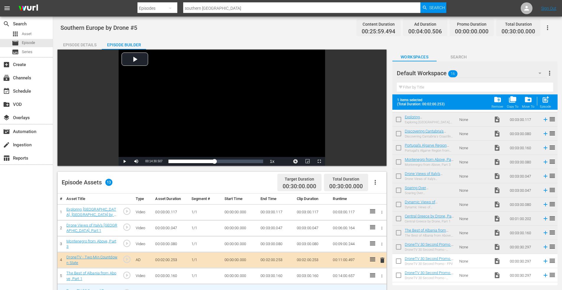
click at [75, 45] on div "Episode Details" at bounding box center [80, 45] width 44 height 14
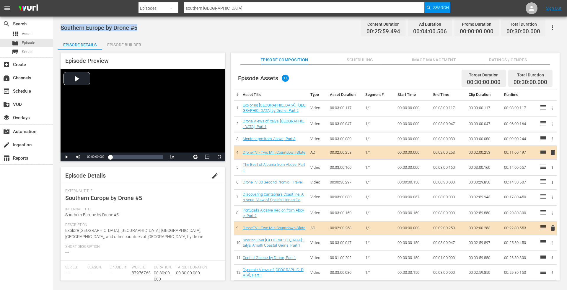
drag, startPoint x: 60, startPoint y: 27, endPoint x: 158, endPoint y: 30, distance: 98.1
click at [158, 30] on div "Southern Europe by Drone #5 Content Duration 00:25:59.494 Ad Duration 00:04:00.…" at bounding box center [310, 149] width 514 height 265
copy span "Southern Europe by Drone #5"
click at [129, 45] on div "Episode Builder" at bounding box center [124, 45] width 44 height 14
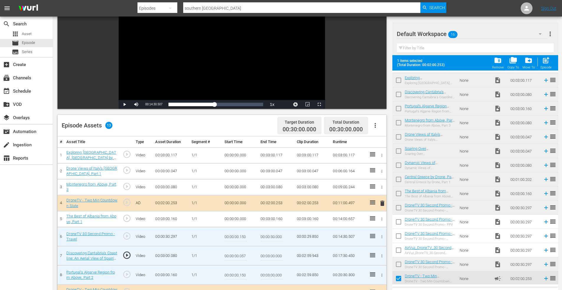
scroll to position [59, 0]
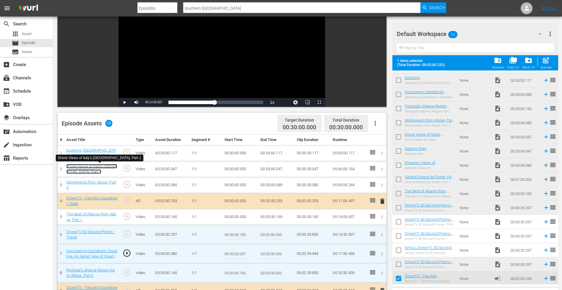
click at [92, 168] on link "Drone Views of Italy’s Apulia Region, Part 1" at bounding box center [91, 169] width 51 height 10
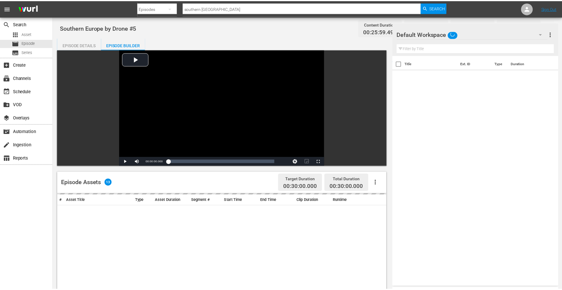
scroll to position [59, 0]
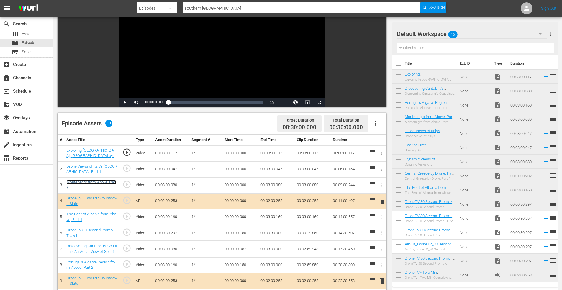
click at [100, 180] on link "Montenegro from Above, Part 3" at bounding box center [91, 185] width 50 height 10
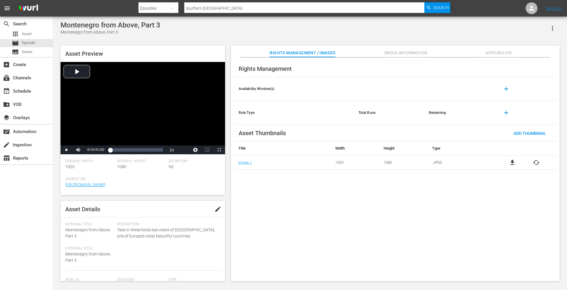
click at [514, 162] on span "file_download" at bounding box center [512, 162] width 7 height 7
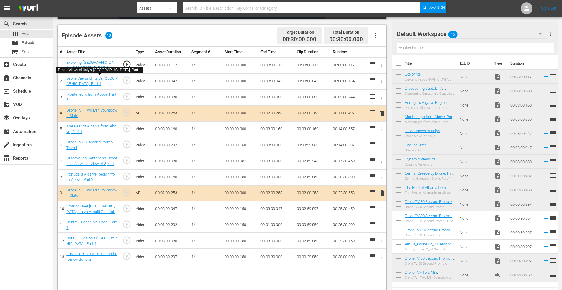
scroll to position [148, 0]
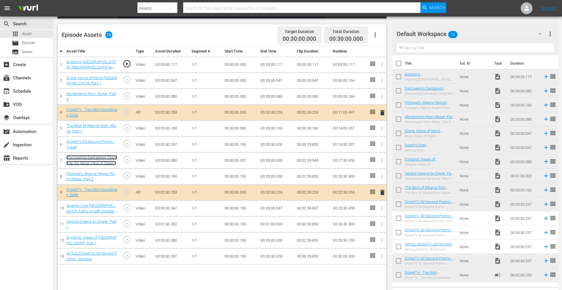
click at [101, 157] on link "Discovering Cantabria's Coastline: An Aerial View of Spain's Hidden Gem, Part 1" at bounding box center [91, 162] width 51 height 15
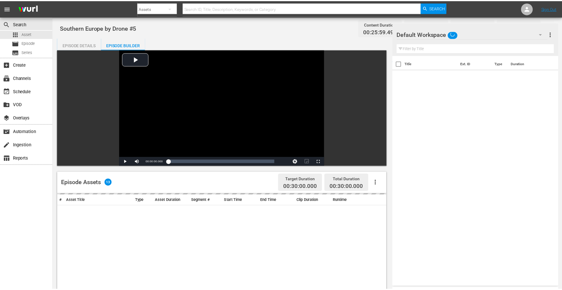
scroll to position [148, 0]
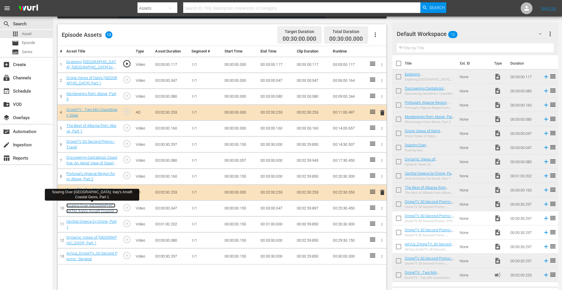
click at [86, 208] on link "Soaring Over [GEOGRAPHIC_DATA]: Italy's Amalfi Coastal Gems, Part 1" at bounding box center [91, 210] width 51 height 15
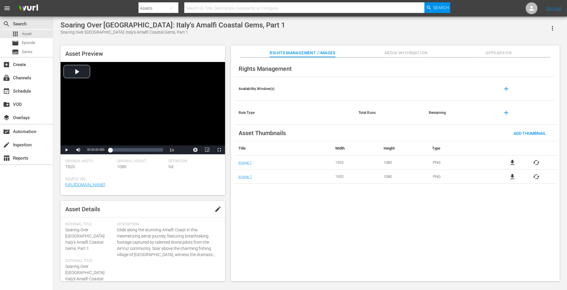
click at [512, 162] on span "file_download" at bounding box center [512, 162] width 7 height 7
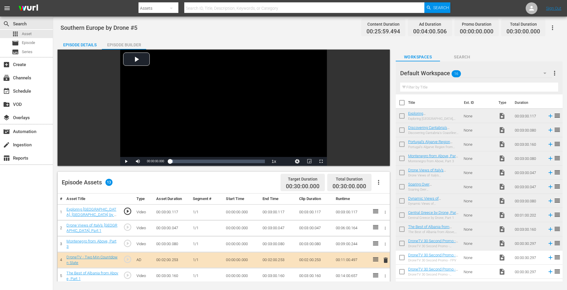
click at [79, 44] on div "Episode Details" at bounding box center [80, 45] width 44 height 14
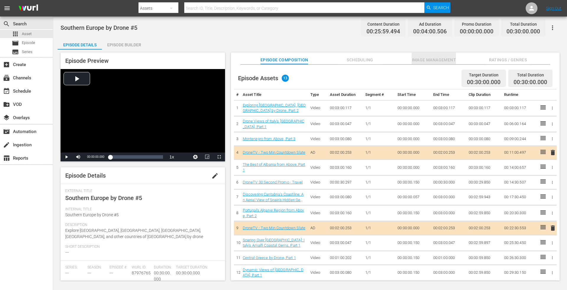
click at [436, 58] on span "Image Management" at bounding box center [434, 59] width 44 height 7
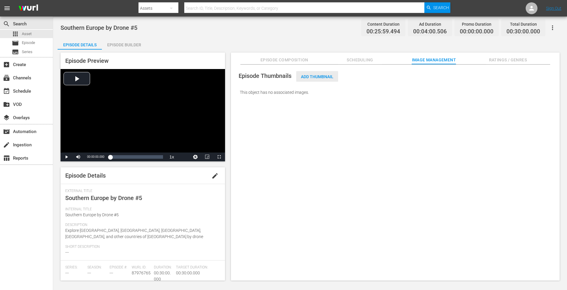
click at [321, 74] on span "Add Thumbnail" at bounding box center [317, 76] width 42 height 5
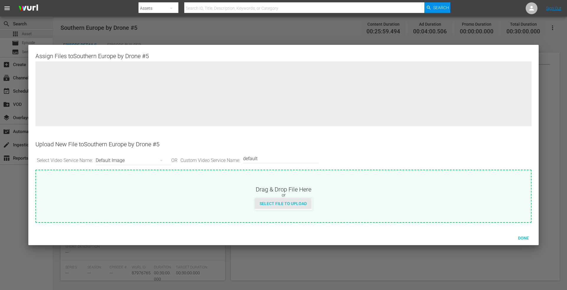
click at [281, 202] on span "Select File to Upload" at bounding box center [283, 203] width 57 height 5
type input "C:\fakepath\Southern Europe by Drone #5.png"
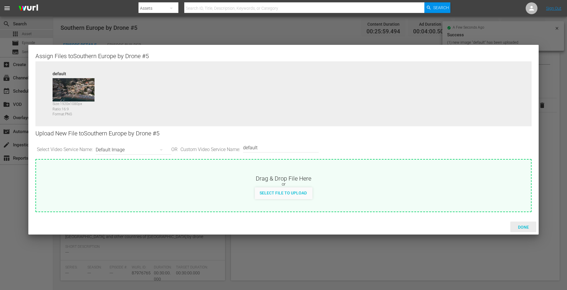
click at [520, 227] on span "Done" at bounding box center [523, 227] width 20 height 5
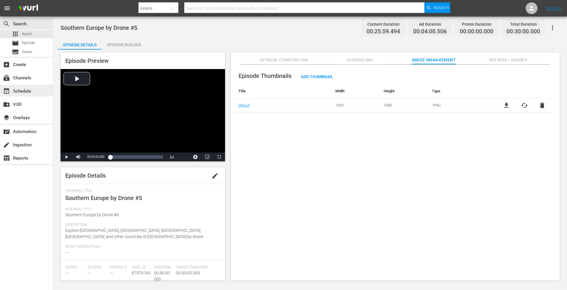
click at [22, 92] on div "event_available Schedule" at bounding box center [16, 90] width 33 height 5
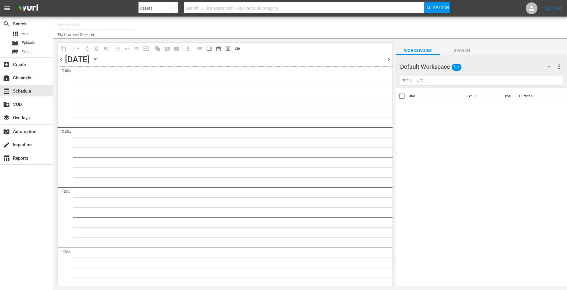
type input "DroneTV (1072)"
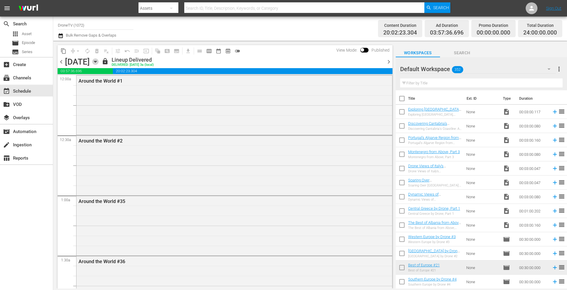
click at [97, 61] on icon "button" at bounding box center [95, 61] width 3 height 1
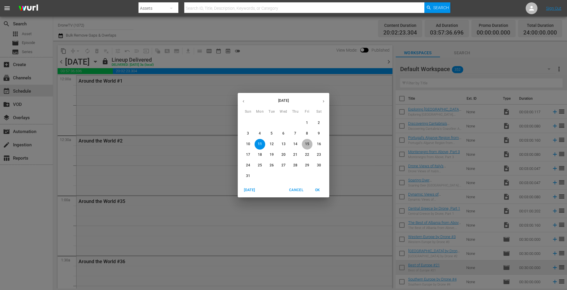
click at [306, 141] on button "15" at bounding box center [307, 144] width 11 height 11
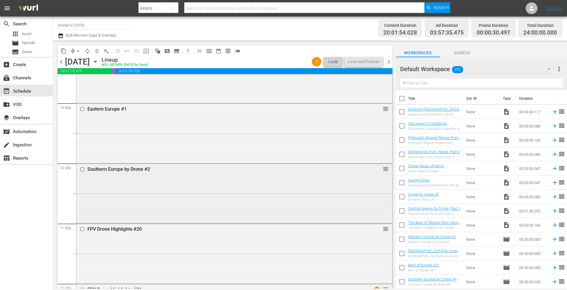
scroll to position [2619, 0]
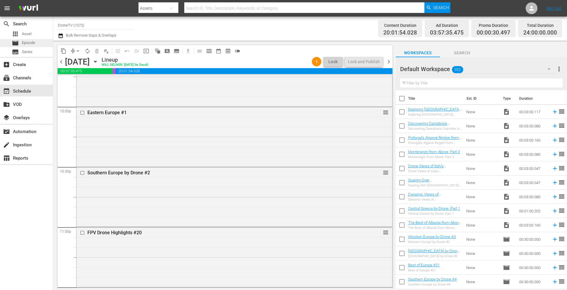
click at [31, 43] on span "Episode" at bounding box center [28, 43] width 13 height 6
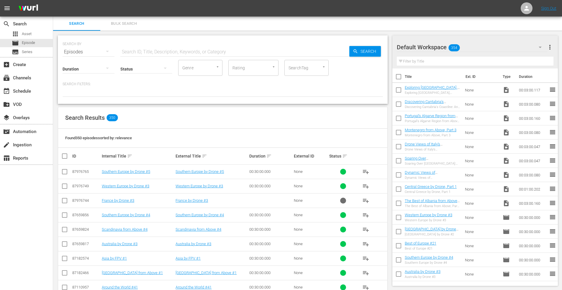
drag, startPoint x: 66, startPoint y: 172, endPoint x: 73, endPoint y: 172, distance: 7.4
click at [66, 171] on input "checkbox" at bounding box center [64, 172] width 7 height 7
checkbox input "true"
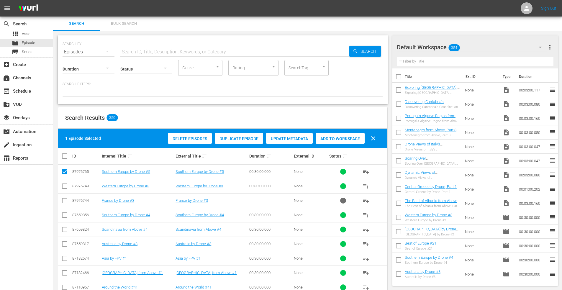
drag, startPoint x: 343, startPoint y: 139, endPoint x: 374, endPoint y: 127, distance: 33.4
click at [344, 139] on span "Add to Workspace" at bounding box center [340, 138] width 49 height 5
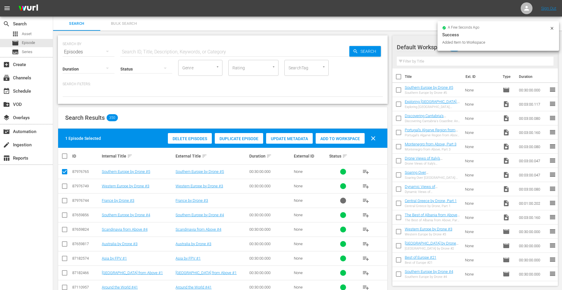
click at [399, 104] on input "checkbox" at bounding box center [399, 105] width 12 height 12
checkbox input "true"
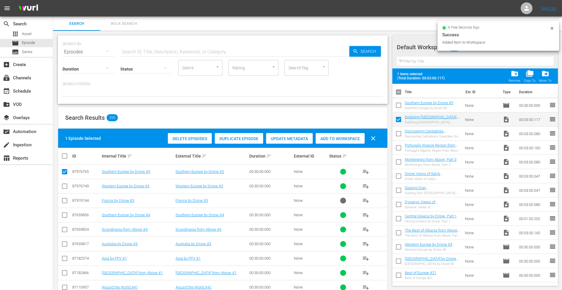
drag, startPoint x: 400, startPoint y: 133, endPoint x: 402, endPoint y: 138, distance: 4.9
click at [400, 133] on input "checkbox" at bounding box center [399, 135] width 12 height 12
checkbox input "true"
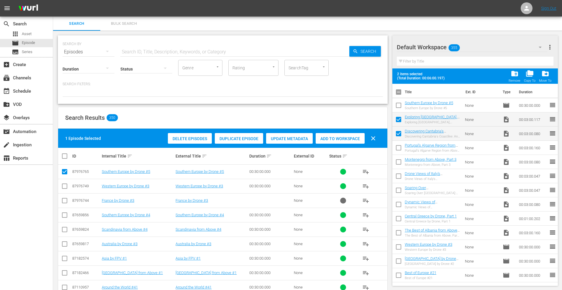
drag, startPoint x: 399, startPoint y: 147, endPoint x: 400, endPoint y: 154, distance: 7.2
click at [399, 148] on input "checkbox" at bounding box center [399, 149] width 12 height 12
checkbox input "true"
click at [400, 162] on input "checkbox" at bounding box center [399, 163] width 12 height 12
checkbox input "true"
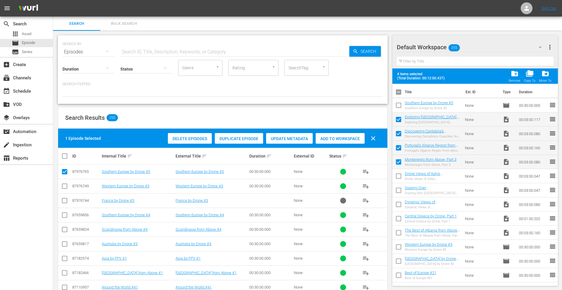
click at [398, 191] on input "checkbox" at bounding box center [399, 191] width 12 height 12
checkbox input "true"
drag, startPoint x: 399, startPoint y: 178, endPoint x: 400, endPoint y: 183, distance: 5.1
click at [399, 179] on input "checkbox" at bounding box center [399, 177] width 12 height 12
checkbox input "true"
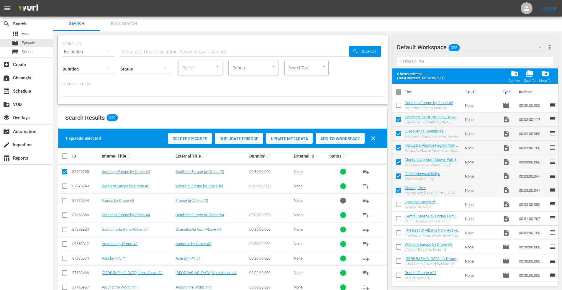
click at [398, 206] on input "checkbox" at bounding box center [399, 206] width 12 height 12
checkbox input "true"
click at [398, 219] on input "checkbox" at bounding box center [399, 220] width 12 height 12
checkbox input "true"
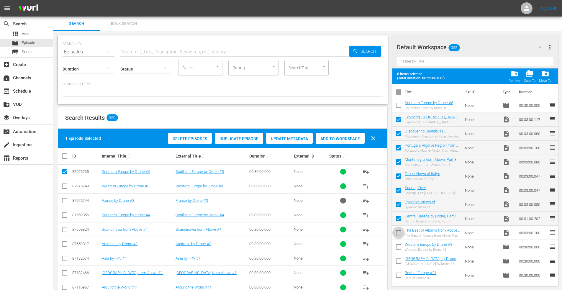
click at [400, 234] on input "checkbox" at bounding box center [399, 234] width 12 height 12
checkbox input "true"
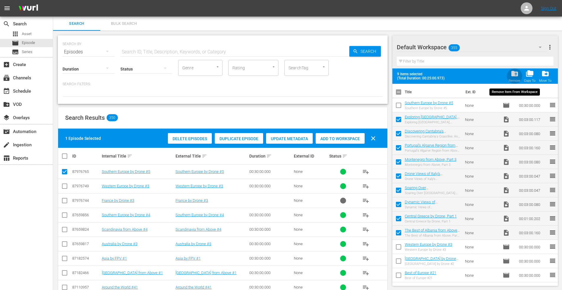
click at [514, 74] on span "folder_delete" at bounding box center [515, 74] width 8 height 8
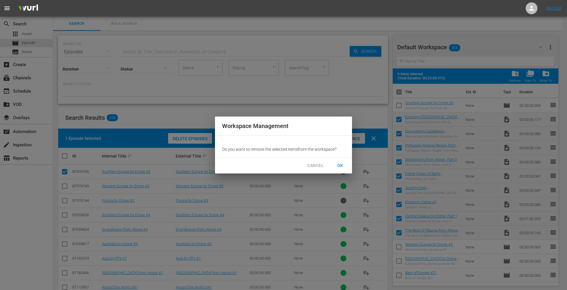
click at [337, 162] on span "OK" at bounding box center [339, 165] width 9 height 7
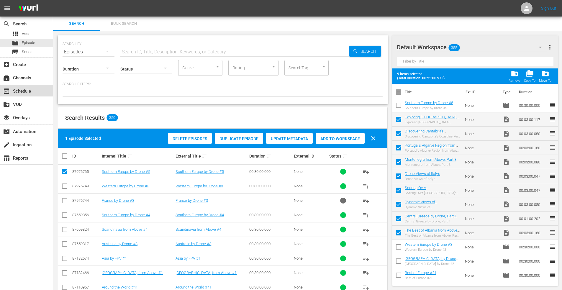
click at [15, 89] on div "event_available Schedule" at bounding box center [16, 90] width 33 height 5
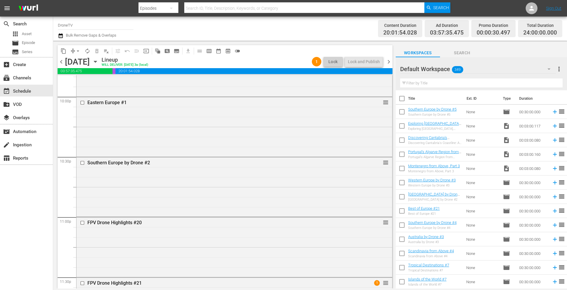
scroll to position [2589, 0]
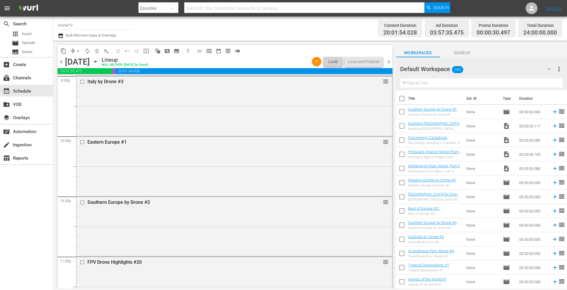
drag, startPoint x: 157, startPoint y: 215, endPoint x: 352, endPoint y: 181, distance: 197.9
click at [158, 215] on div "Southern Europe by Drone #2 reorder" at bounding box center [234, 226] width 316 height 58
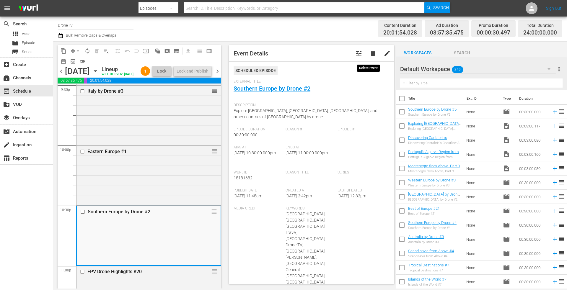
click at [369, 54] on span "delete" at bounding box center [372, 53] width 7 height 7
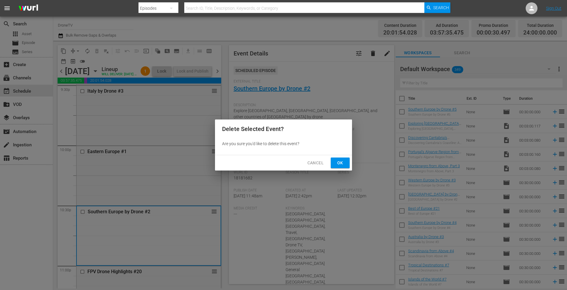
click at [344, 160] on span "Ok" at bounding box center [339, 162] width 9 height 7
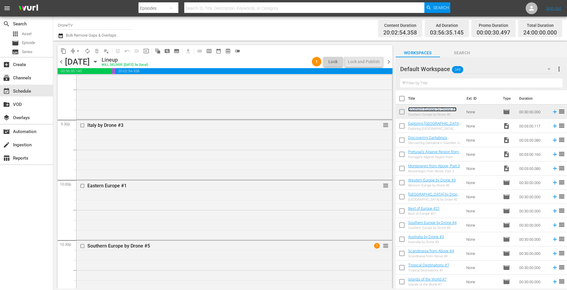
scroll to position [2501, 0]
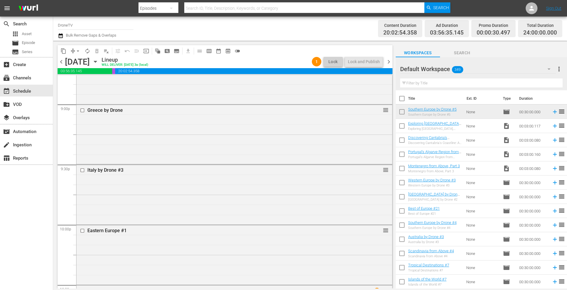
click at [97, 61] on icon "button" at bounding box center [95, 61] width 3 height 1
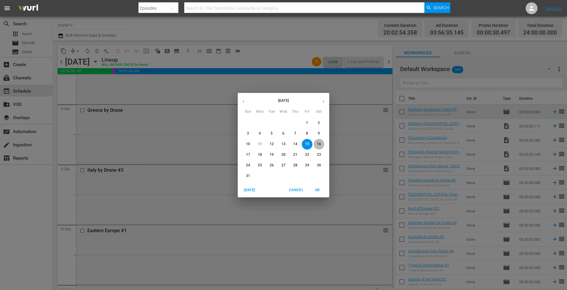
click at [317, 142] on p "16" at bounding box center [319, 144] width 4 height 5
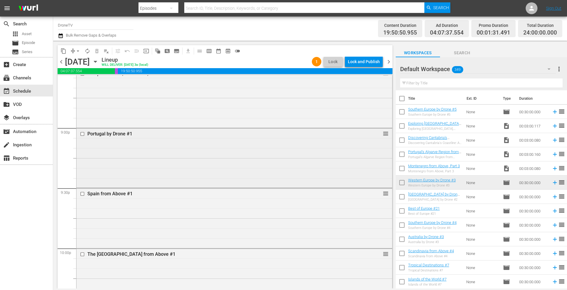
scroll to position [2501, 0]
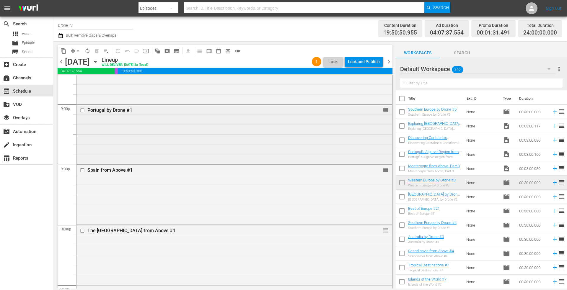
click at [196, 128] on div "Portugal by Drone #1 reorder" at bounding box center [234, 134] width 316 height 58
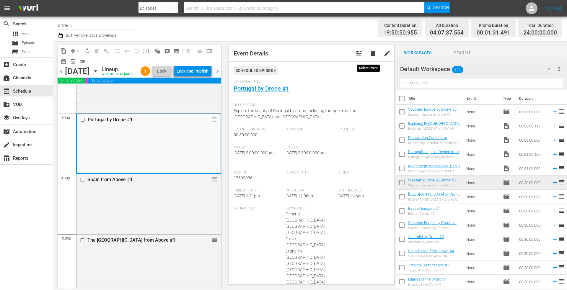
click at [369, 53] on span "delete" at bounding box center [372, 53] width 7 height 7
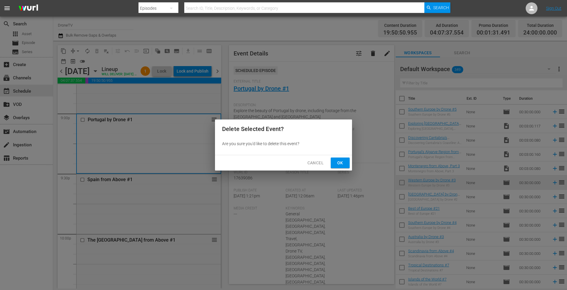
click at [341, 162] on span "Ok" at bounding box center [339, 162] width 9 height 7
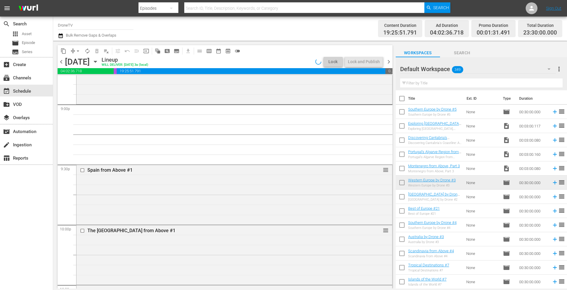
scroll to position [2471, 0]
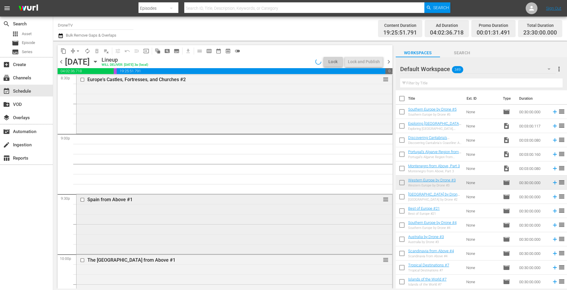
click at [121, 213] on div "Spain from Above #1 reorder" at bounding box center [234, 223] width 316 height 58
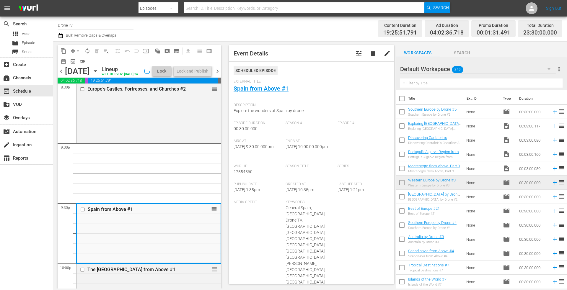
click at [369, 52] on span "delete" at bounding box center [372, 53] width 7 height 7
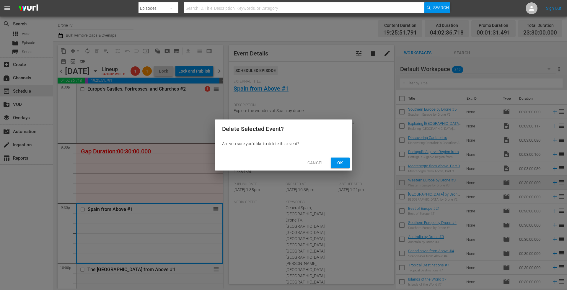
click at [342, 163] on span "Ok" at bounding box center [339, 162] width 9 height 7
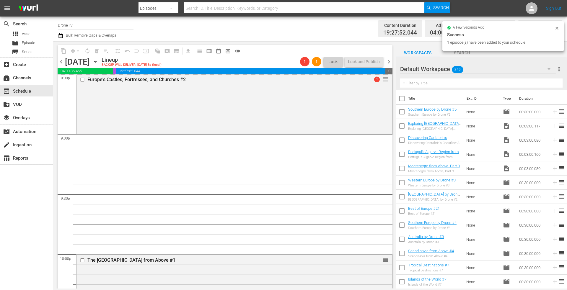
click at [427, 84] on input "text" at bounding box center [481, 83] width 162 height 9
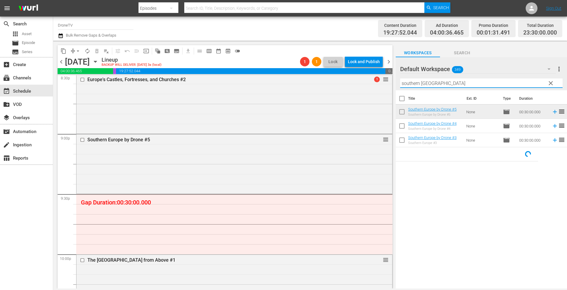
type input "southern europe"
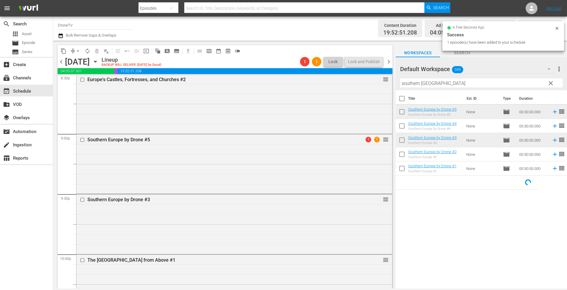
click at [556, 28] on icon at bounding box center [557, 28] width 5 height 5
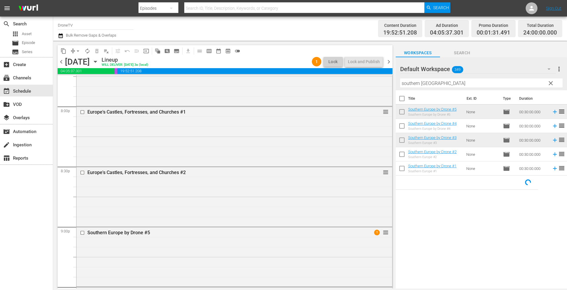
scroll to position [2442, 0]
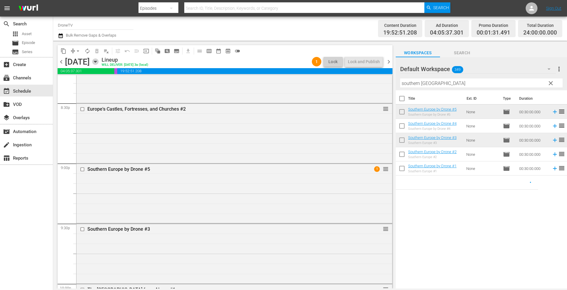
click at [99, 61] on icon "button" at bounding box center [95, 61] width 6 height 6
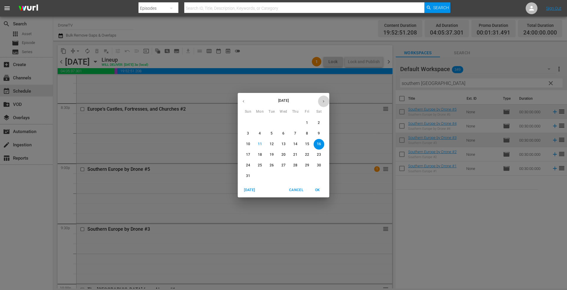
click at [324, 100] on icon "button" at bounding box center [323, 101] width 4 height 4
click at [259, 123] on span "1" at bounding box center [260, 122] width 11 height 5
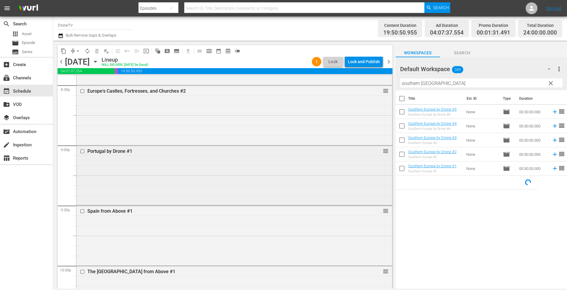
scroll to position [2470, 0]
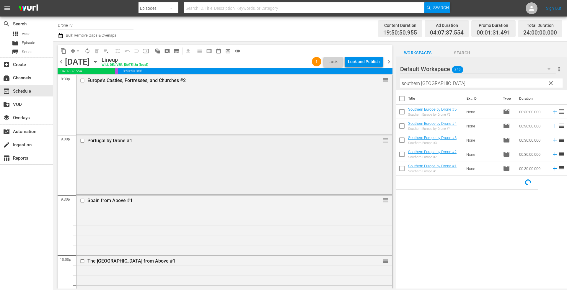
click at [226, 165] on div "Portugal by Drone #1 reorder" at bounding box center [234, 164] width 316 height 58
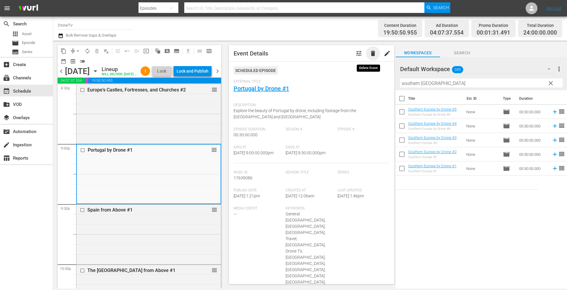
click at [369, 52] on span "delete" at bounding box center [372, 53] width 7 height 7
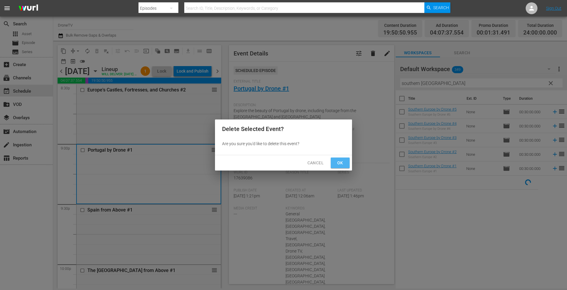
click at [338, 161] on span "Ok" at bounding box center [339, 162] width 9 height 7
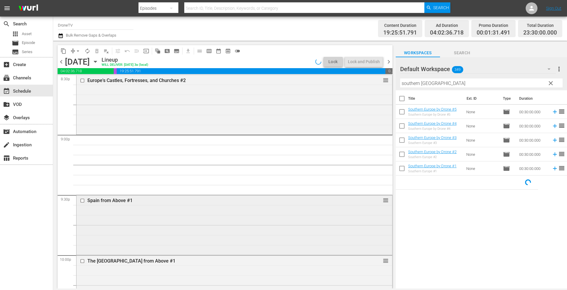
click at [286, 207] on div "Spain from Above #1 reorder" at bounding box center [234, 224] width 316 height 58
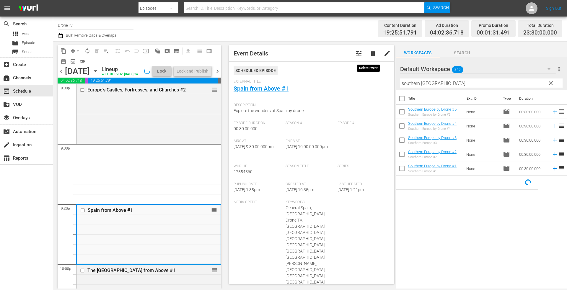
click at [369, 52] on span "delete" at bounding box center [372, 53] width 7 height 7
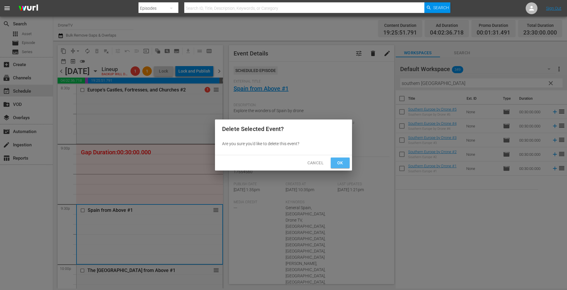
click at [337, 162] on span "Ok" at bounding box center [339, 162] width 9 height 7
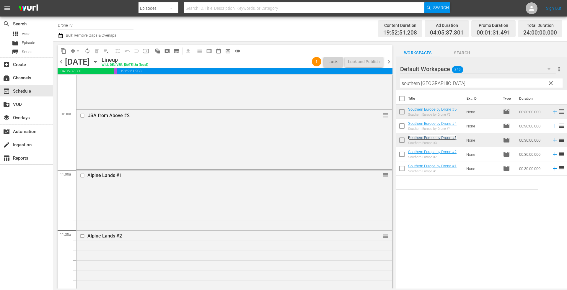
scroll to position [1142, 0]
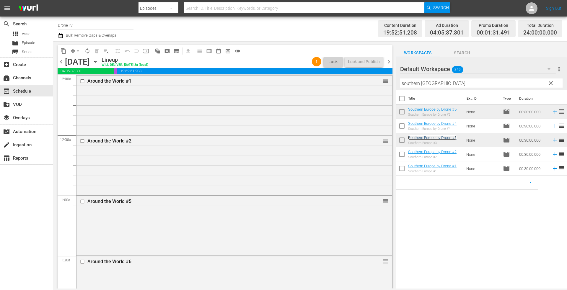
scroll to position [1142, 0]
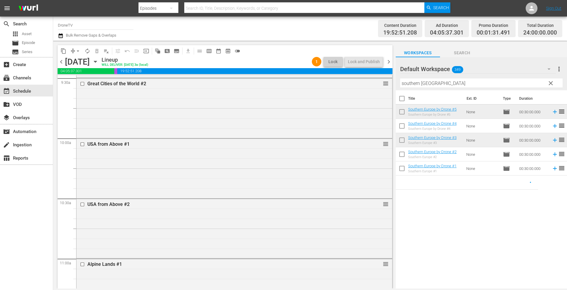
drag, startPoint x: 549, startPoint y: 83, endPoint x: 546, endPoint y: 84, distance: 3.3
click at [549, 83] on span "clear" at bounding box center [550, 83] width 7 height 7
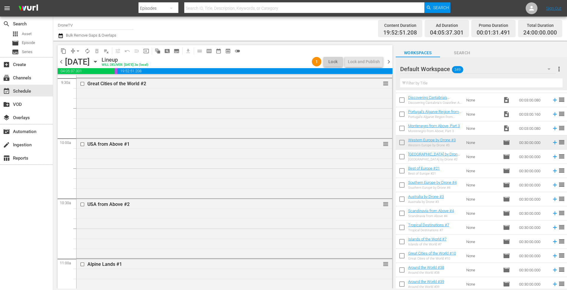
scroll to position [0, 0]
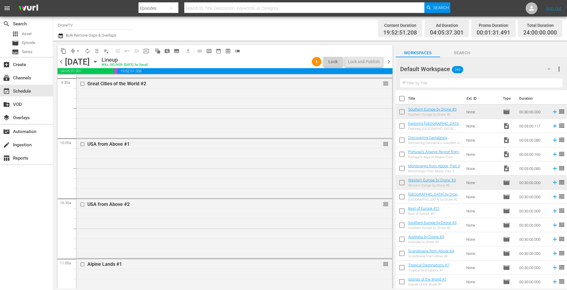
drag, startPoint x: 402, startPoint y: 125, endPoint x: 410, endPoint y: 133, distance: 11.3
click at [402, 125] on input "checkbox" at bounding box center [402, 127] width 12 height 12
checkbox input "true"
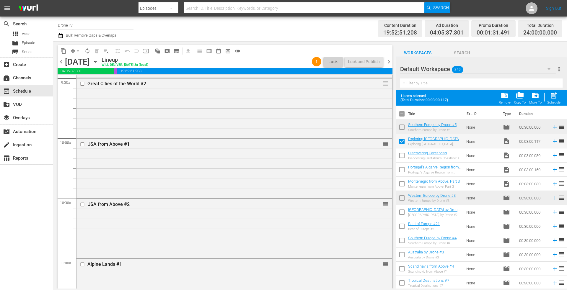
click at [403, 156] on input "checkbox" at bounding box center [402, 157] width 12 height 12
checkbox input "true"
click at [400, 172] on input "checkbox" at bounding box center [402, 171] width 12 height 12
checkbox input "true"
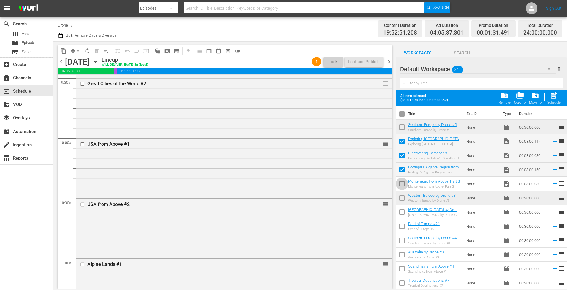
drag, startPoint x: 402, startPoint y: 186, endPoint x: 405, endPoint y: 195, distance: 9.2
click at [403, 187] on input "checkbox" at bounding box center [402, 185] width 12 height 12
checkbox input "true"
drag, startPoint x: 402, startPoint y: 199, endPoint x: 406, endPoint y: 206, distance: 8.3
click at [402, 199] on input "checkbox" at bounding box center [402, 199] width 12 height 12
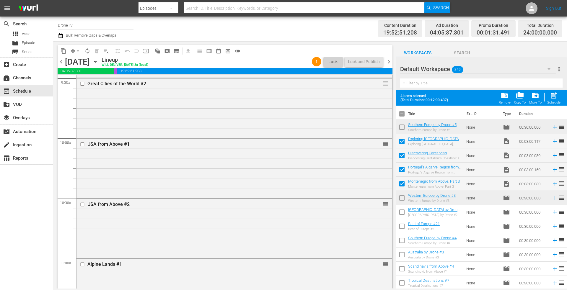
checkbox input "true"
click at [402, 211] on input "checkbox" at bounding box center [402, 213] width 12 height 12
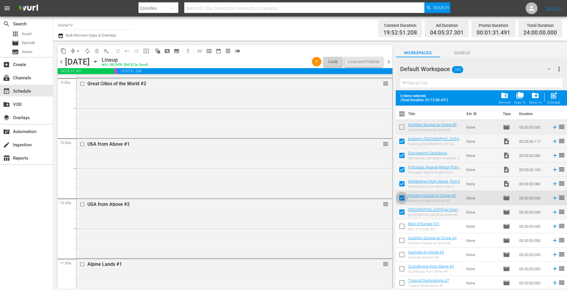
click at [402, 212] on input "checkbox" at bounding box center [402, 213] width 12 height 12
checkbox input "false"
drag, startPoint x: 402, startPoint y: 199, endPoint x: 423, endPoint y: 197, distance: 21.3
click at [402, 199] on input "checkbox" at bounding box center [402, 199] width 12 height 12
checkbox input "false"
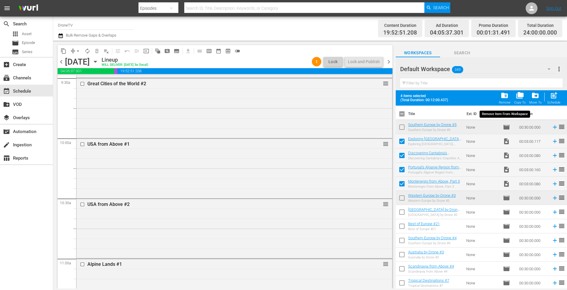
click at [502, 96] on span "folder_delete" at bounding box center [504, 96] width 8 height 8
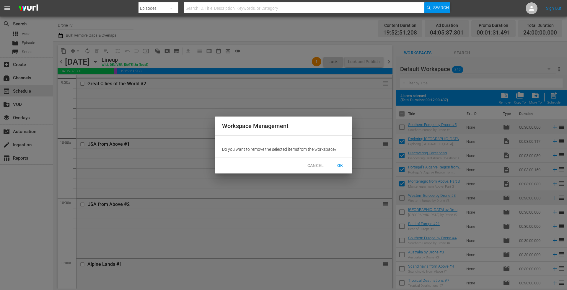
click at [341, 166] on span "OK" at bounding box center [339, 165] width 9 height 7
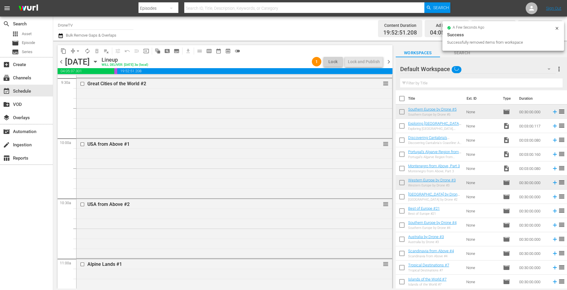
checkbox input "false"
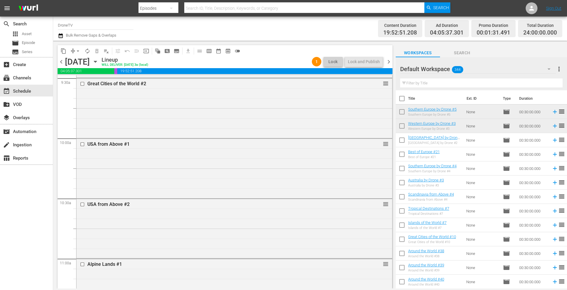
click at [531, 99] on th "Duration" at bounding box center [533, 98] width 35 height 17
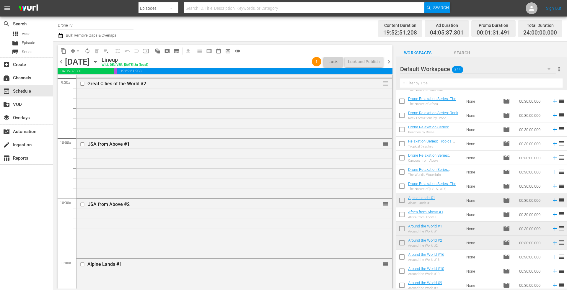
scroll to position [3957, 0]
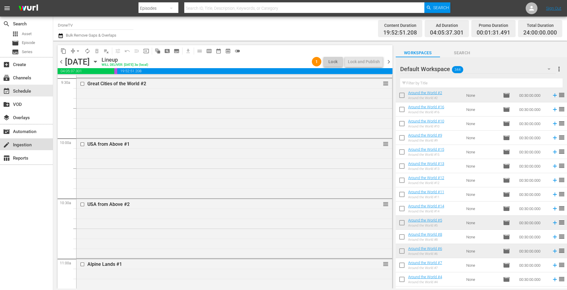
click at [26, 145] on div "create Ingestion" at bounding box center [16, 143] width 33 height 5
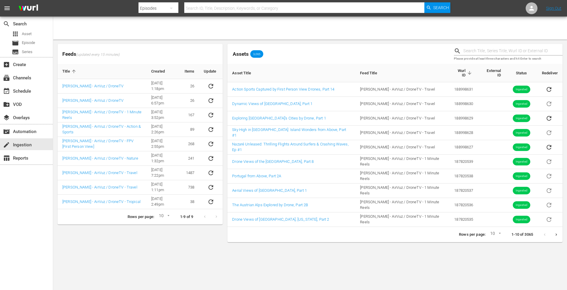
click at [555, 233] on icon "Next page" at bounding box center [556, 235] width 4 height 4
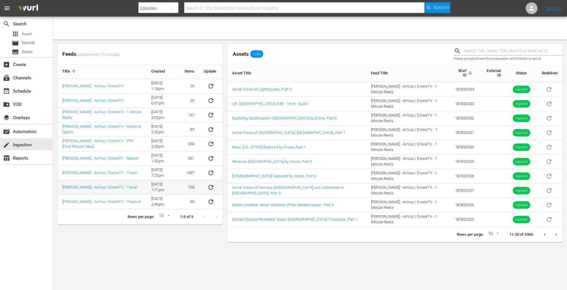
click at [156, 186] on td "12/20/21 @ 1:11pm" at bounding box center [162, 187] width 33 height 14
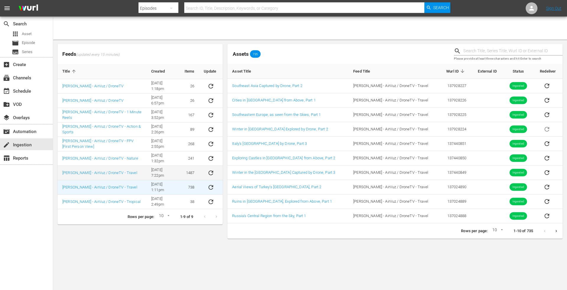
click at [190, 171] on td "1487" at bounding box center [189, 173] width 19 height 14
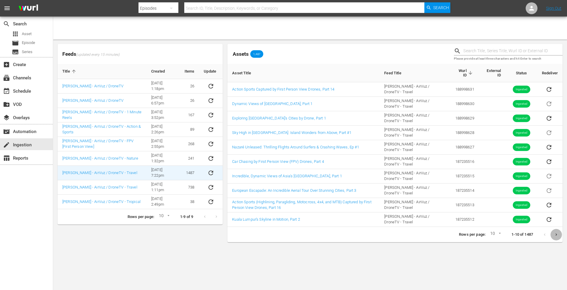
click at [557, 234] on icon "Next page" at bounding box center [556, 235] width 4 height 4
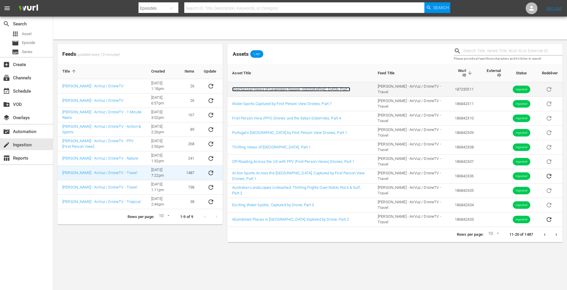
click at [297, 87] on link "Spectacular Views of Legendary Nazaré, Portugal, Part 1" at bounding box center [291, 89] width 118 height 4
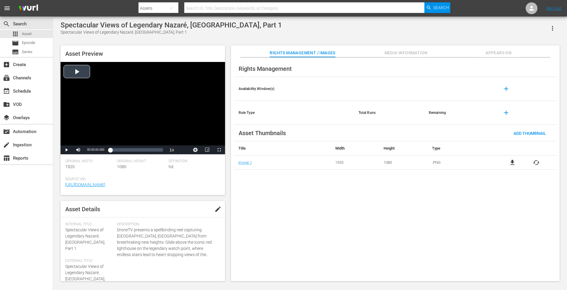
click at [73, 71] on div "Video Player" at bounding box center [143, 104] width 164 height 84
click at [116, 149] on div "Loaded : 20.00% 00:00:19.218 00:00:01.755" at bounding box center [136, 150] width 53 height 6
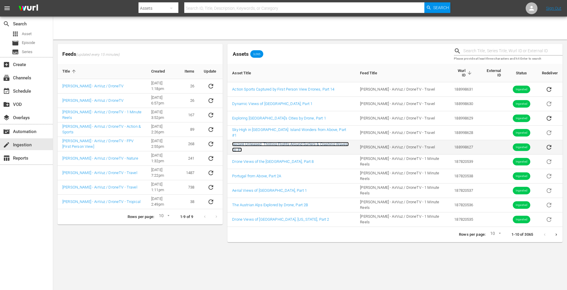
click at [340, 144] on link "Nazaré Unleased: Thrilling Flights Around Surfers & Crashing Waves, Ep #1" at bounding box center [290, 147] width 116 height 10
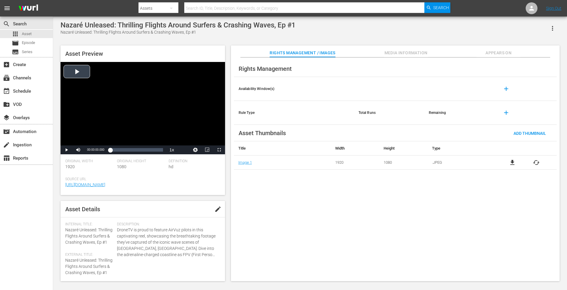
click at [74, 72] on div "Video Player" at bounding box center [143, 104] width 164 height 84
click at [101, 101] on div "Video Player" at bounding box center [143, 104] width 164 height 84
